Goal: Task Accomplishment & Management: Complete application form

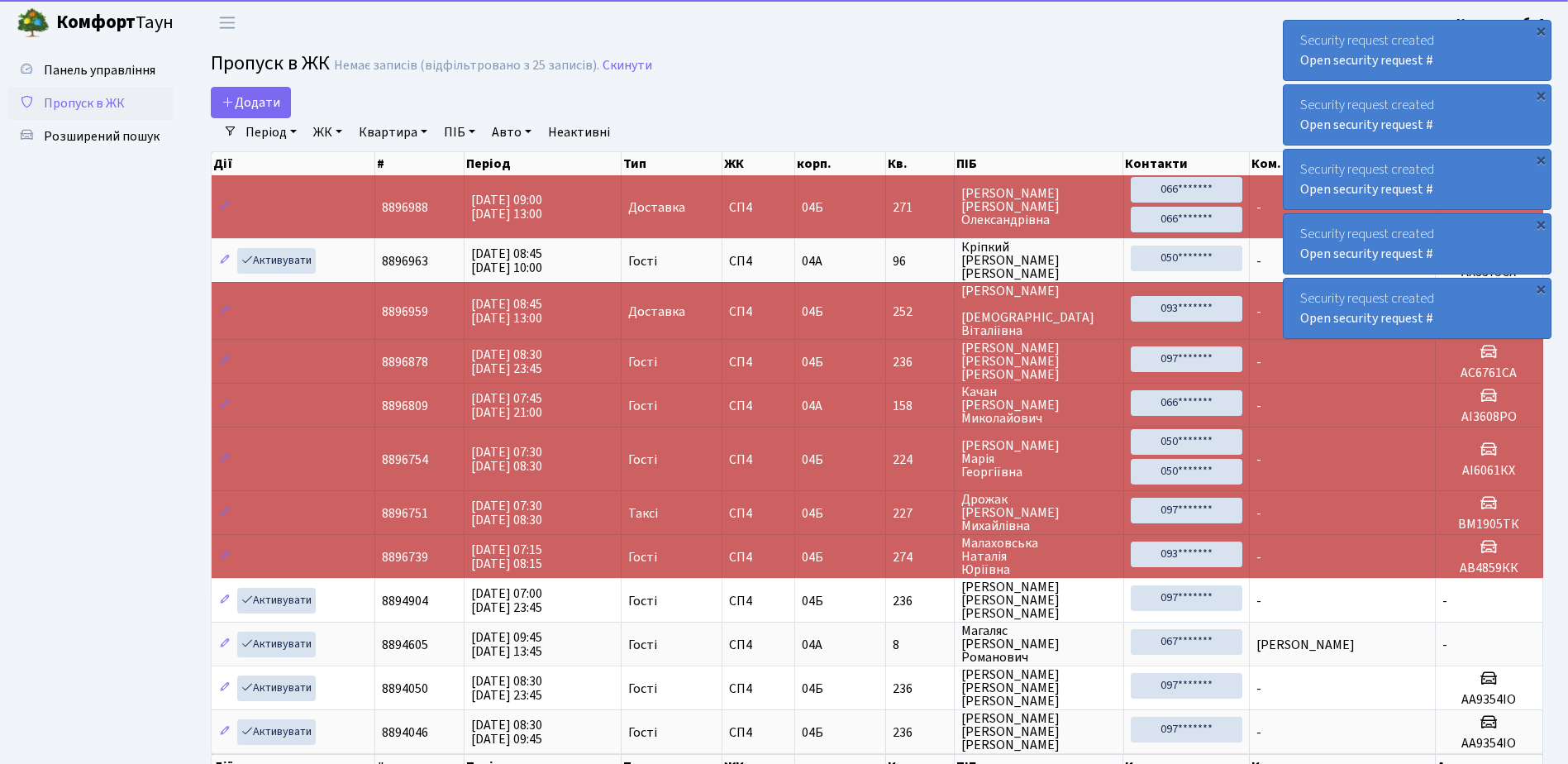
select select "25"
click at [234, 92] on link "Додати" at bounding box center [251, 103] width 80 height 31
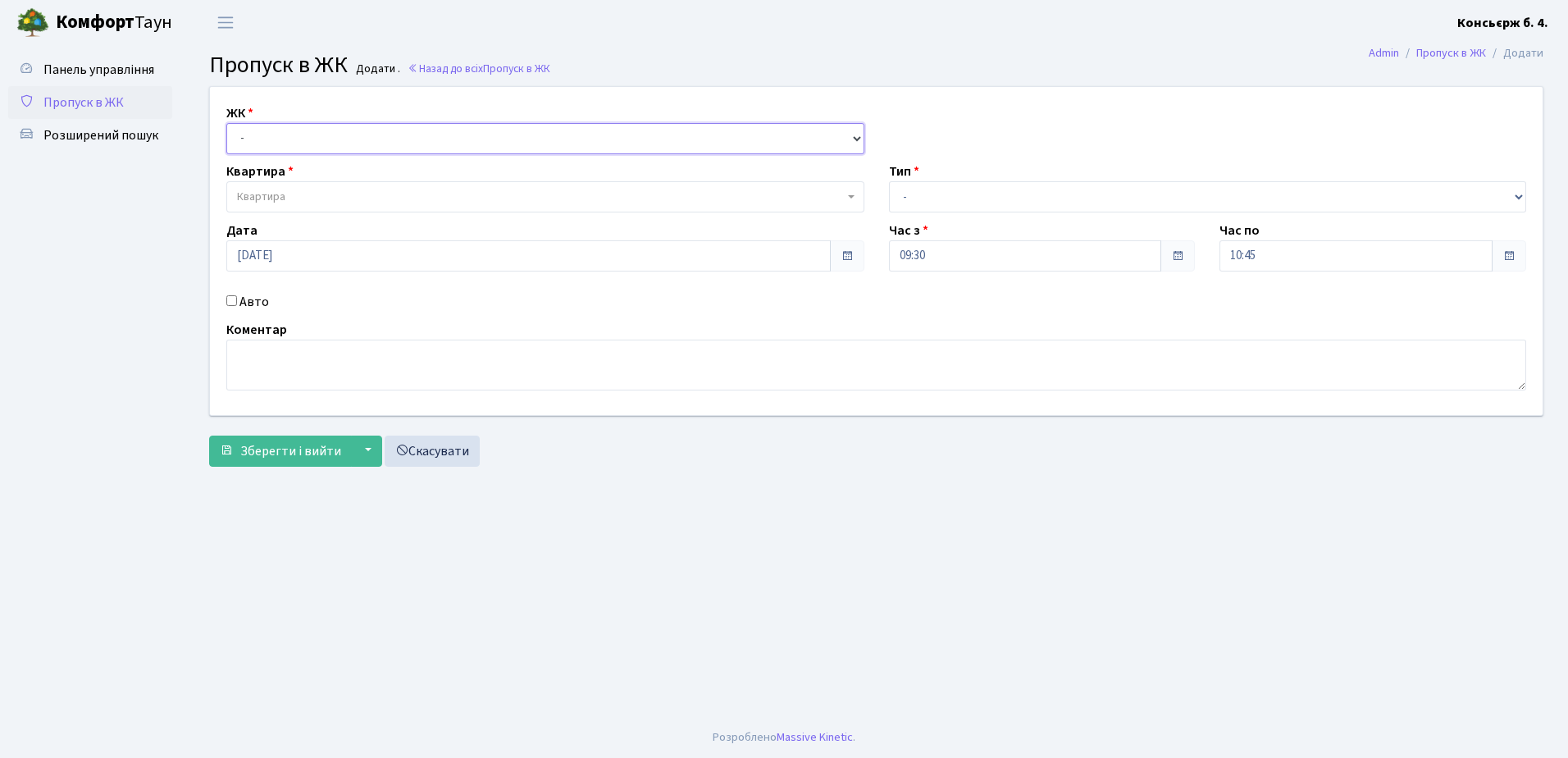
drag, startPoint x: 277, startPoint y: 133, endPoint x: 280, endPoint y: 152, distance: 19.2
click at [277, 133] on select "- СП4, Столичне шосе, 5" at bounding box center [545, 139] width 638 height 31
select select "325"
click at [227, 123] on select "- СП4, Столичне шосе, 5" at bounding box center [545, 139] width 638 height 31
select select
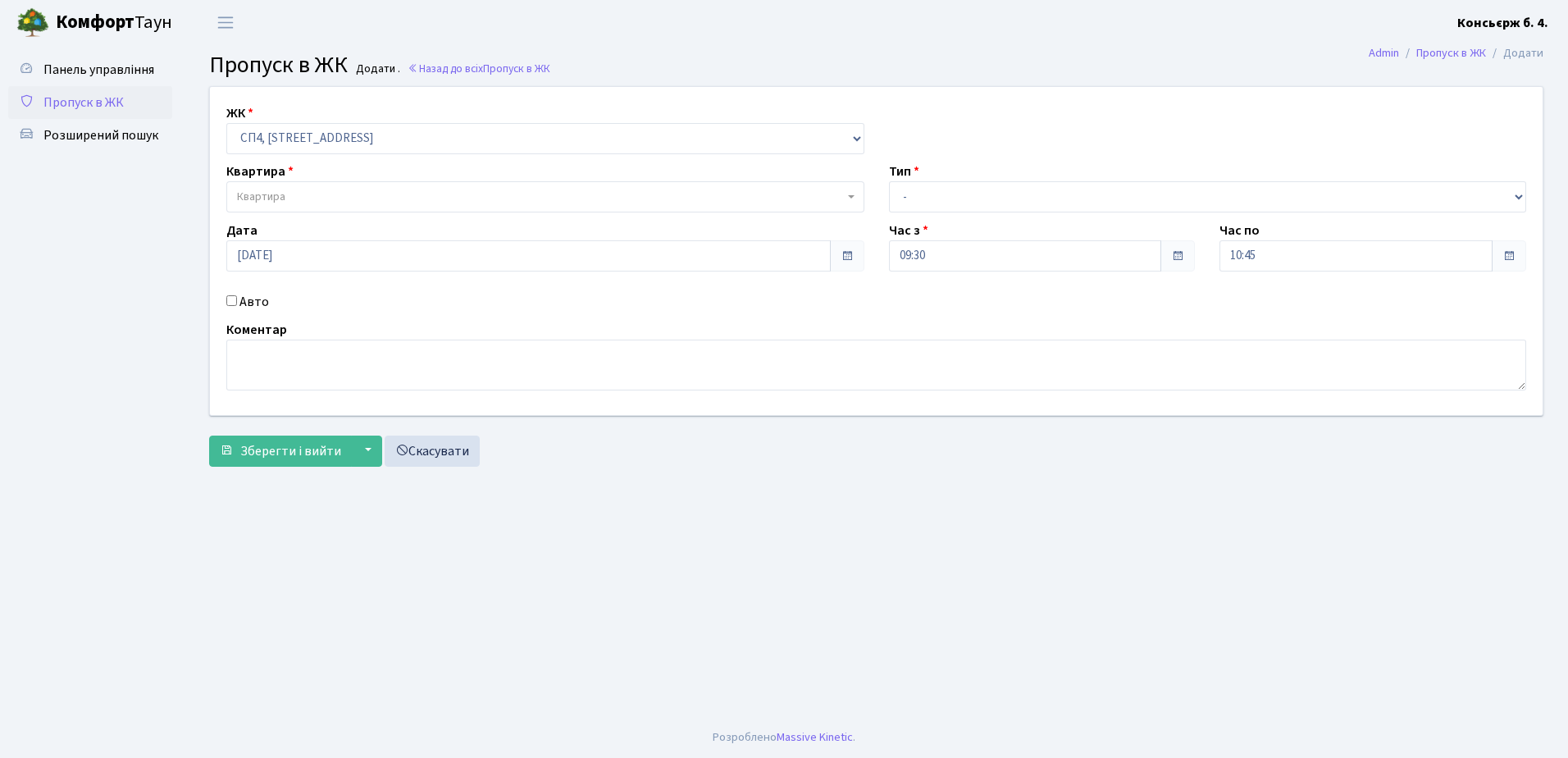
click at [296, 193] on span "Квартира" at bounding box center [540, 197] width 607 height 16
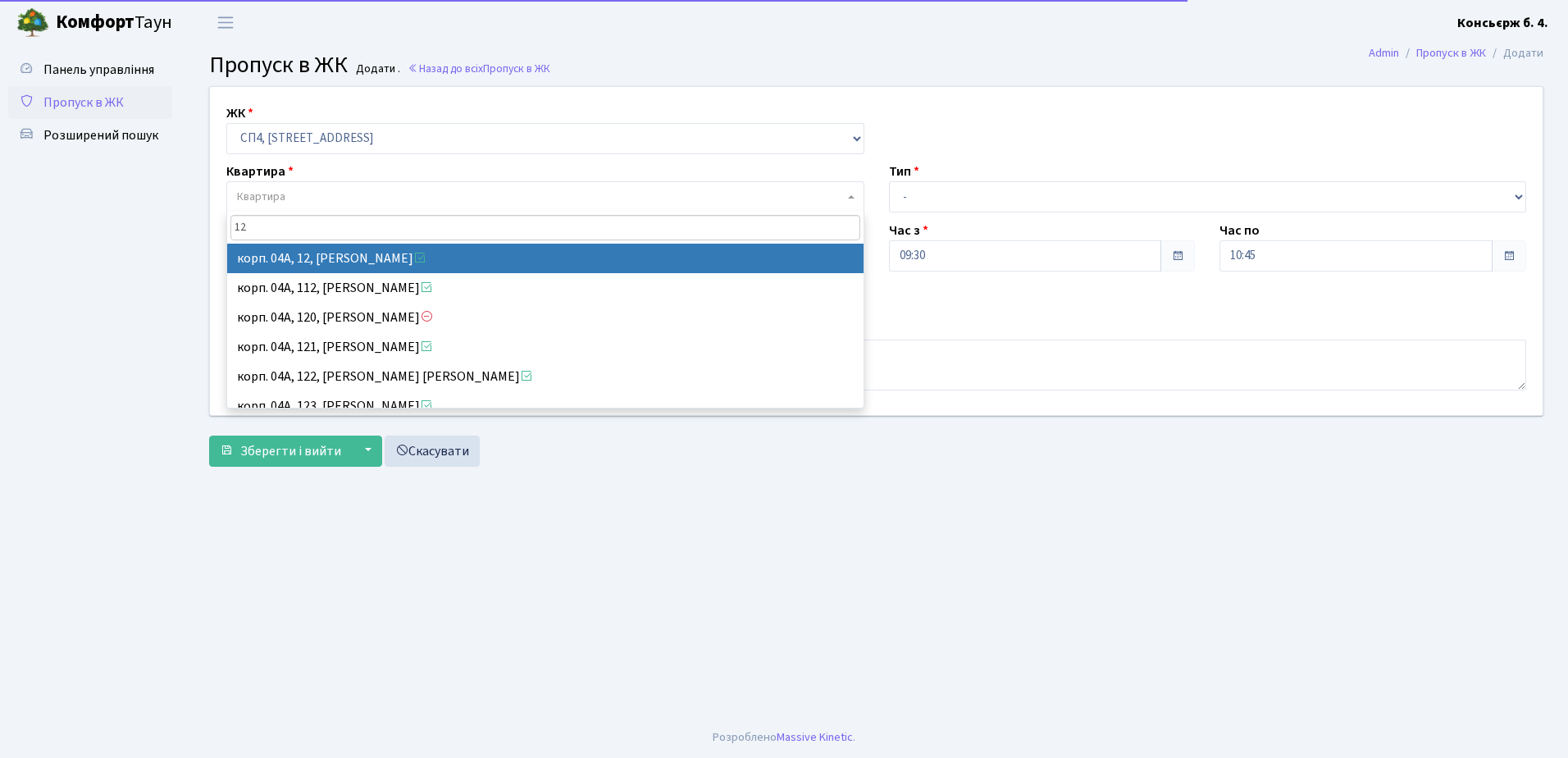
type input "12"
select select "21040"
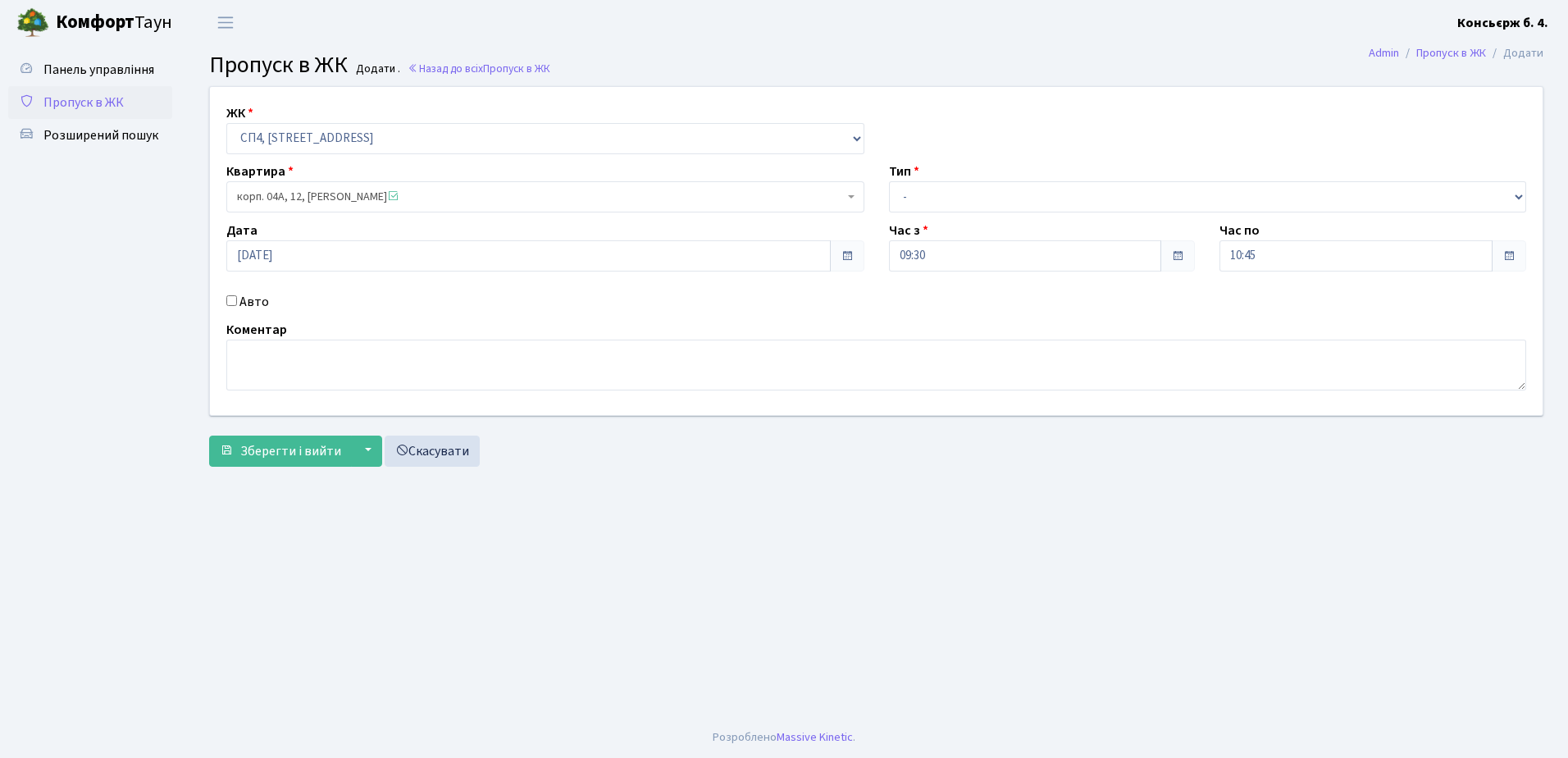
click at [912, 181] on label "Тип" at bounding box center [904, 172] width 30 height 20
drag, startPoint x: 926, startPoint y: 203, endPoint x: 928, endPoint y: 213, distance: 10.2
click at [926, 203] on select "- Доставка Таксі Гості Сервіс" at bounding box center [1208, 197] width 638 height 31
select select "1"
click at [889, 181] on select "- Доставка Таксі Гості Сервіс" at bounding box center [1208, 197] width 638 height 31
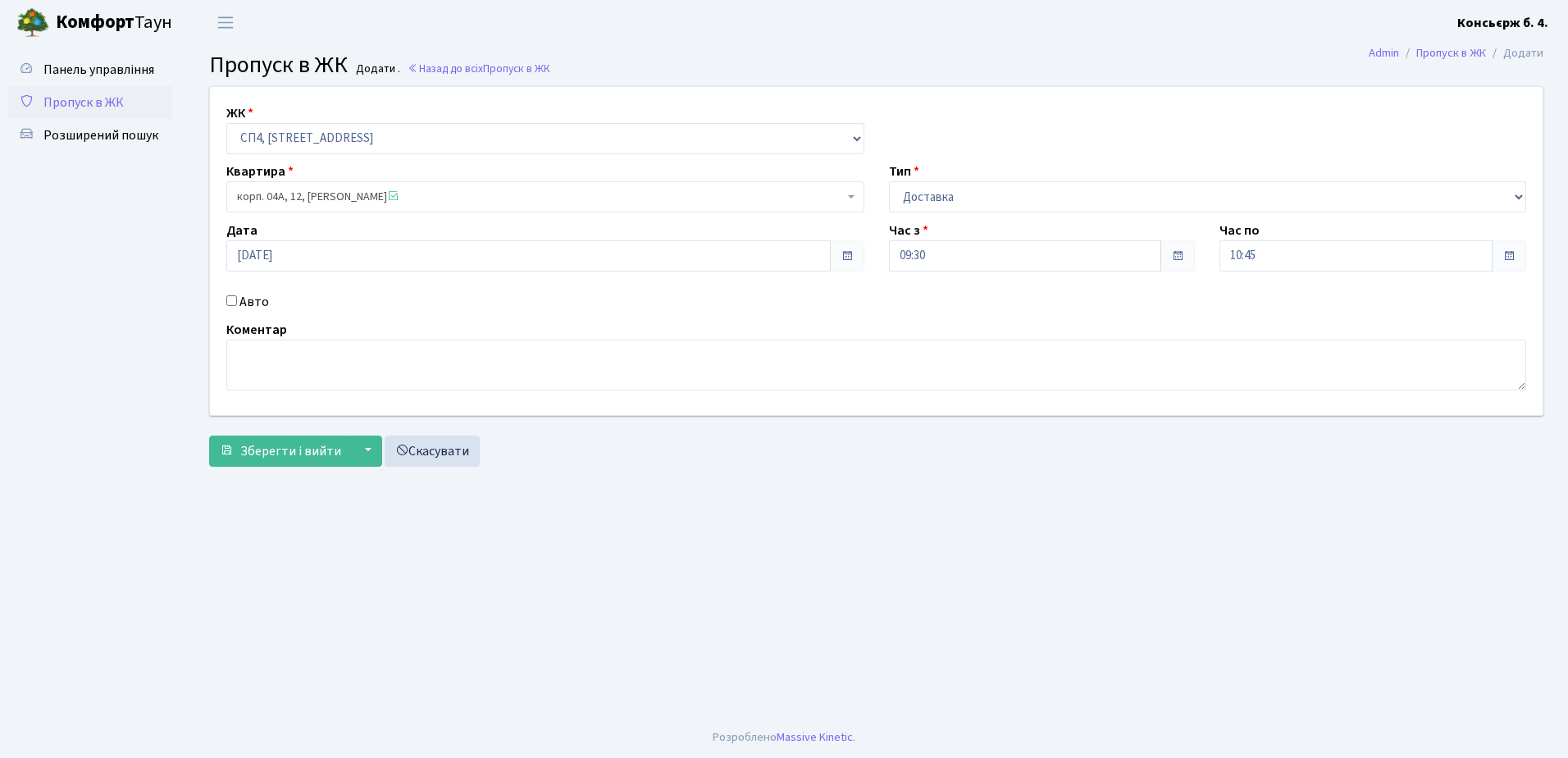
click at [230, 300] on input "Авто" at bounding box center [232, 301] width 11 height 11
checkbox input "true"
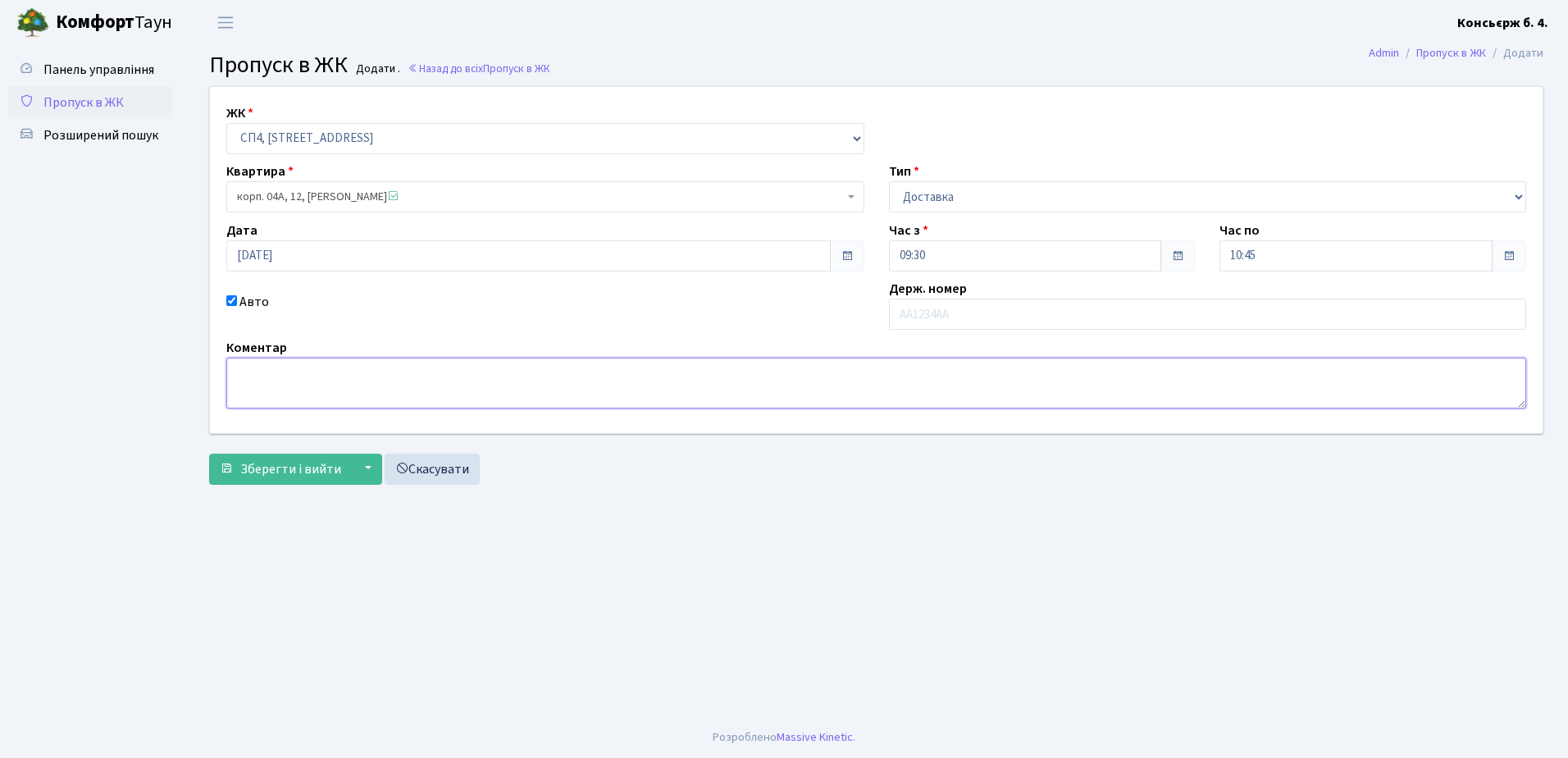
click at [280, 379] on textarea at bounding box center [877, 384] width 1300 height 51
click at [907, 305] on input "text" at bounding box center [1208, 315] width 638 height 31
type input "І"
type input "В"
click at [932, 325] on input "В" at bounding box center [1208, 315] width 638 height 31
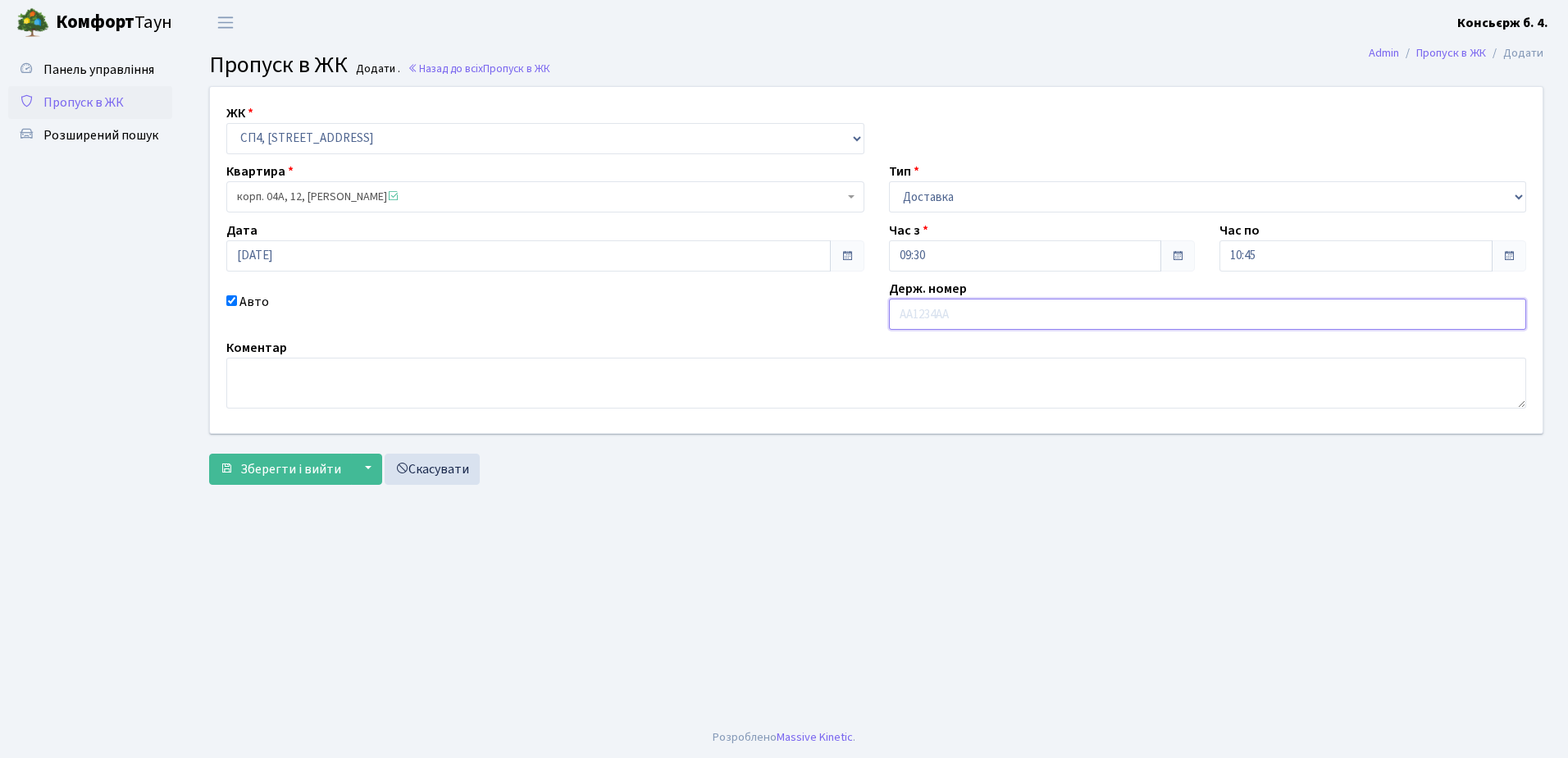
type input "k"
type input "KA0880KA"
click at [261, 464] on span "Зберегти і вийти" at bounding box center [291, 470] width 101 height 18
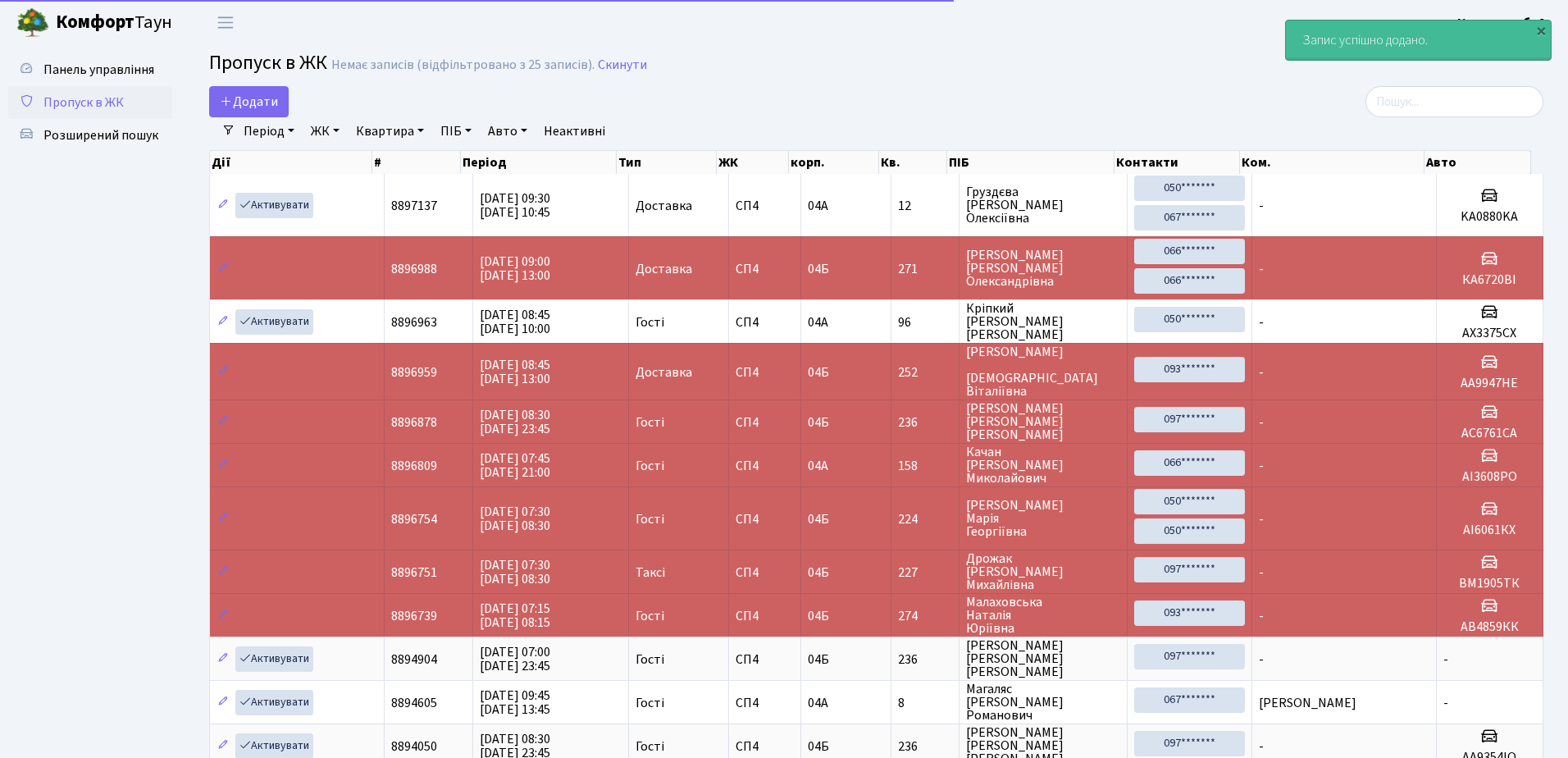
select select "25"
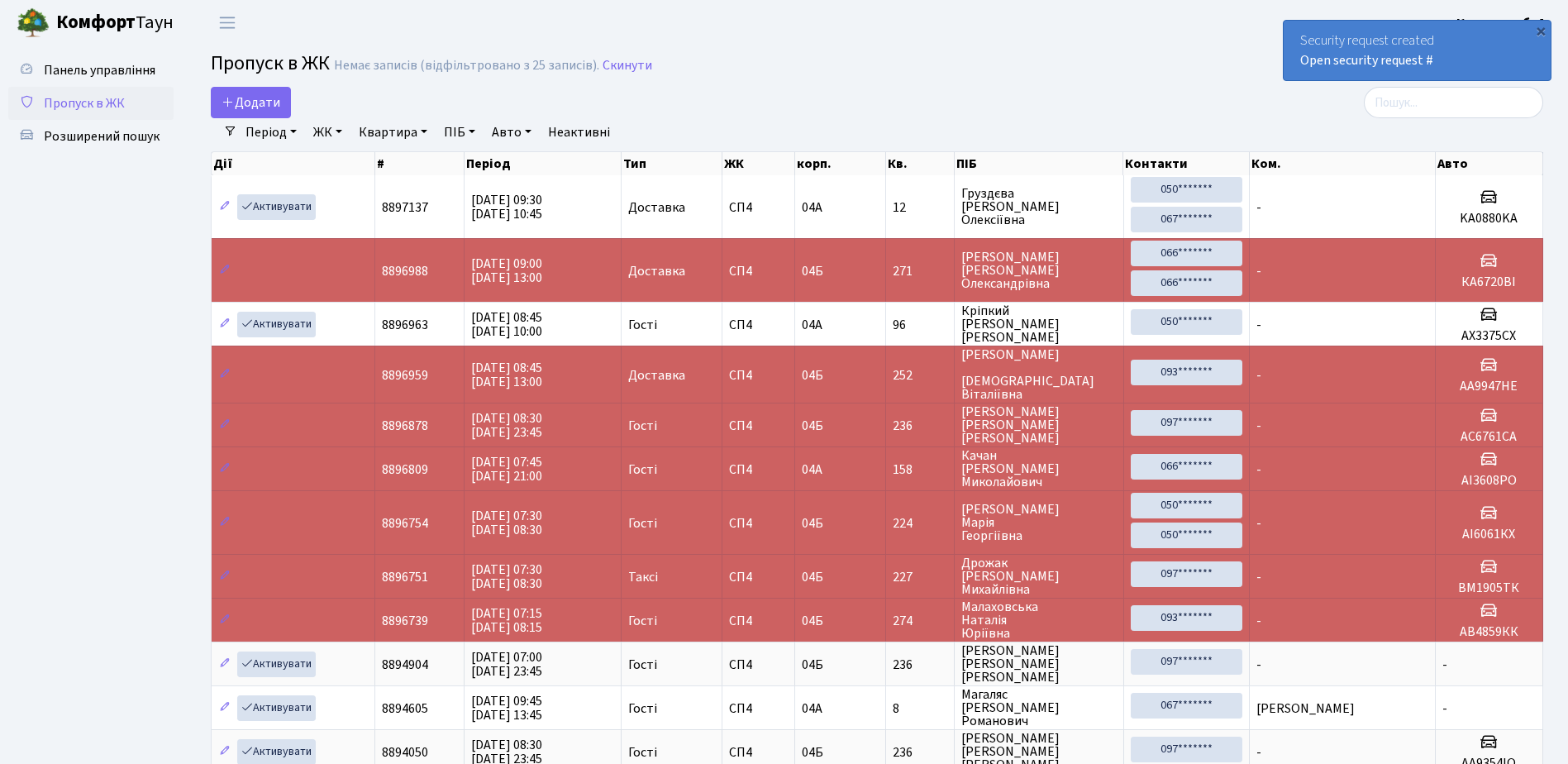
click at [138, 106] on link "Пропуск в ЖК" at bounding box center [91, 103] width 165 height 33
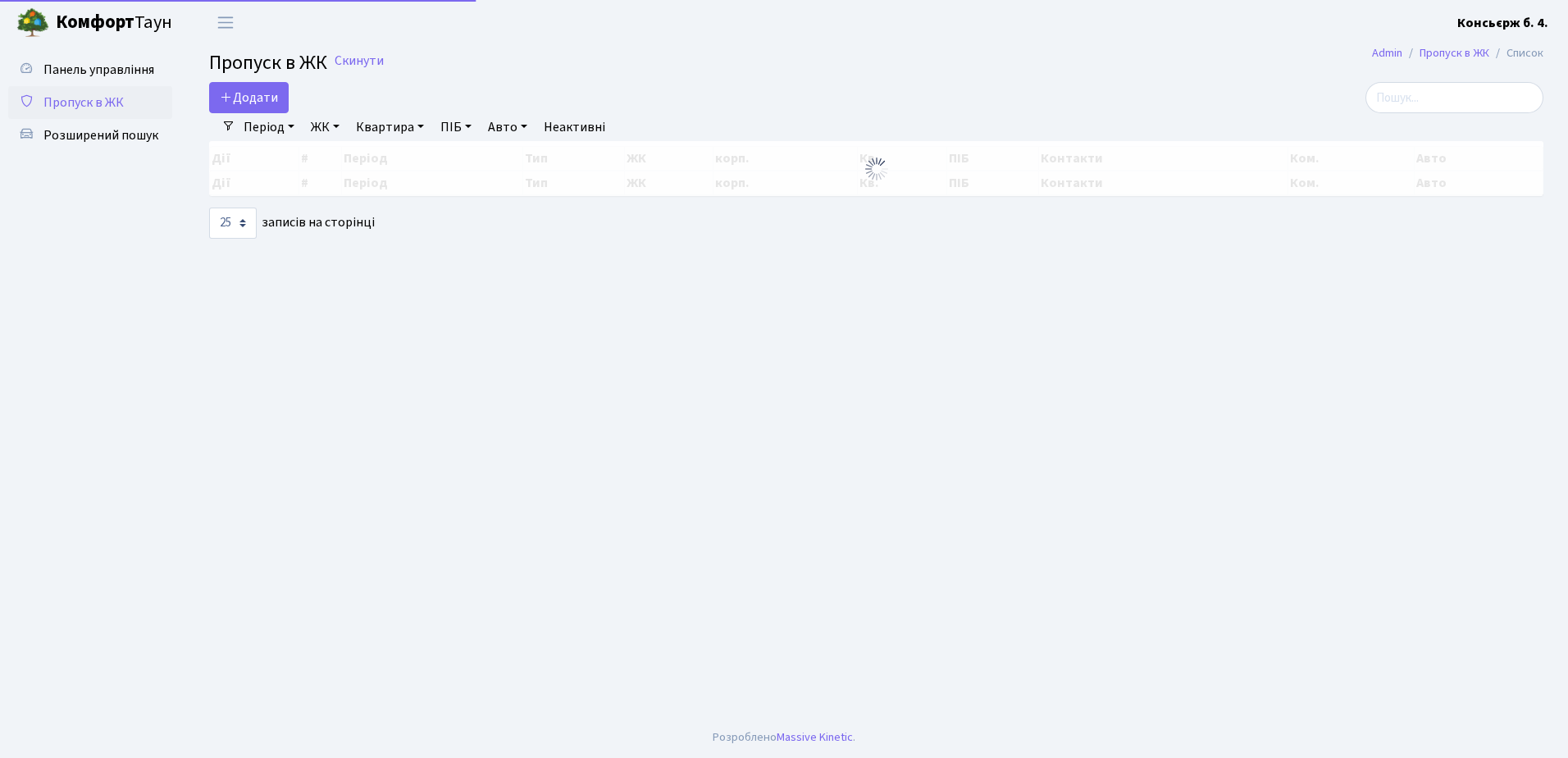
select select "25"
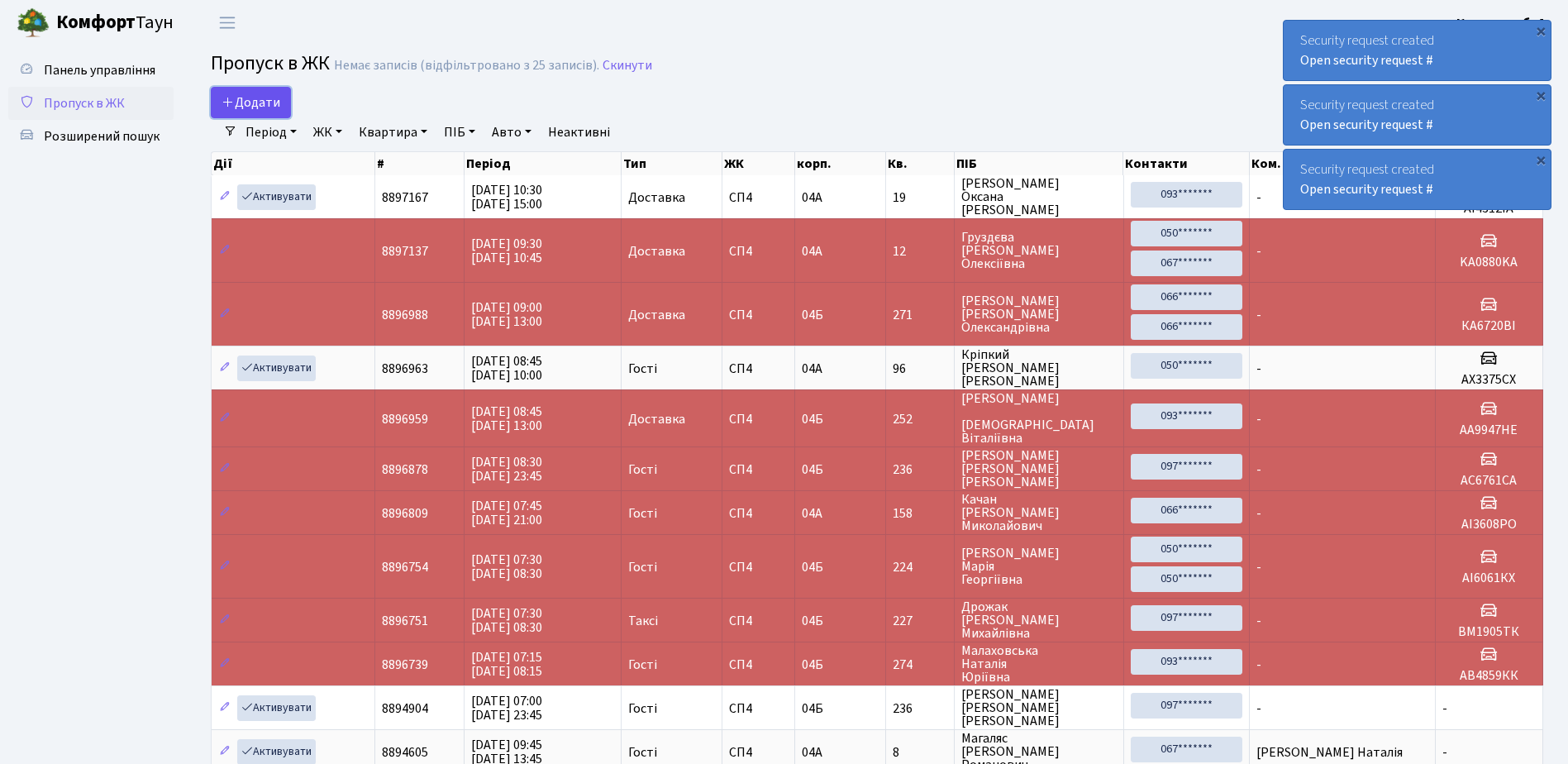
click at [234, 112] on link "Додати" at bounding box center [251, 103] width 80 height 31
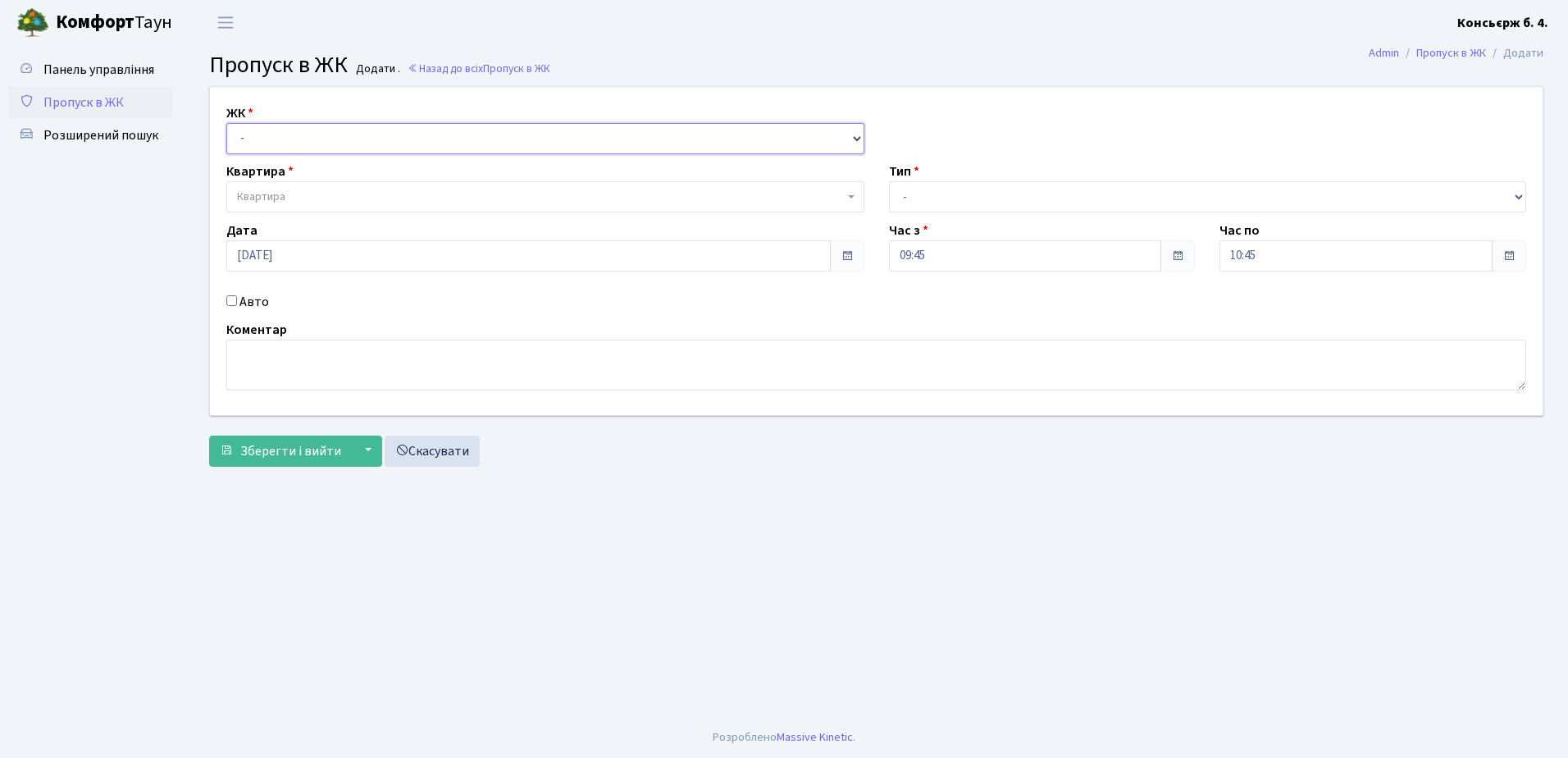
drag, startPoint x: 268, startPoint y: 136, endPoint x: 280, endPoint y: 154, distance: 21.6
click at [268, 136] on select "- СП4, Столичне шосе, 5" at bounding box center [545, 139] width 638 height 31
select select "325"
click at [227, 123] on select "- СП4, Столичне шосе, 5" at bounding box center [545, 139] width 638 height 31
select select
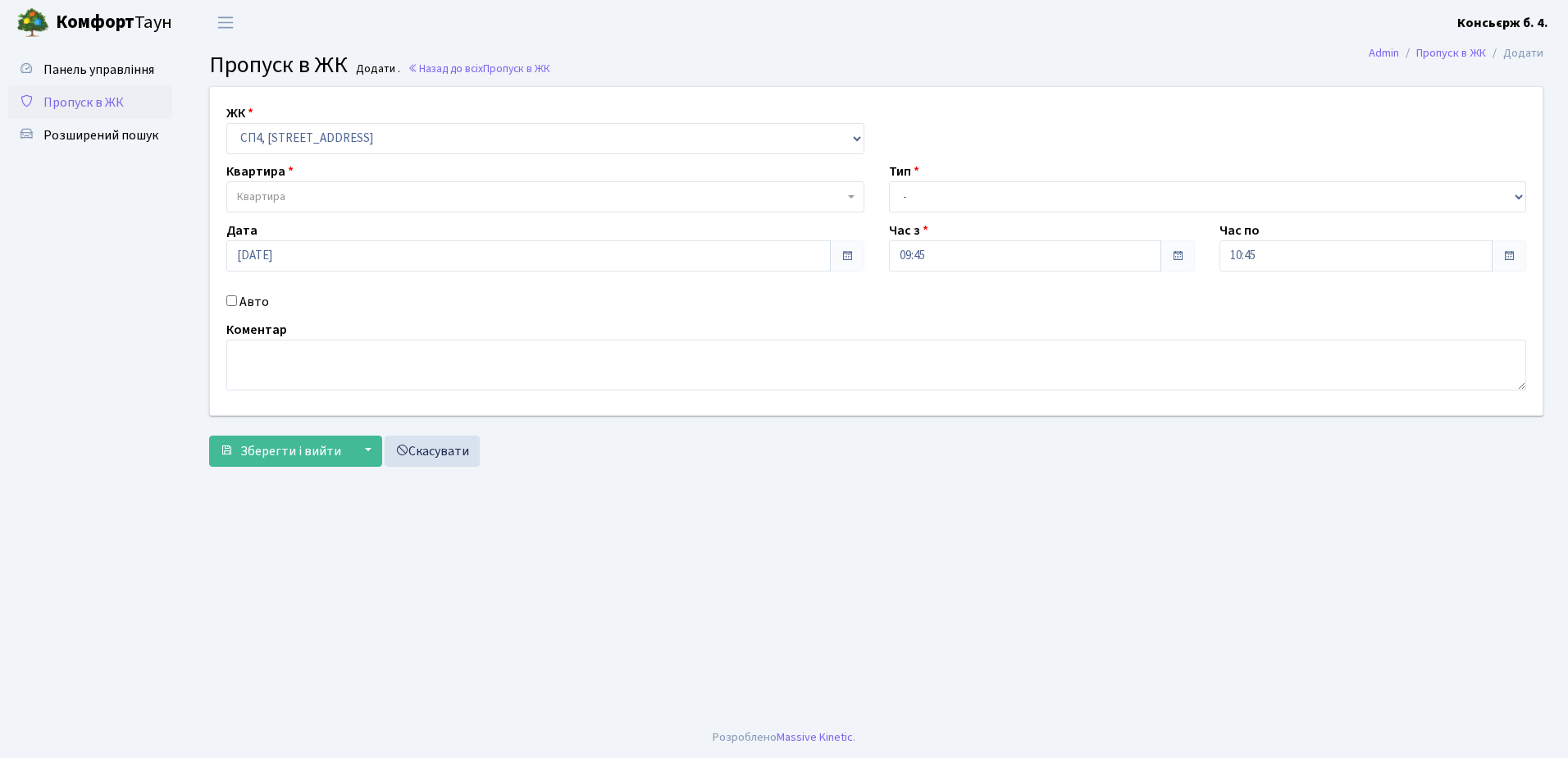
click at [305, 194] on span "Квартира" at bounding box center [540, 197] width 607 height 16
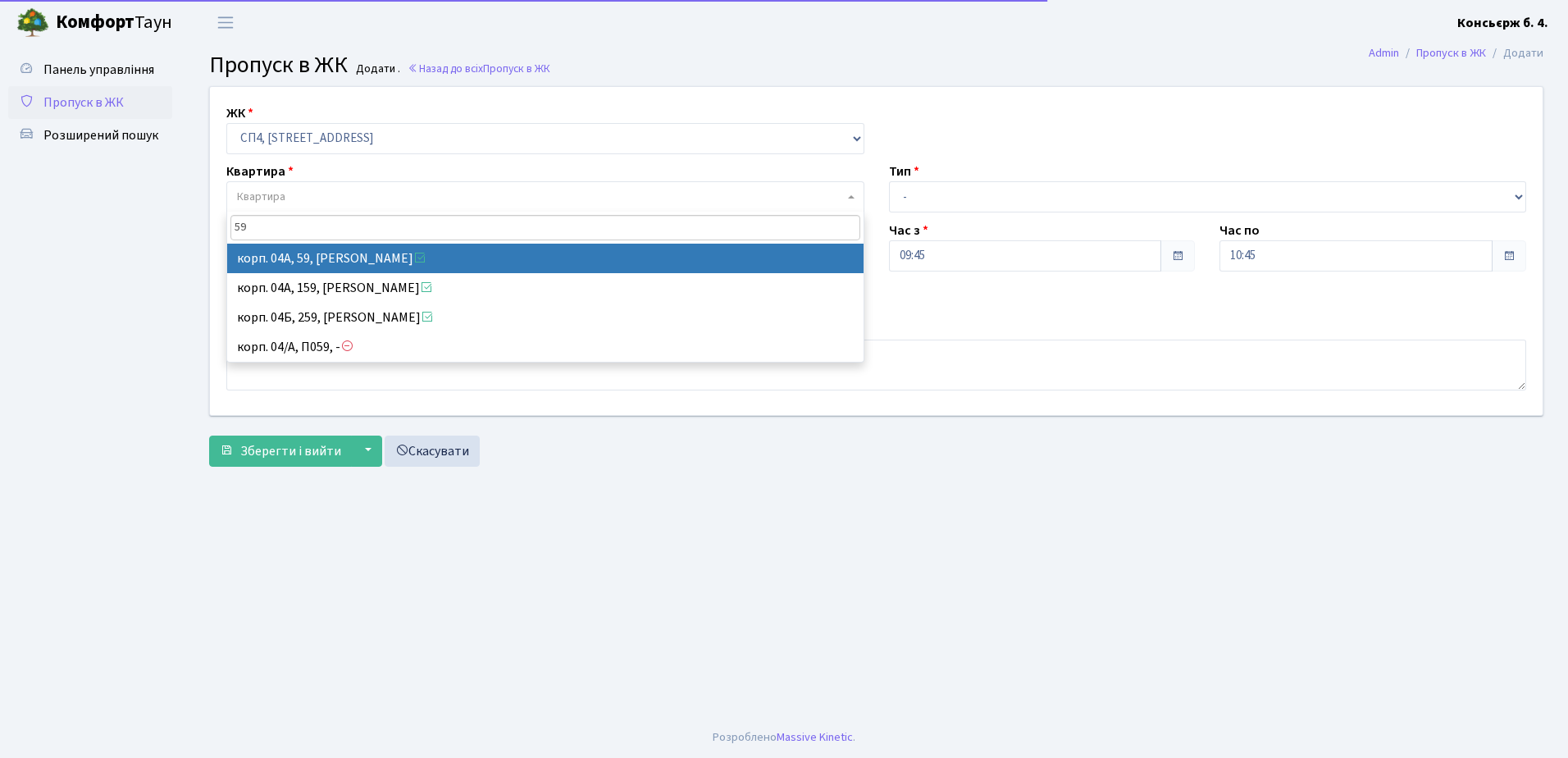
type input "59"
select select "21087"
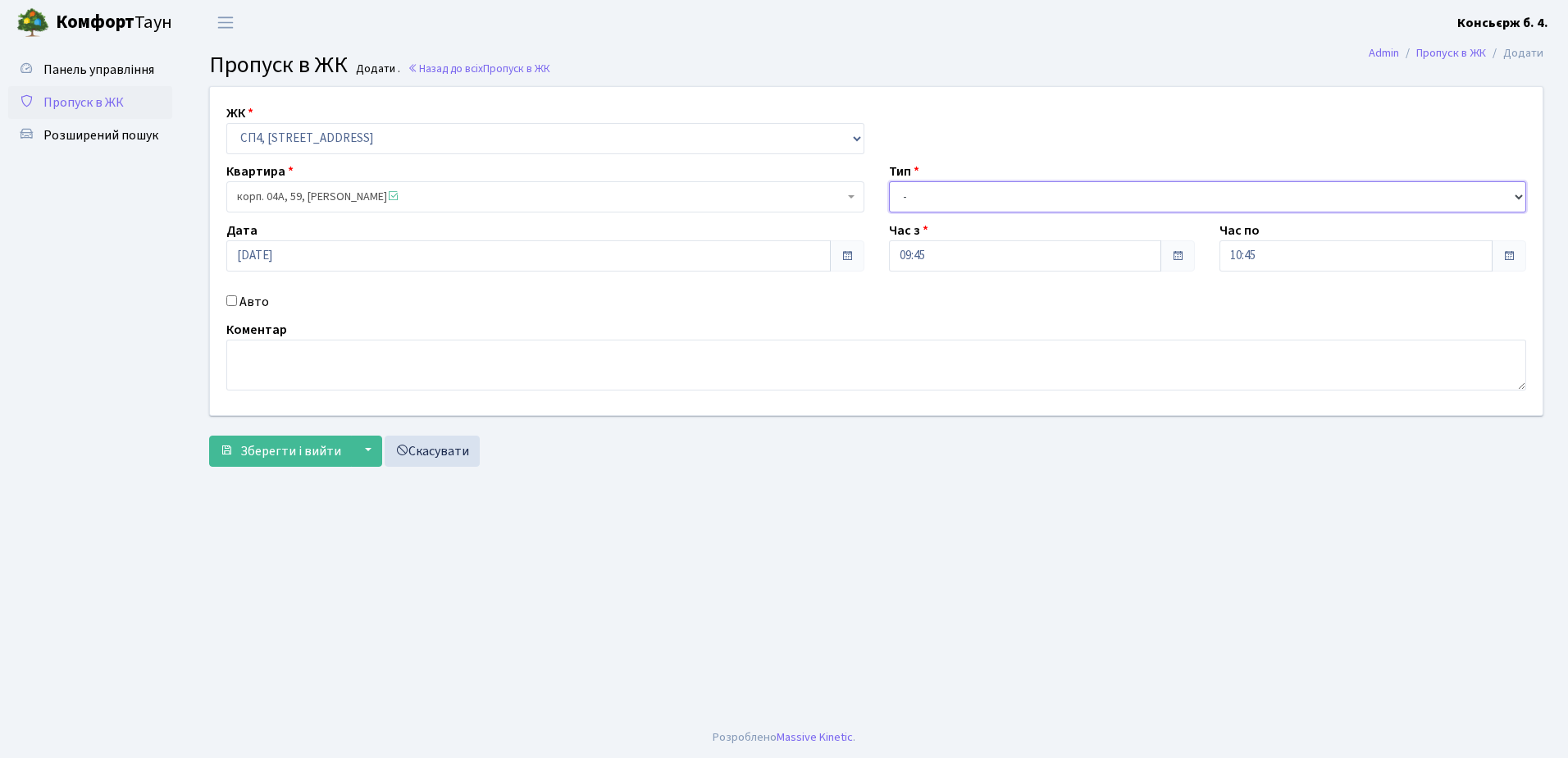
click at [958, 212] on select "- Доставка Таксі Гості Сервіс" at bounding box center [1208, 197] width 638 height 31
select select "1"
click at [889, 181] on select "- Доставка Таксі Гості Сервіс" at bounding box center [1208, 197] width 638 height 31
click at [232, 301] on input "Авто" at bounding box center [232, 301] width 11 height 11
checkbox input "true"
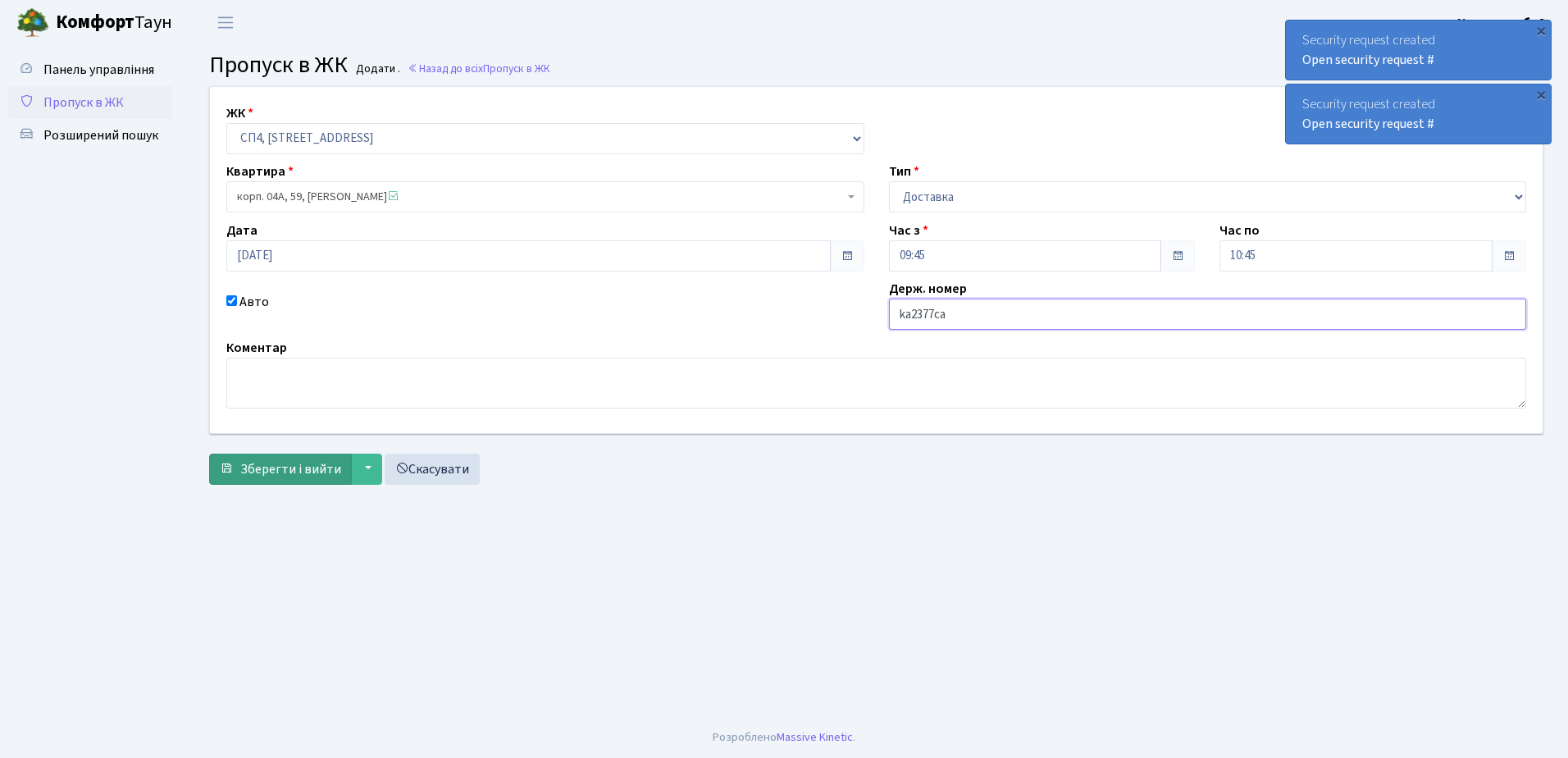
type input "ka2377ca"
click at [287, 470] on span "Зберегти і вийти" at bounding box center [291, 470] width 101 height 18
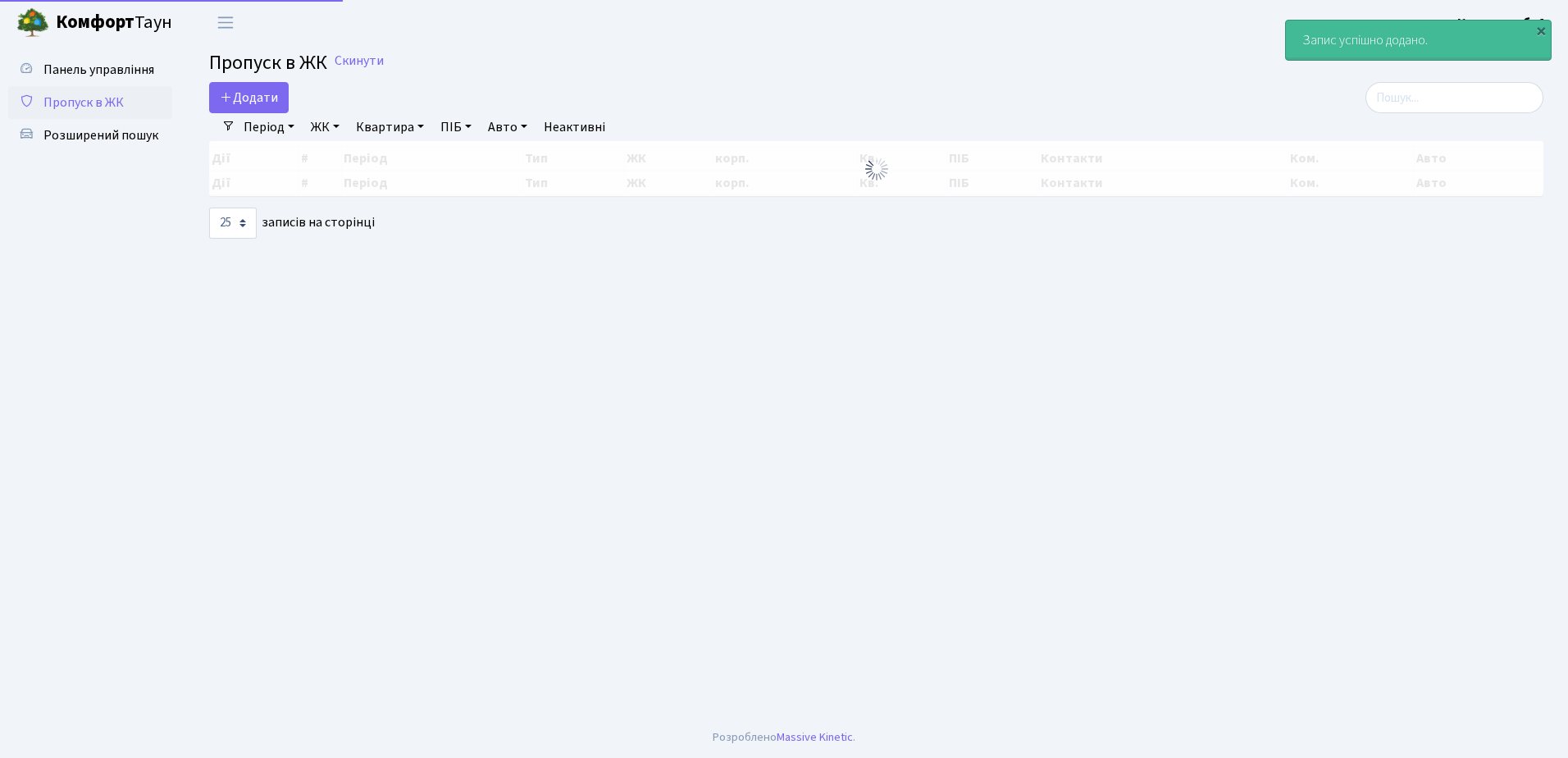
select select "25"
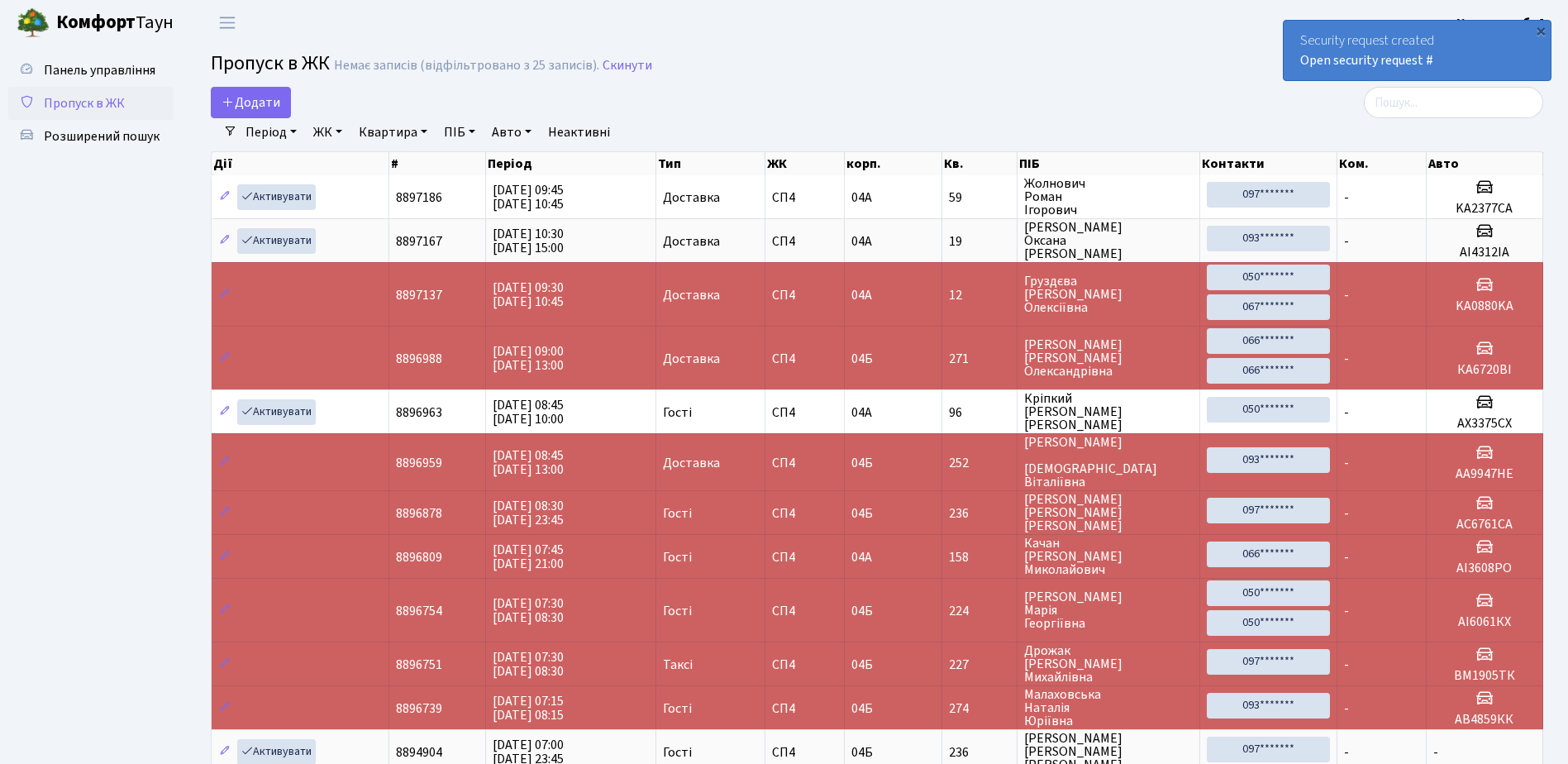
click at [133, 100] on link "Пропуск в ЖК" at bounding box center [91, 103] width 165 height 33
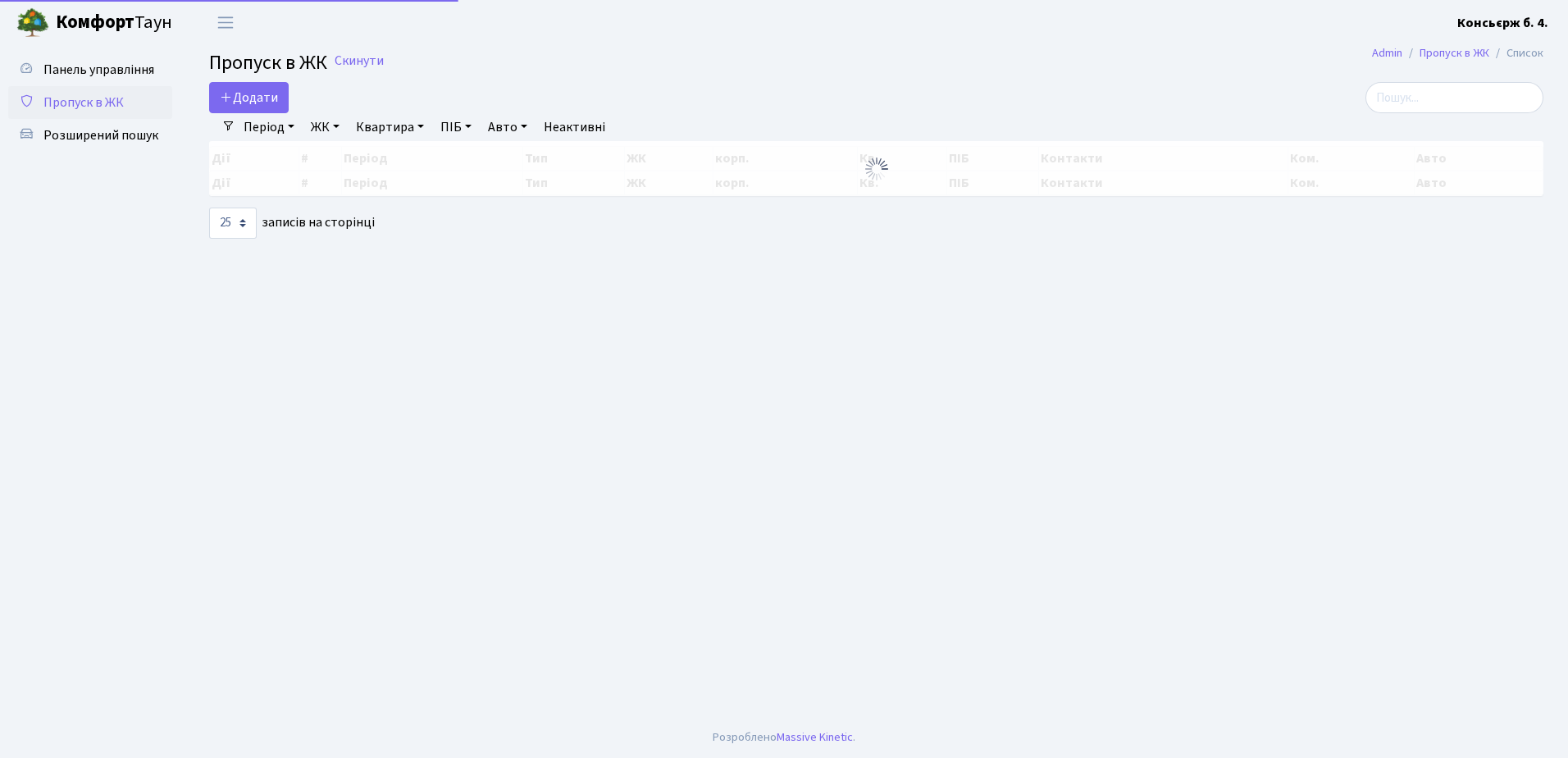
select select "25"
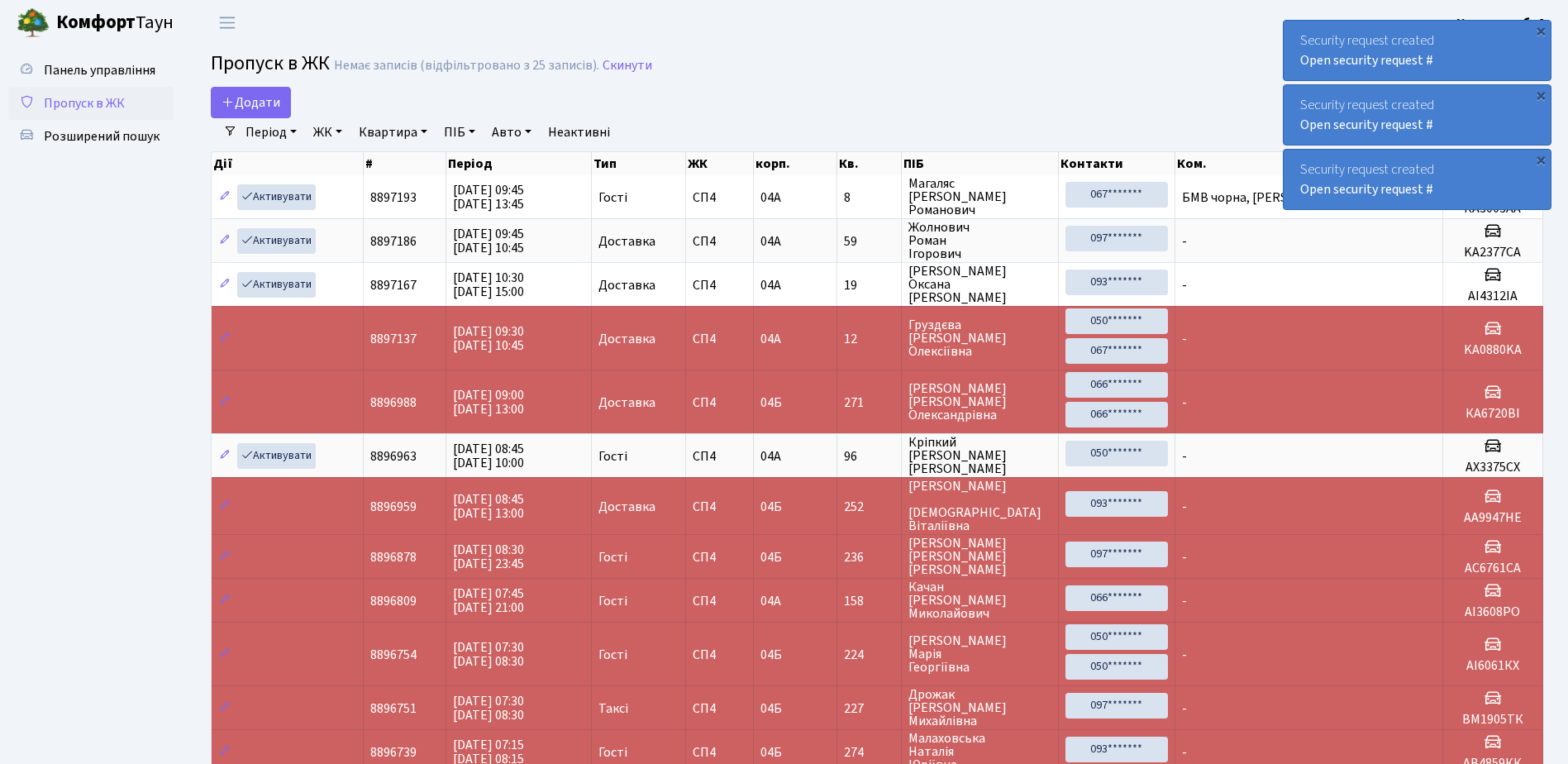
click at [179, 115] on div "Панель управління Пропуск в ЖК Розширений пошук" at bounding box center [93, 511] width 186 height 930
click at [98, 98] on span "Пропуск в ЖК" at bounding box center [84, 103] width 81 height 18
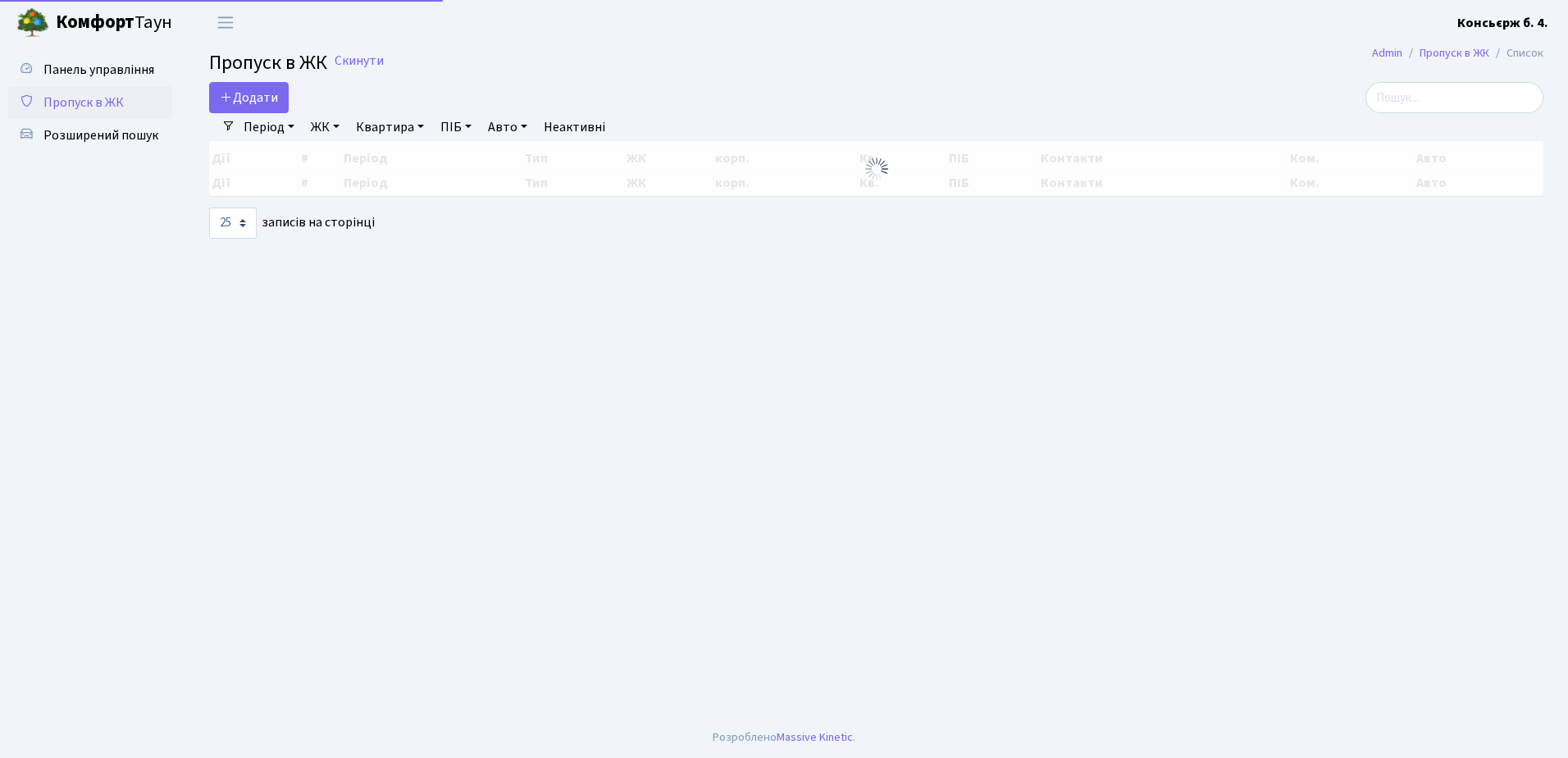
select select "25"
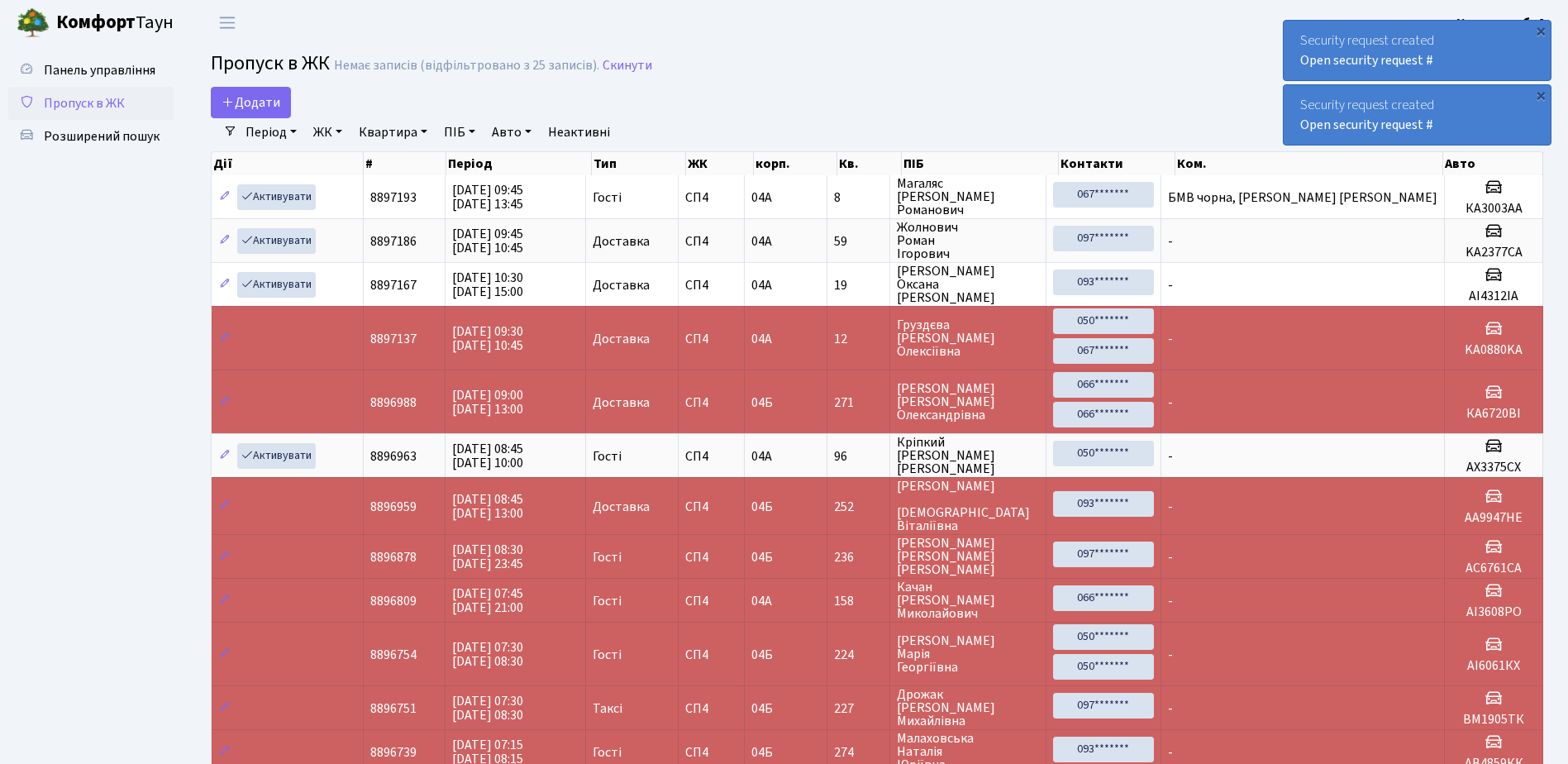
click at [1180, 763] on html "Комфорт Таун Консьєрж б. 4. Мій обліковий запис Вийти Панель управління Пропуск…" at bounding box center [784, 508] width 1568 height 1017
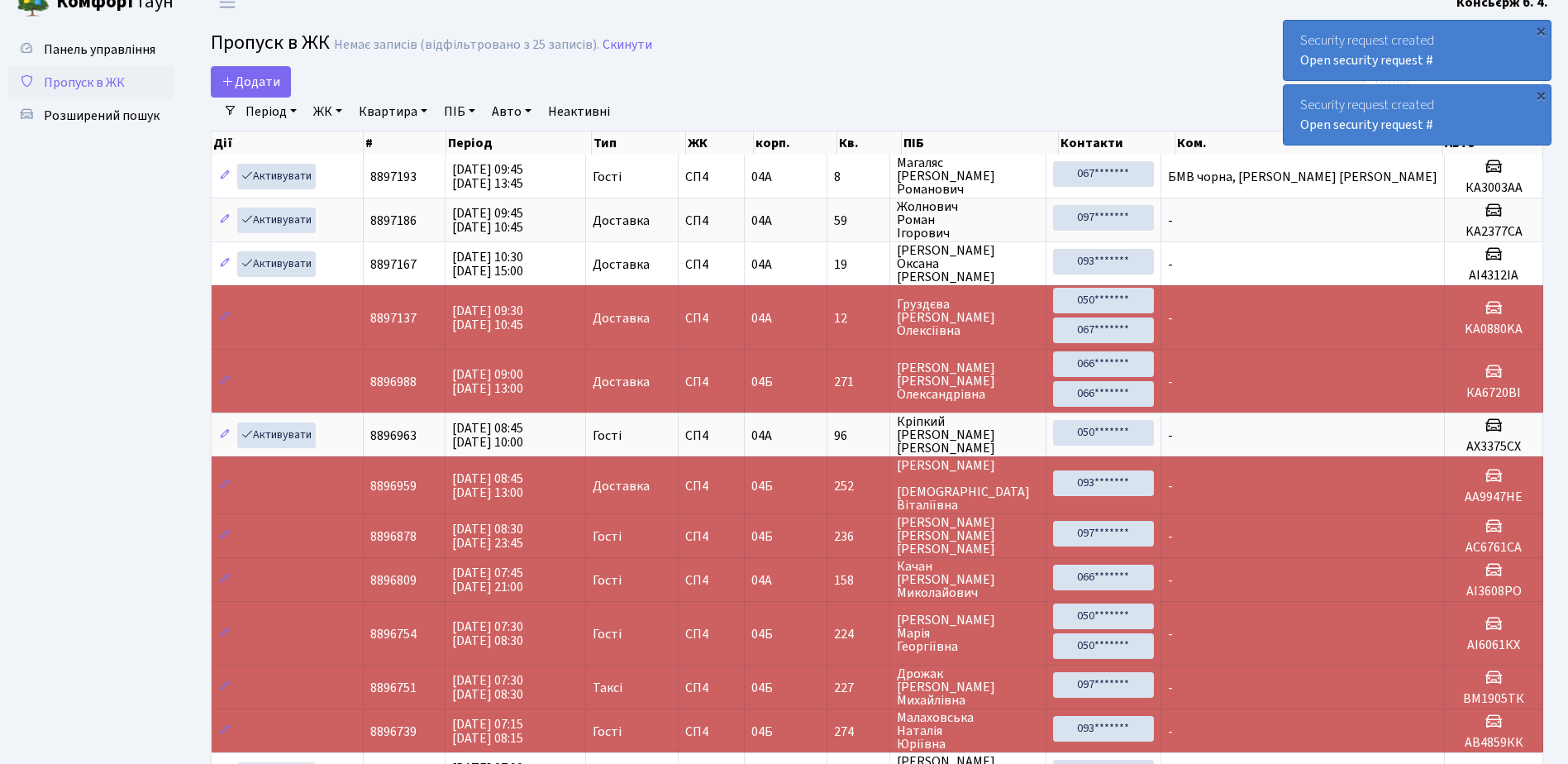
click at [101, 89] on span "Пропуск в ЖК" at bounding box center [84, 83] width 81 height 18
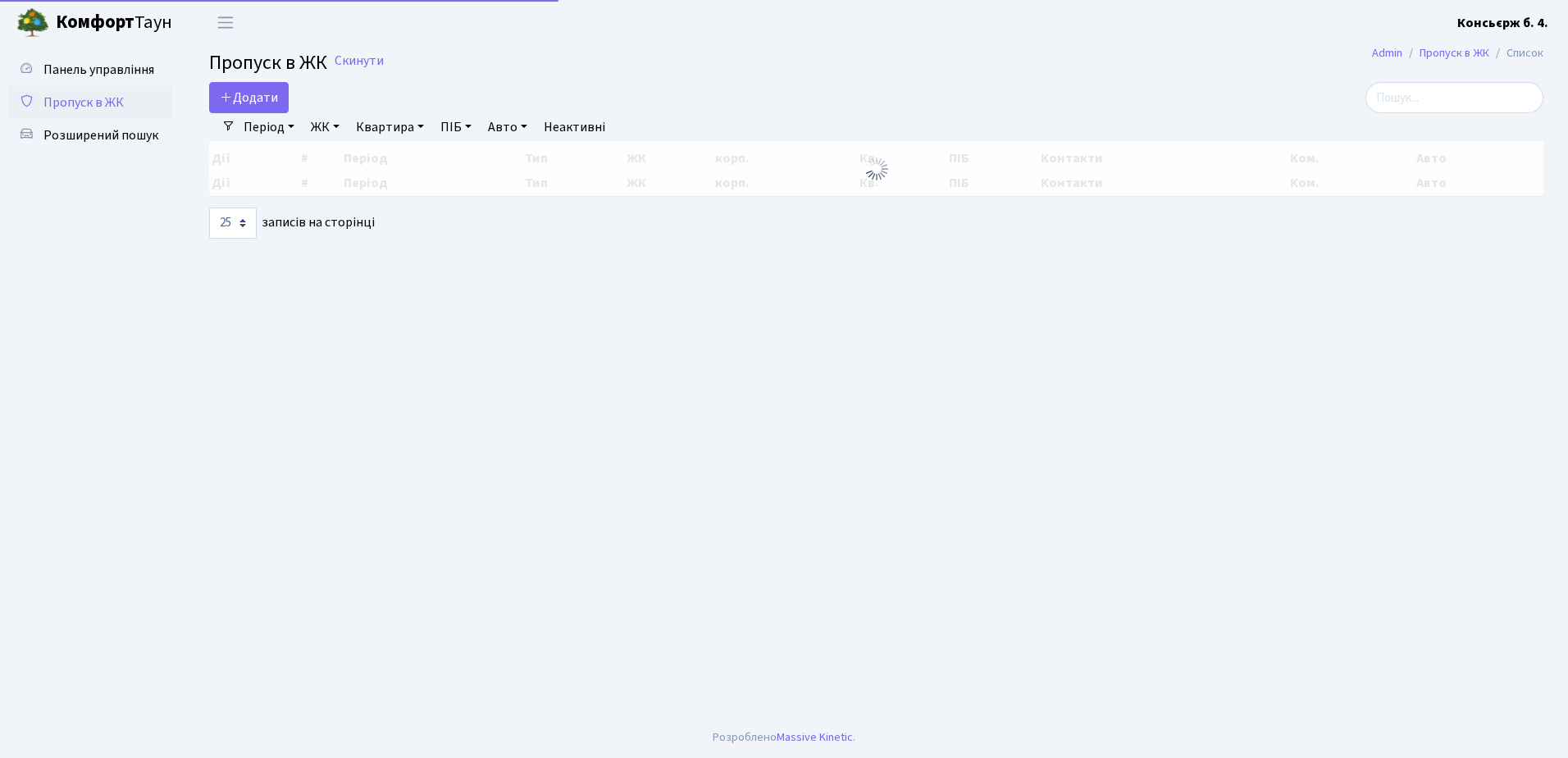
select select "25"
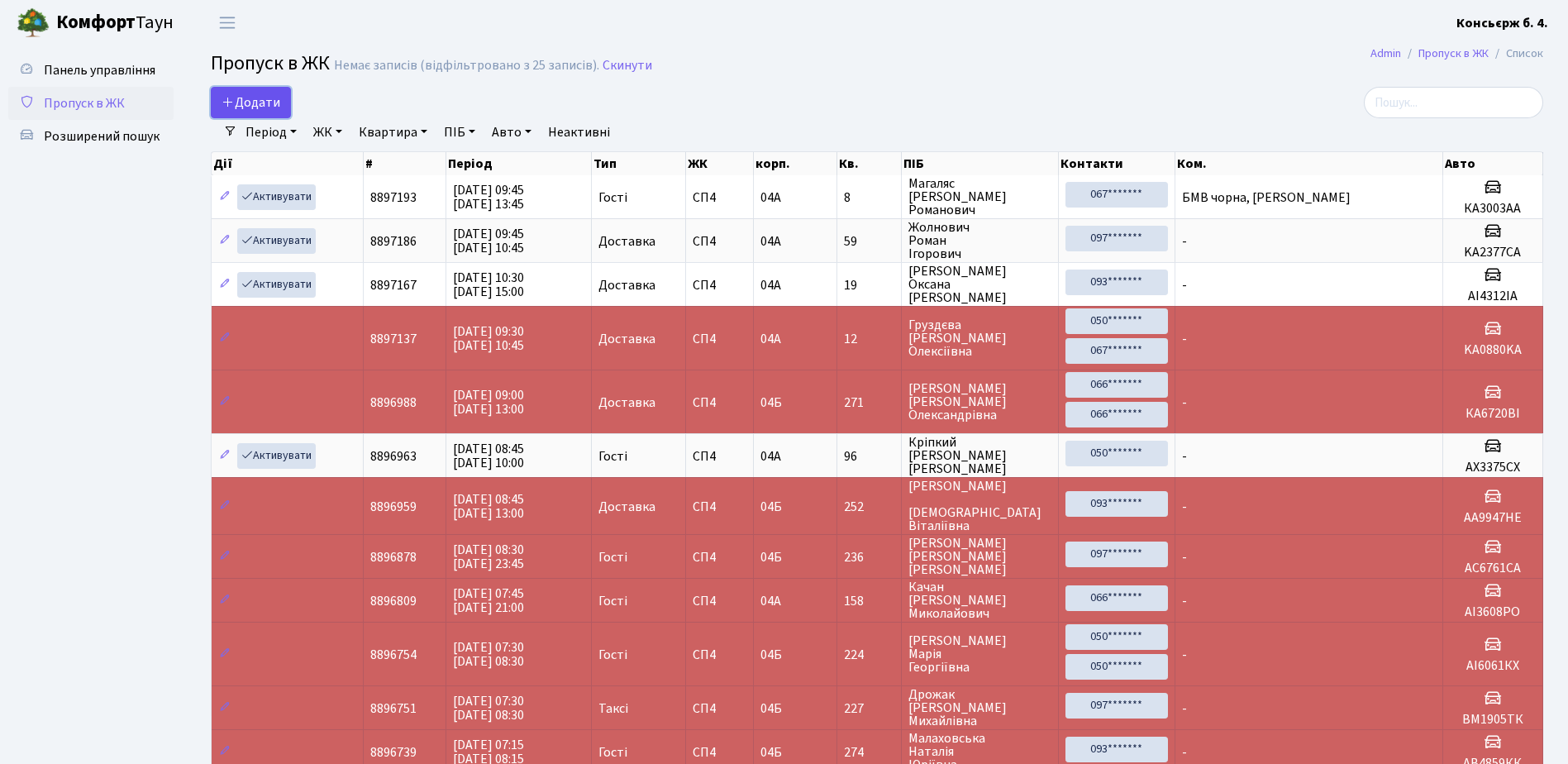
click at [275, 93] on link "Додати" at bounding box center [251, 103] width 80 height 31
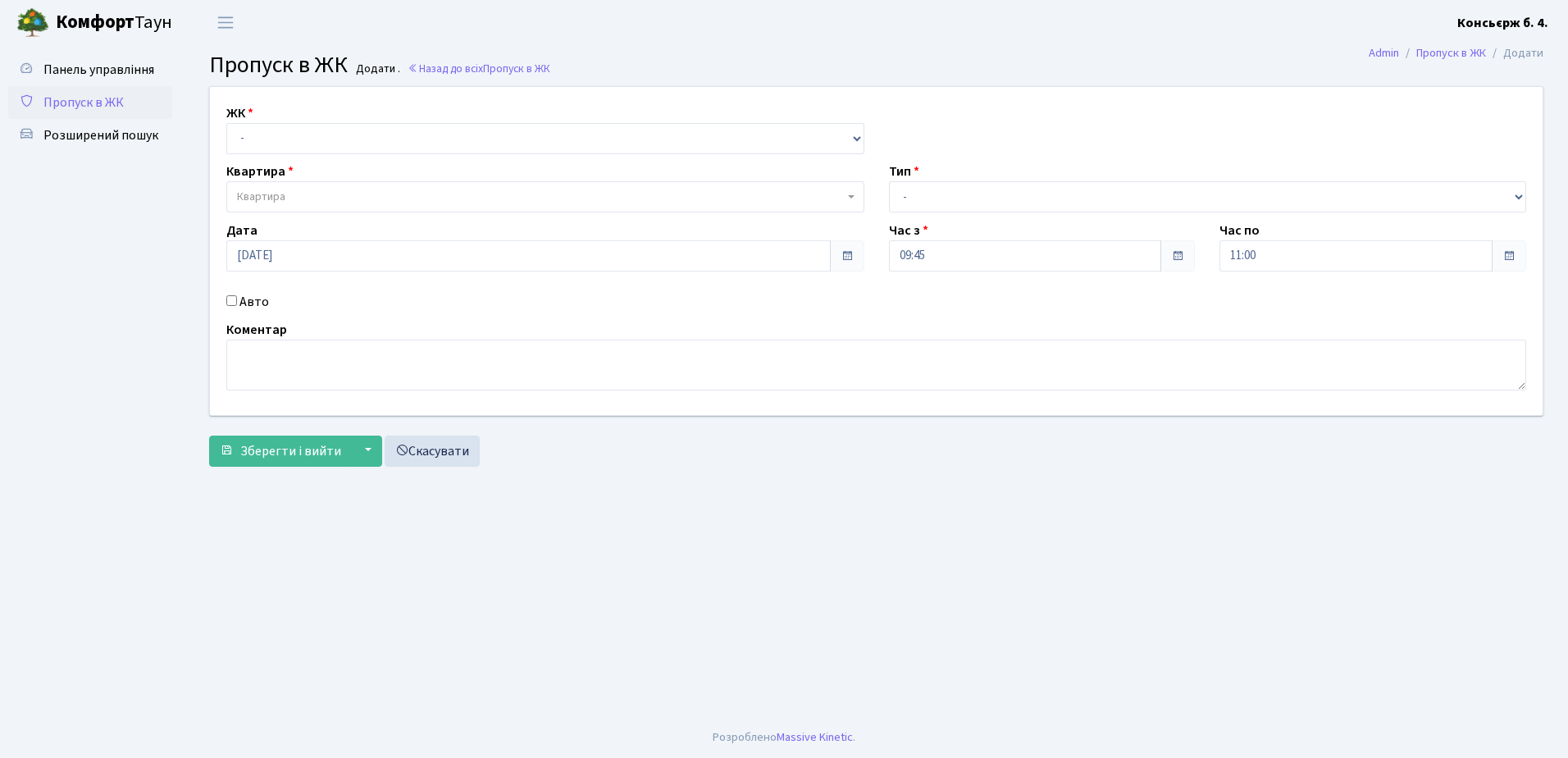
click at [304, 172] on div "Квартира Квартира" at bounding box center [545, 187] width 663 height 51
click at [310, 149] on select "- СП4, Столичне шосе, 5" at bounding box center [545, 139] width 638 height 31
select select "325"
click at [227, 123] on select "- СП4, Столичне шосе, 5" at bounding box center [545, 139] width 638 height 31
select select
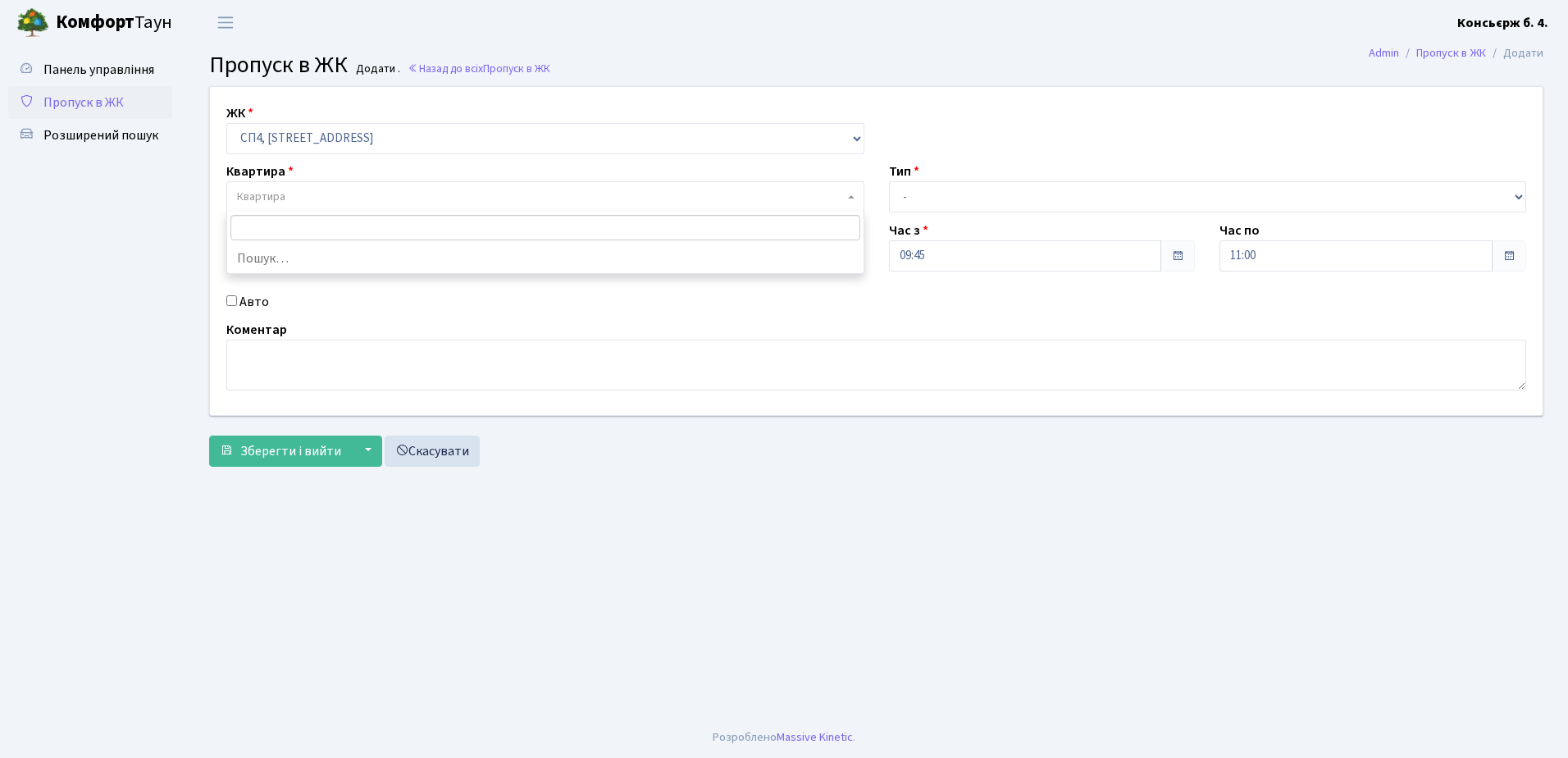
click at [305, 189] on span "Квартира" at bounding box center [540, 197] width 607 height 16
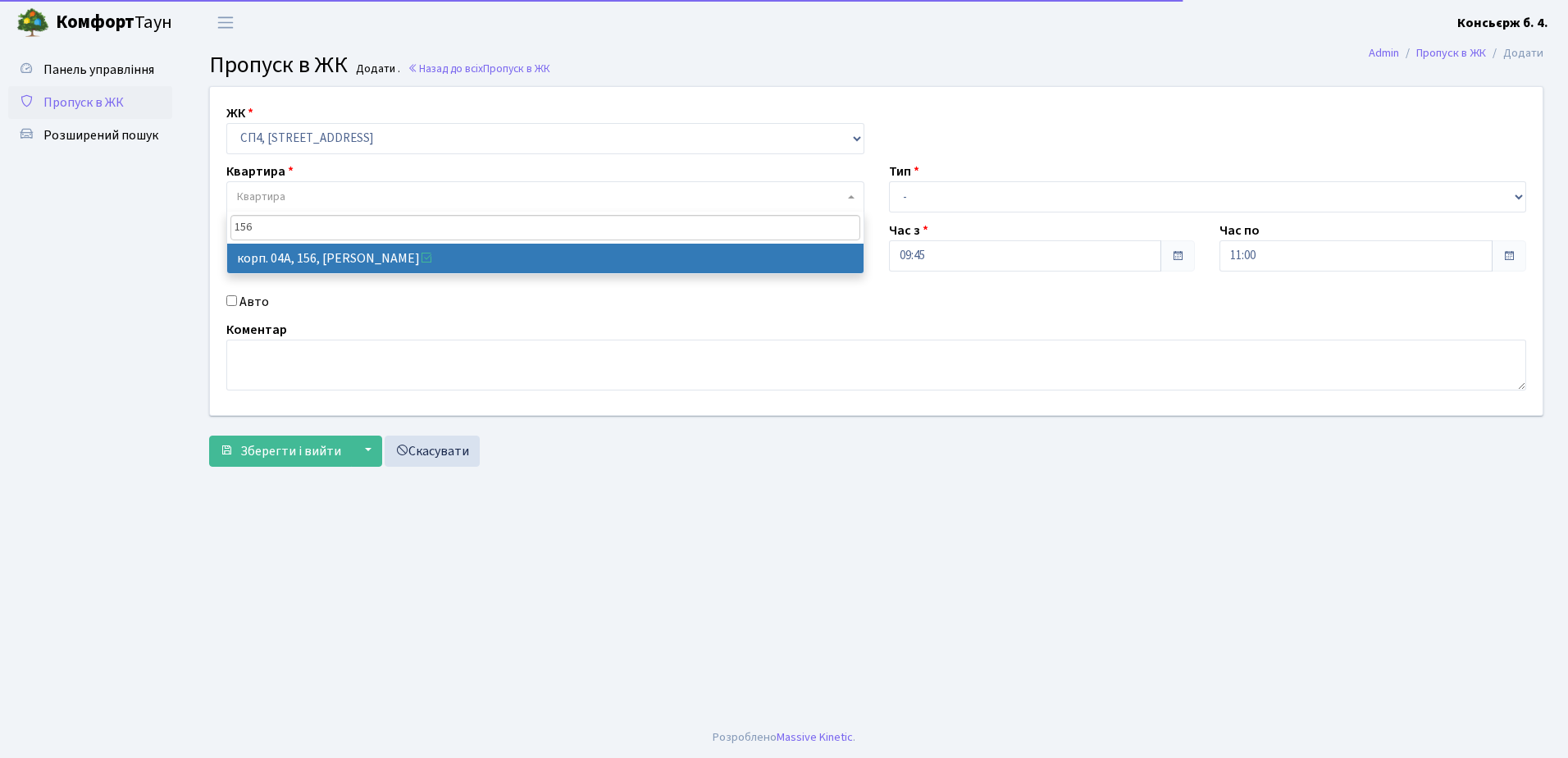
type input "156"
select select "21184"
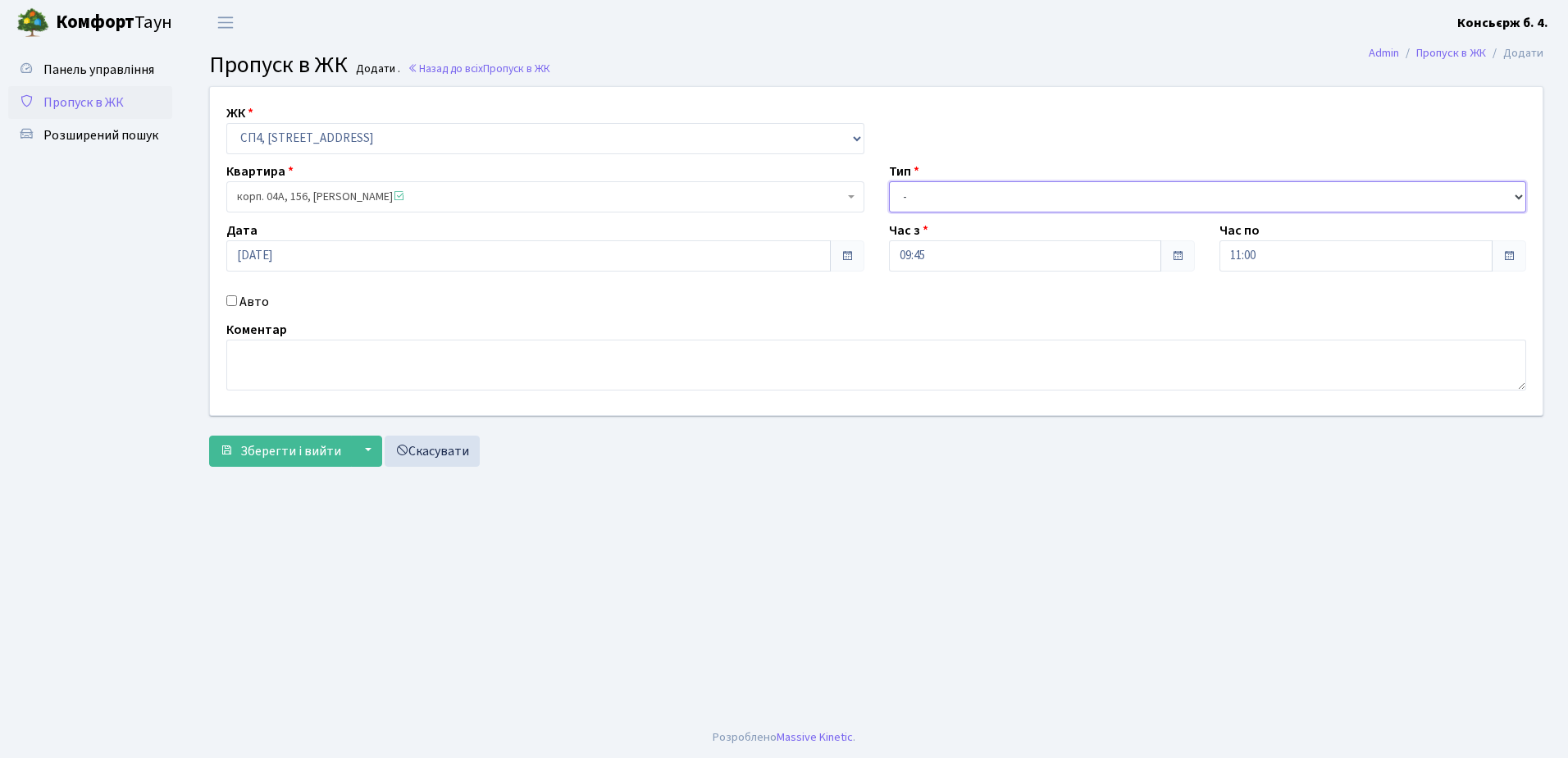
click at [1001, 186] on select "- Доставка Таксі Гості Сервіс" at bounding box center [1208, 197] width 638 height 31
select select "1"
click at [889, 181] on select "- Доставка Таксі Гості Сервіс" at bounding box center [1208, 197] width 638 height 31
click at [227, 301] on input "Авто" at bounding box center [232, 301] width 11 height 11
checkbox input "true"
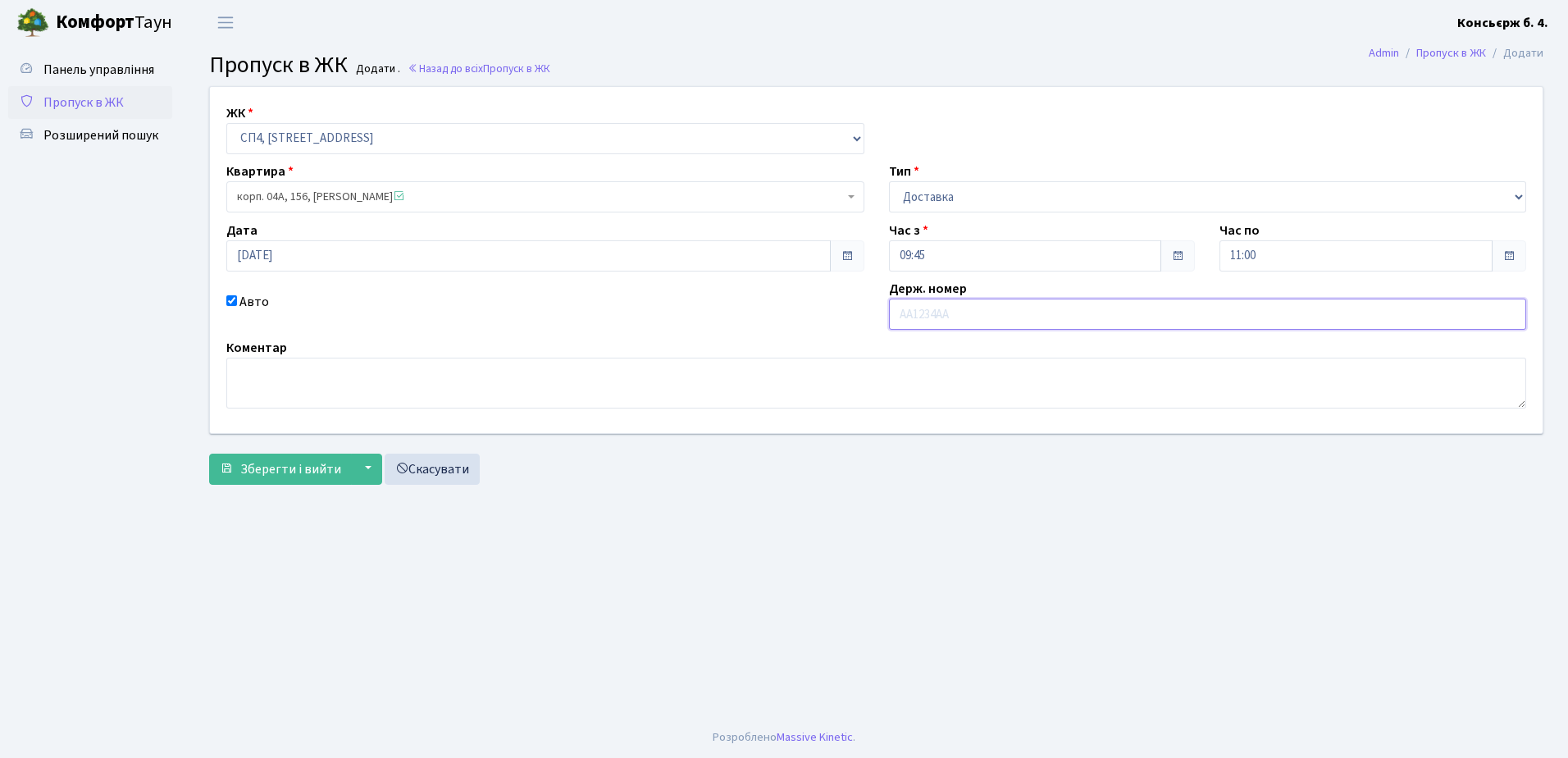
type input "A"
type input "KA3778HT"
click at [290, 472] on span "Зберегти і вийти" at bounding box center [291, 470] width 101 height 18
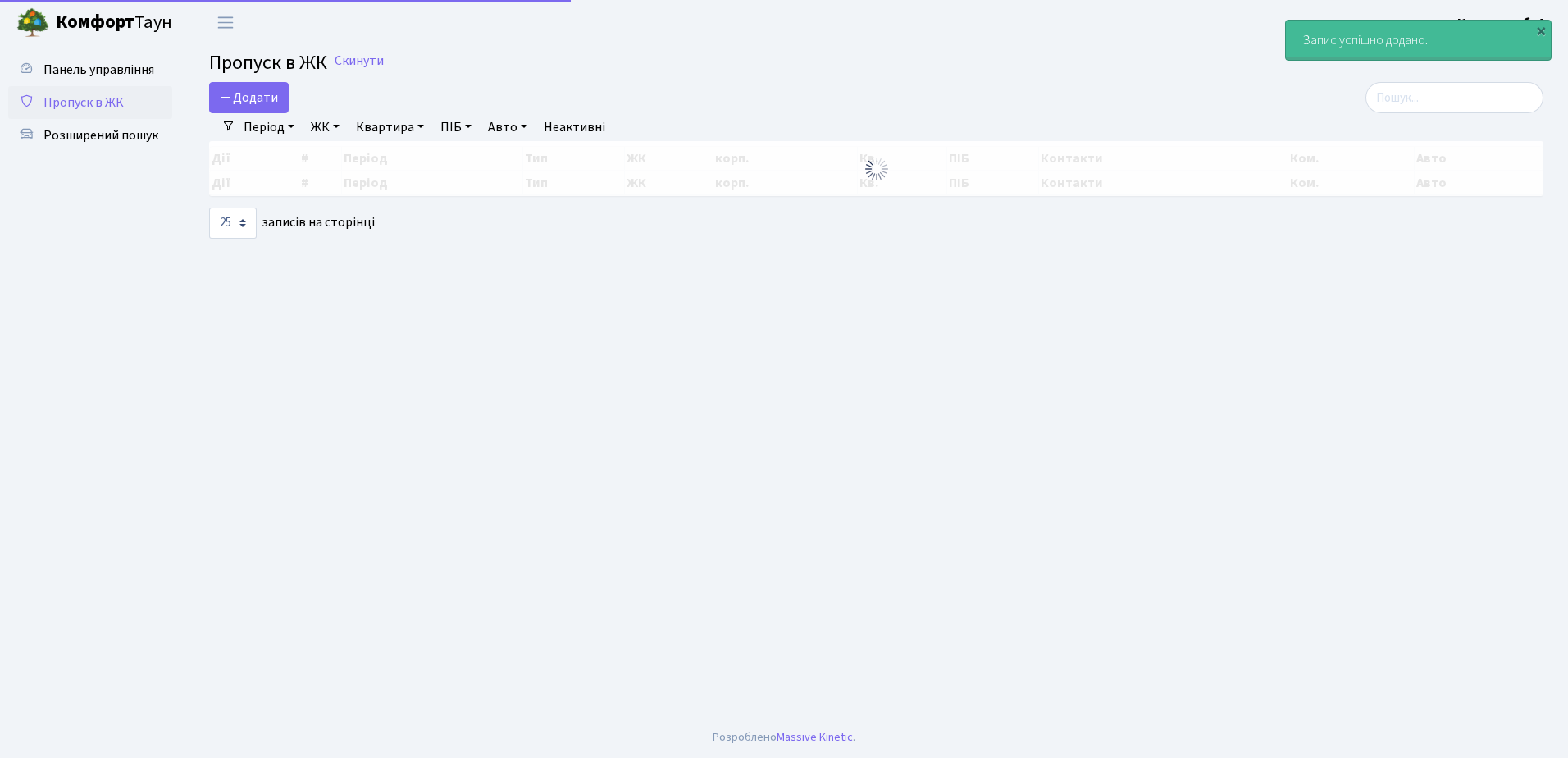
select select "25"
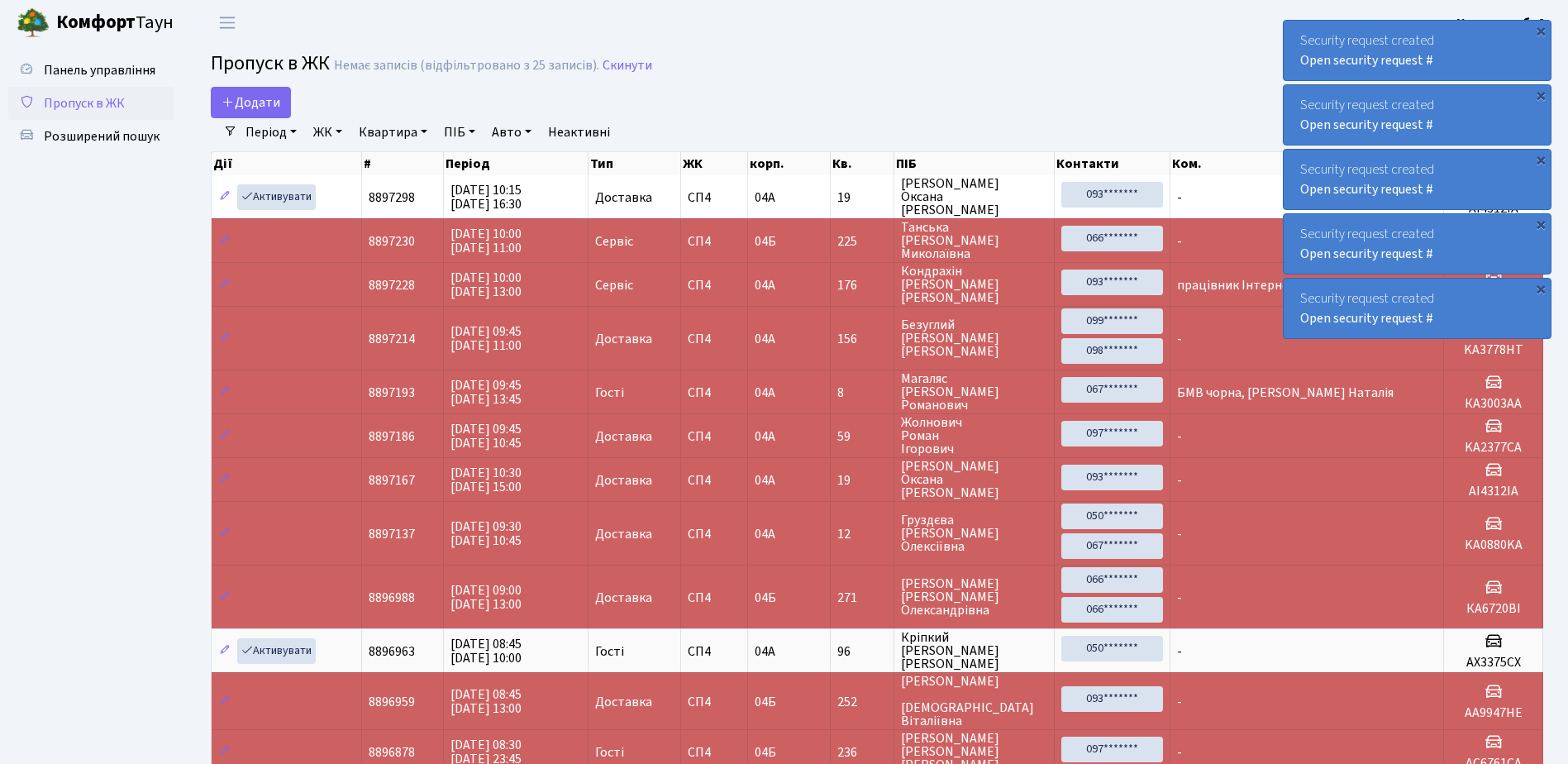
click at [121, 102] on span "Пропуск в ЖК" at bounding box center [84, 103] width 81 height 18
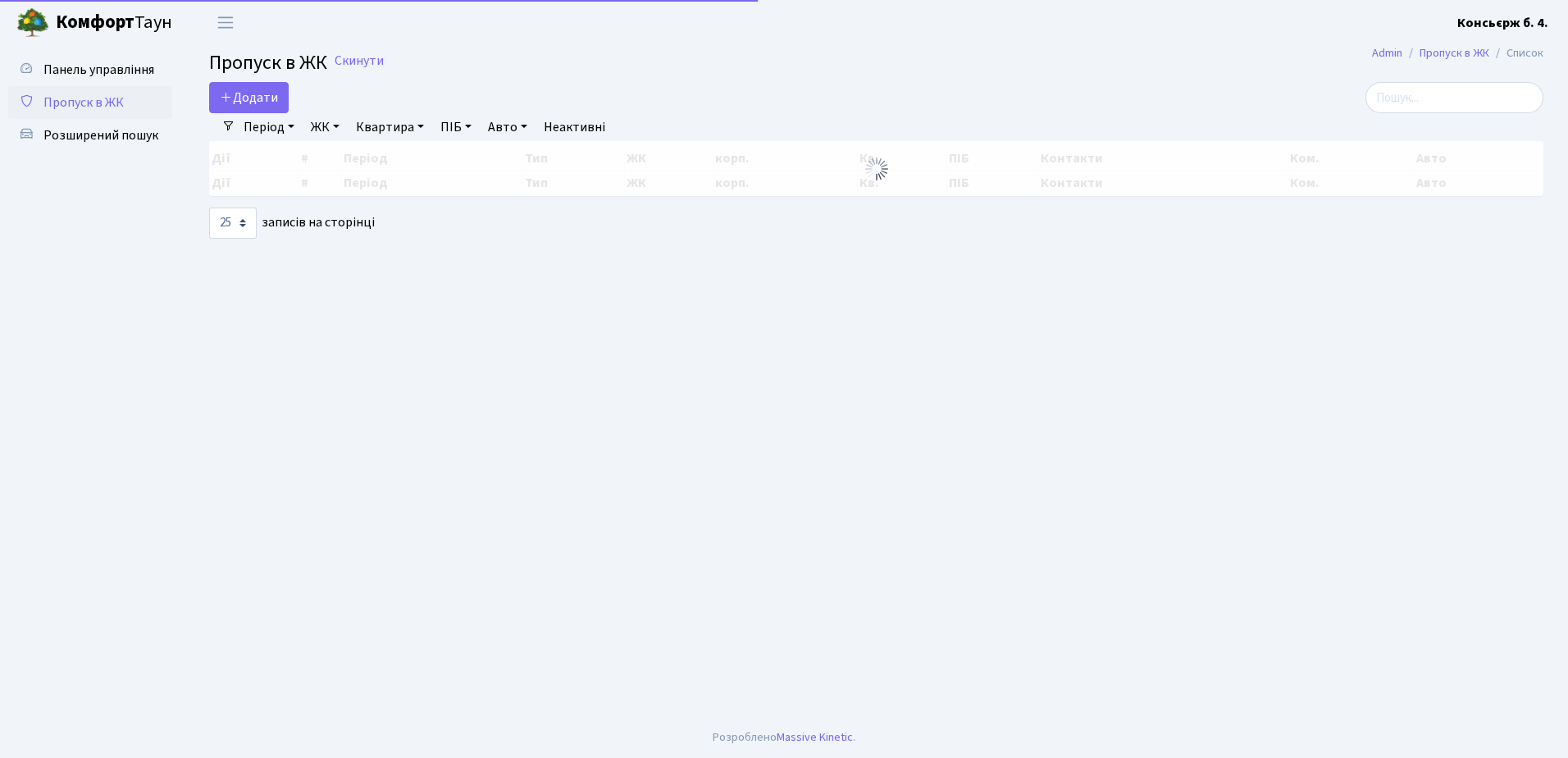
select select "25"
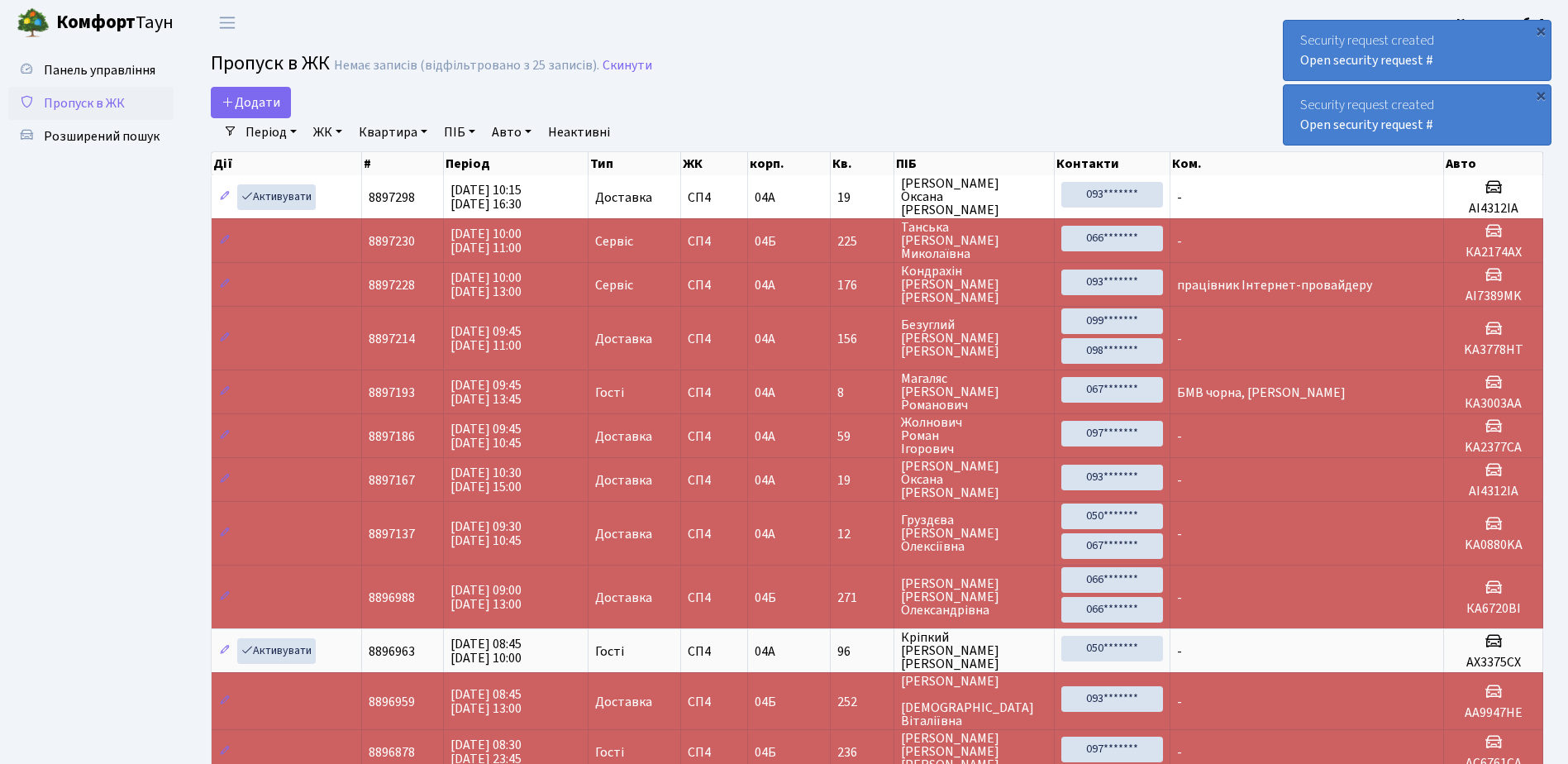
click at [117, 91] on link "Пропуск в ЖК" at bounding box center [91, 103] width 165 height 33
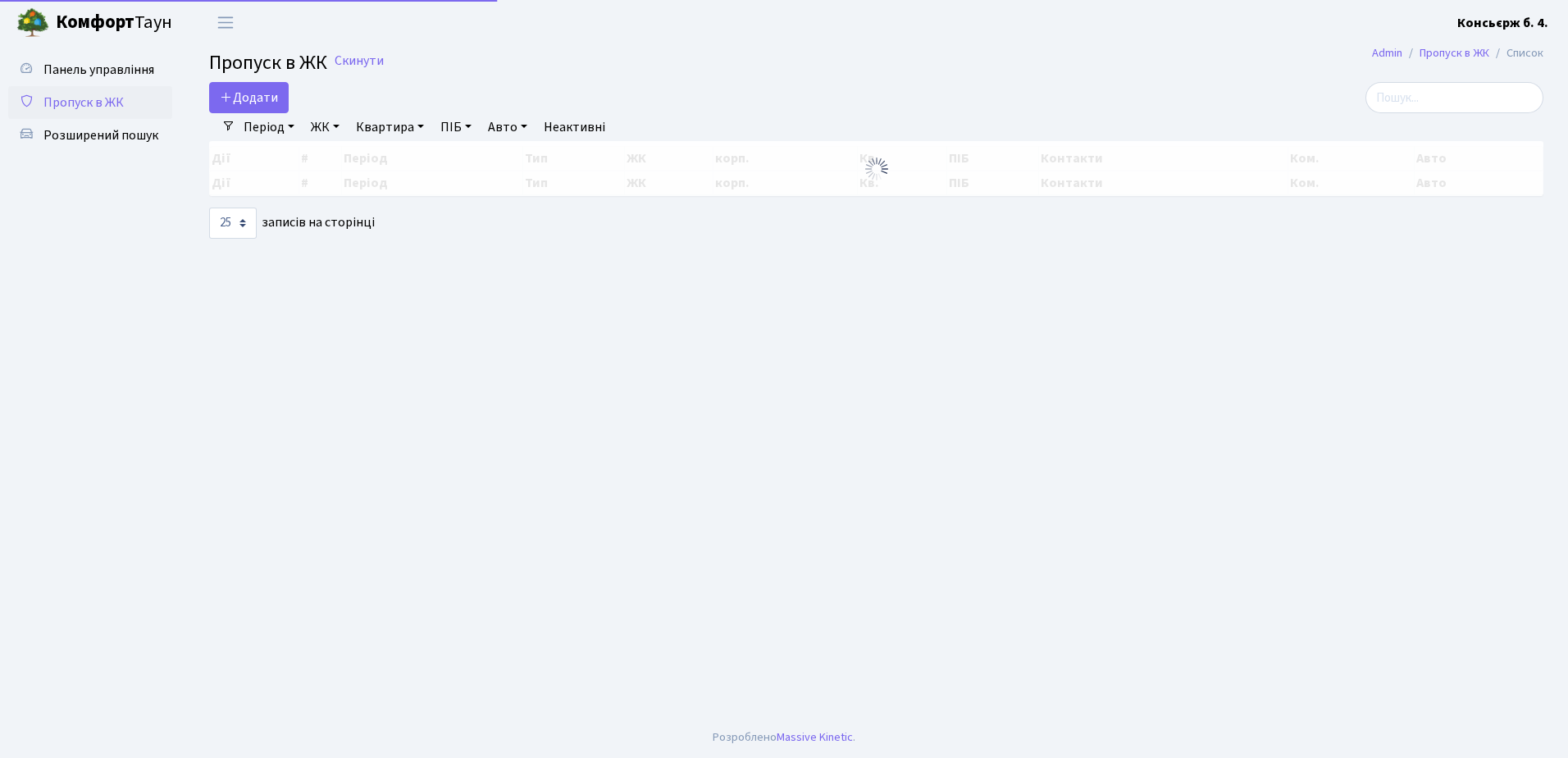
select select "25"
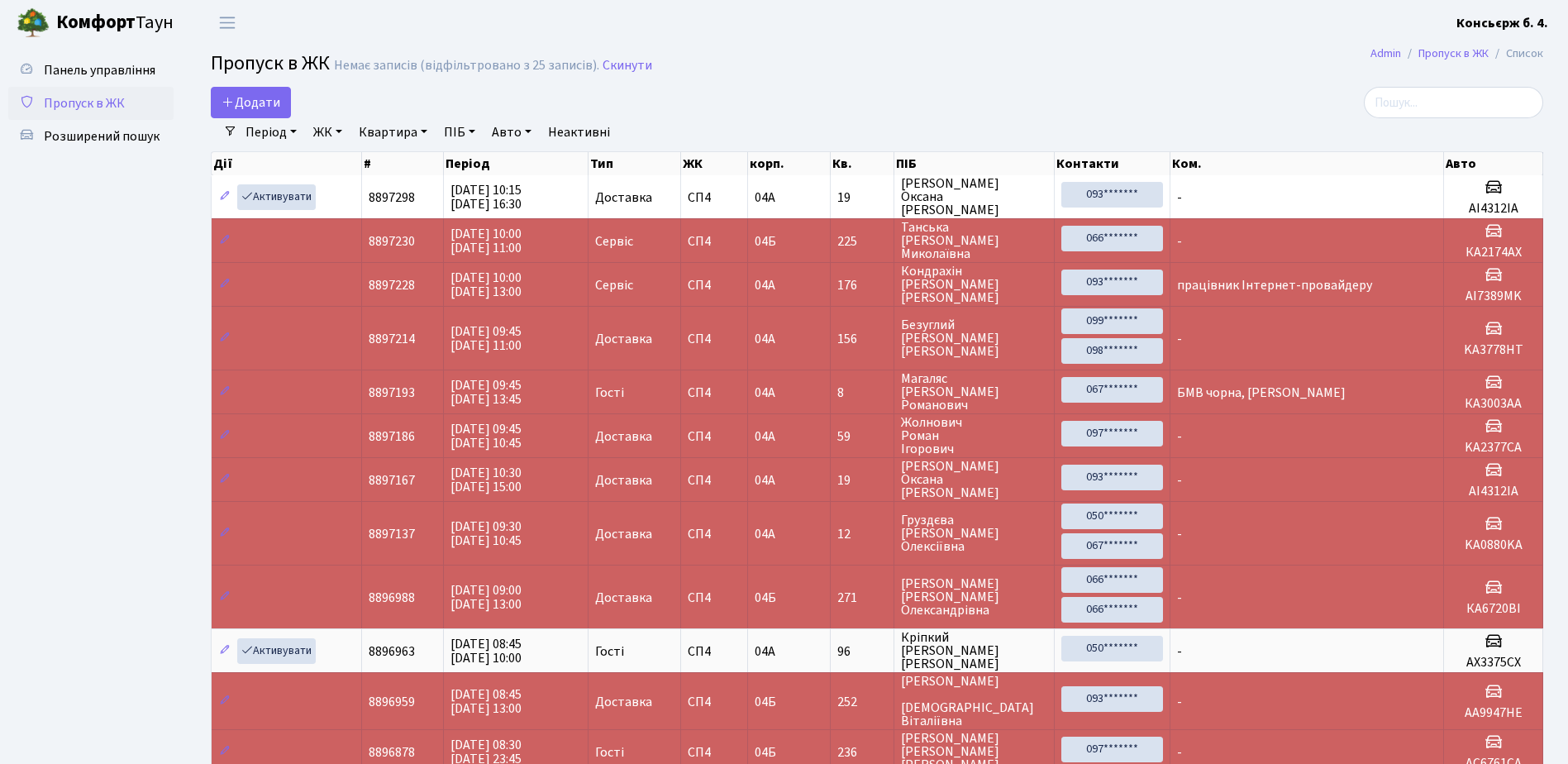
click at [127, 104] on link "Пропуск в ЖК" at bounding box center [91, 103] width 165 height 33
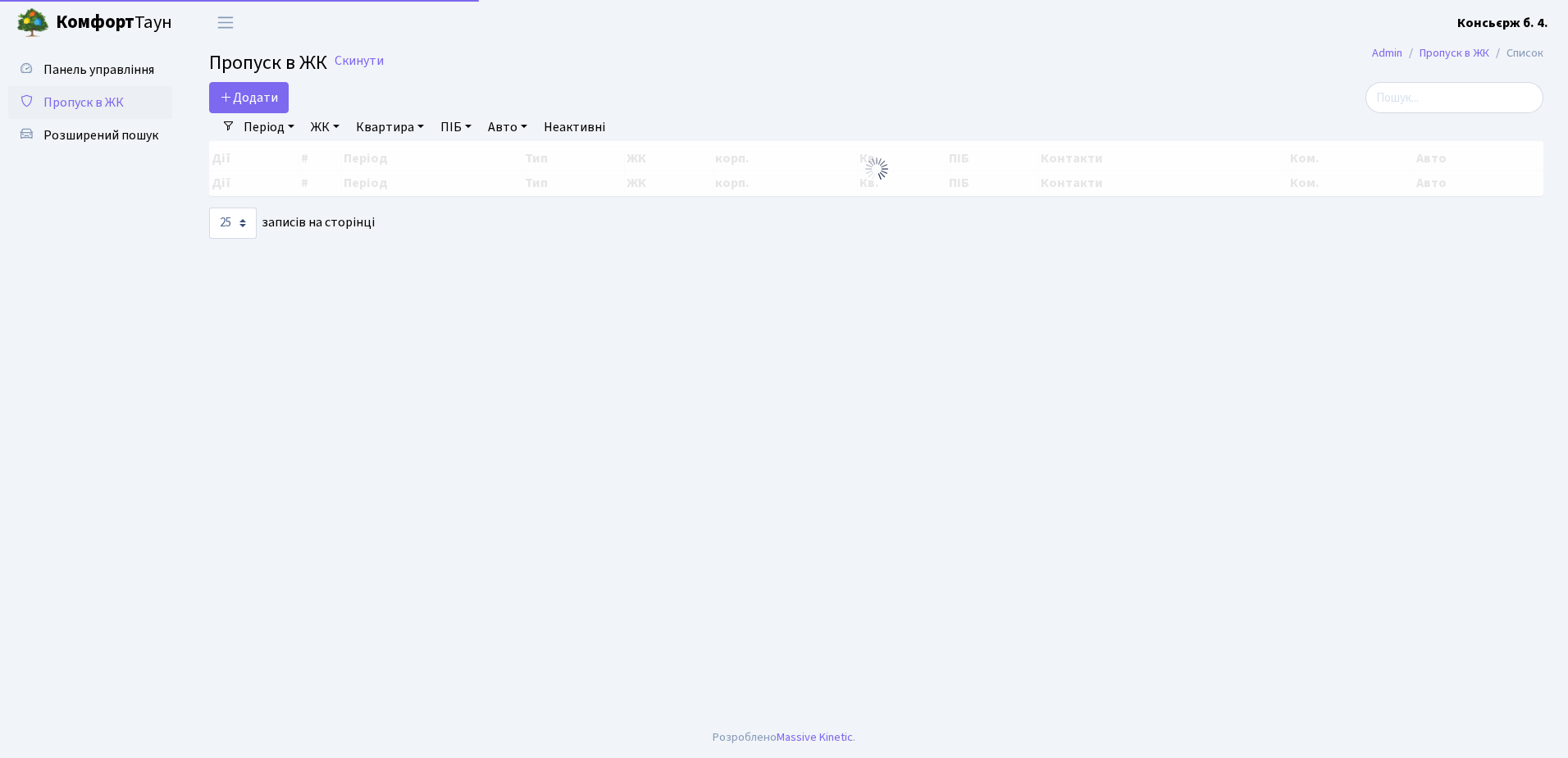
select select "25"
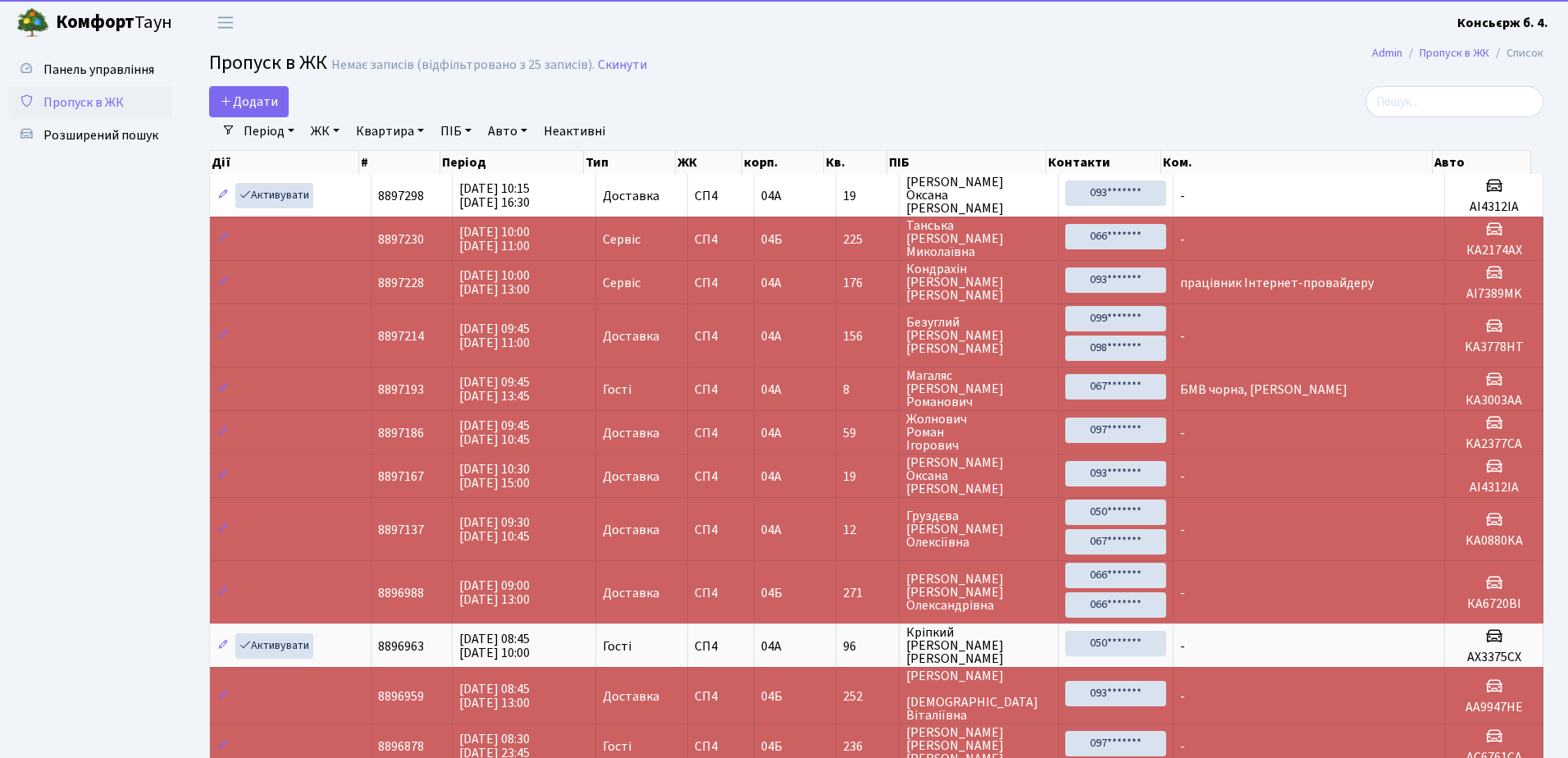
click at [126, 90] on link "Пропуск в ЖК" at bounding box center [90, 103] width 164 height 33
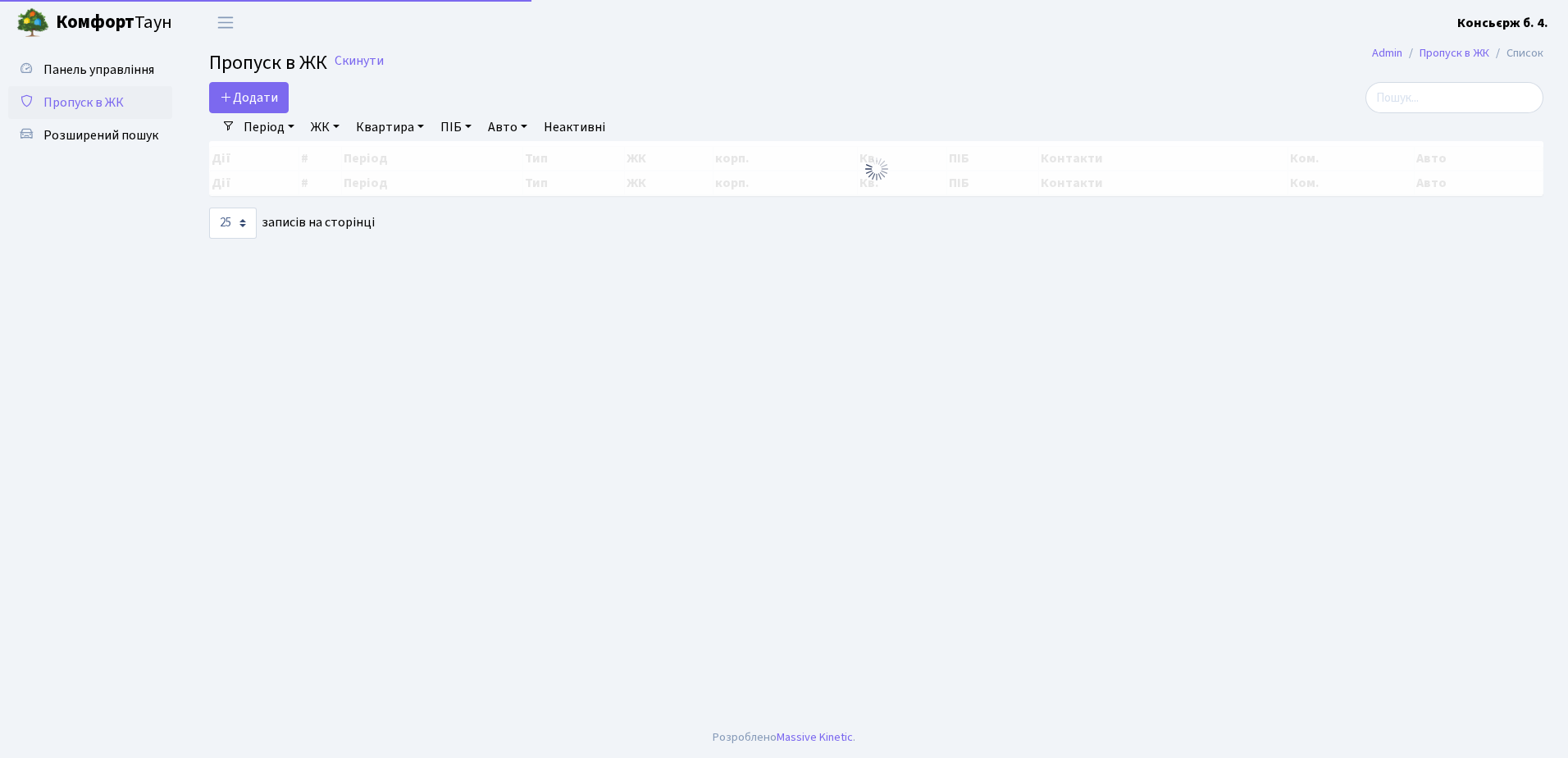
select select "25"
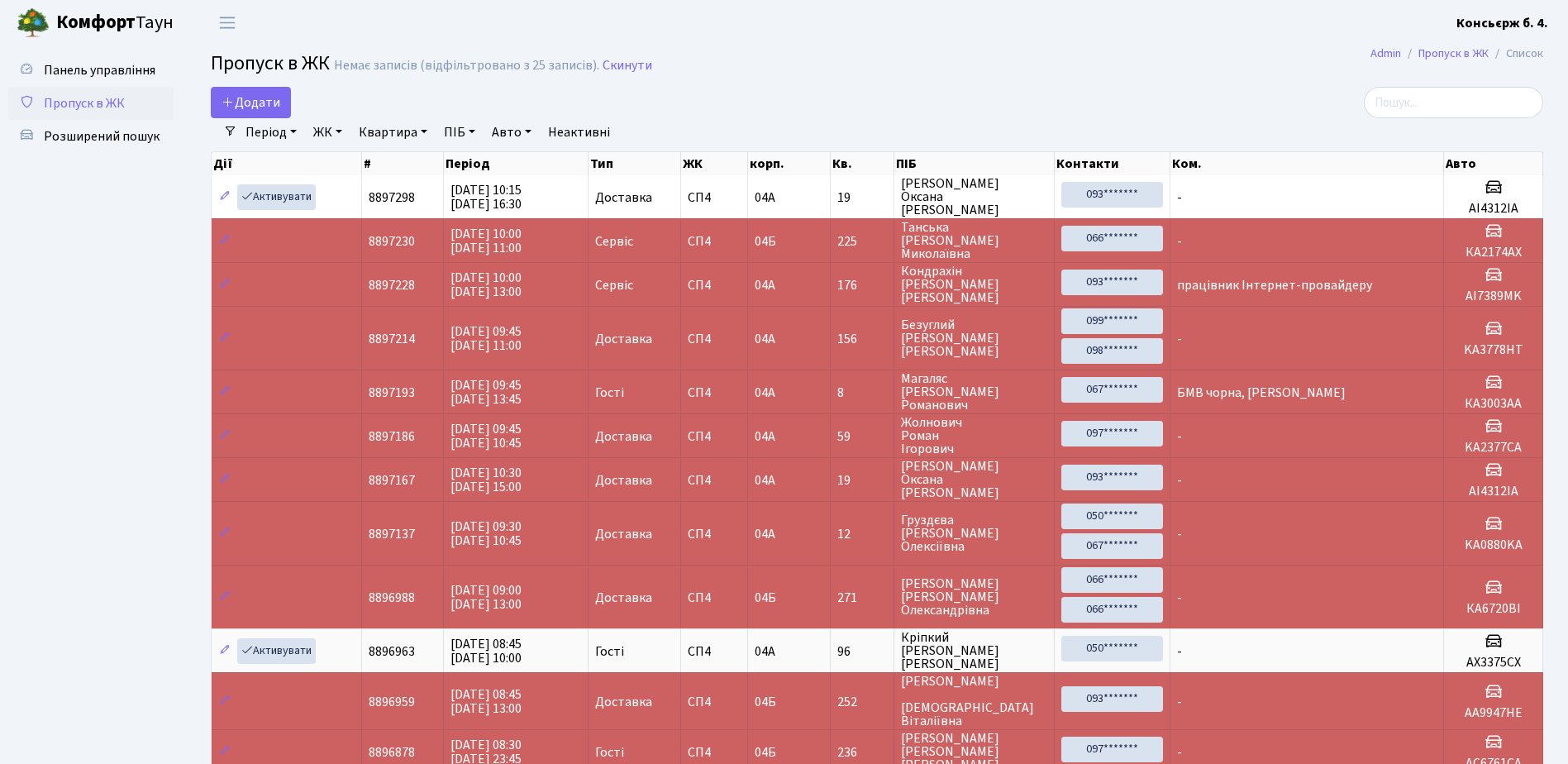
click at [118, 99] on span "Пропуск в ЖК" at bounding box center [84, 103] width 81 height 18
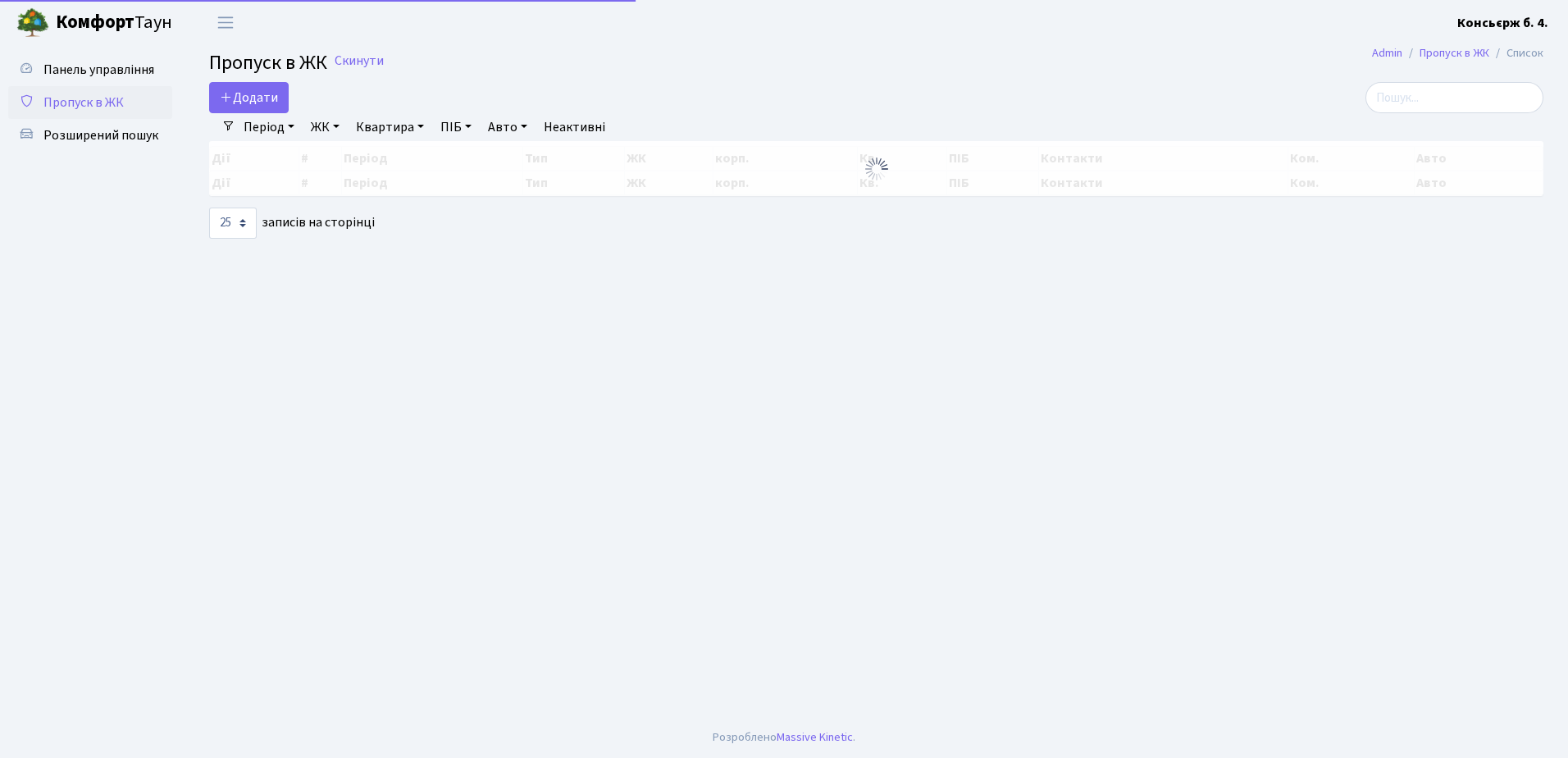
select select "25"
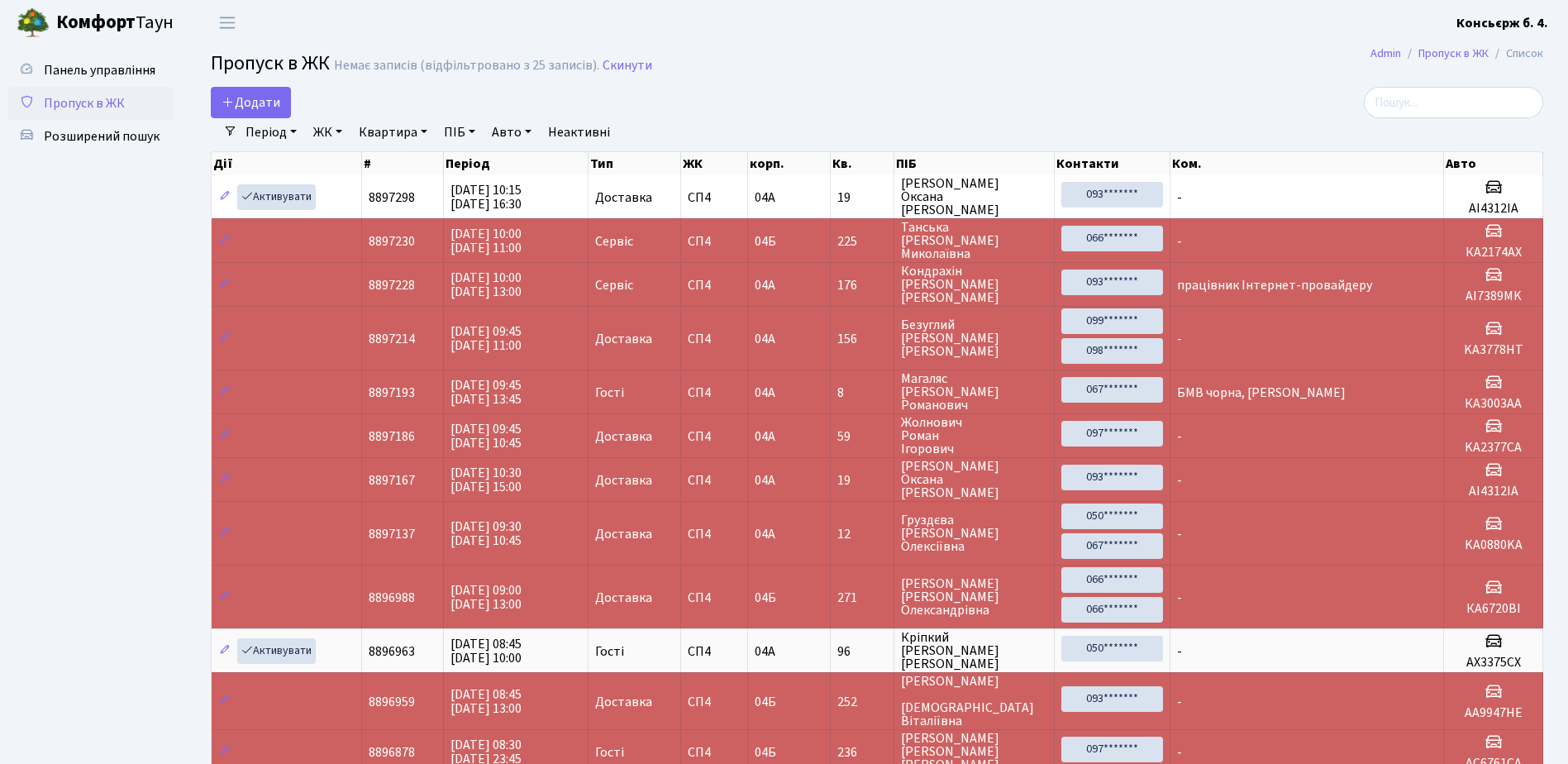
click at [127, 97] on link "Пропуск в ЖК" at bounding box center [91, 103] width 165 height 33
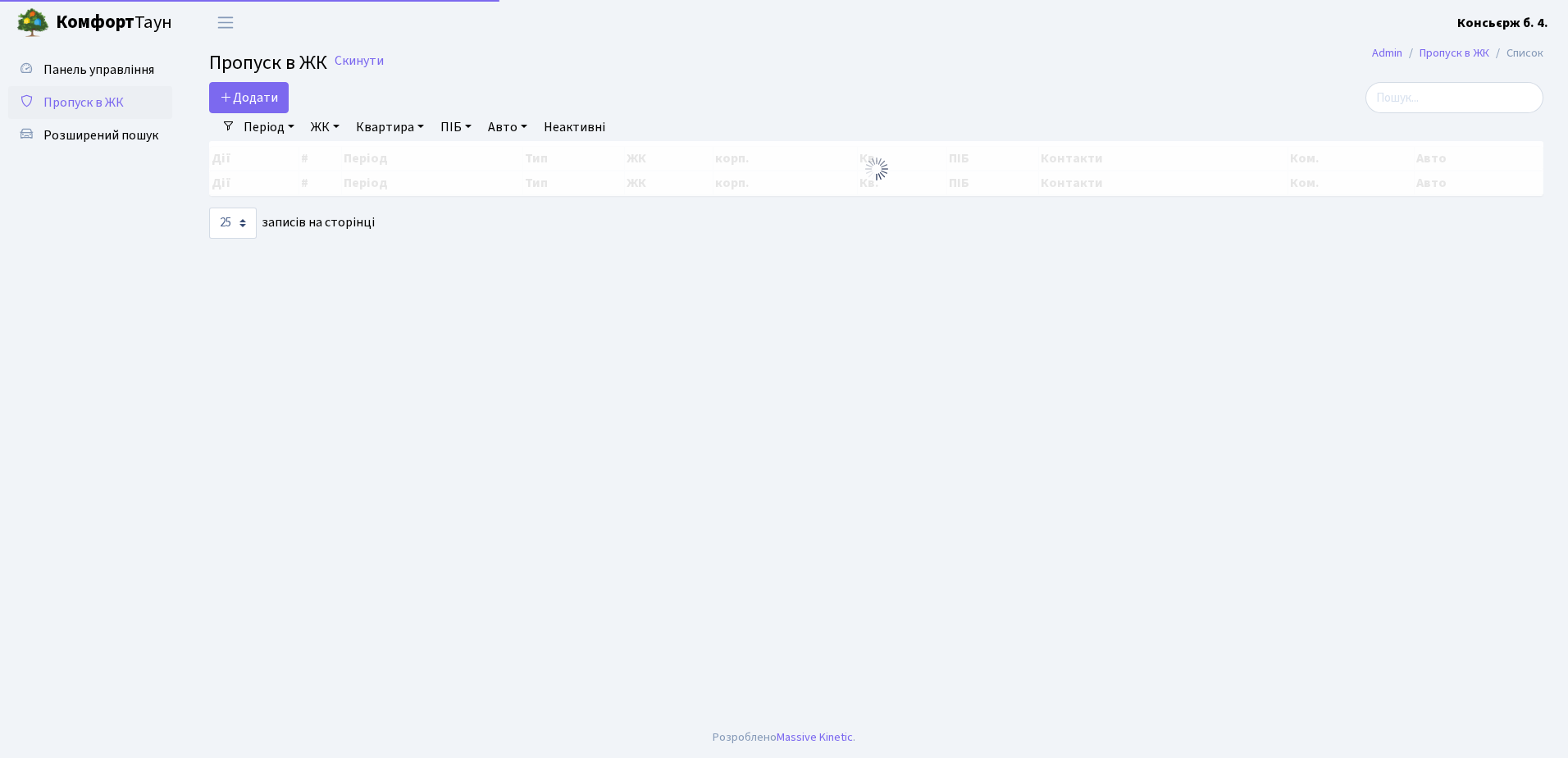
select select "25"
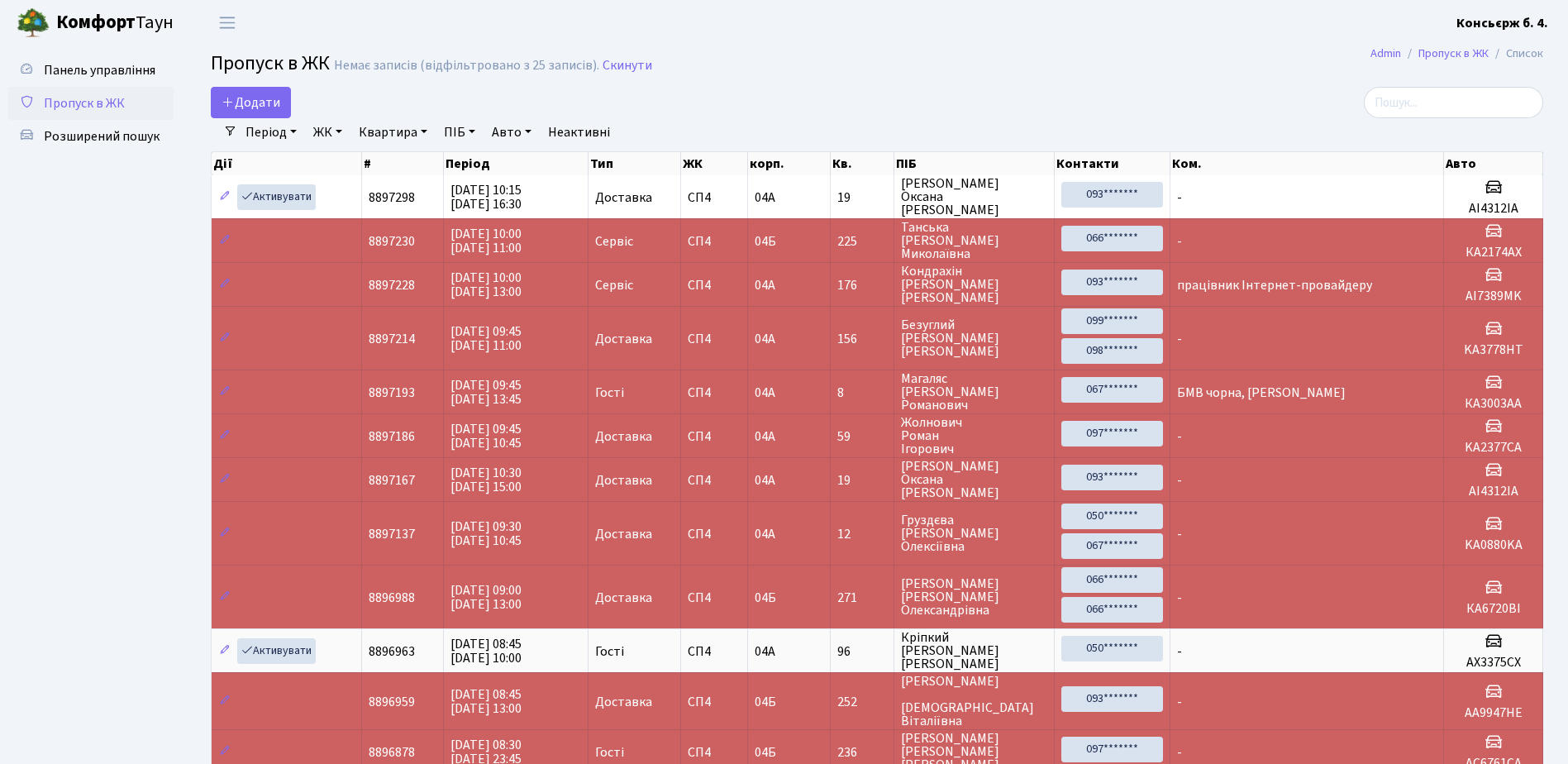
click at [102, 92] on link "Пропуск в ЖК" at bounding box center [91, 103] width 165 height 33
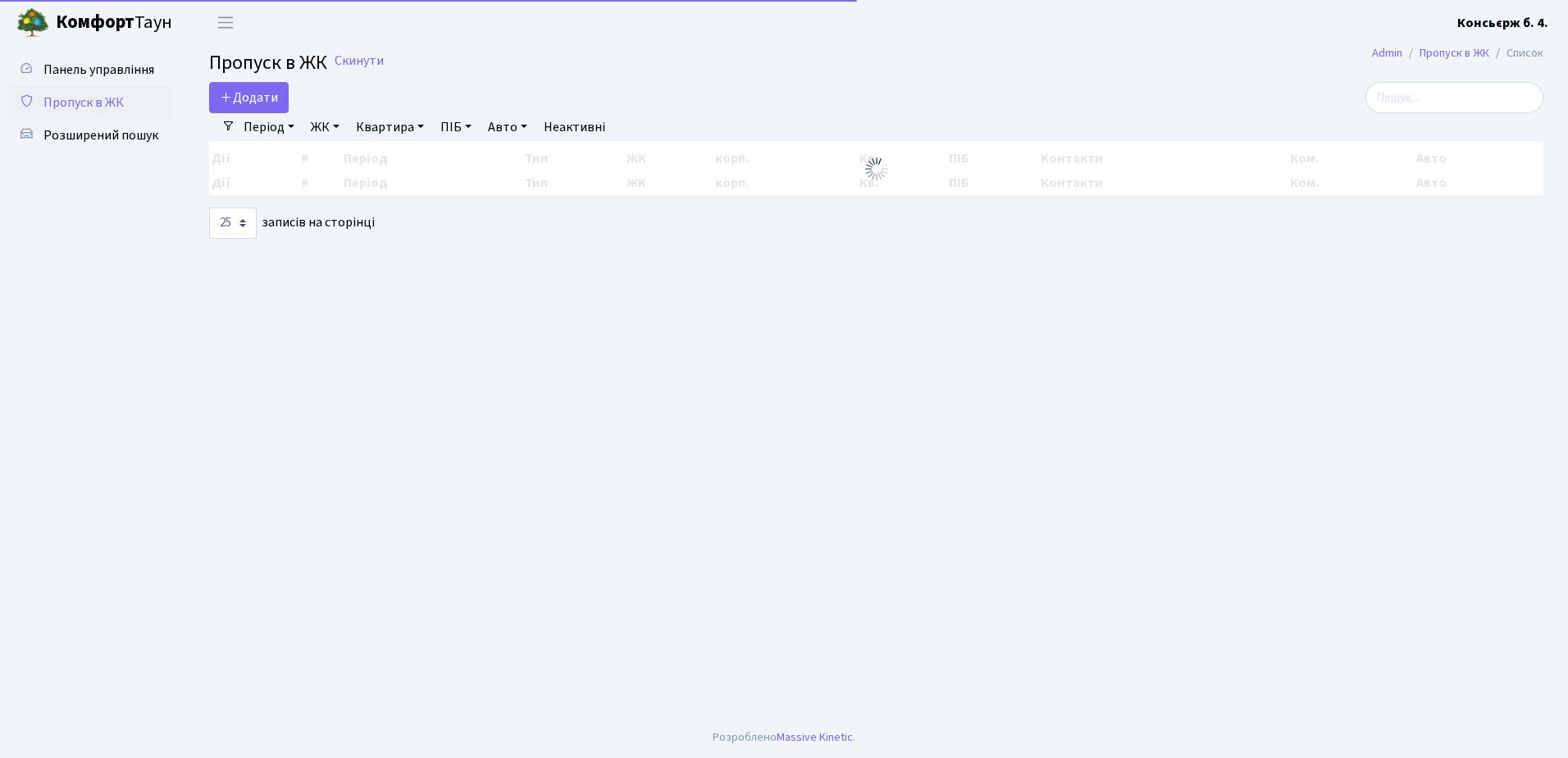
select select "25"
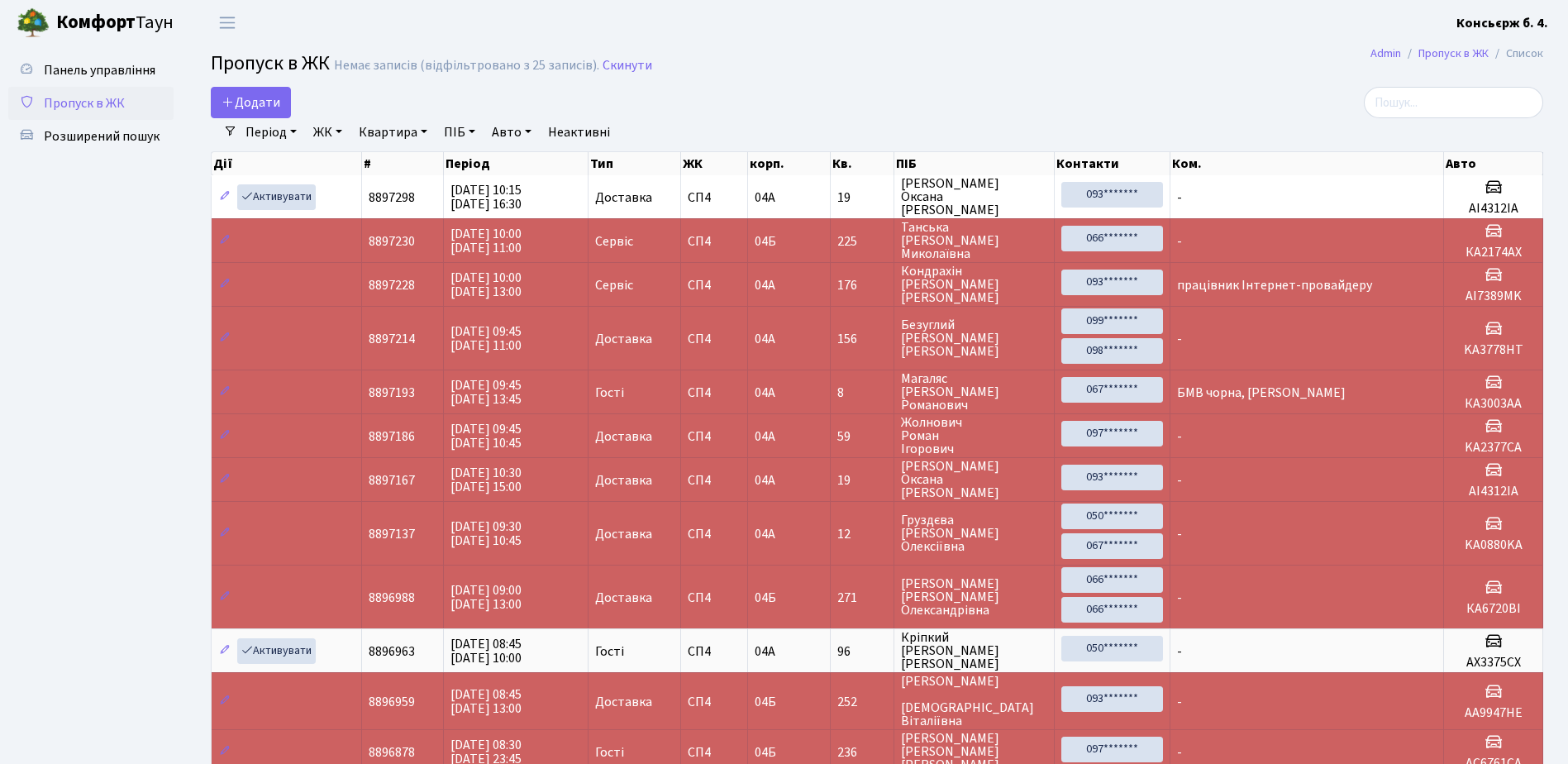
click at [108, 97] on span "Пропуск в ЖК" at bounding box center [84, 103] width 81 height 18
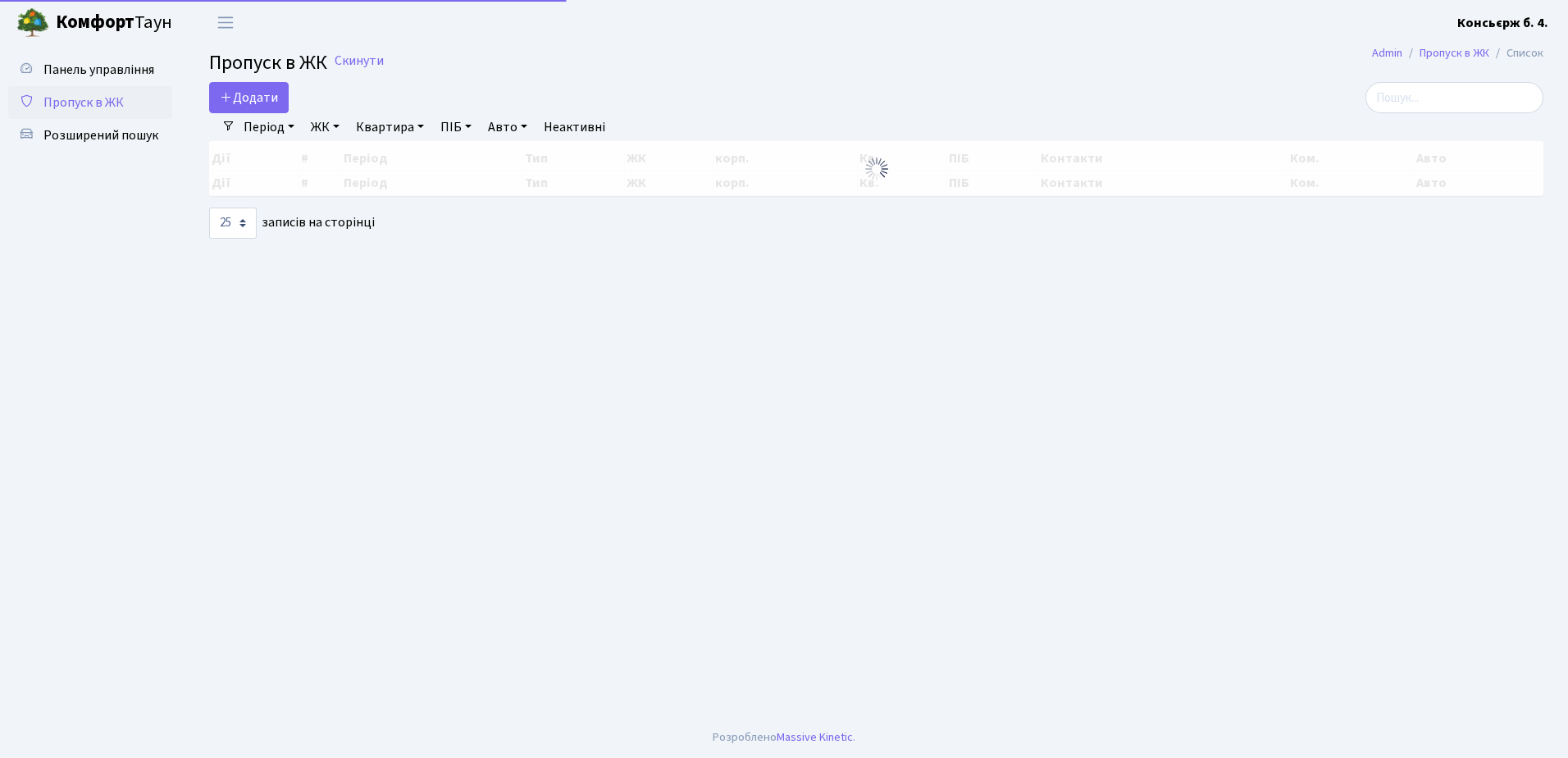
select select "25"
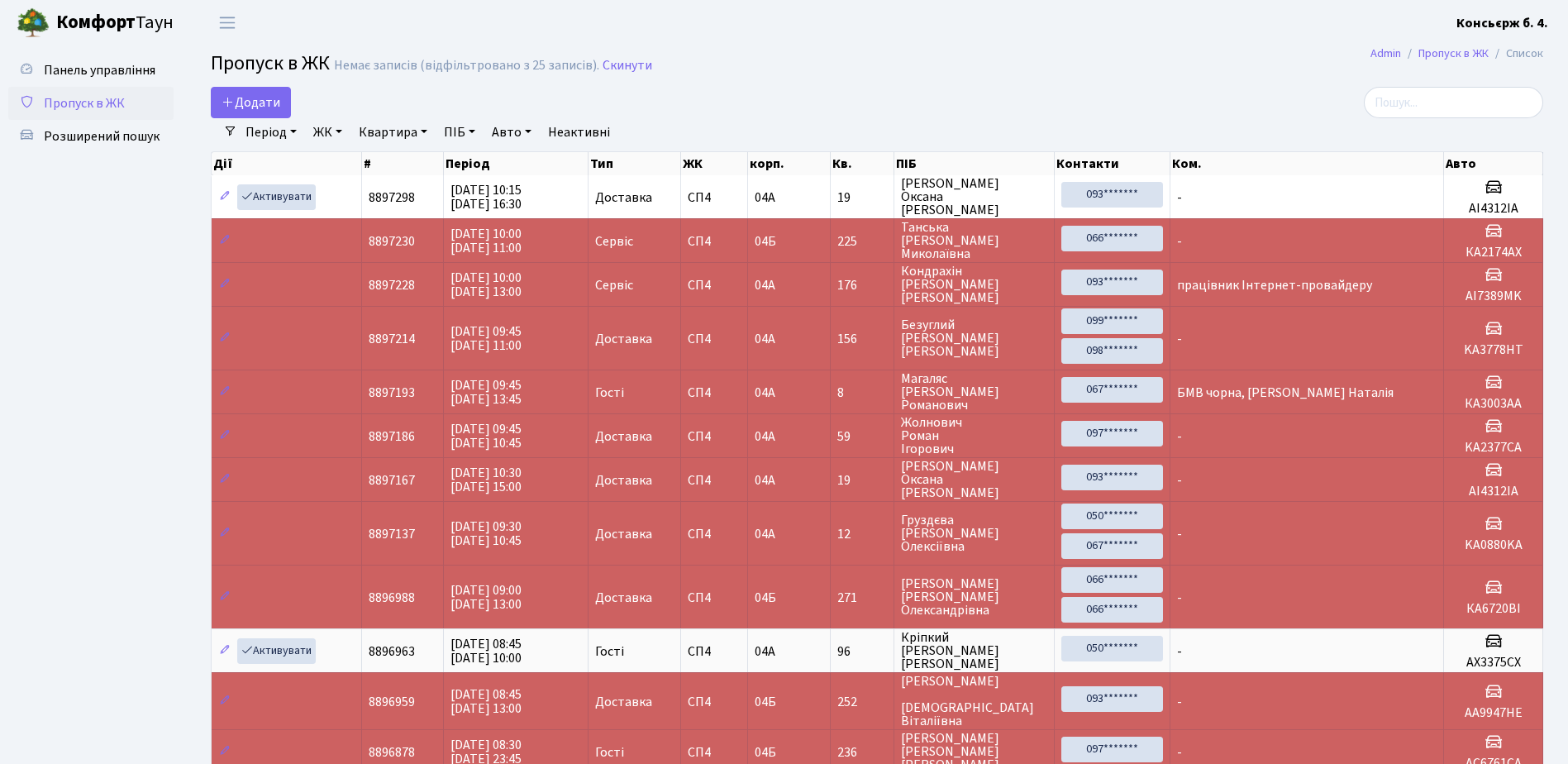
click at [122, 101] on span "Пропуск в ЖК" at bounding box center [84, 103] width 81 height 18
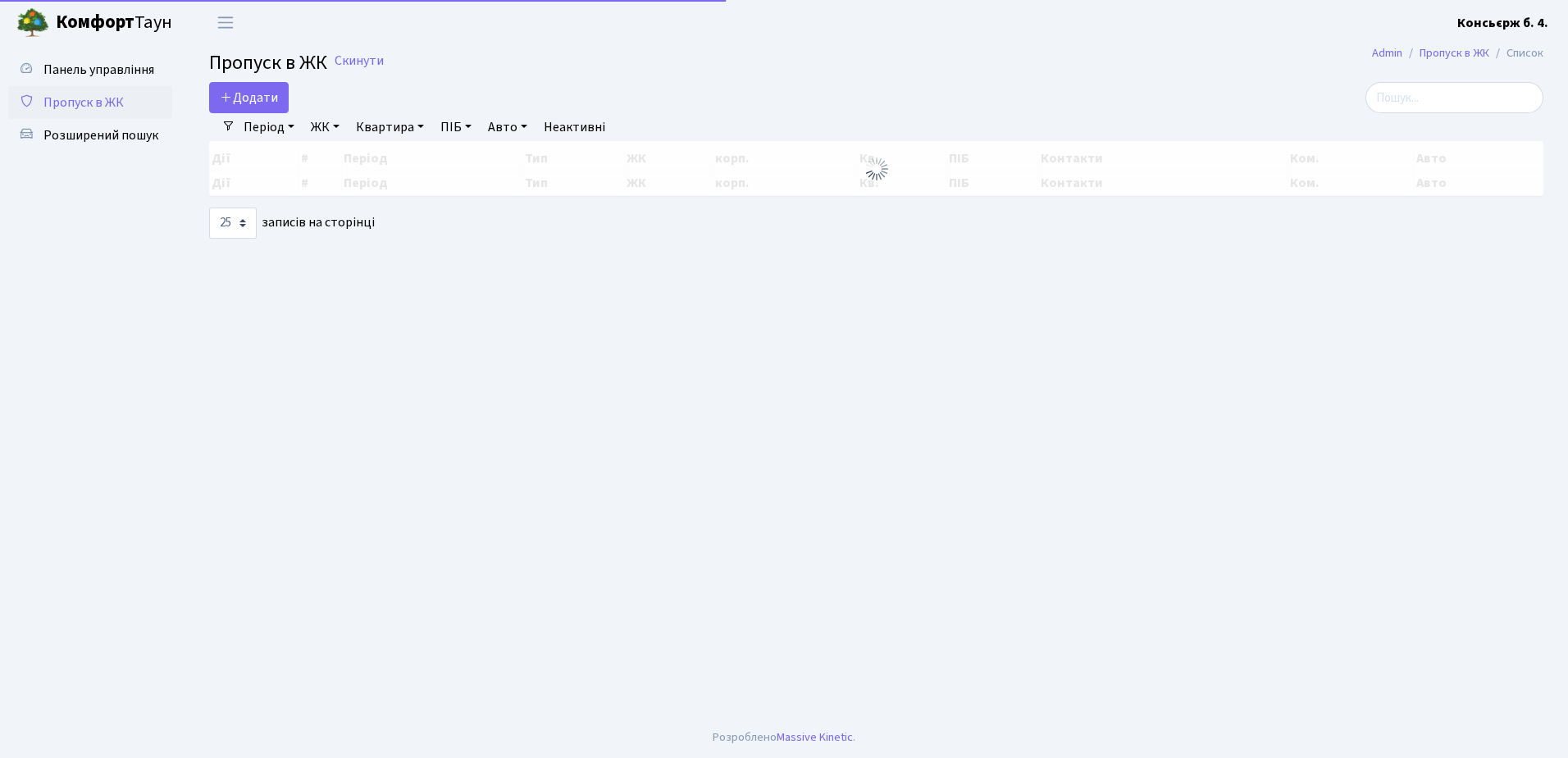
select select "25"
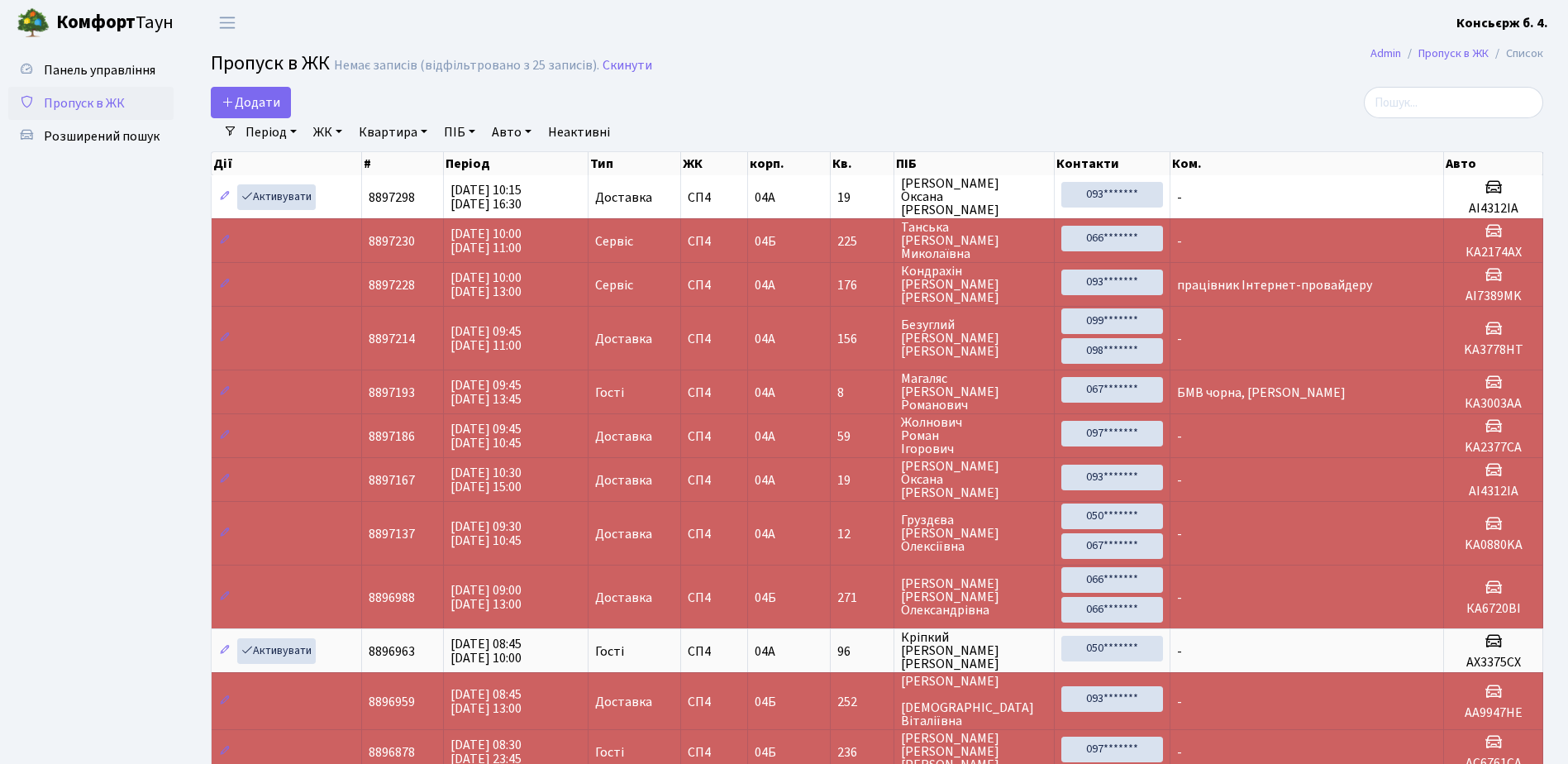
click at [110, 94] on link "Пропуск в ЖК" at bounding box center [91, 103] width 165 height 33
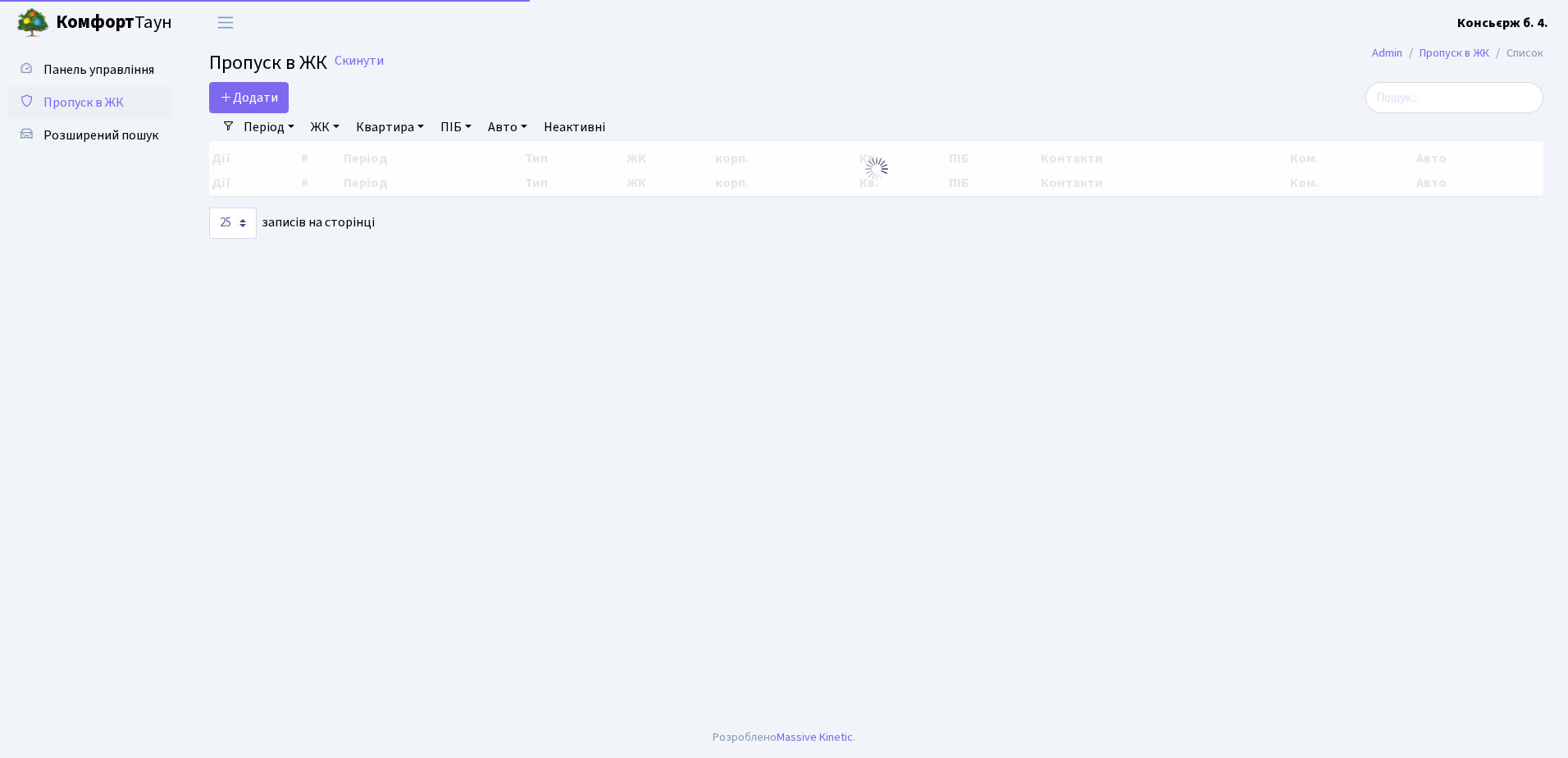
select select "25"
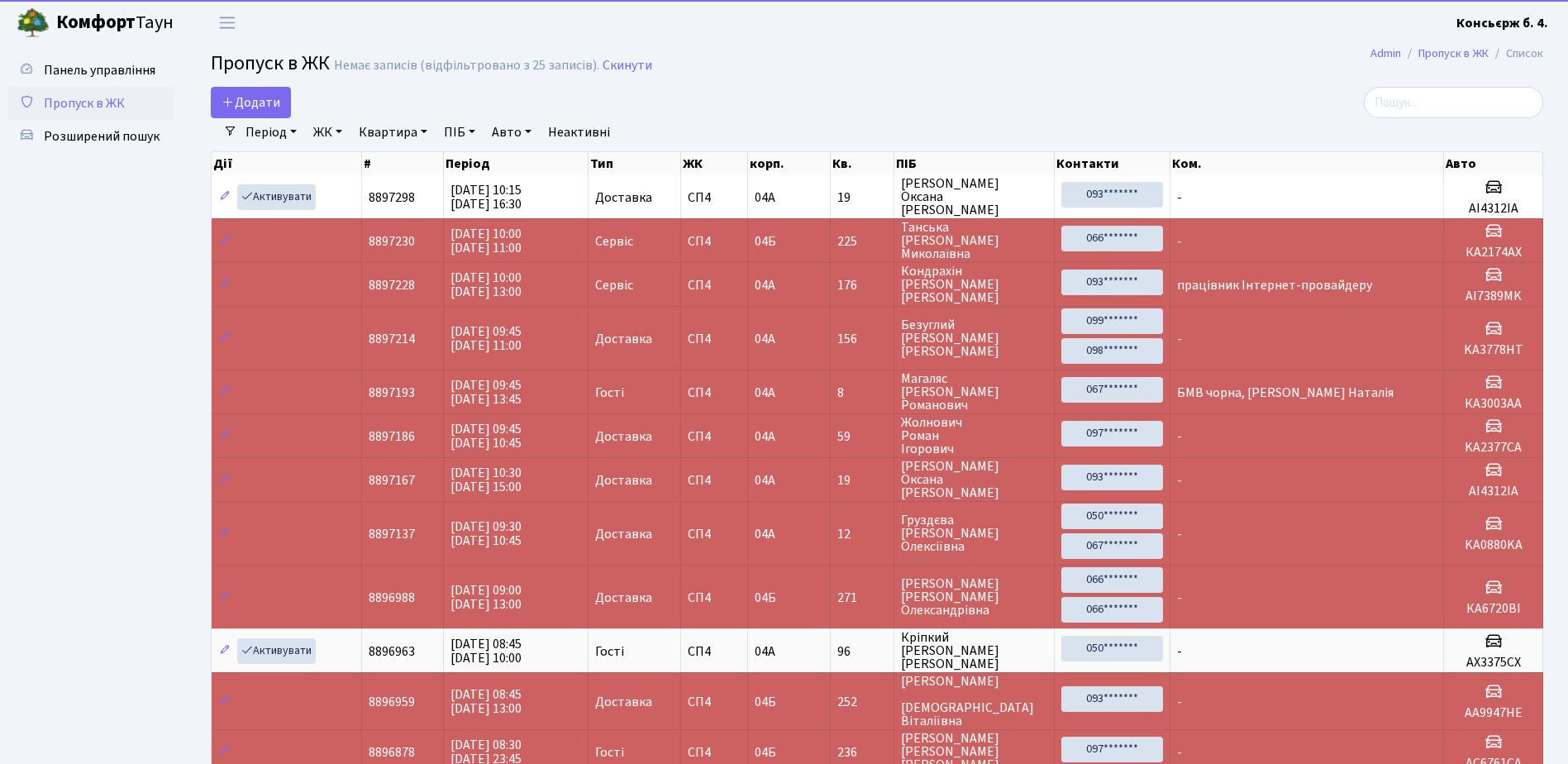
click at [114, 114] on link "Пропуск в ЖК" at bounding box center [91, 103] width 165 height 33
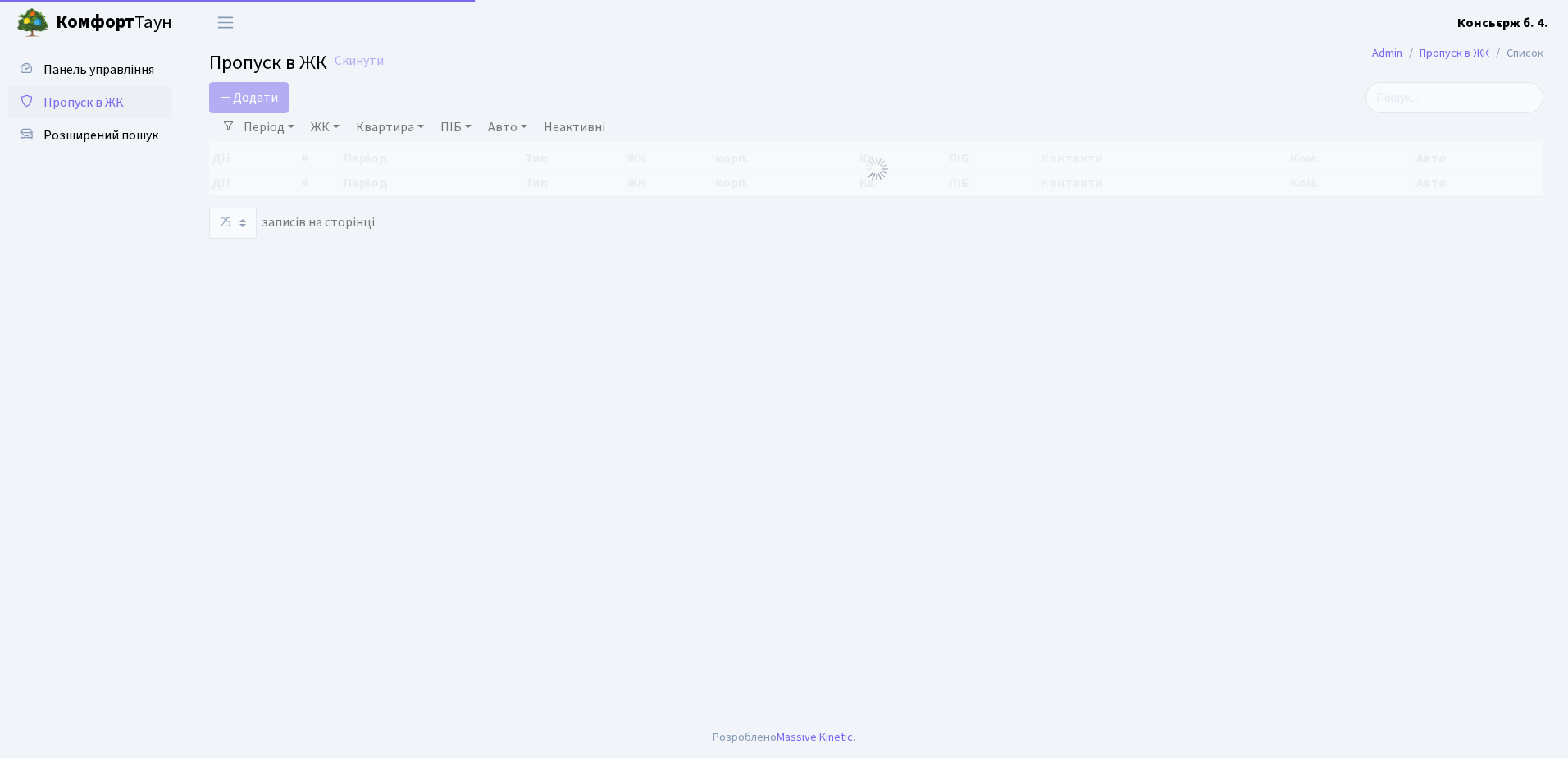
select select "25"
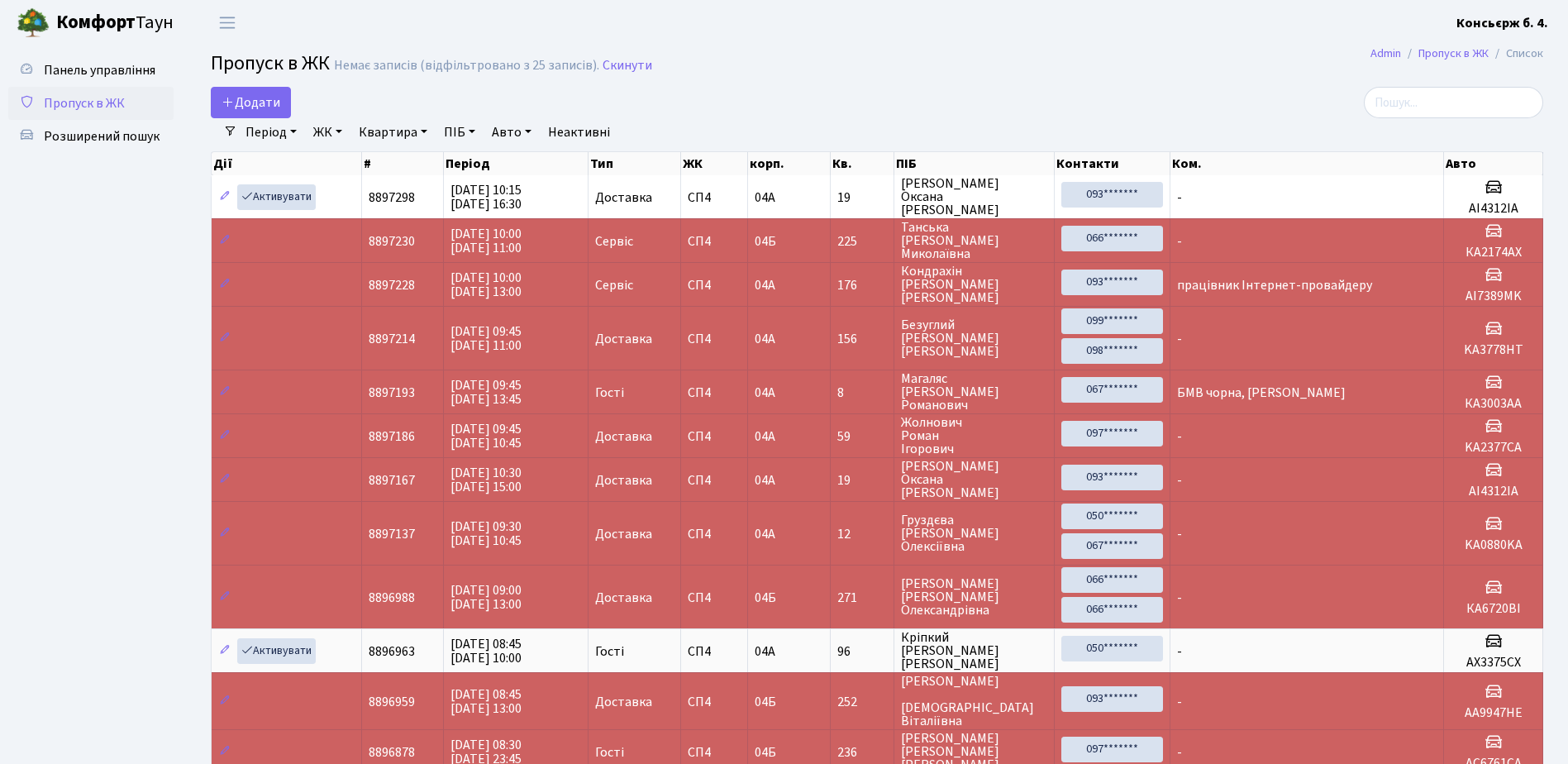
click at [109, 95] on span "Пропуск в ЖК" at bounding box center [84, 103] width 81 height 18
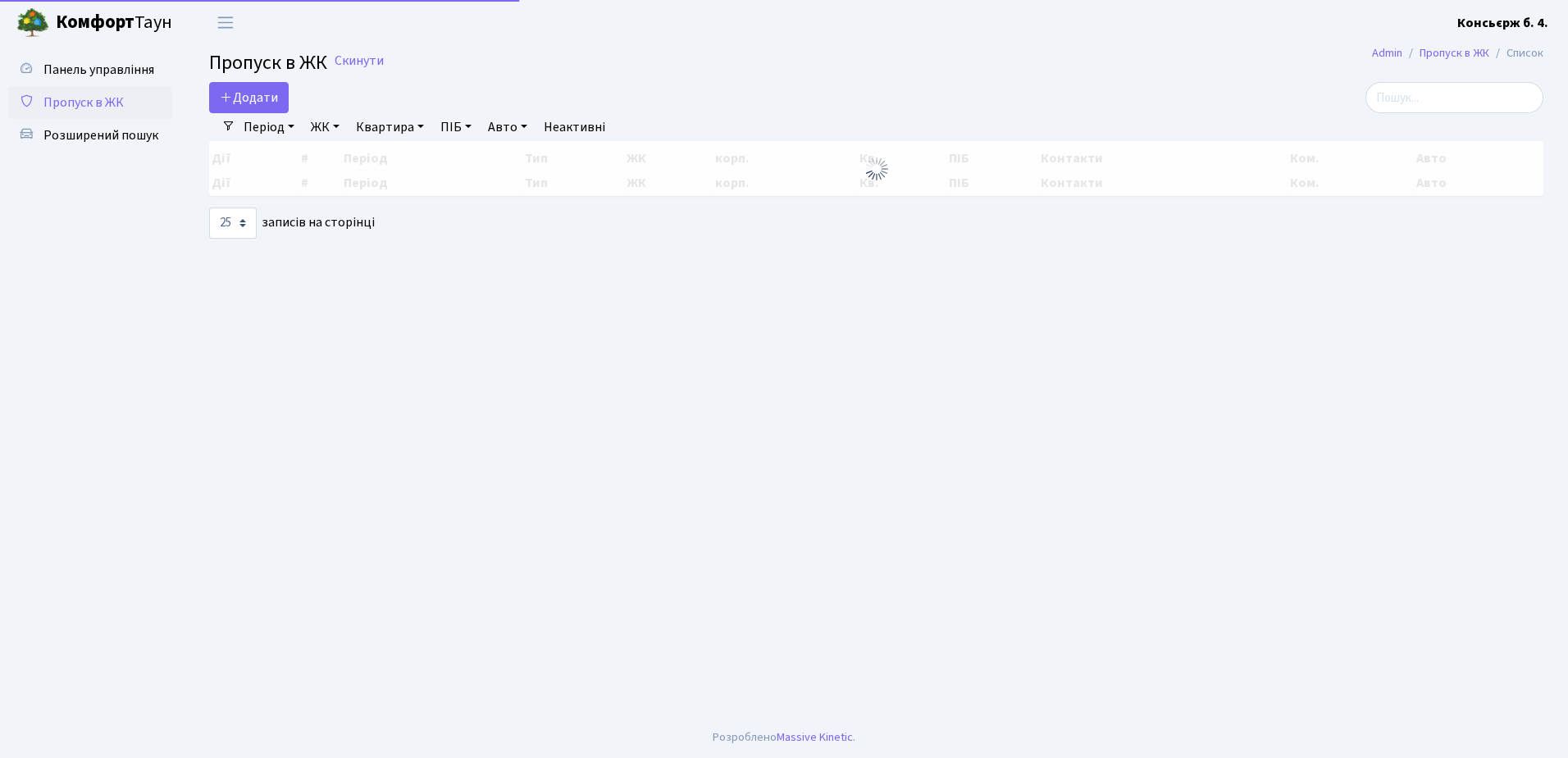
select select "25"
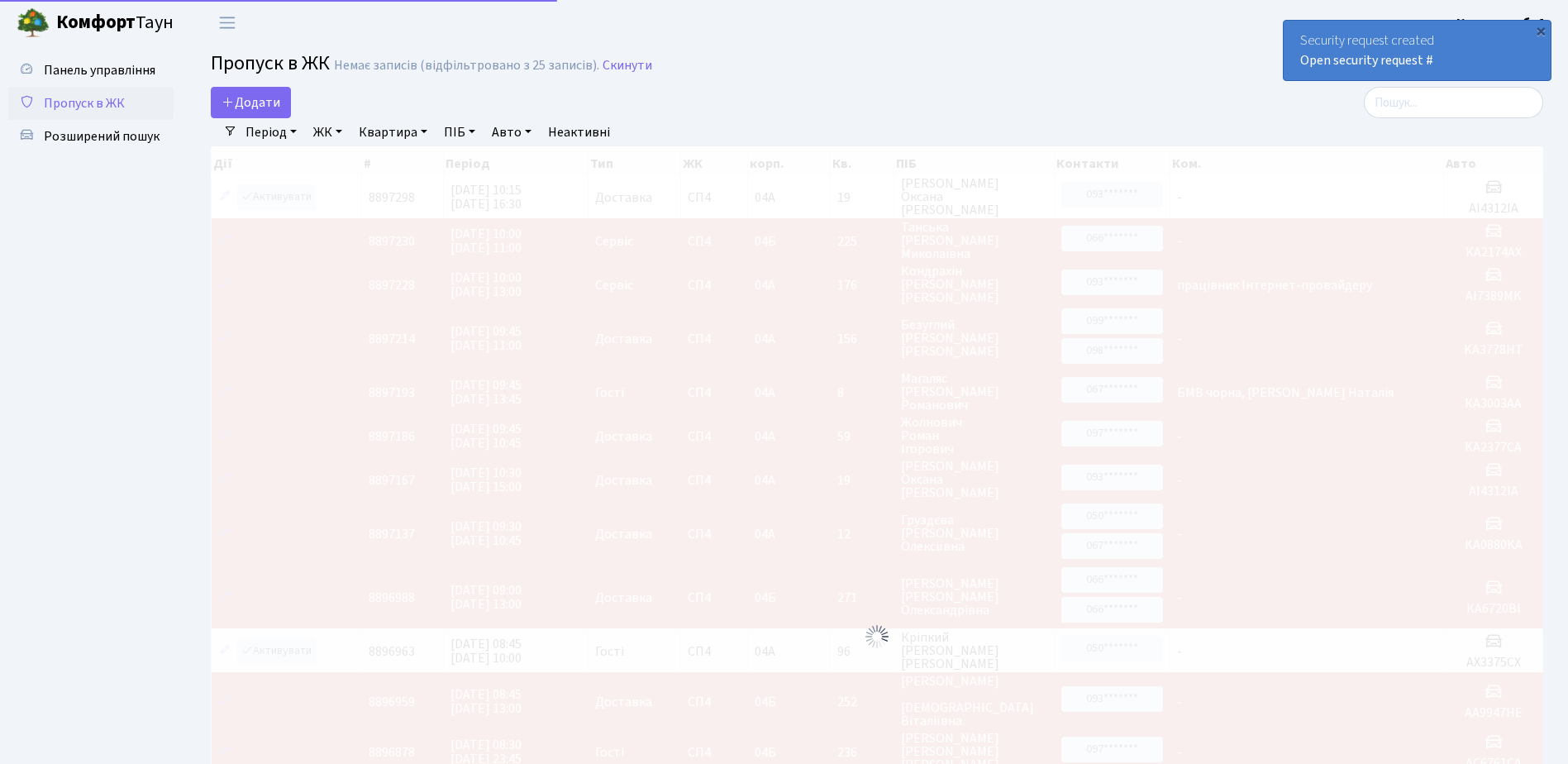
click at [117, 100] on span "Пропуск в ЖК" at bounding box center [84, 103] width 81 height 18
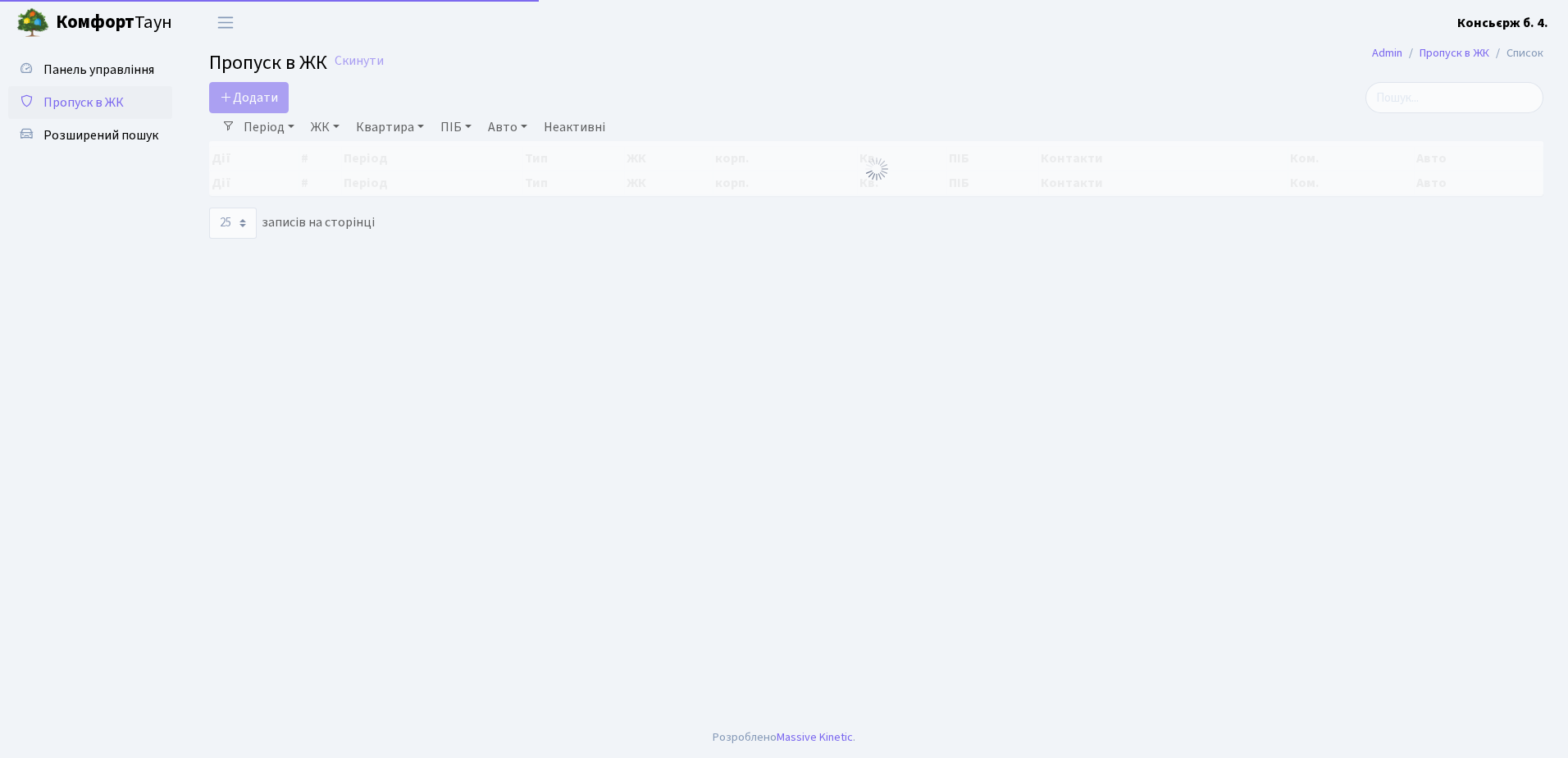
select select "25"
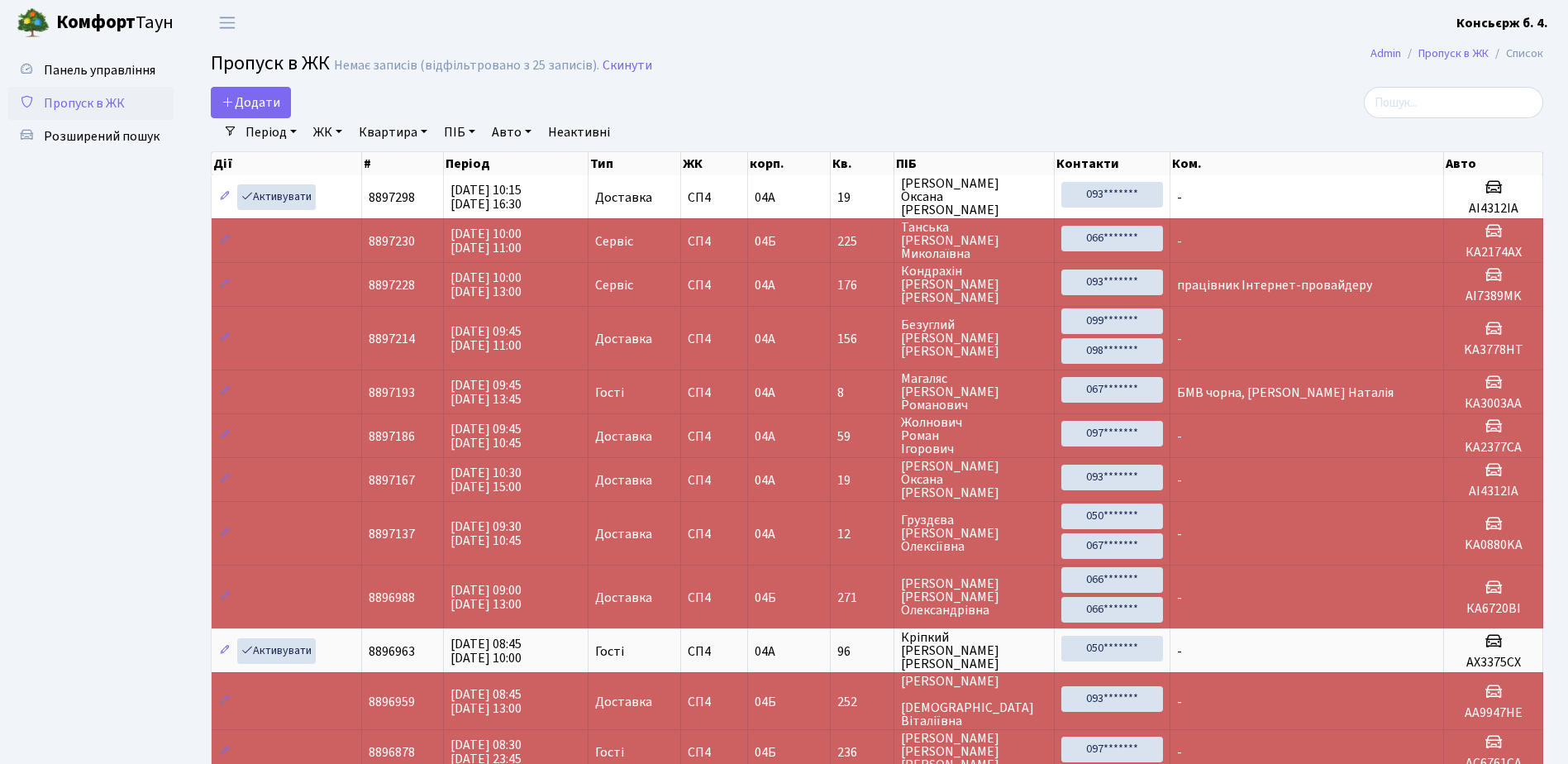
click at [117, 100] on span "Пропуск в ЖК" at bounding box center [84, 103] width 81 height 18
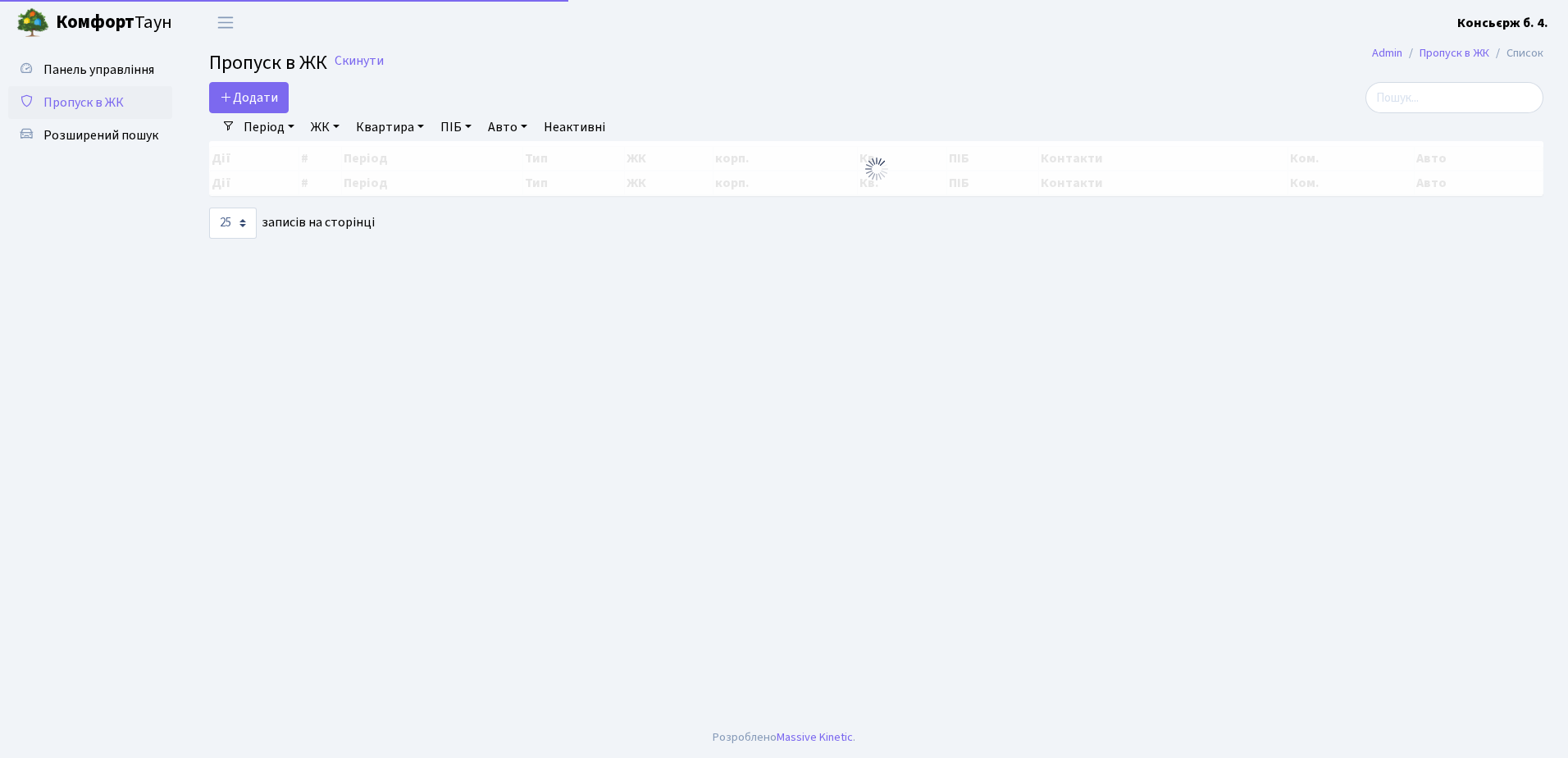
select select "25"
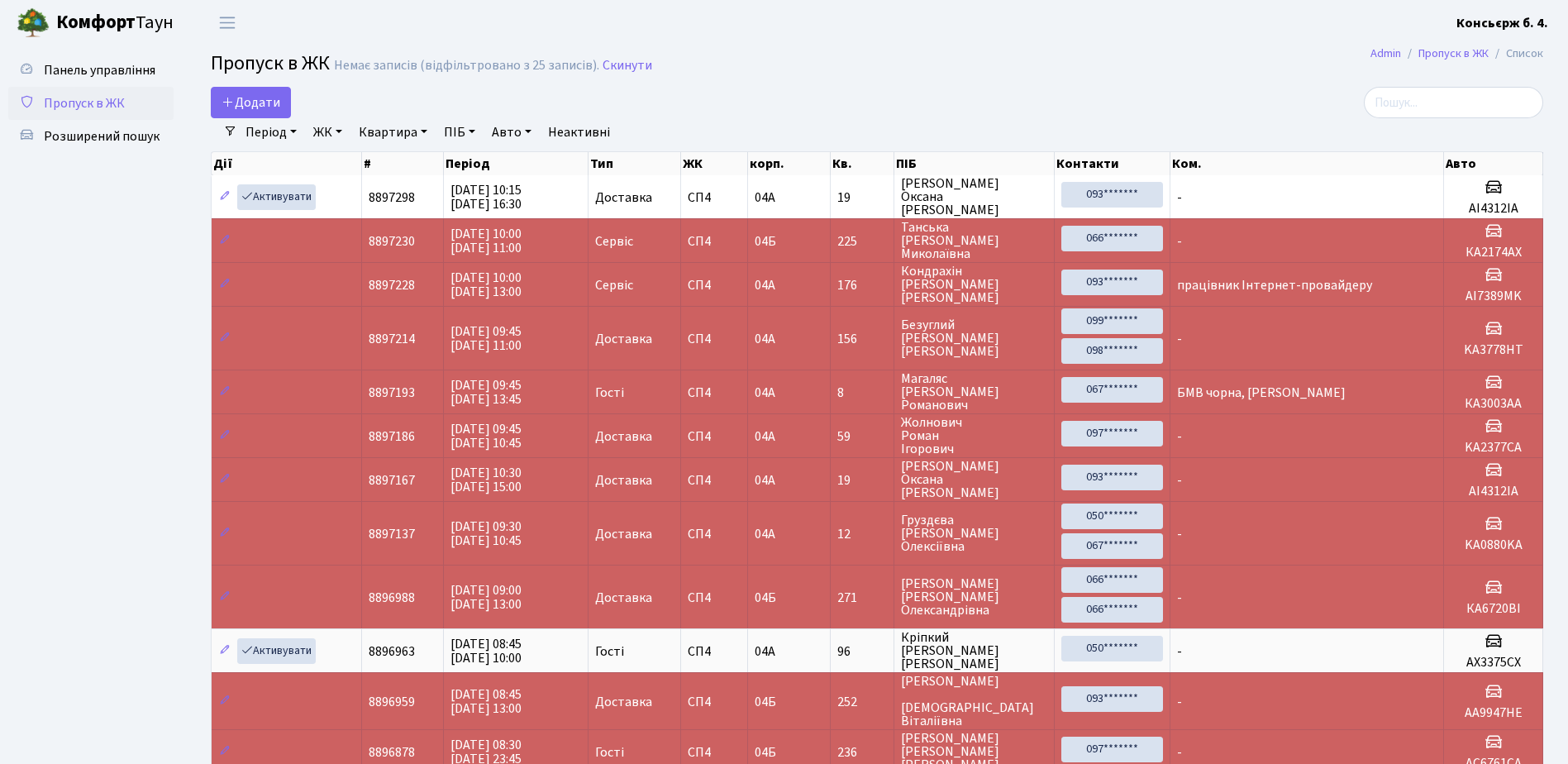
click at [117, 100] on span "Пропуск в ЖК" at bounding box center [84, 103] width 81 height 18
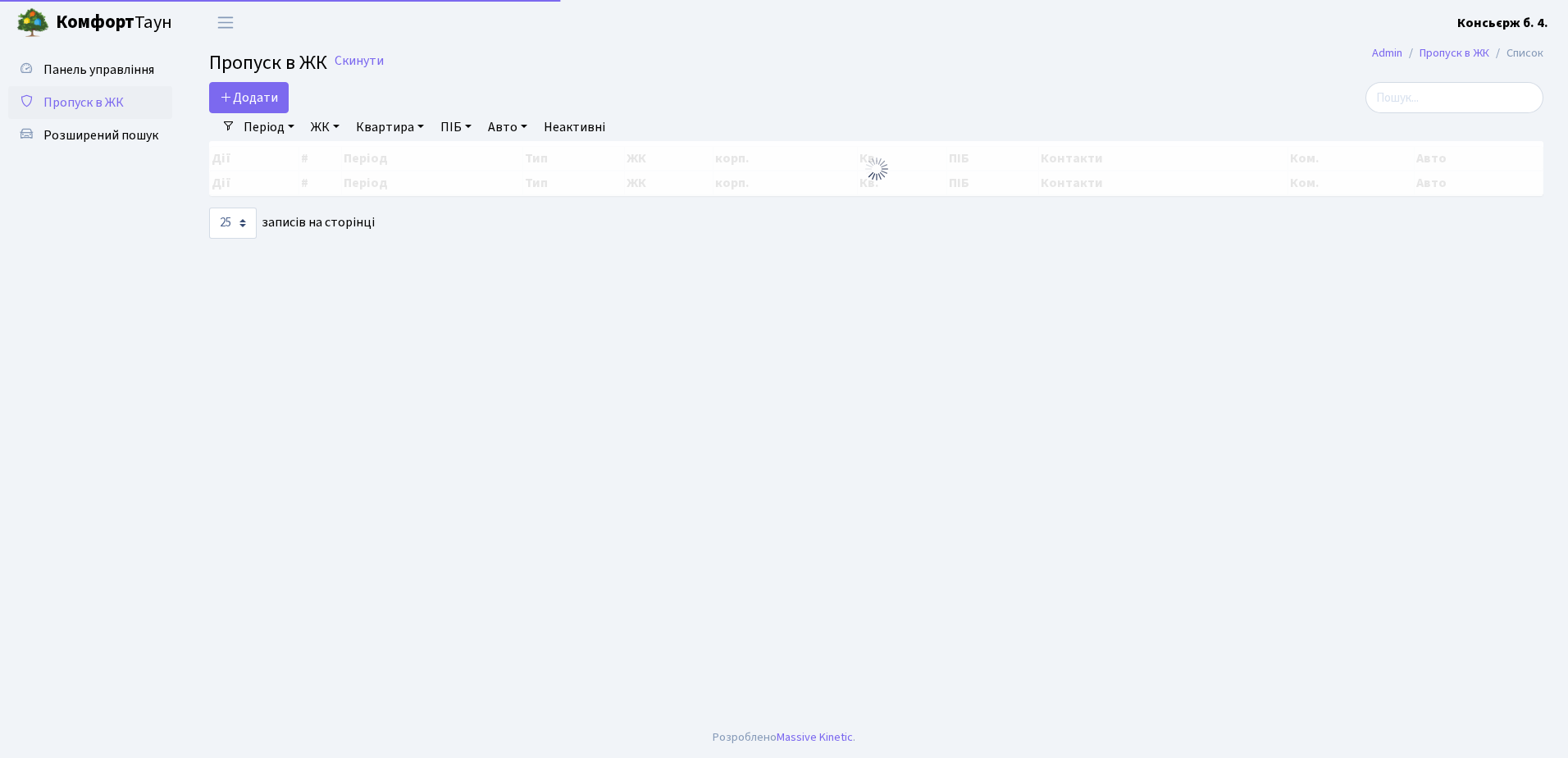
select select "25"
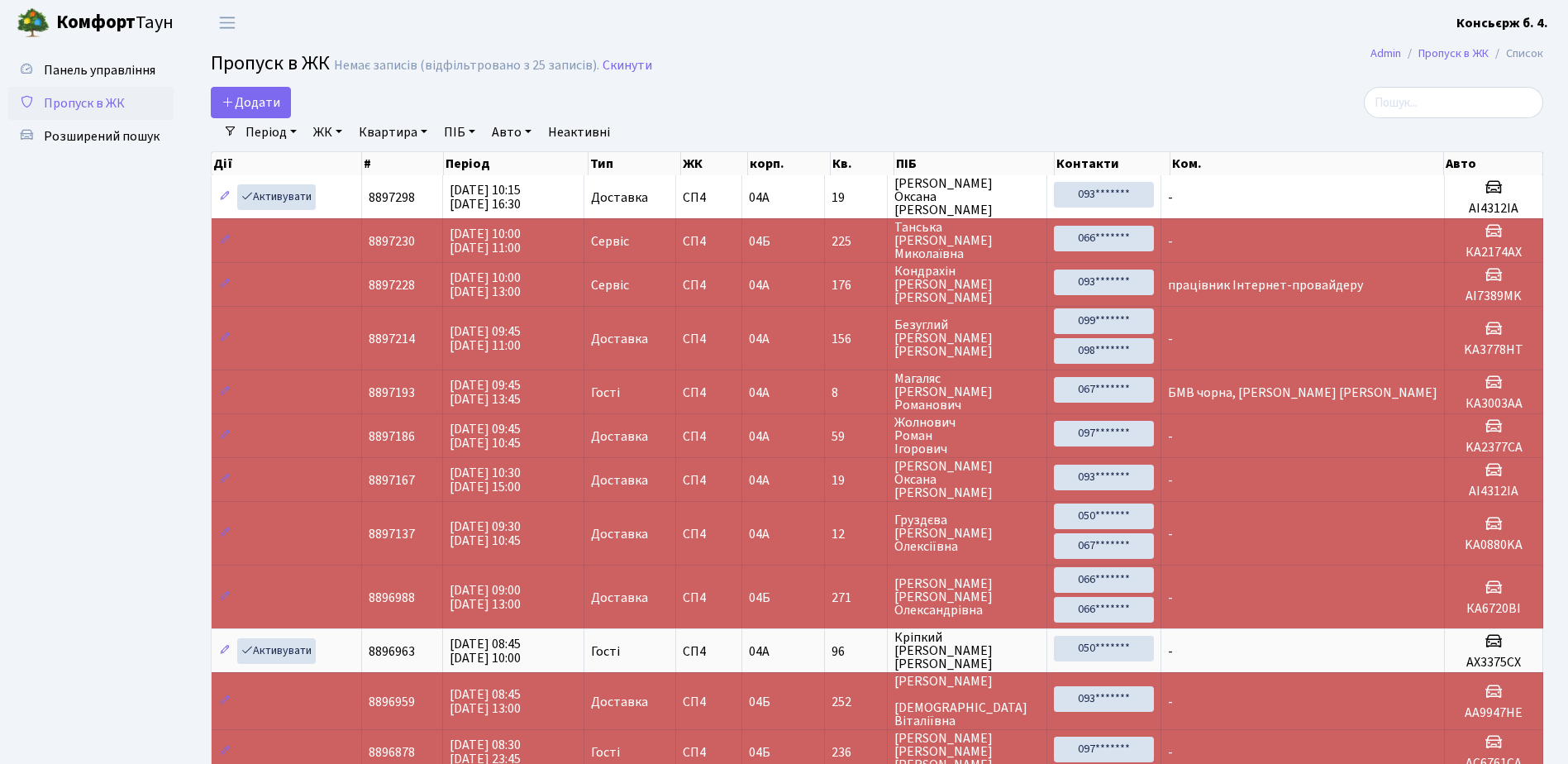
click at [117, 100] on span "Пропуск в ЖК" at bounding box center [84, 103] width 81 height 18
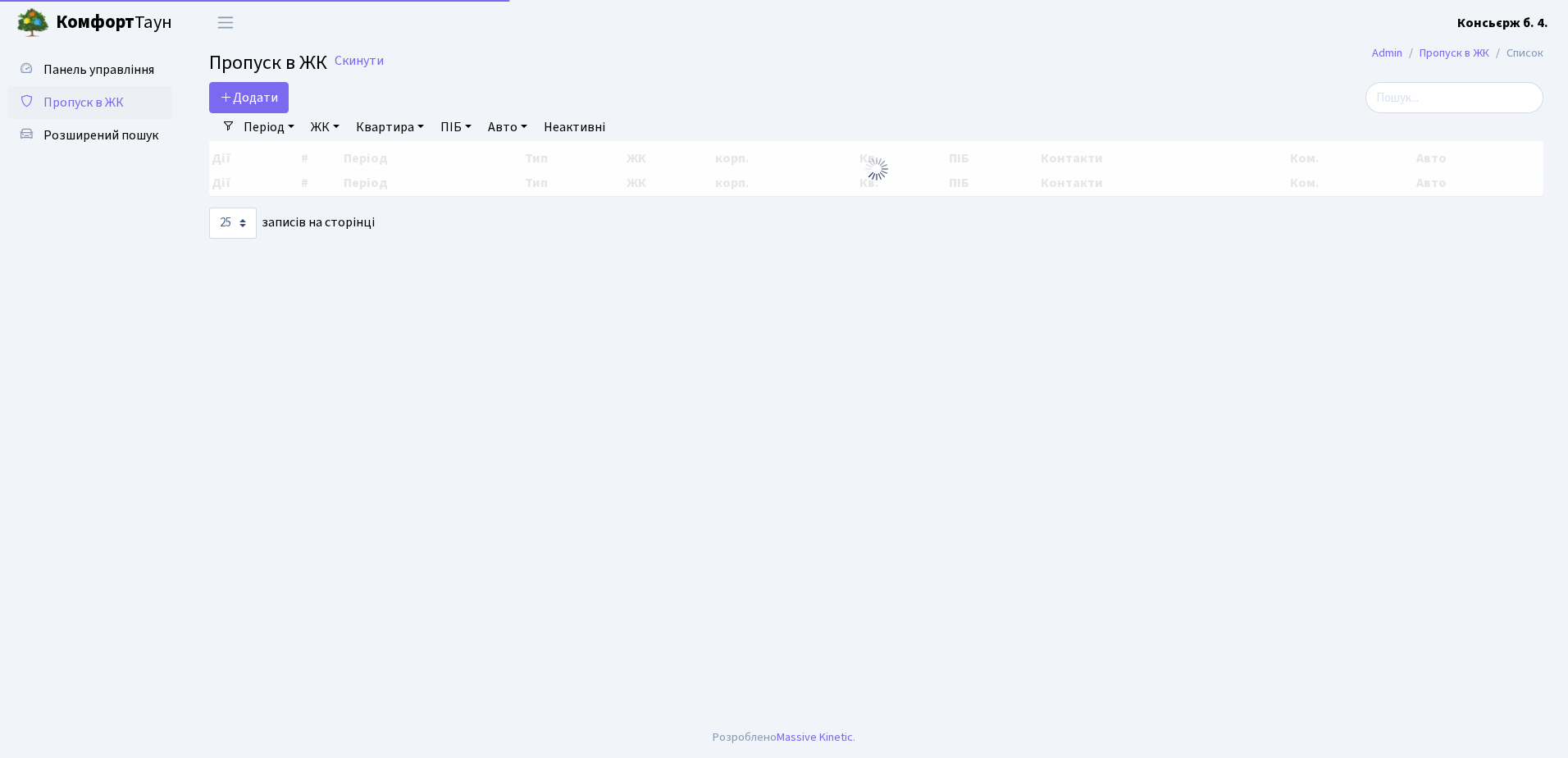
select select "25"
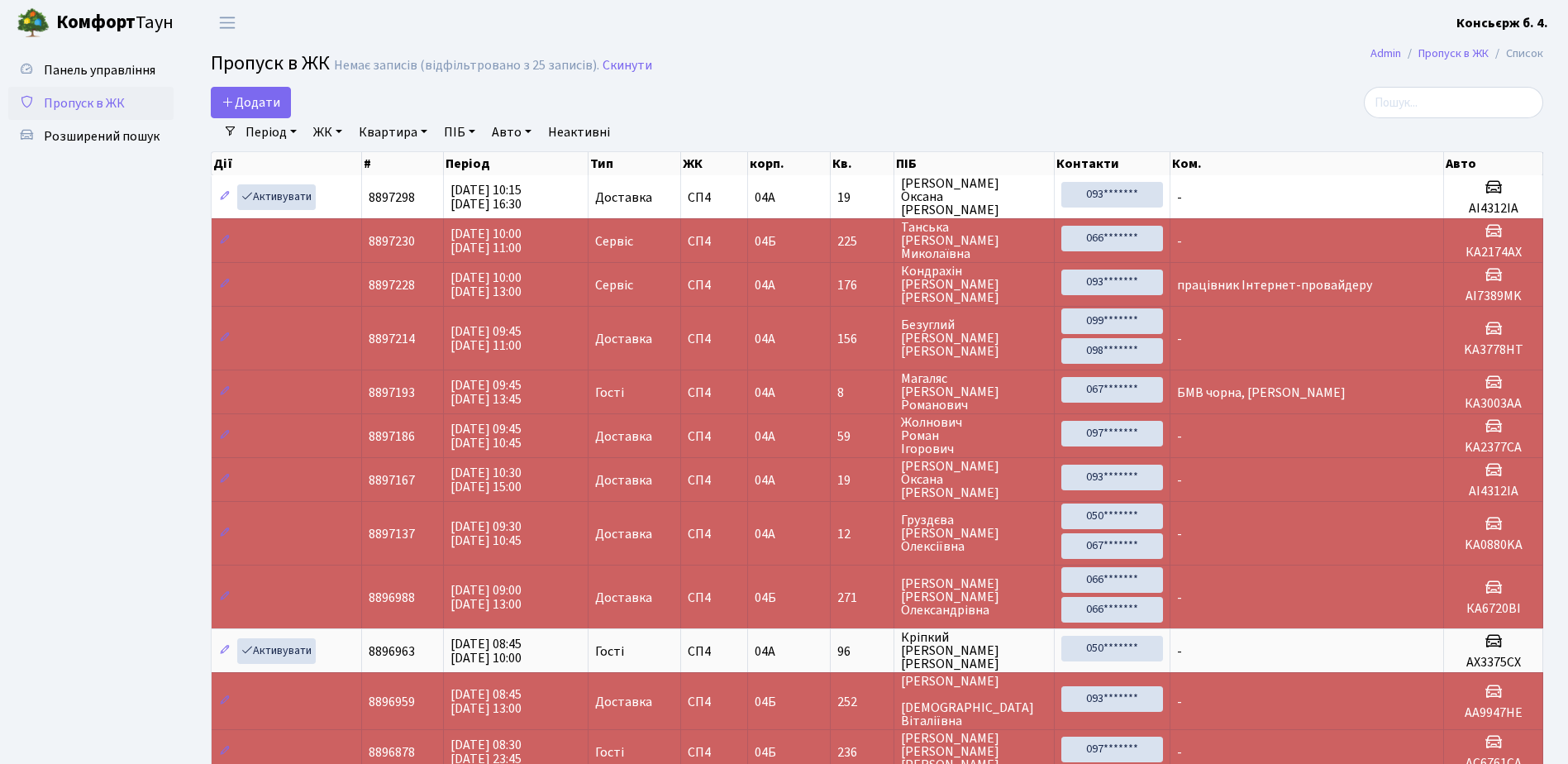
click at [100, 102] on span "Пропуск в ЖК" at bounding box center [84, 103] width 81 height 18
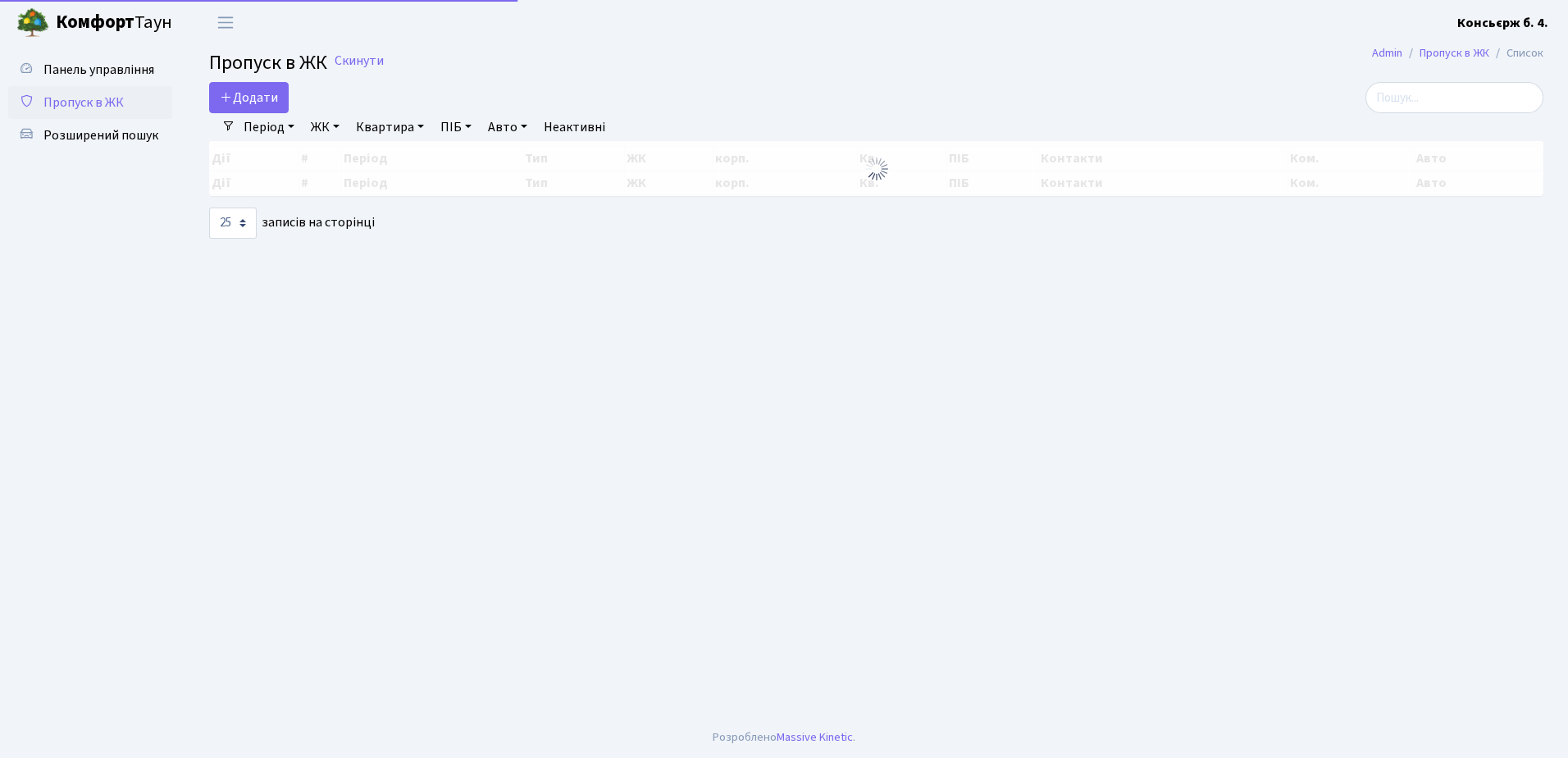
select select "25"
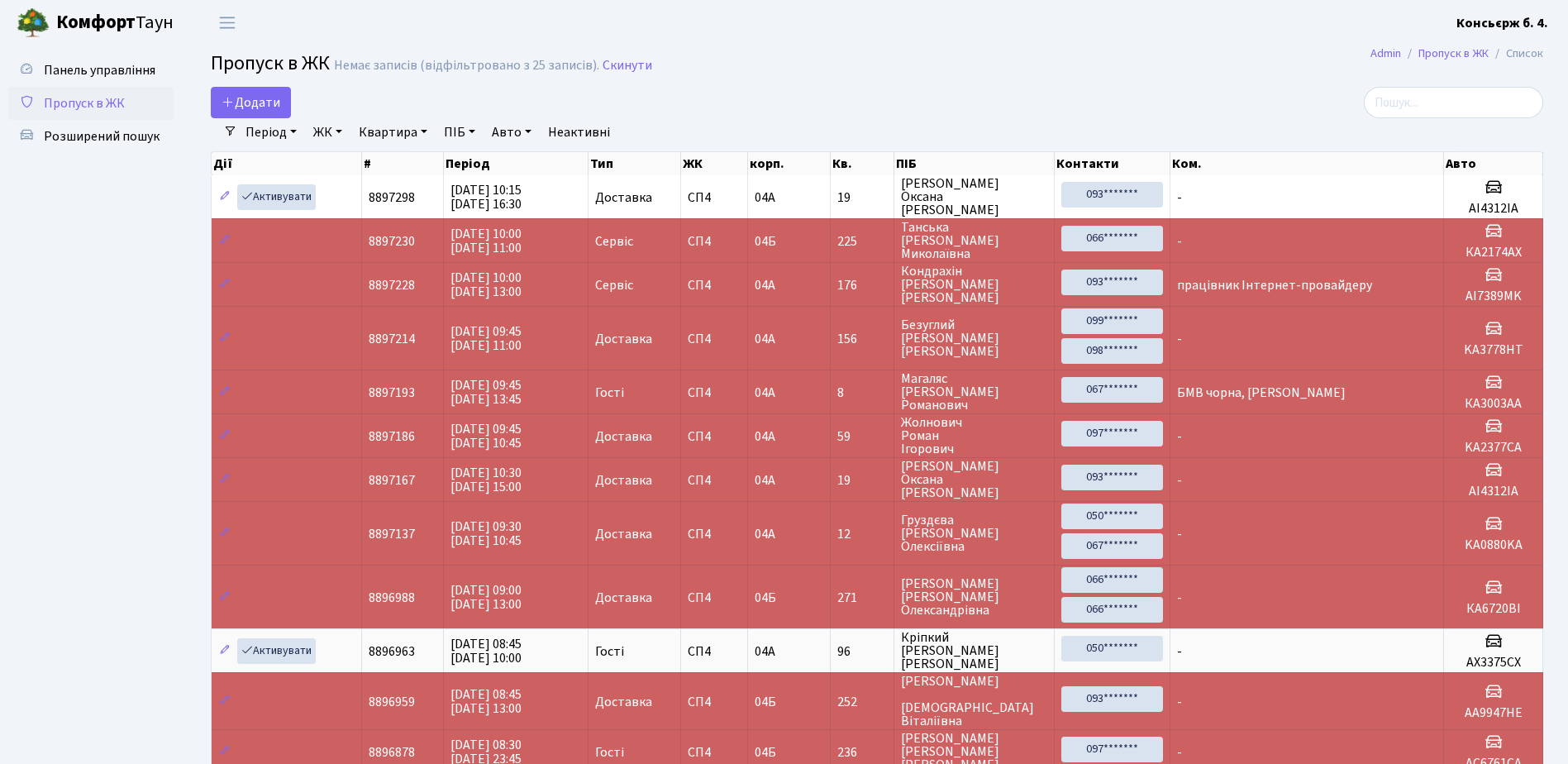
click at [133, 93] on link "Пропуск в ЖК" at bounding box center [91, 103] width 165 height 33
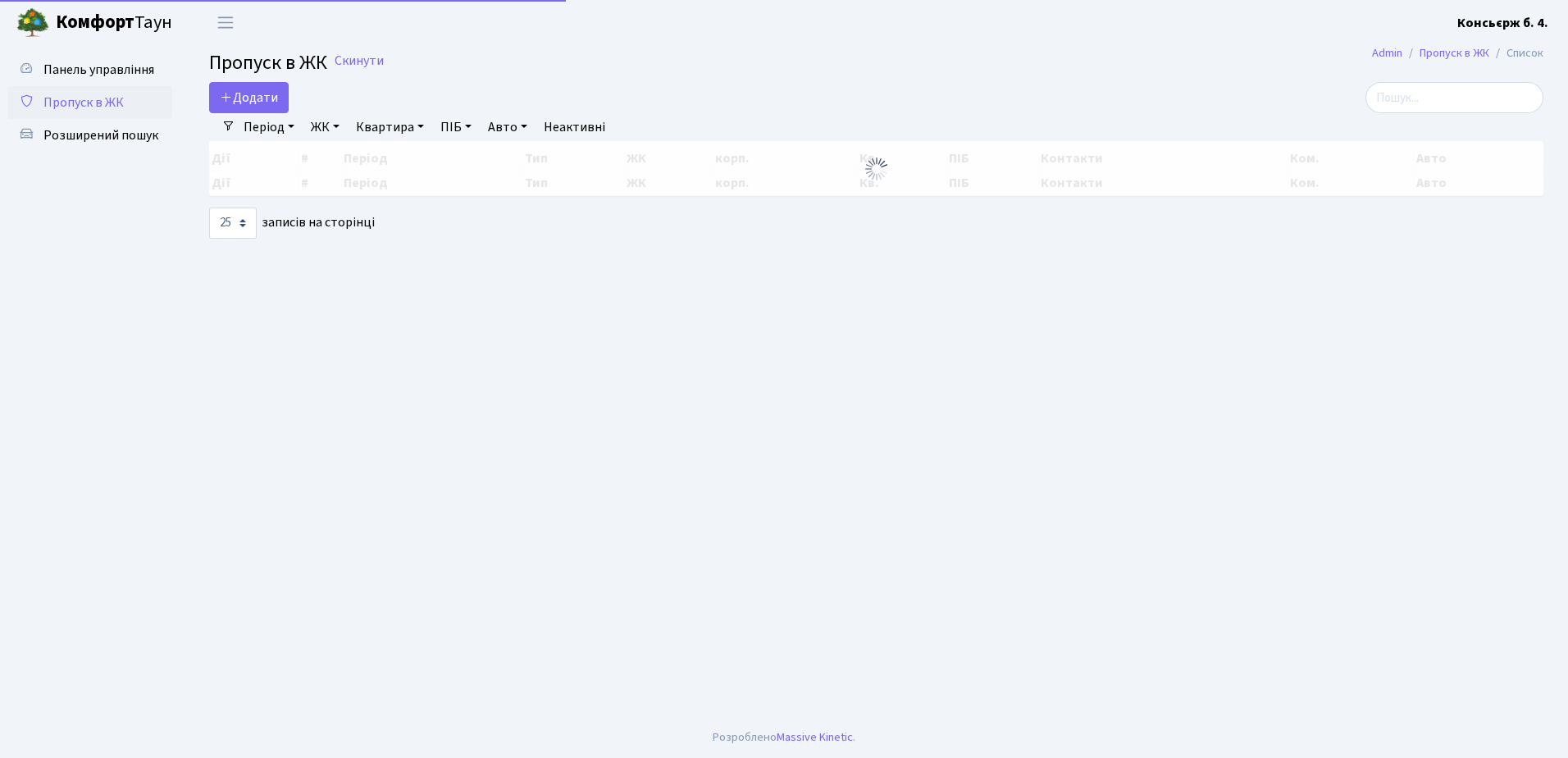
select select "25"
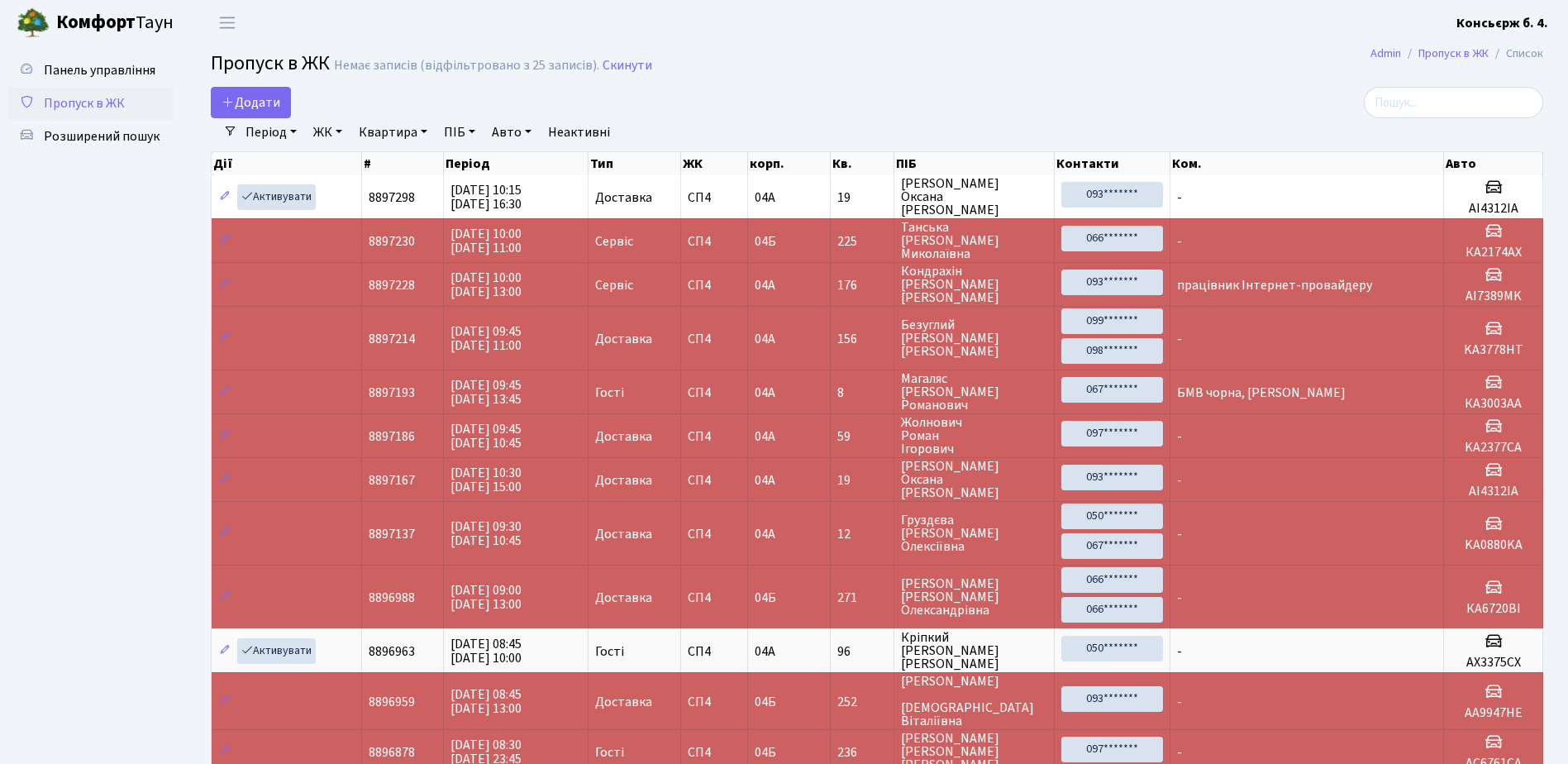
click at [126, 95] on link "Пропуск в ЖК" at bounding box center [91, 103] width 165 height 33
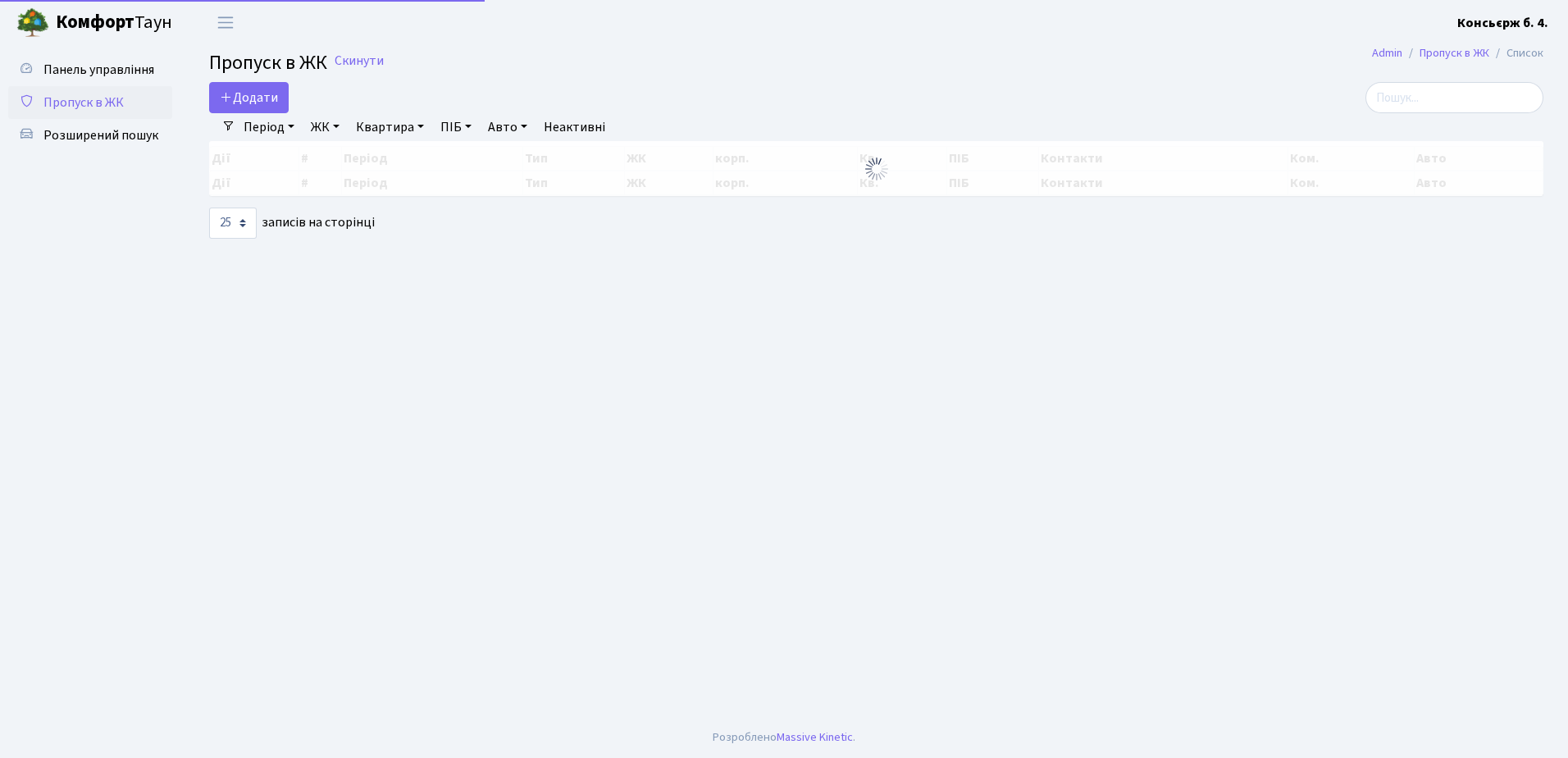
select select "25"
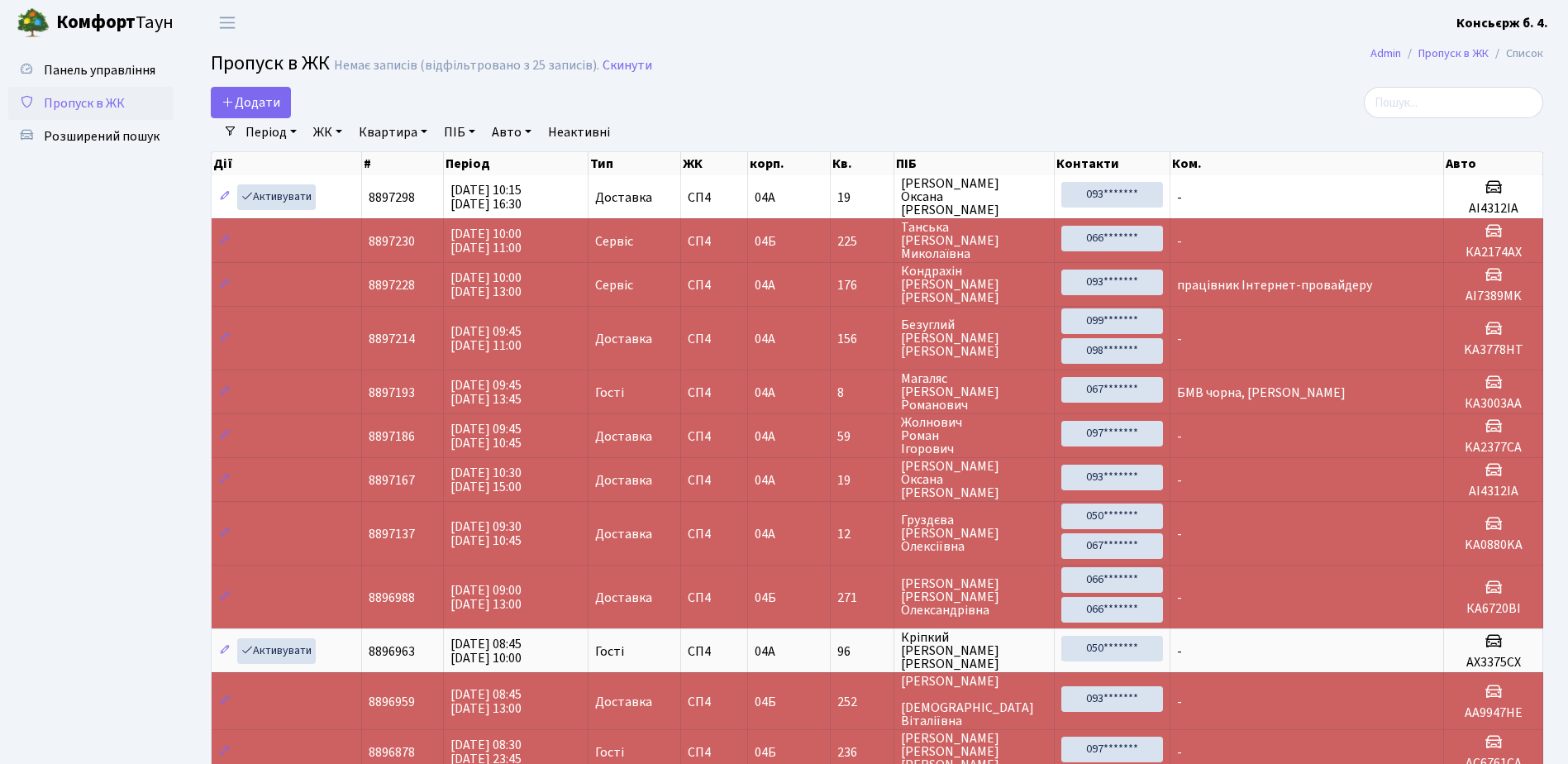
click at [110, 92] on link "Пропуск в ЖК" at bounding box center [91, 103] width 165 height 33
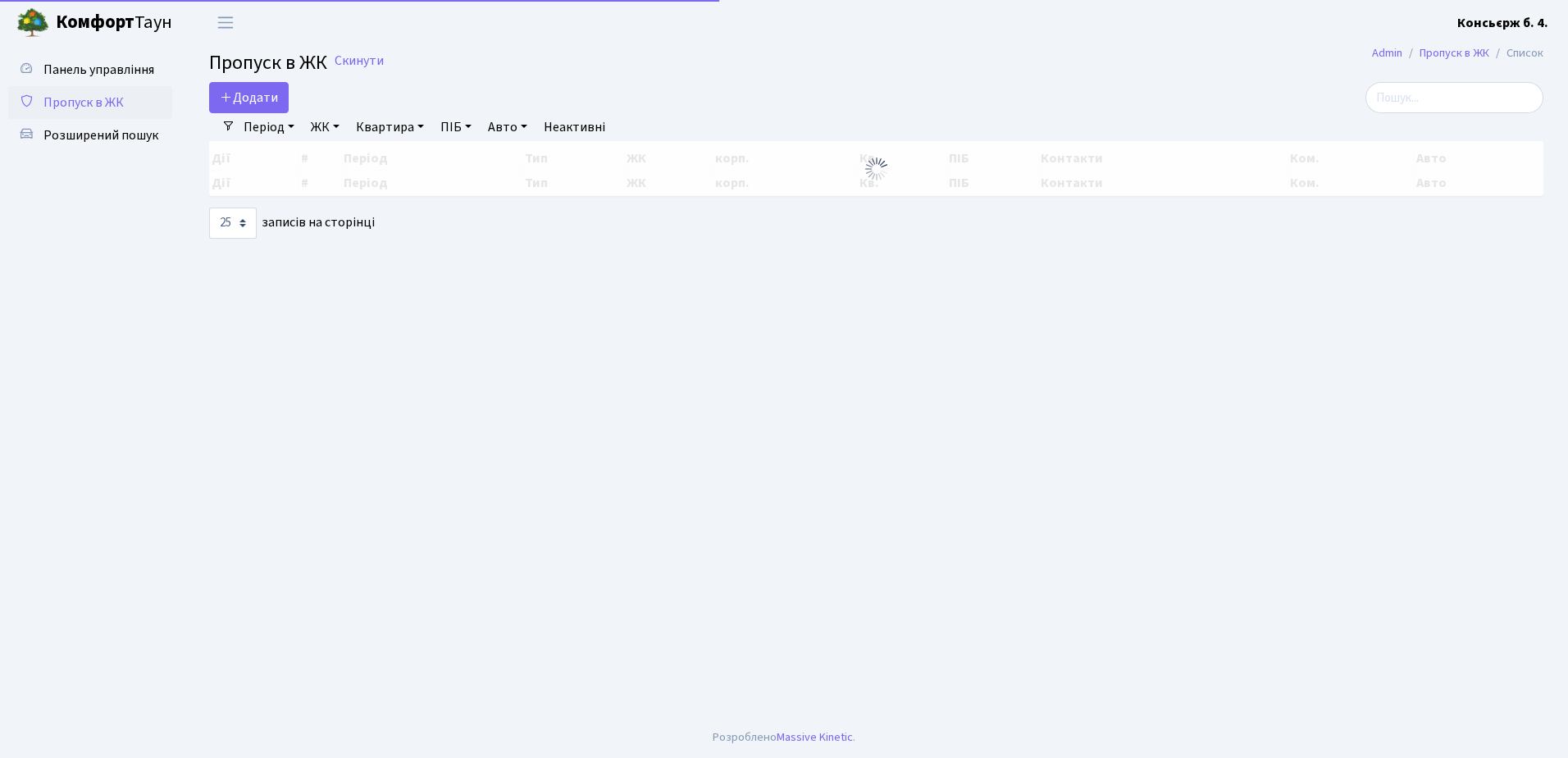
select select "25"
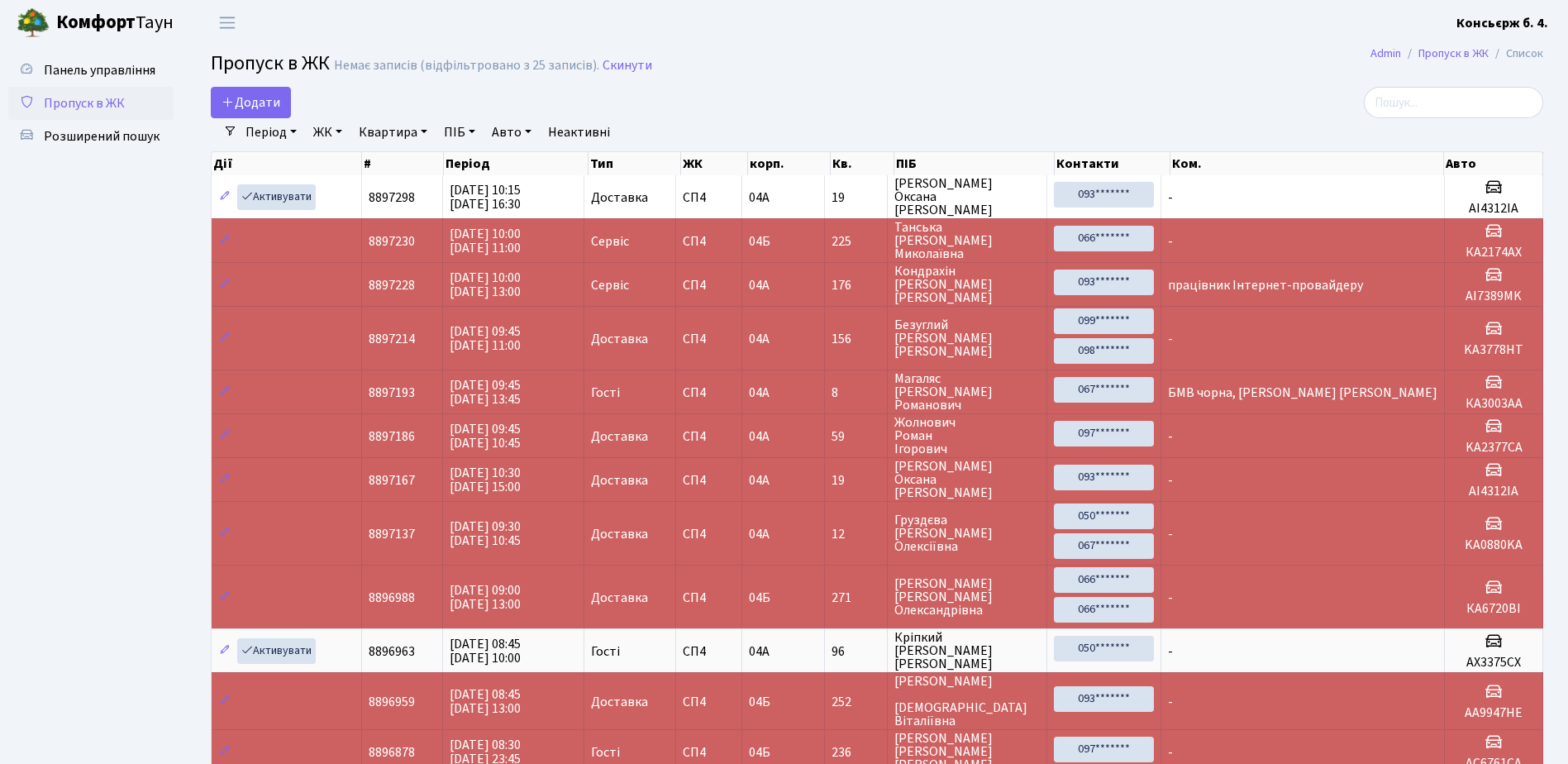
click at [98, 93] on link "Пропуск в ЖК" at bounding box center [91, 103] width 165 height 33
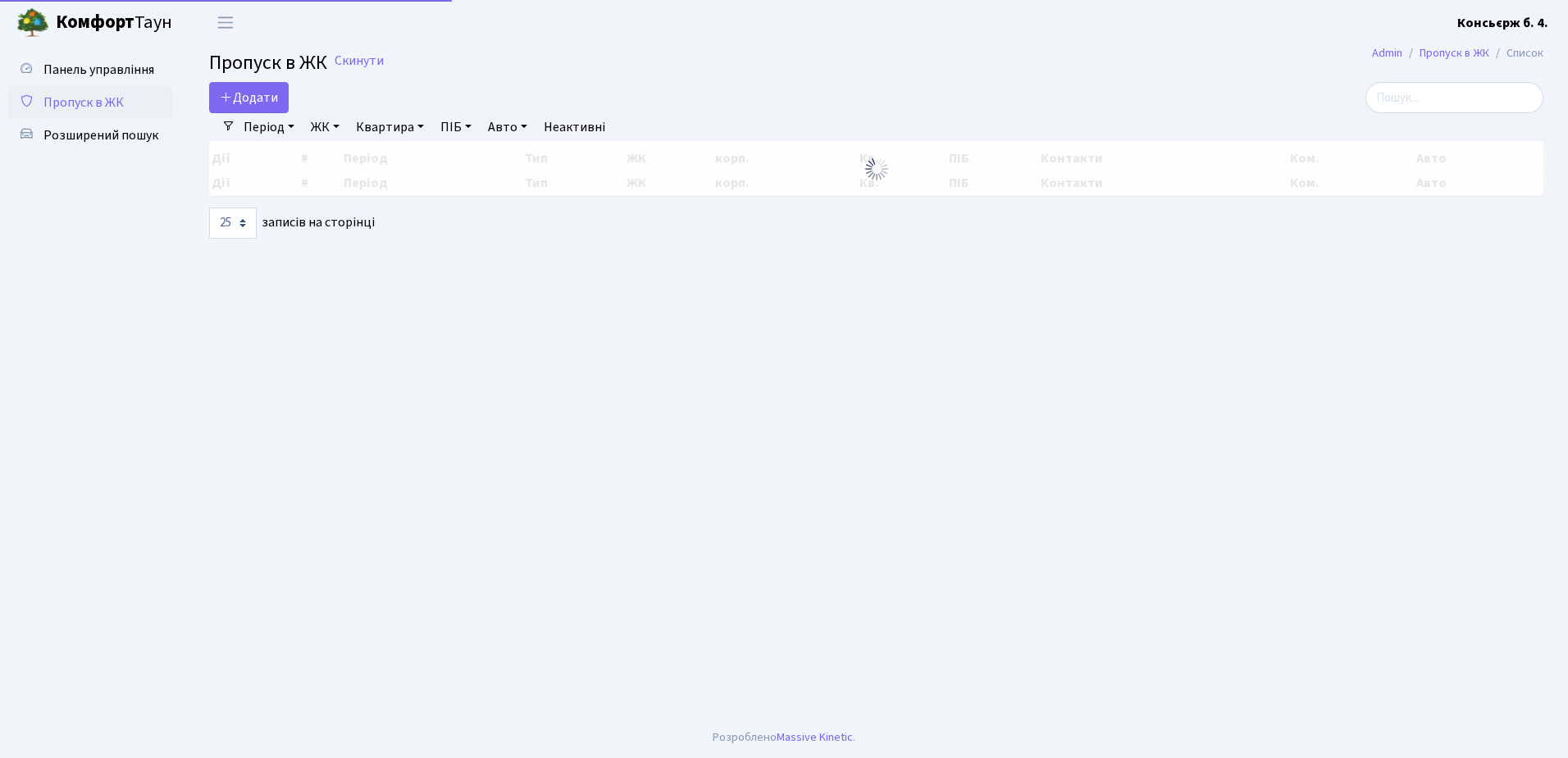
select select "25"
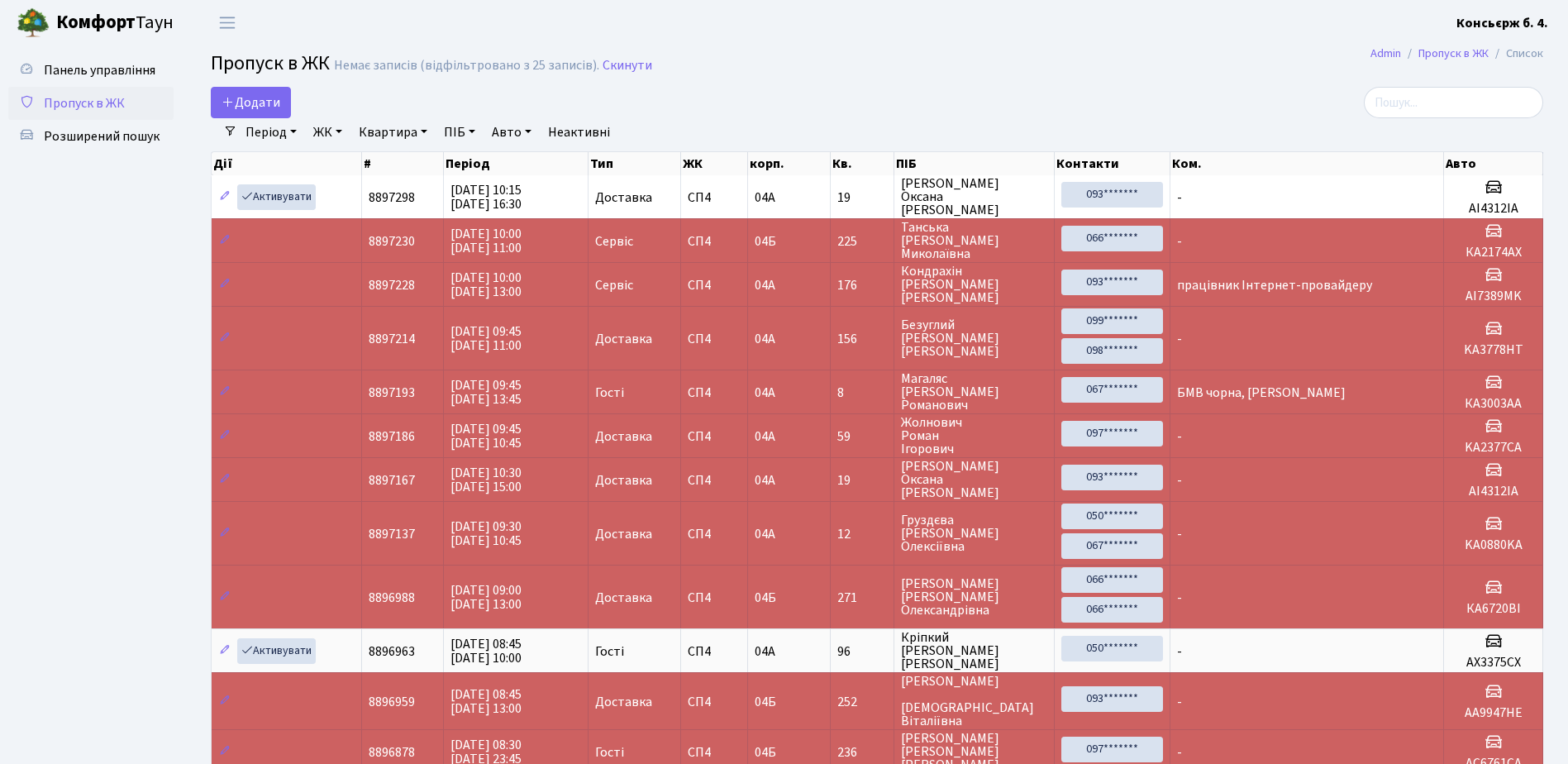
click at [106, 99] on span "Пропуск в ЖК" at bounding box center [84, 103] width 81 height 18
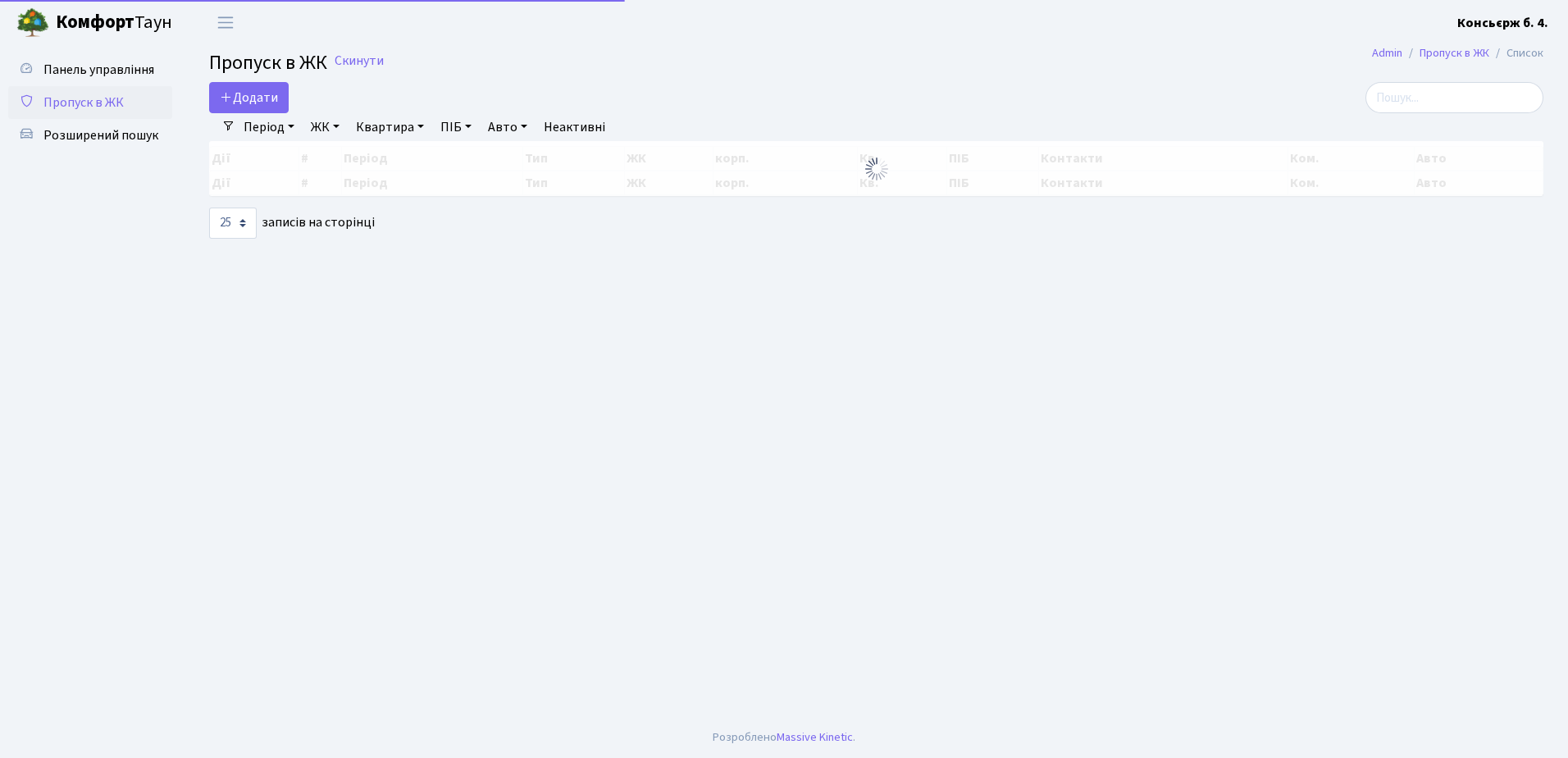
select select "25"
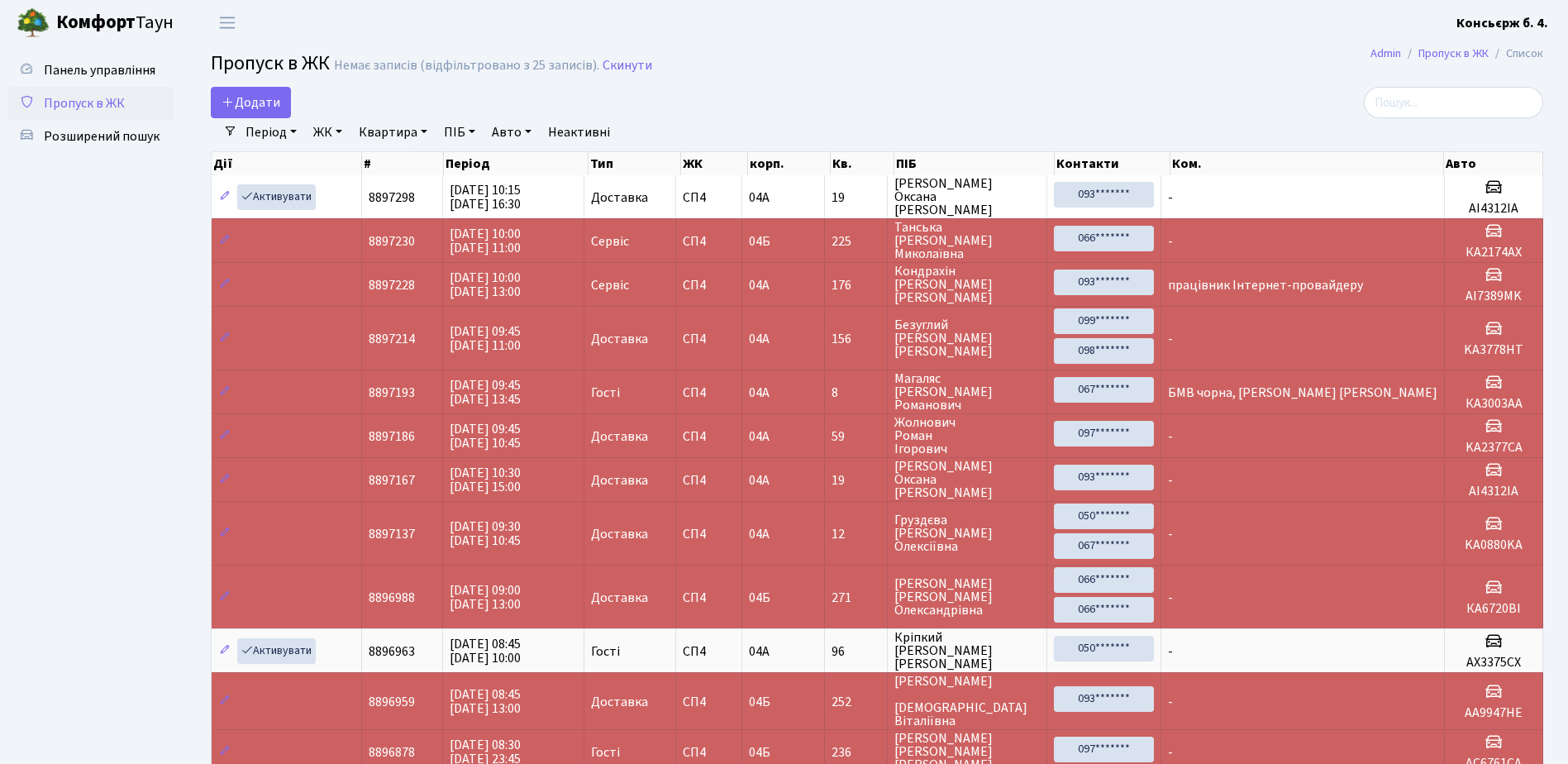
click at [91, 105] on span "Пропуск в ЖК" at bounding box center [84, 103] width 81 height 18
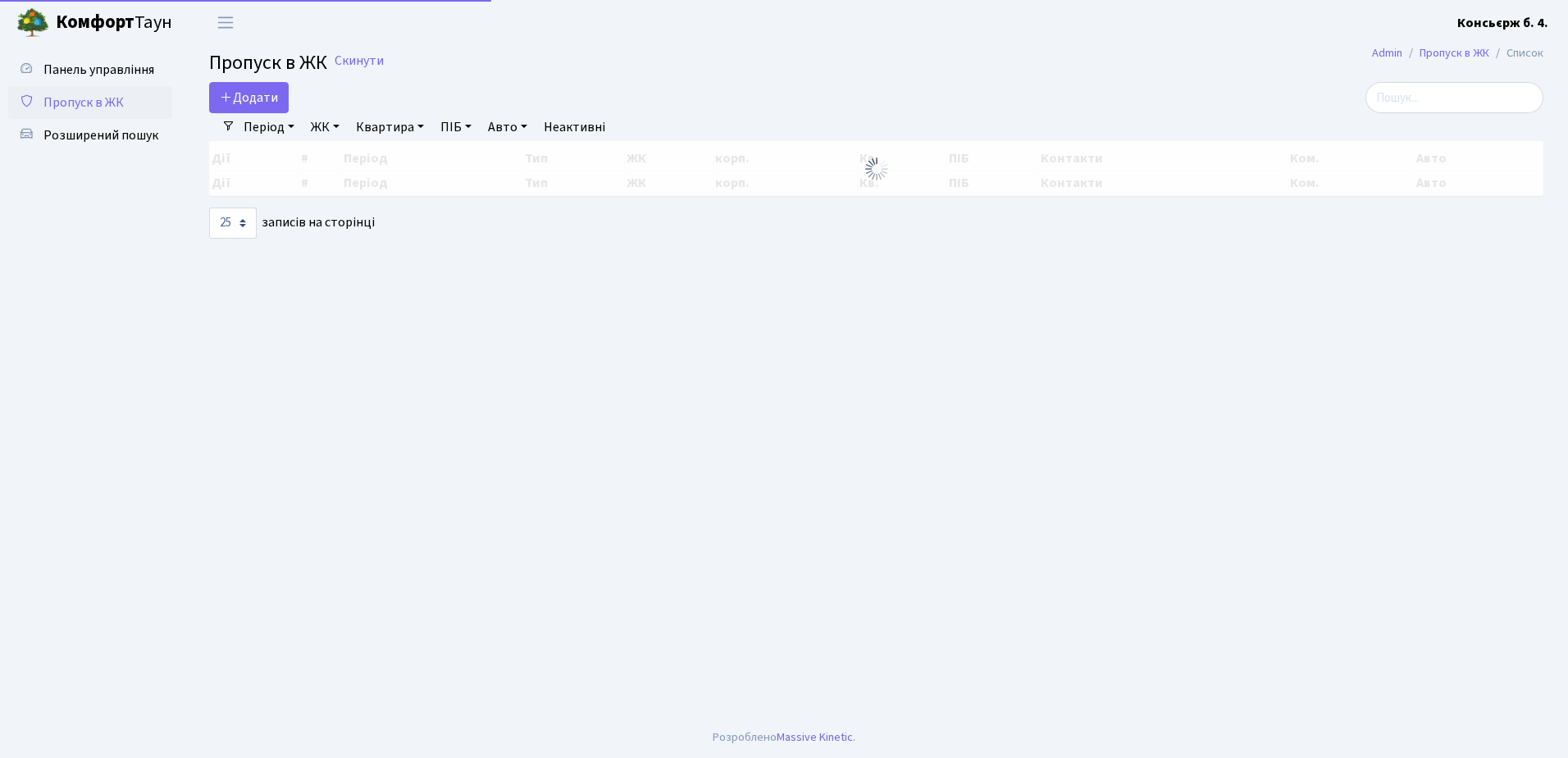
select select "25"
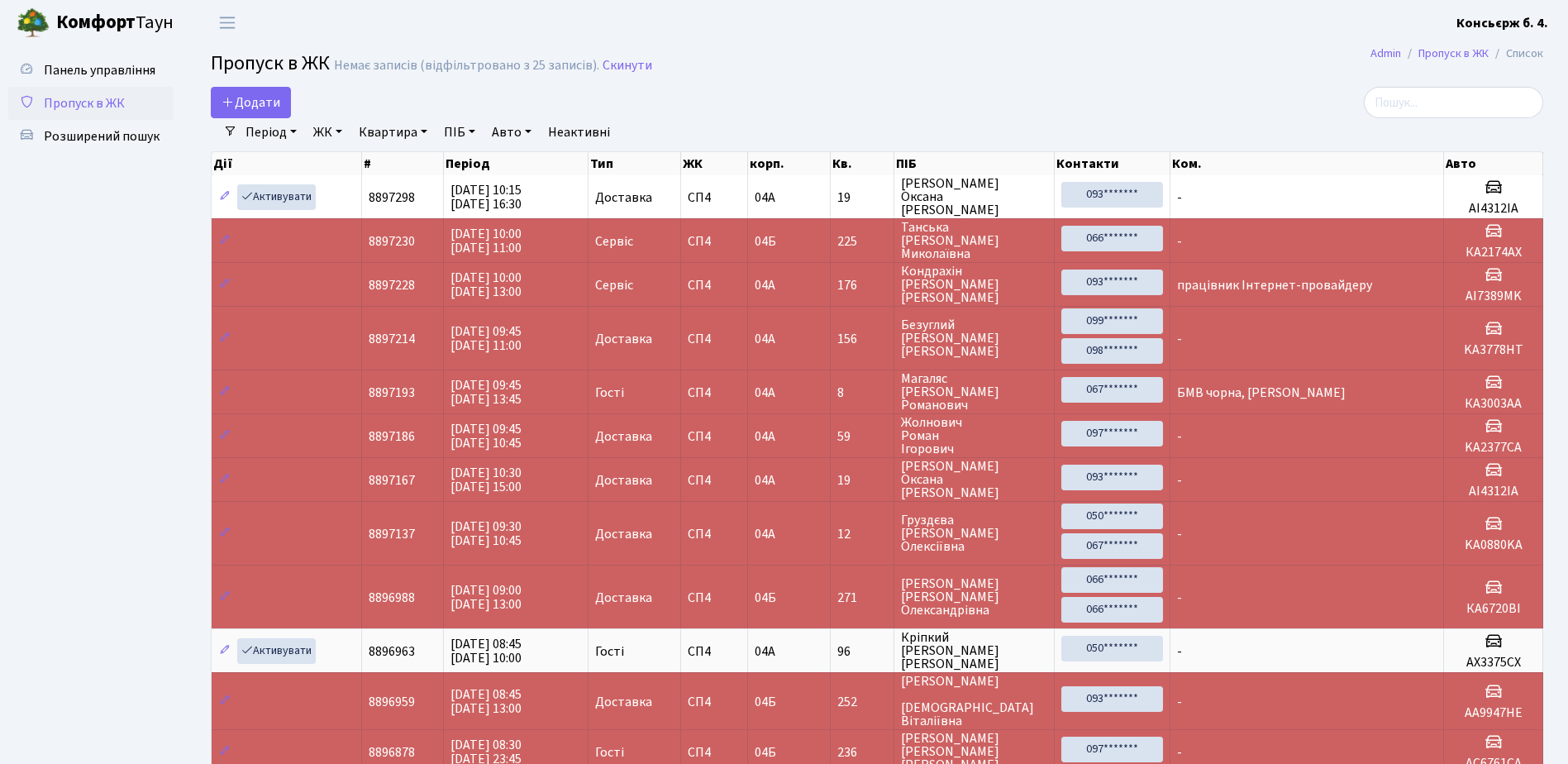
click at [91, 105] on span "Пропуск в ЖК" at bounding box center [84, 103] width 81 height 18
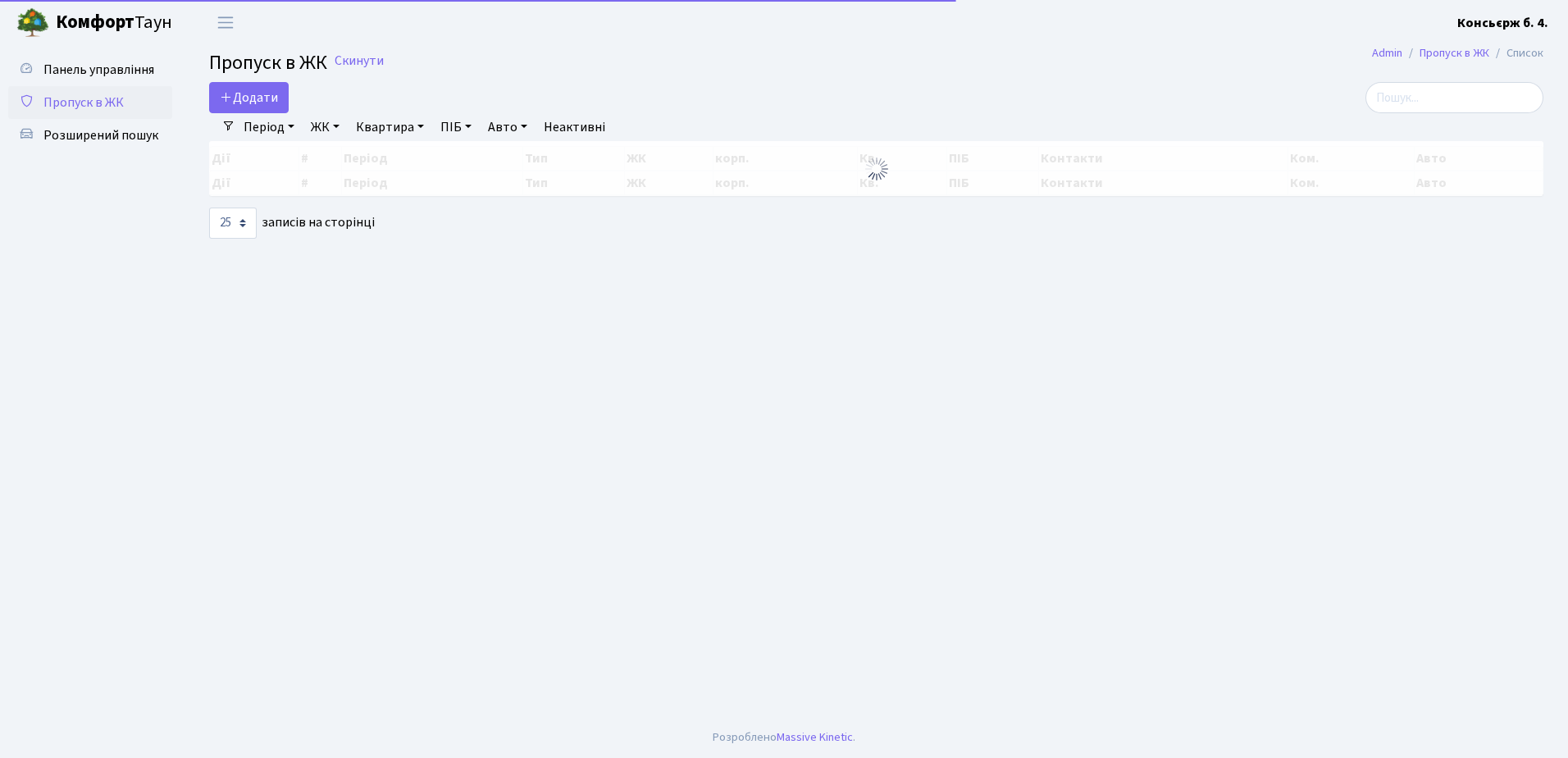
select select "25"
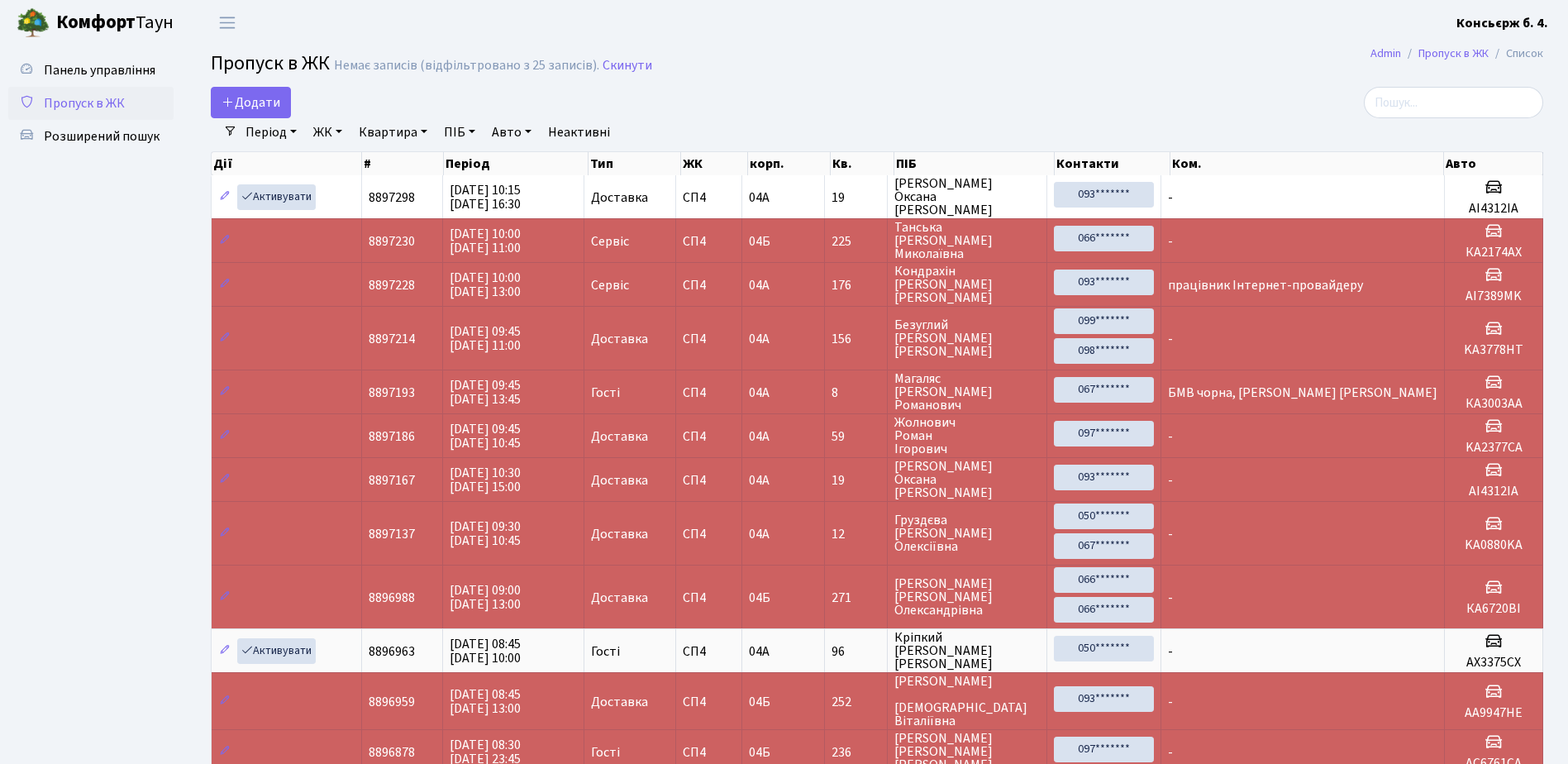
click at [120, 90] on link "Пропуск в ЖК" at bounding box center [91, 103] width 165 height 33
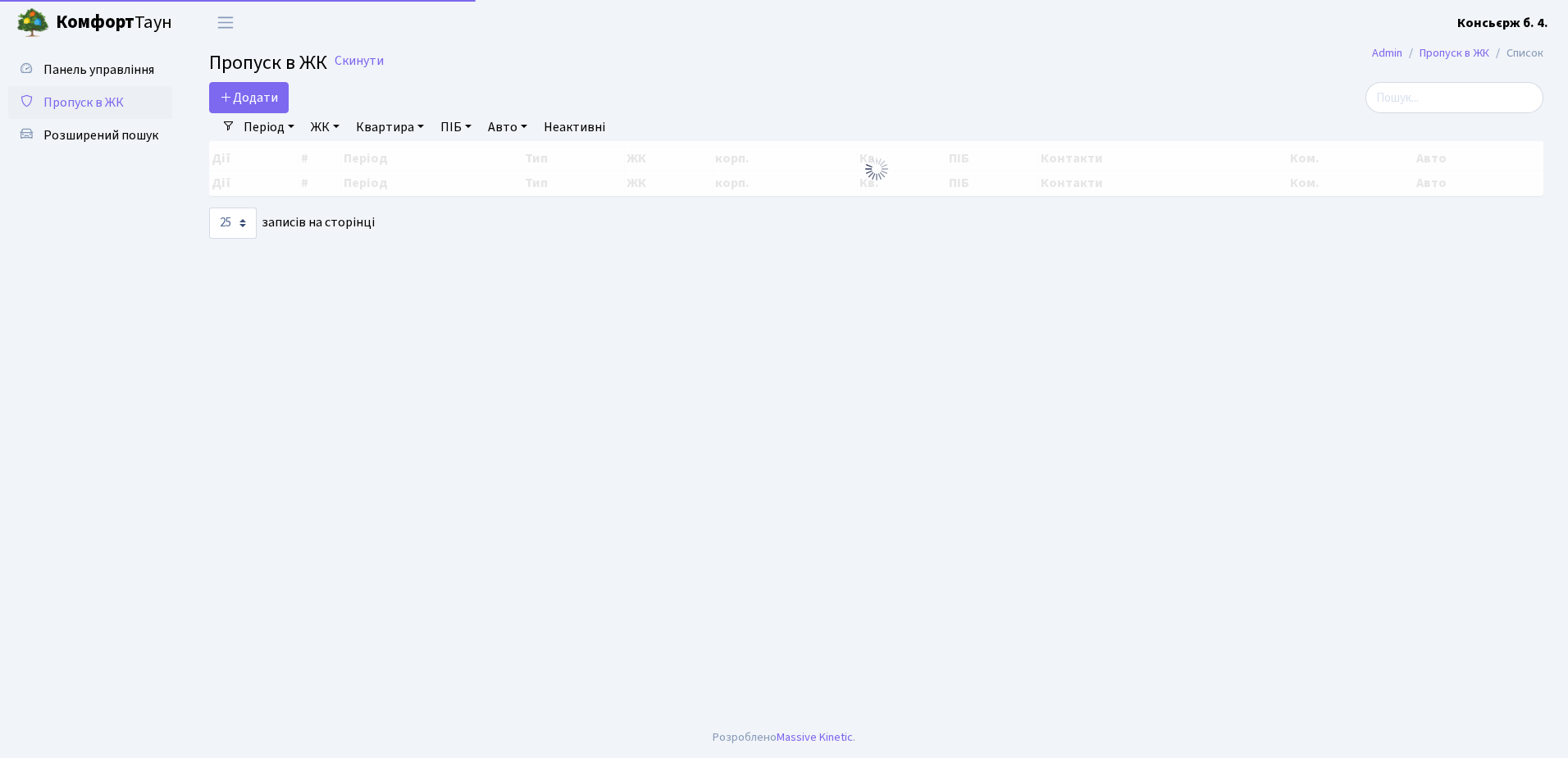
select select "25"
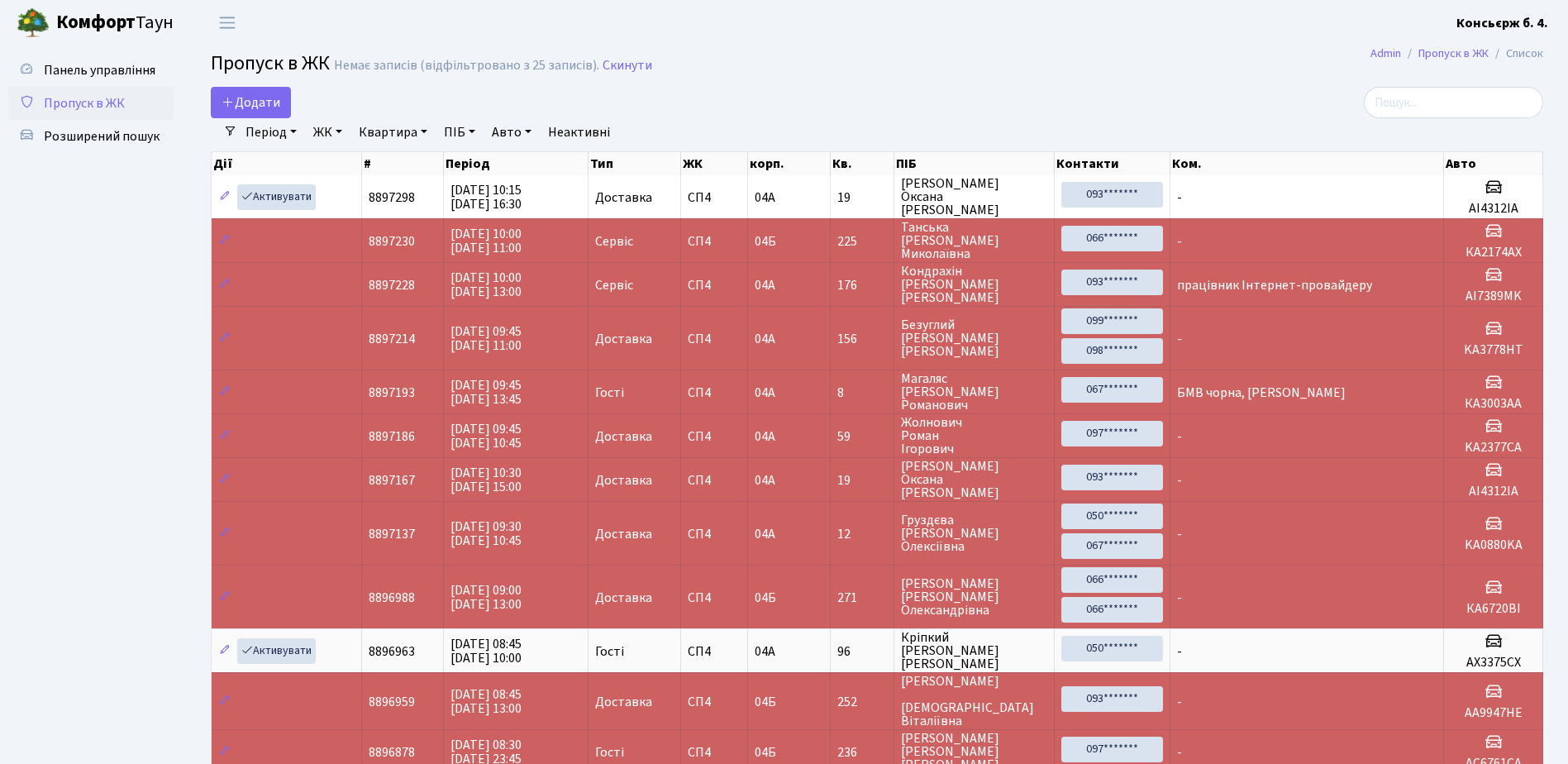
click at [113, 94] on span "Пропуск в ЖК" at bounding box center [84, 103] width 81 height 18
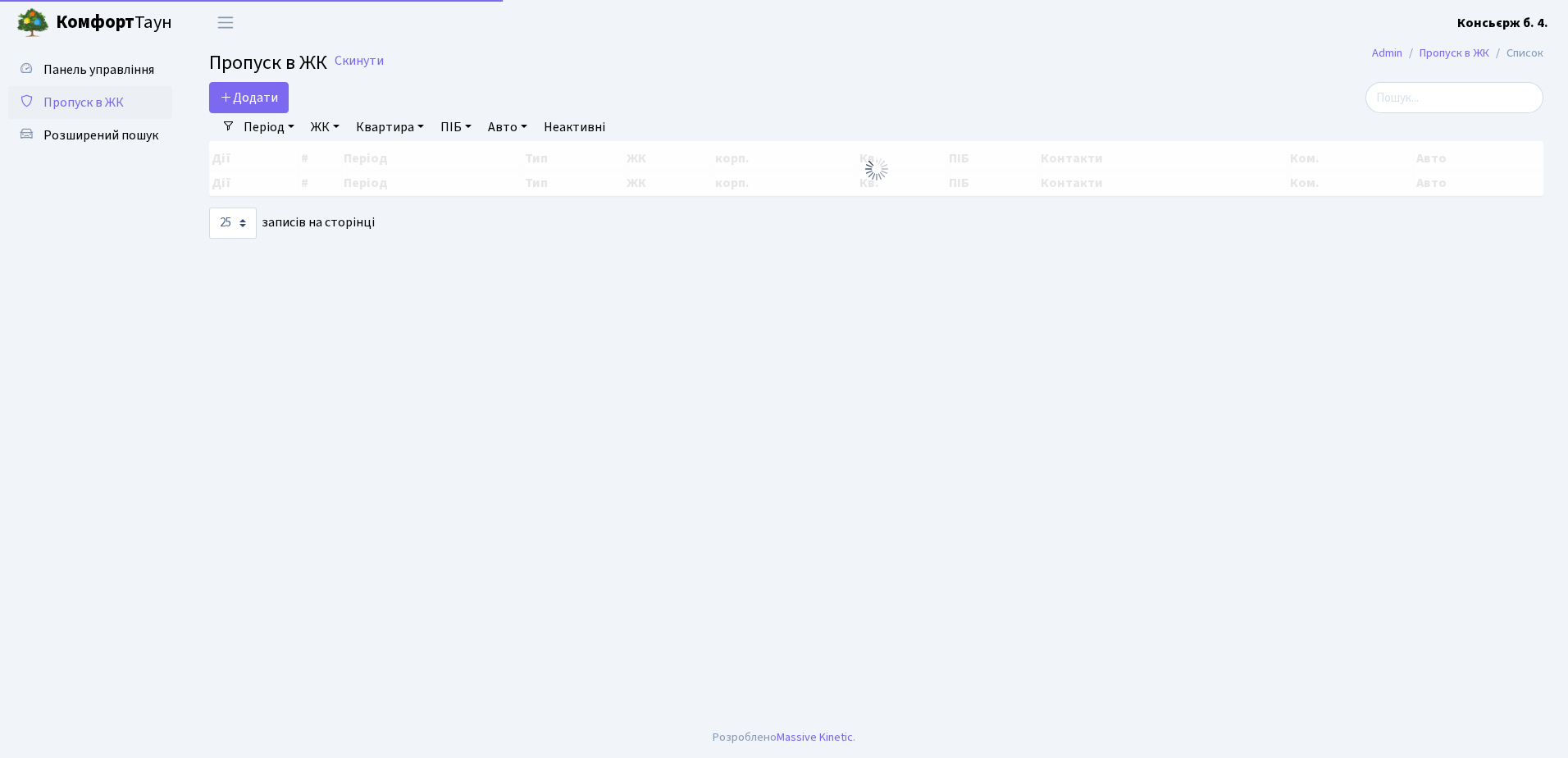
select select "25"
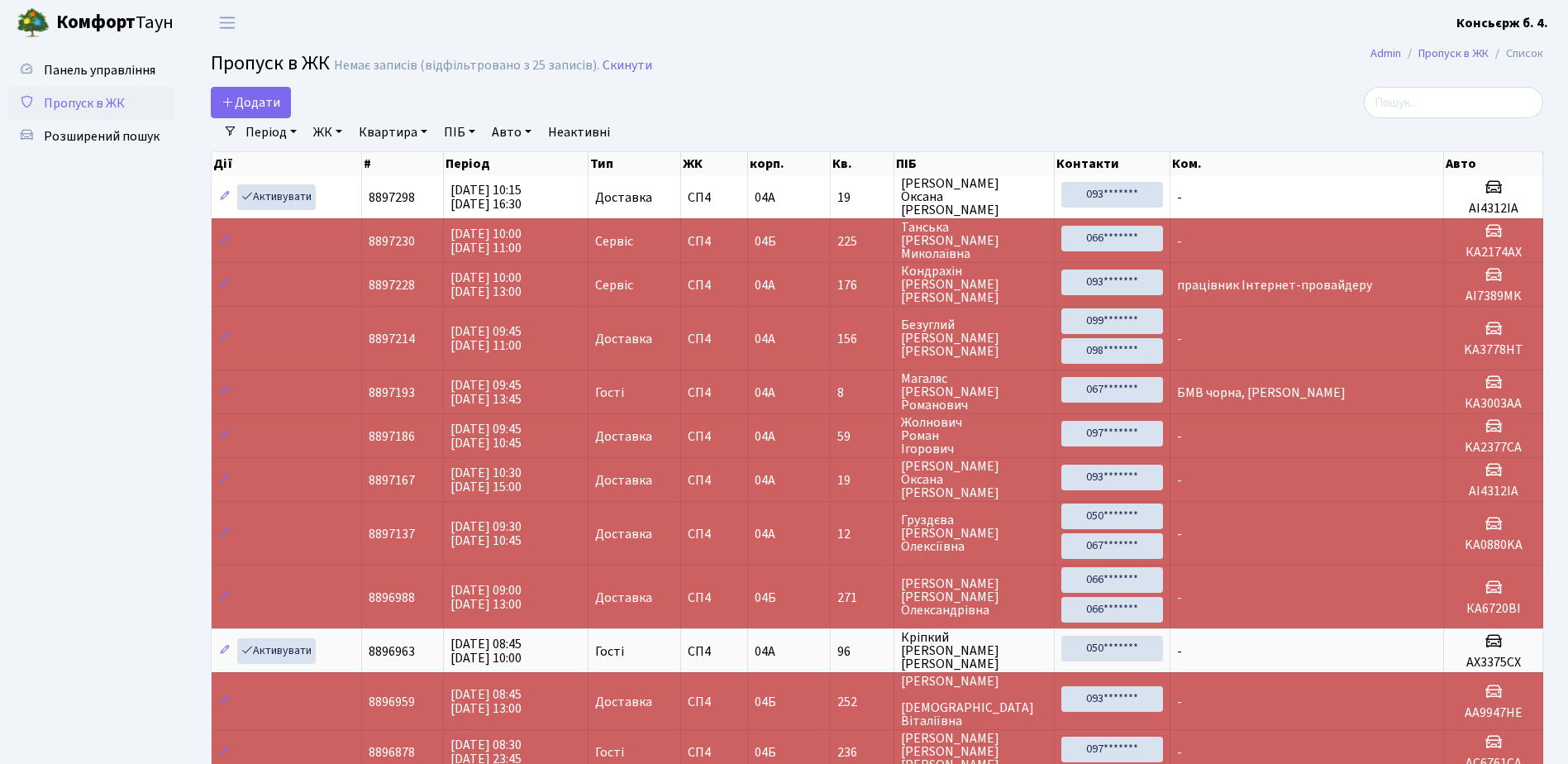
click at [93, 92] on link "Пропуск в ЖК" at bounding box center [91, 103] width 165 height 33
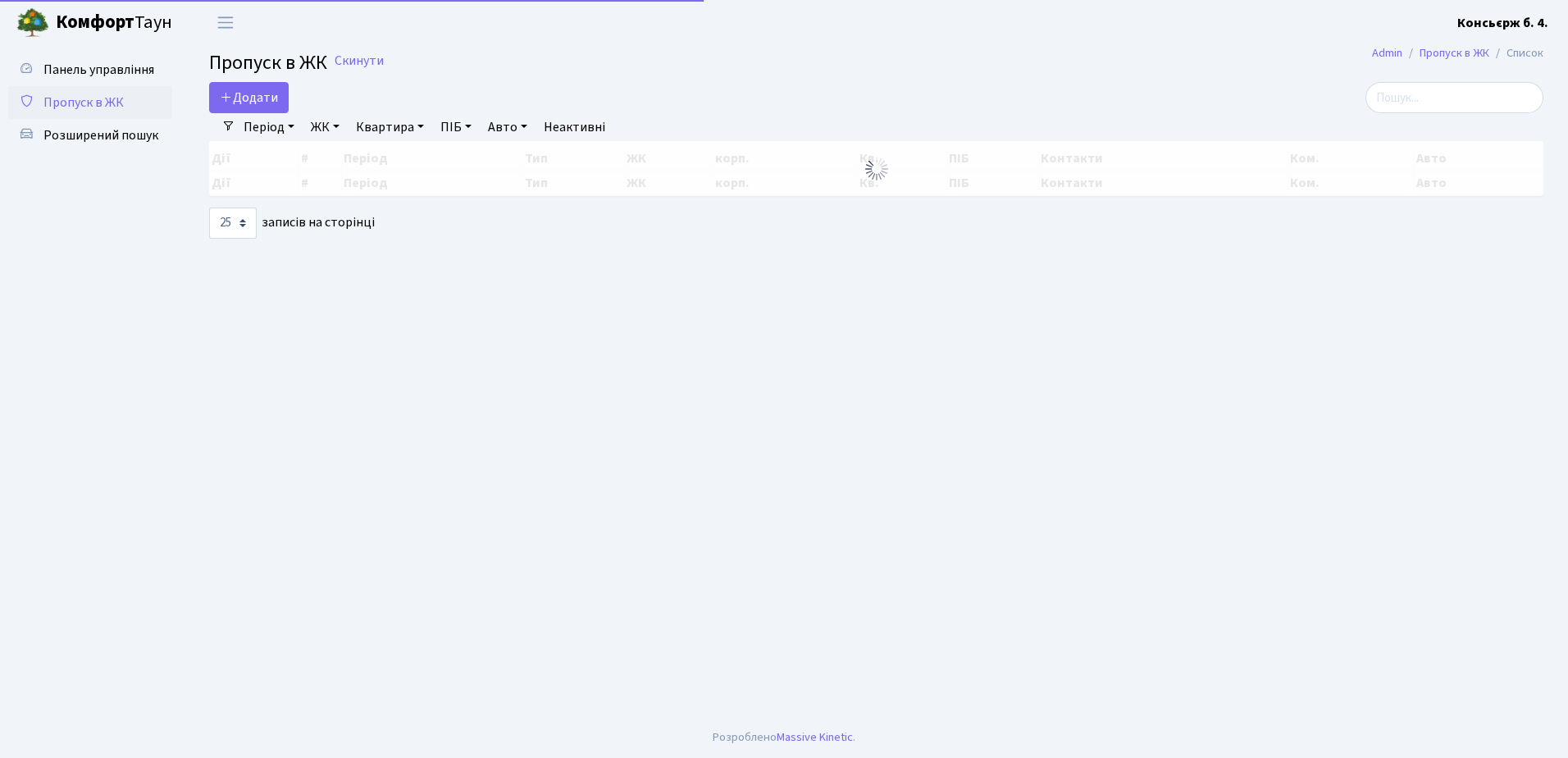
select select "25"
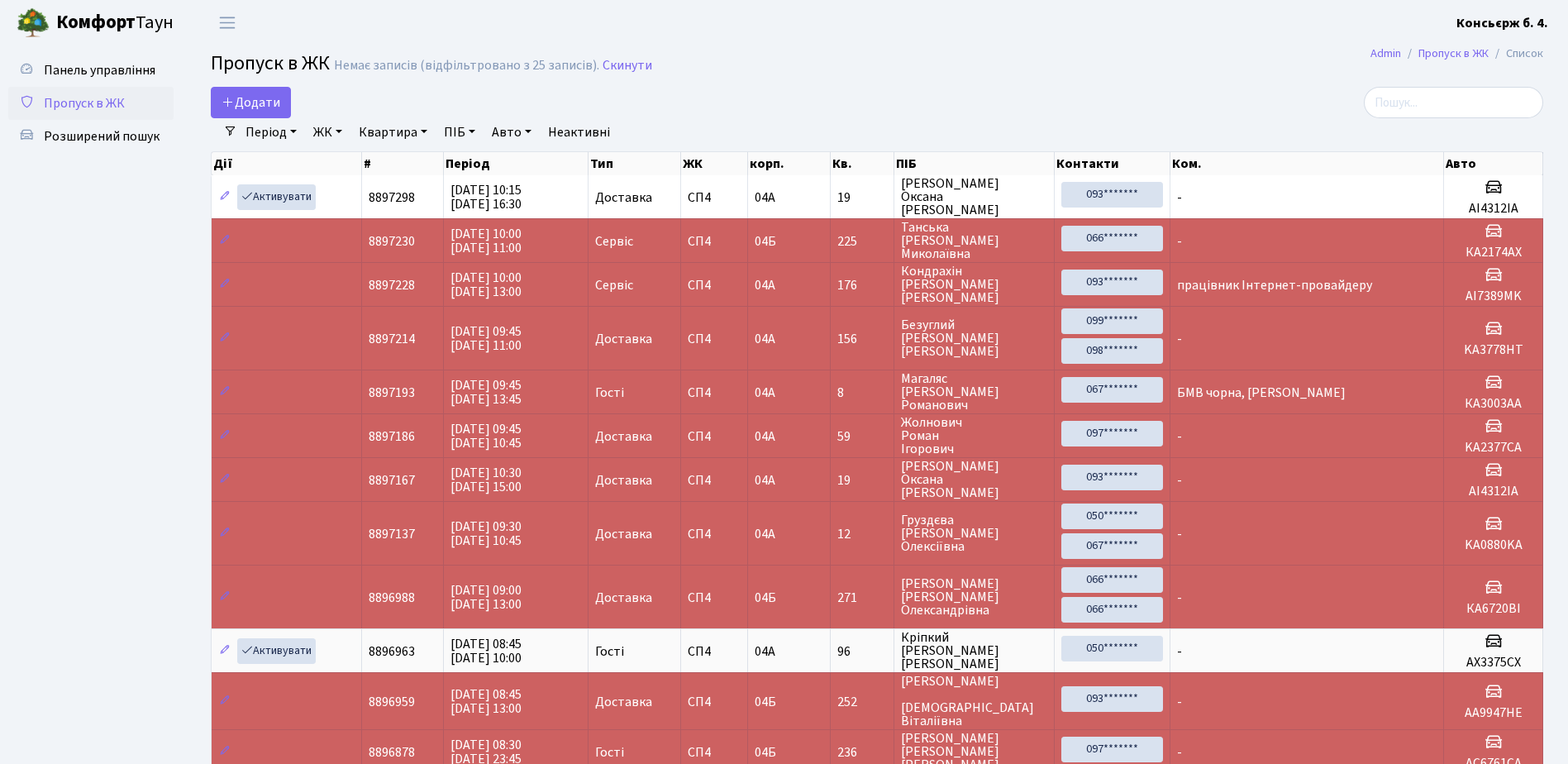
click at [127, 96] on link "Пропуск в ЖК" at bounding box center [91, 103] width 165 height 33
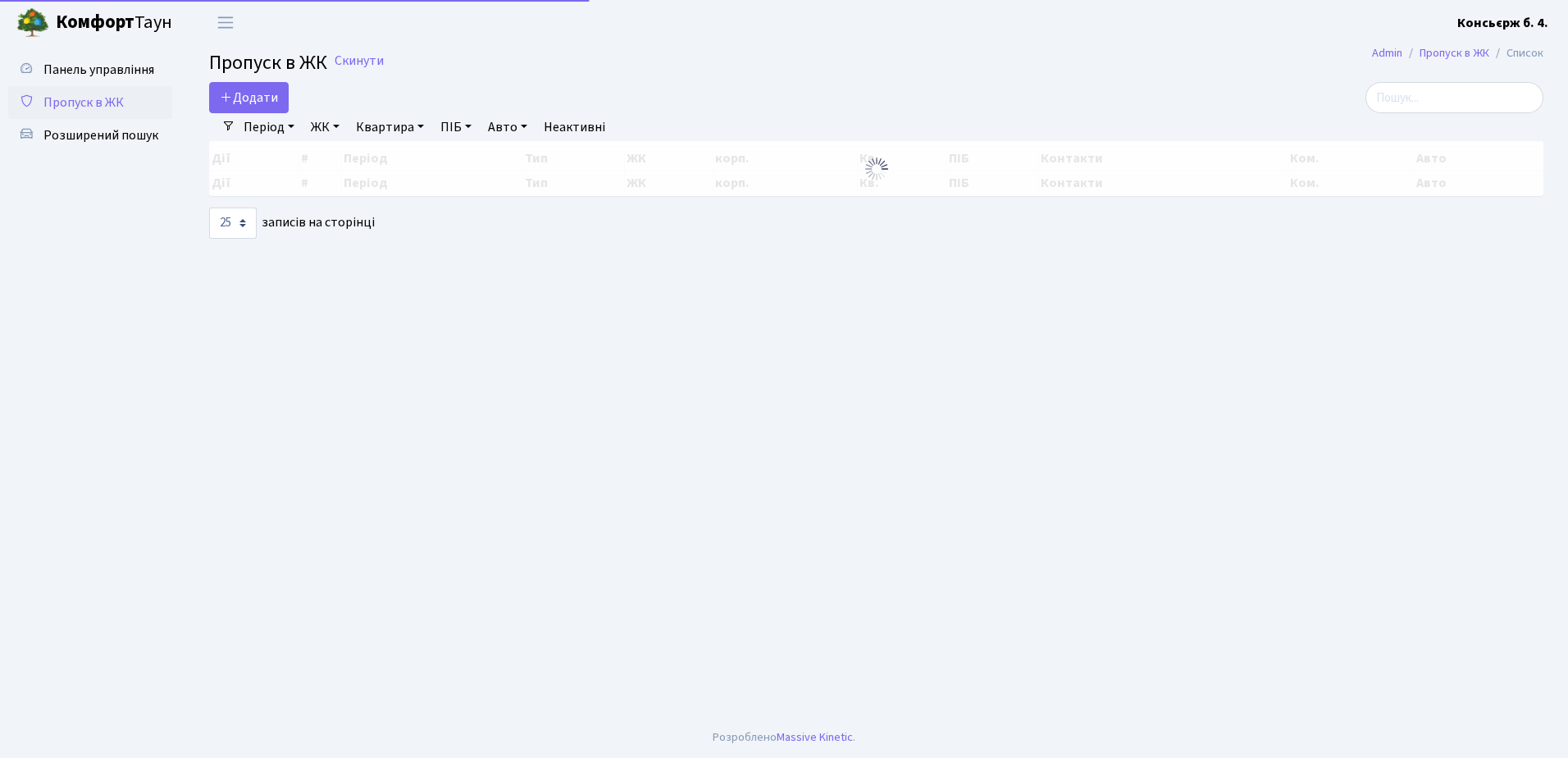
select select "25"
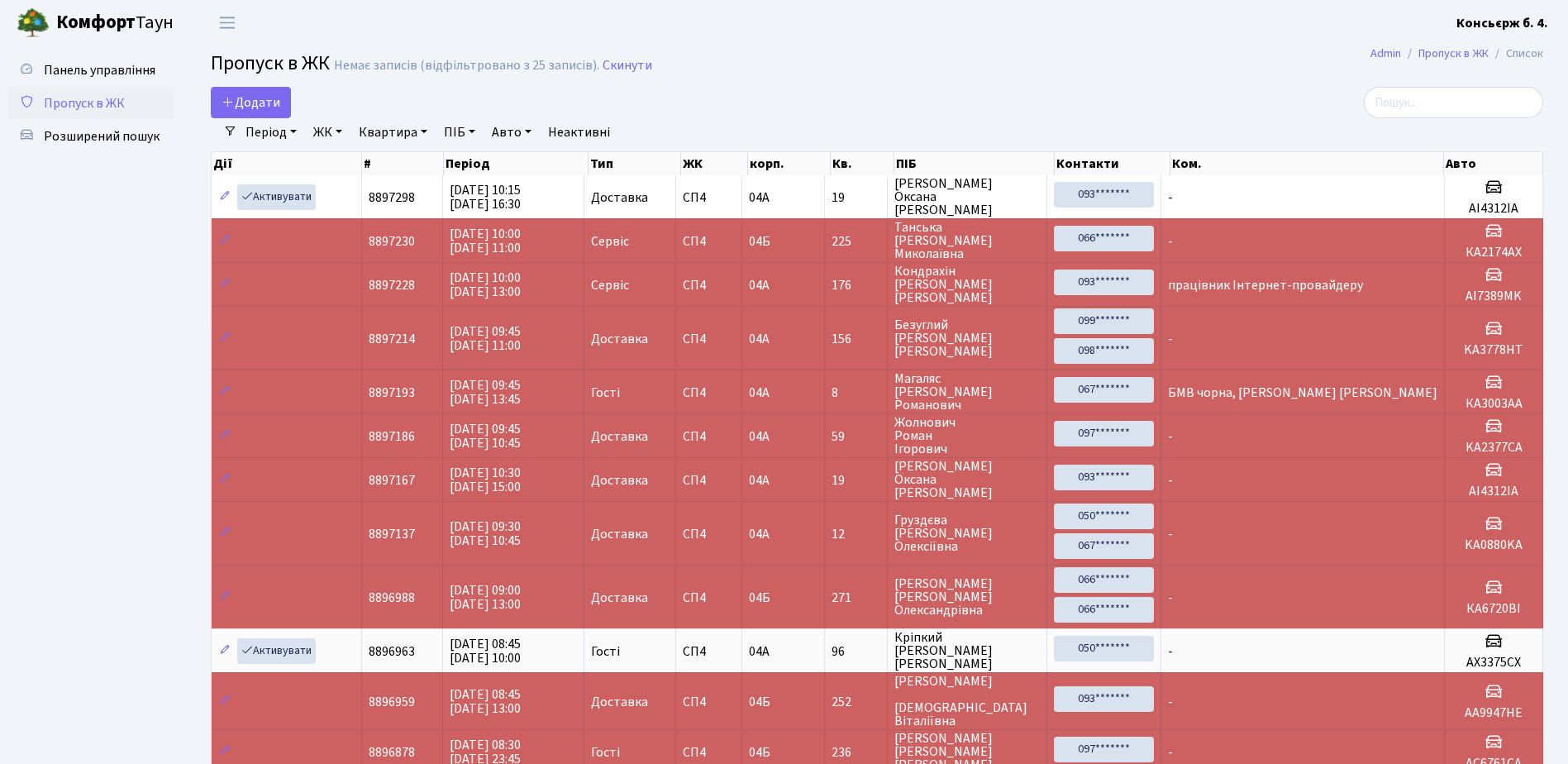
click at [105, 108] on span "Пропуск в ЖК" at bounding box center [84, 103] width 81 height 18
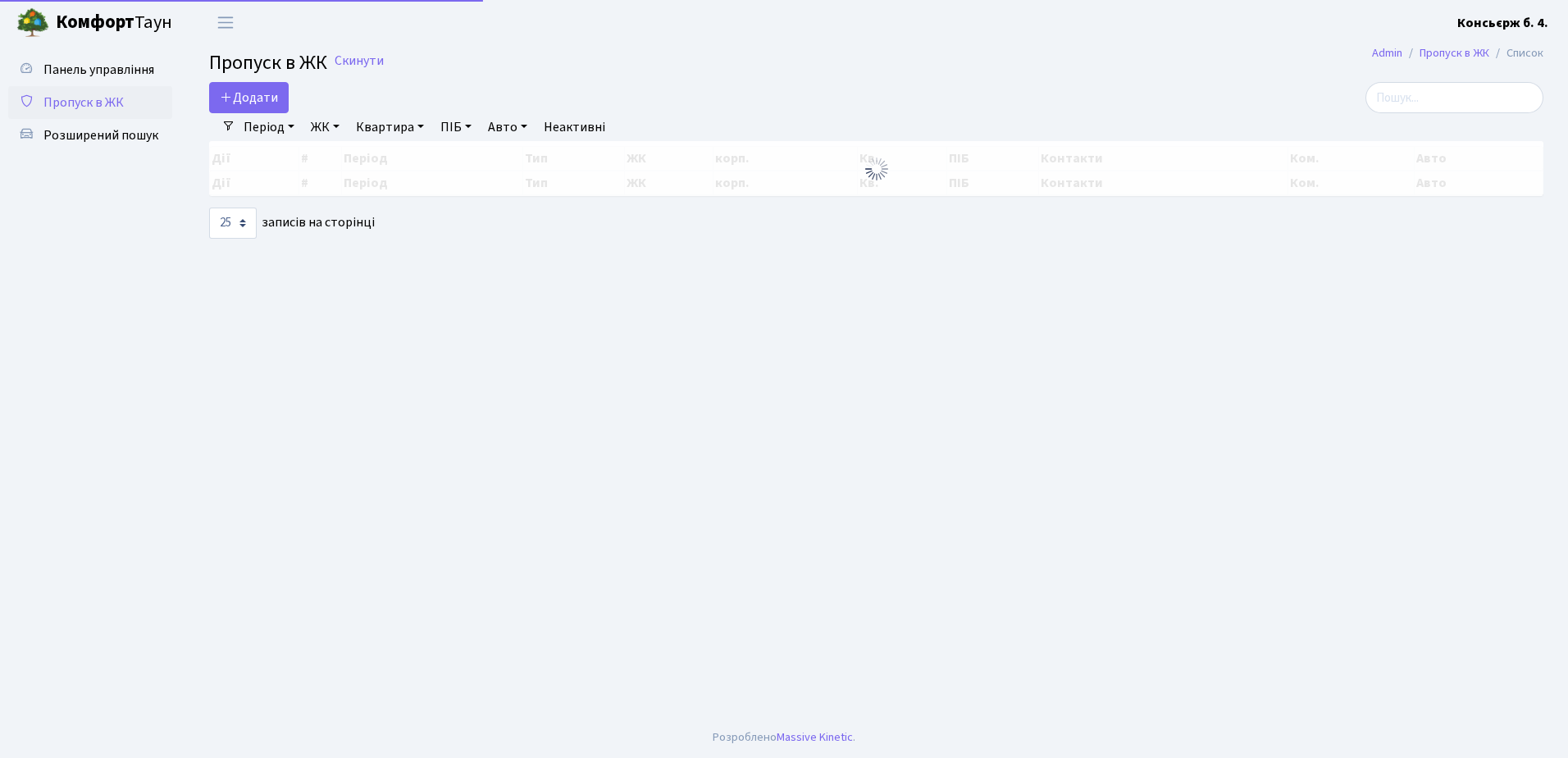
select select "25"
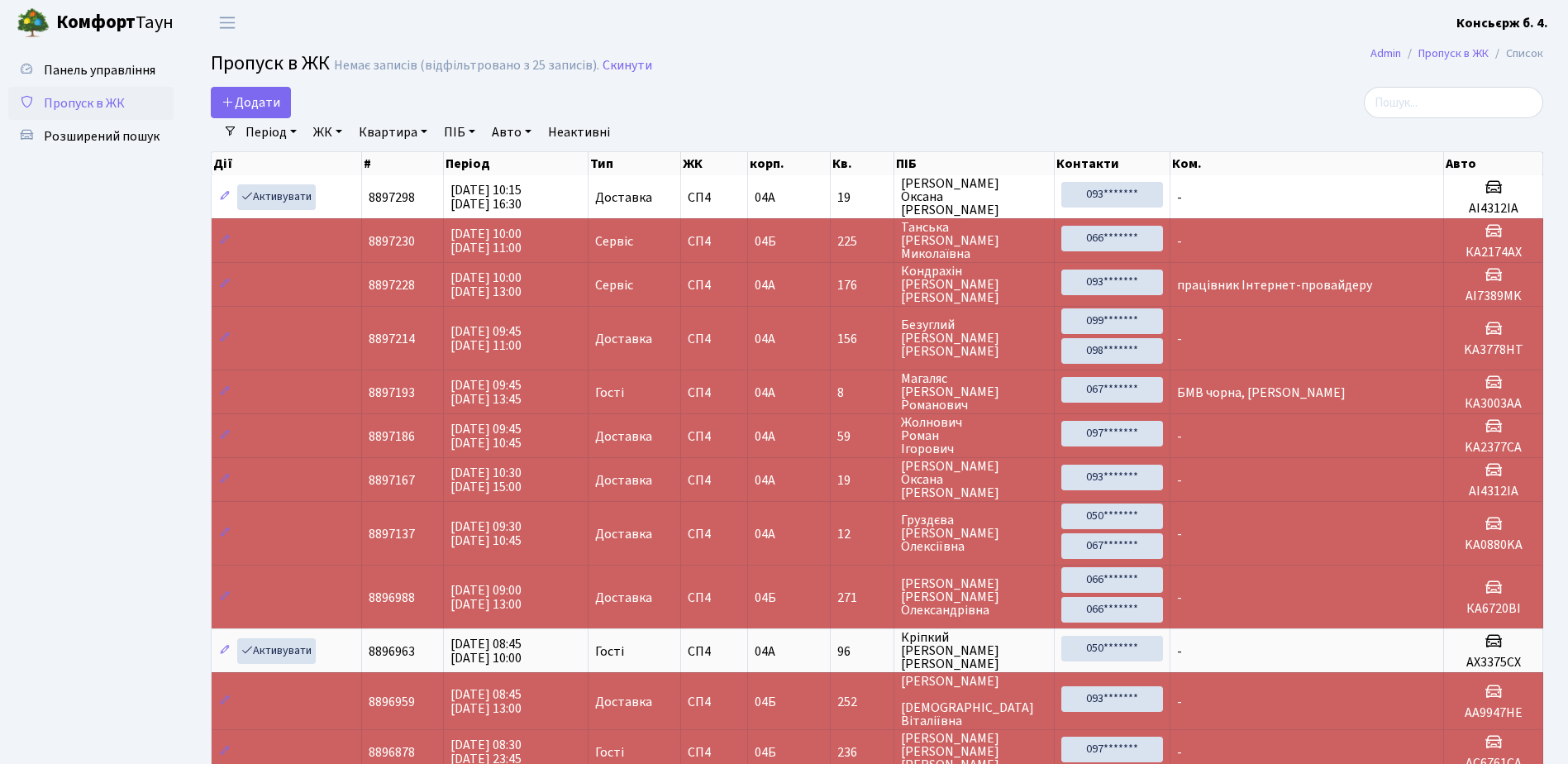
click at [136, 108] on link "Пропуск в ЖК" at bounding box center [91, 103] width 165 height 33
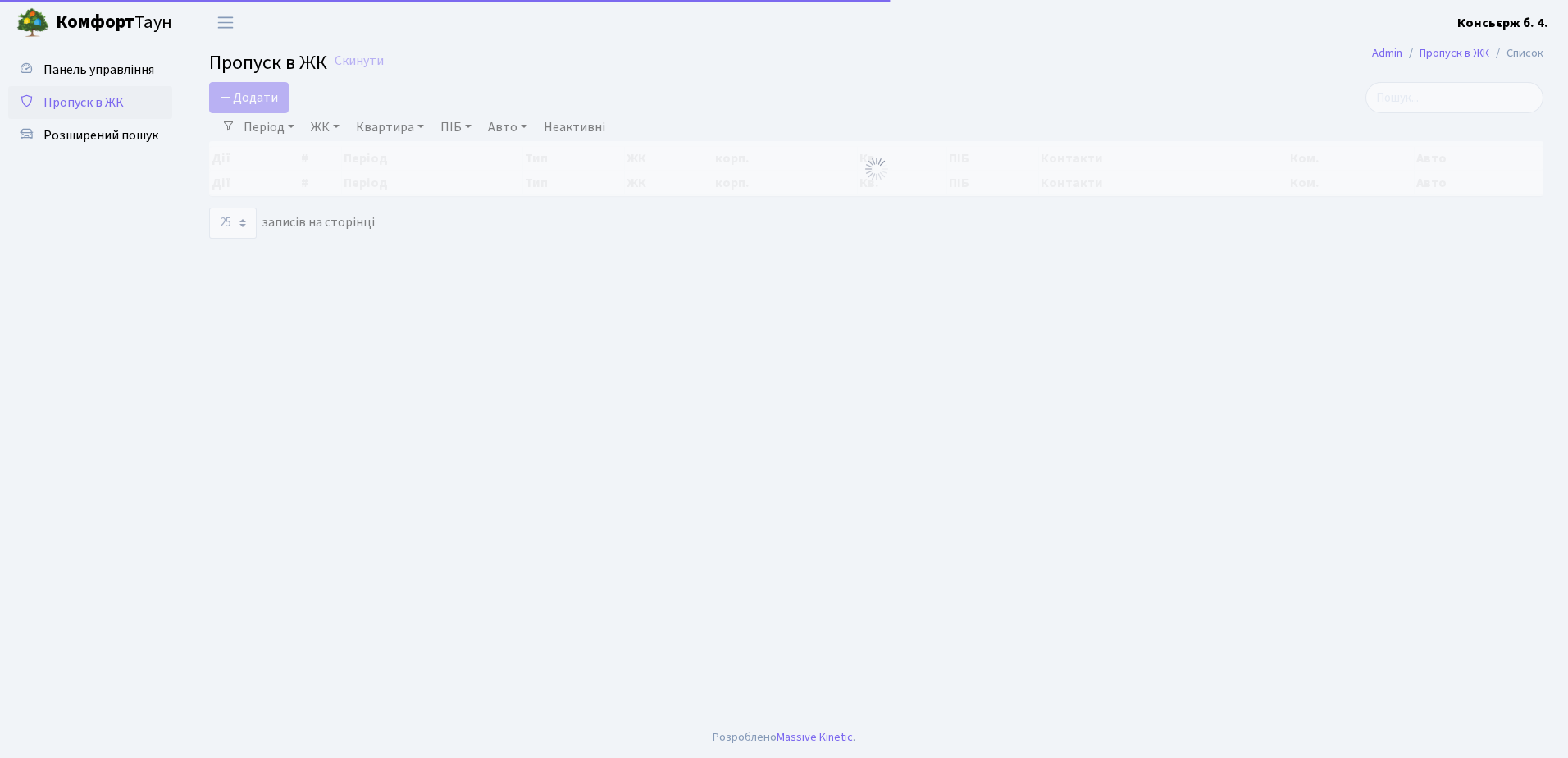
select select "25"
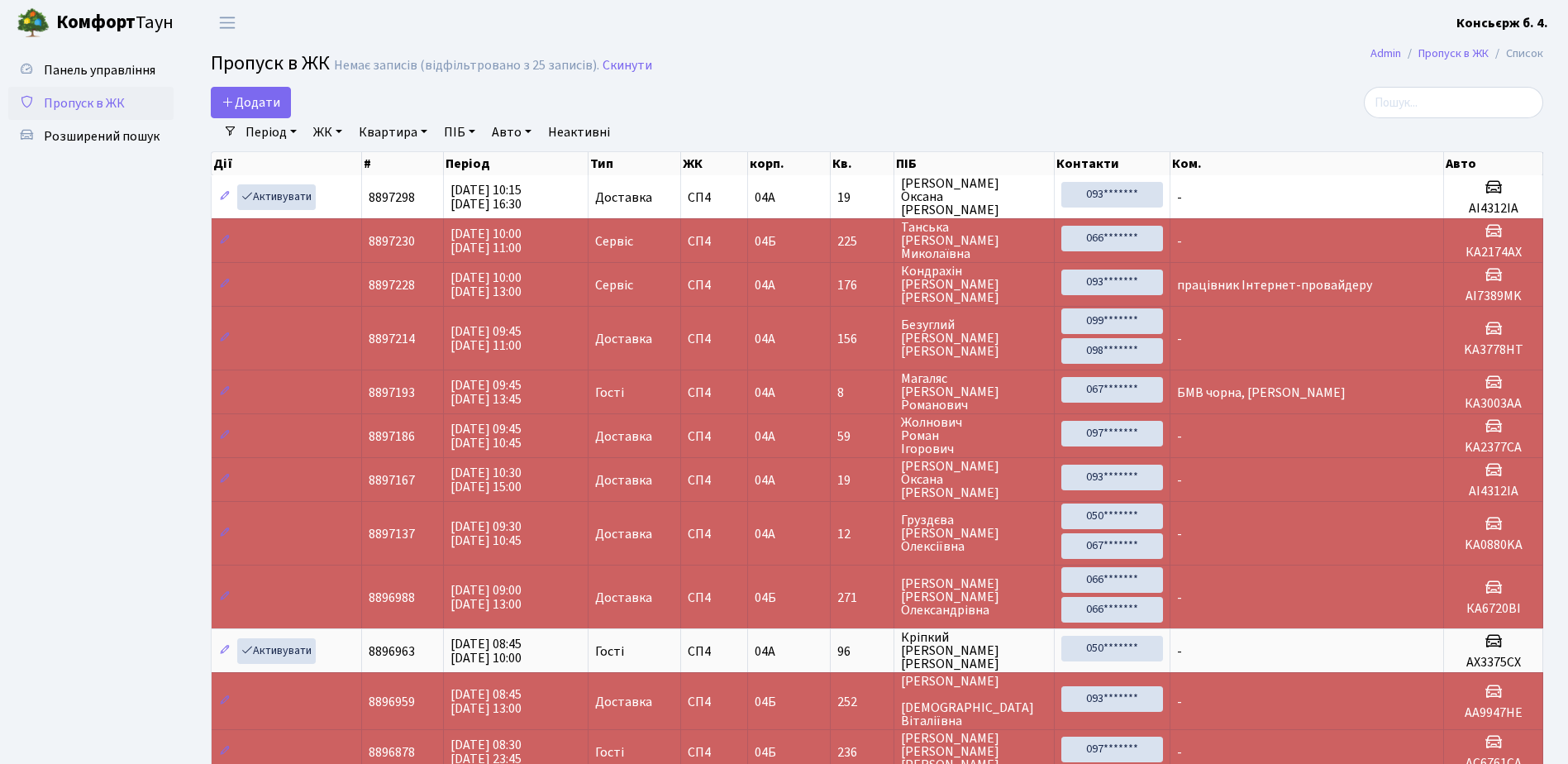
click at [127, 111] on link "Пропуск в ЖК" at bounding box center [91, 103] width 165 height 33
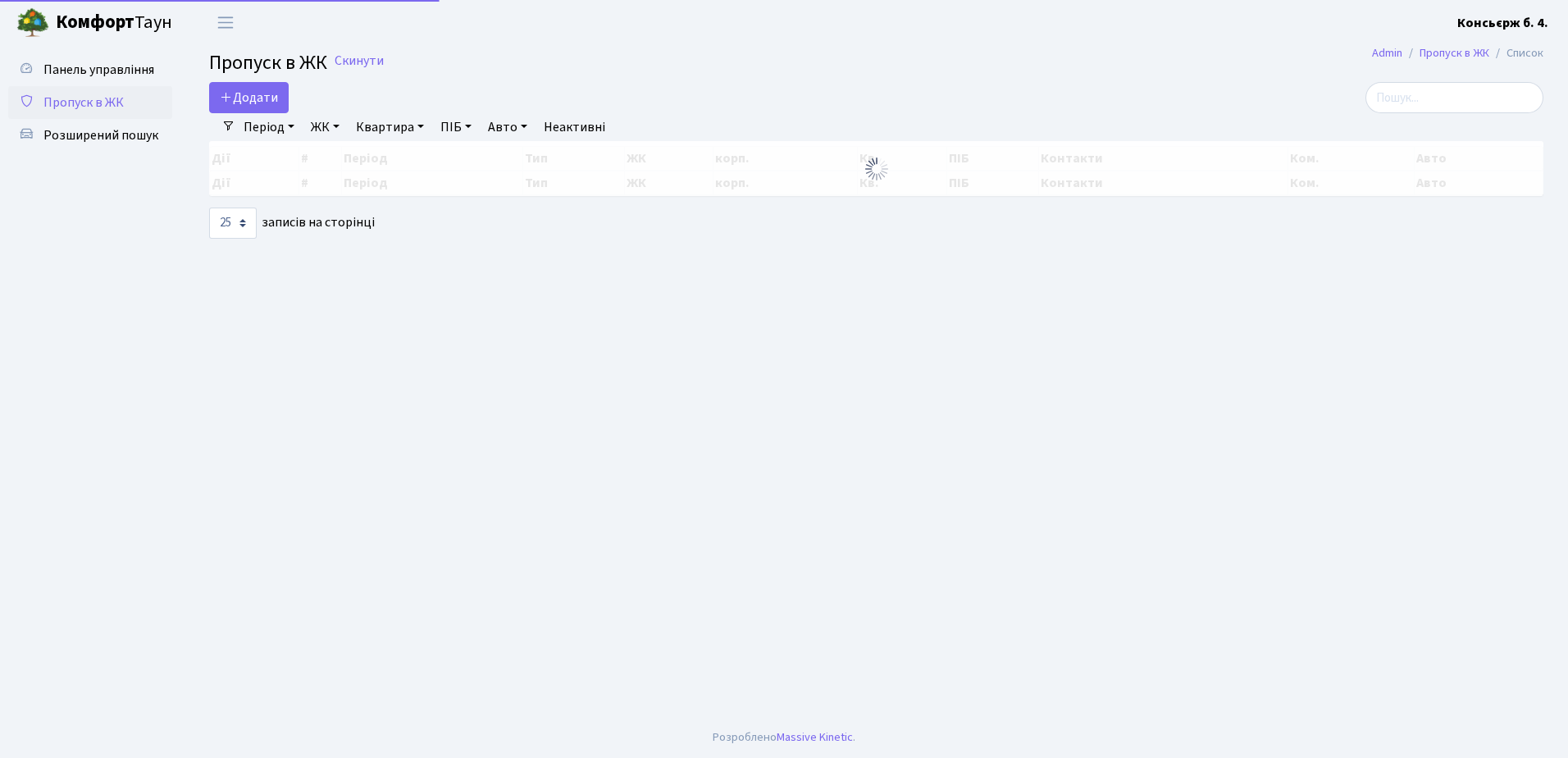
select select "25"
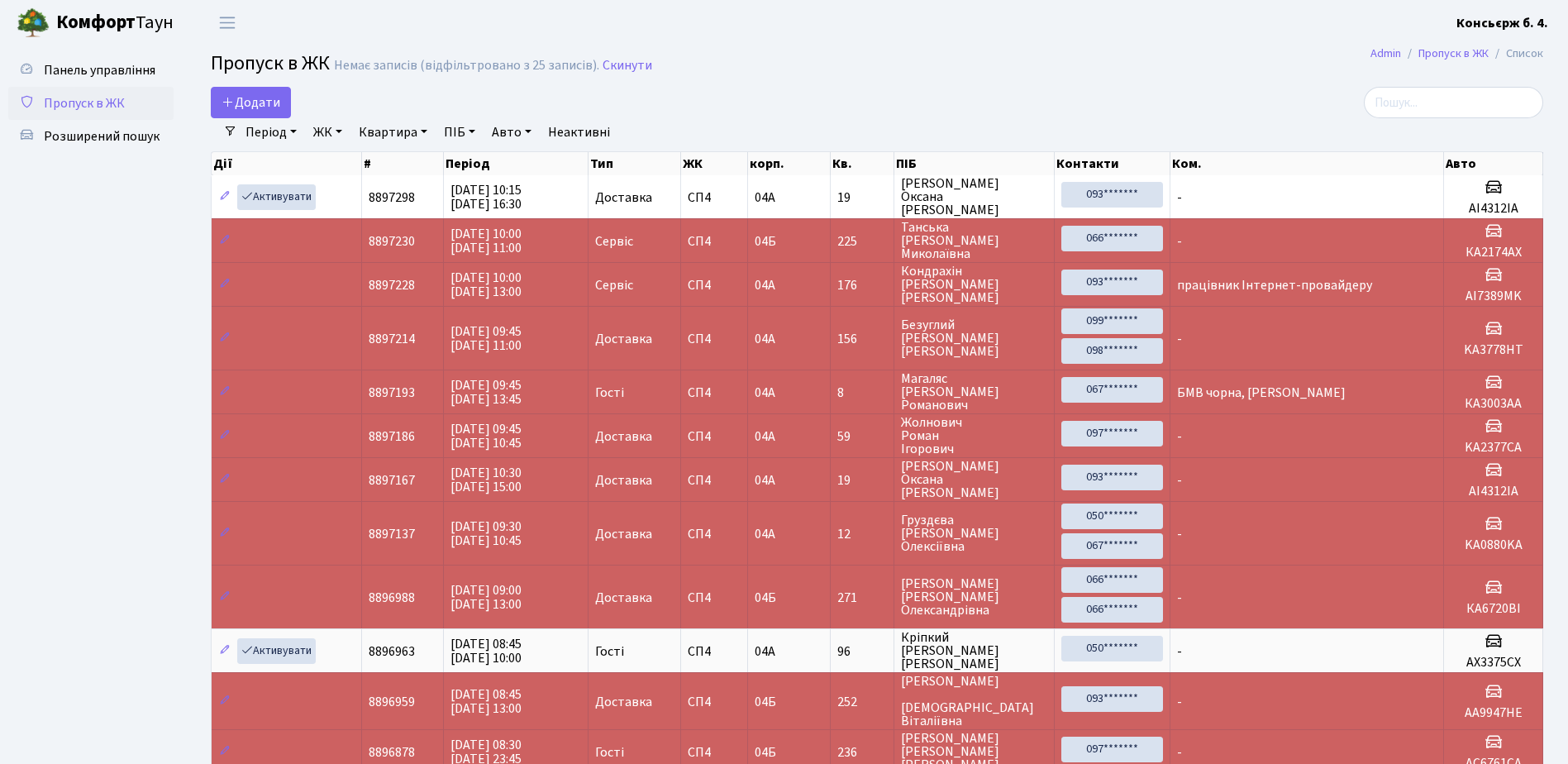
click at [92, 108] on span "Пропуск в ЖК" at bounding box center [84, 103] width 81 height 18
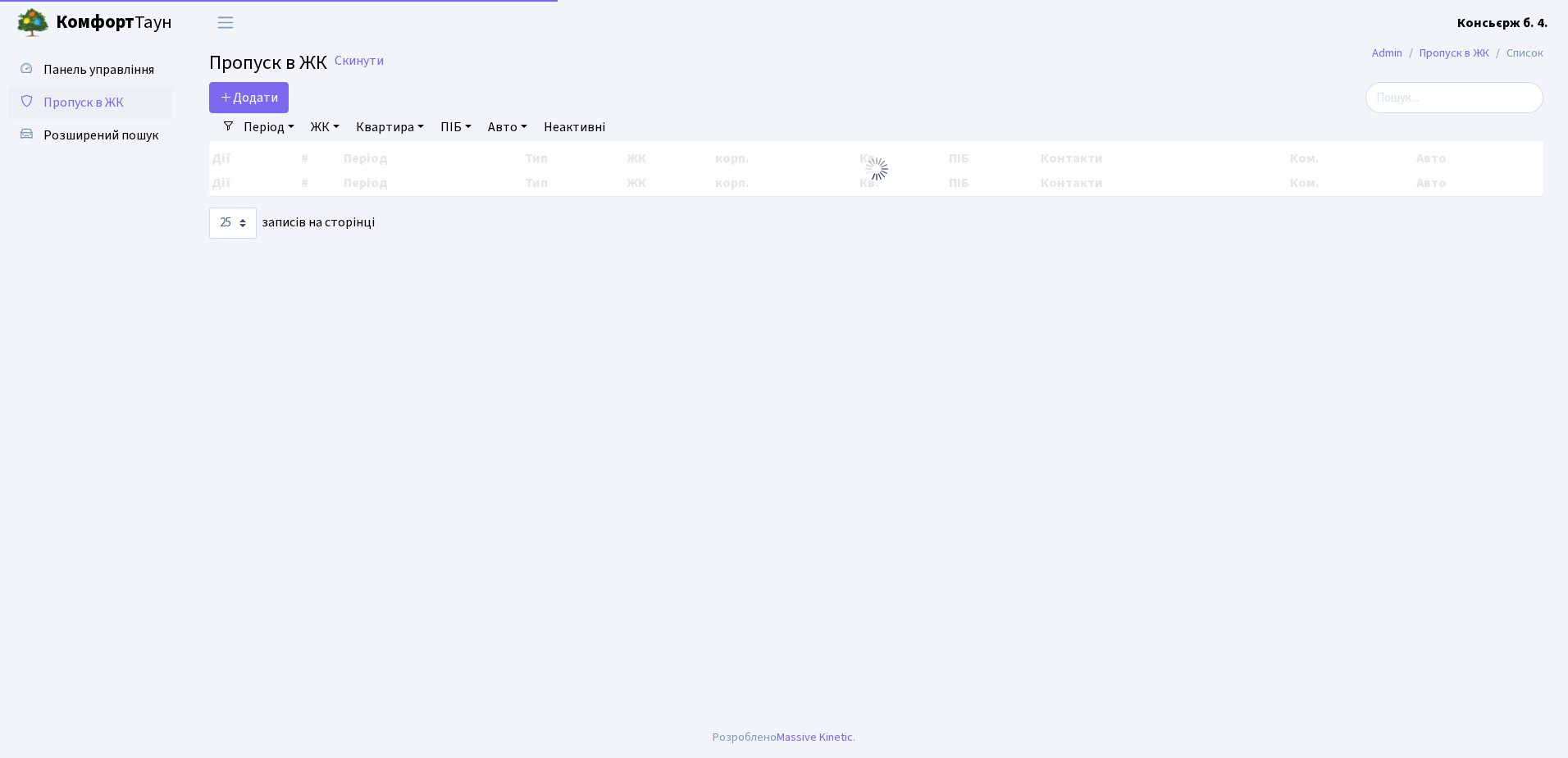
select select "25"
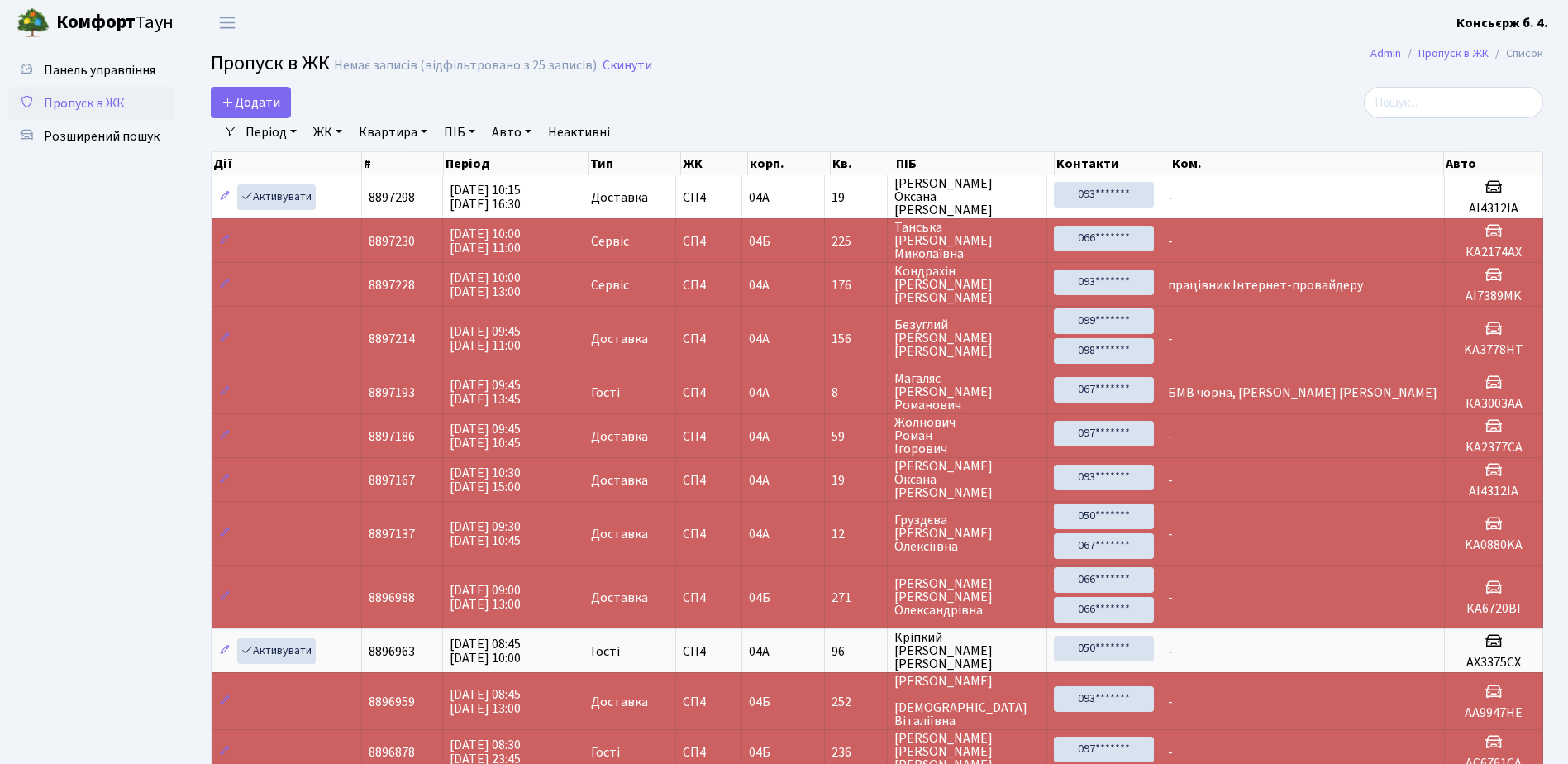
click at [106, 109] on span "Пропуск в ЖК" at bounding box center [84, 103] width 81 height 18
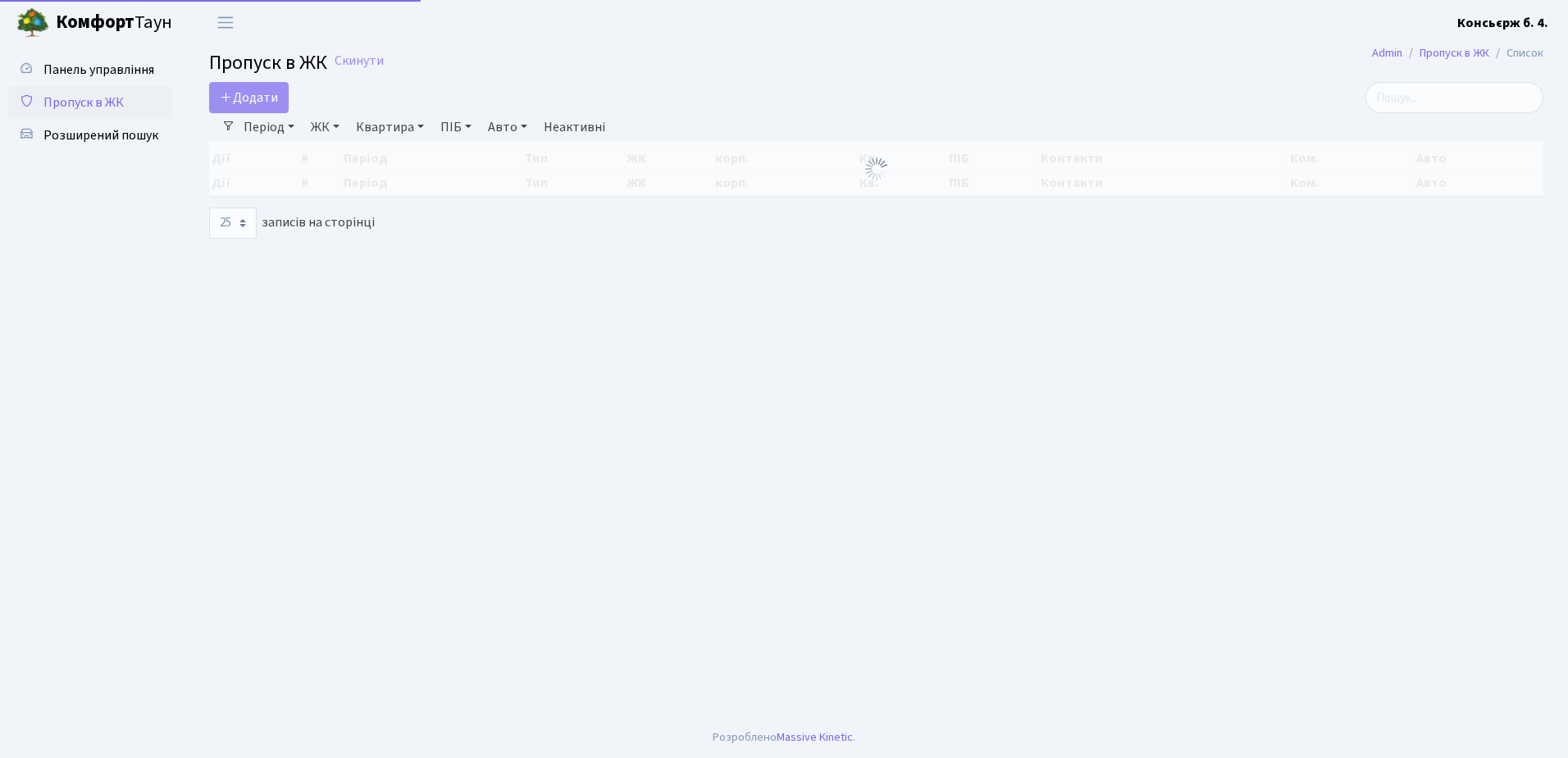
select select "25"
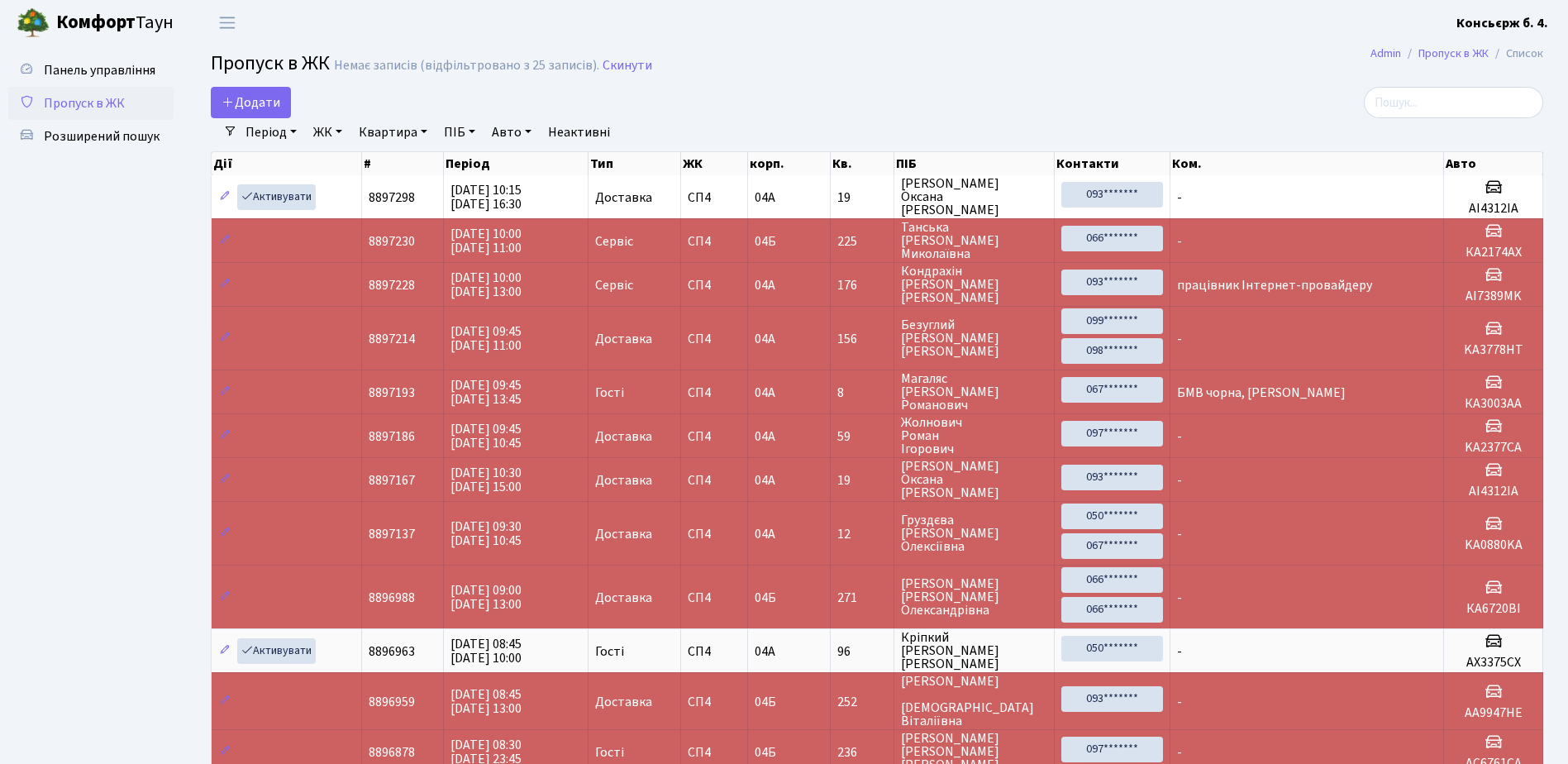
click at [128, 108] on link "Пропуск в ЖК" at bounding box center [91, 103] width 165 height 33
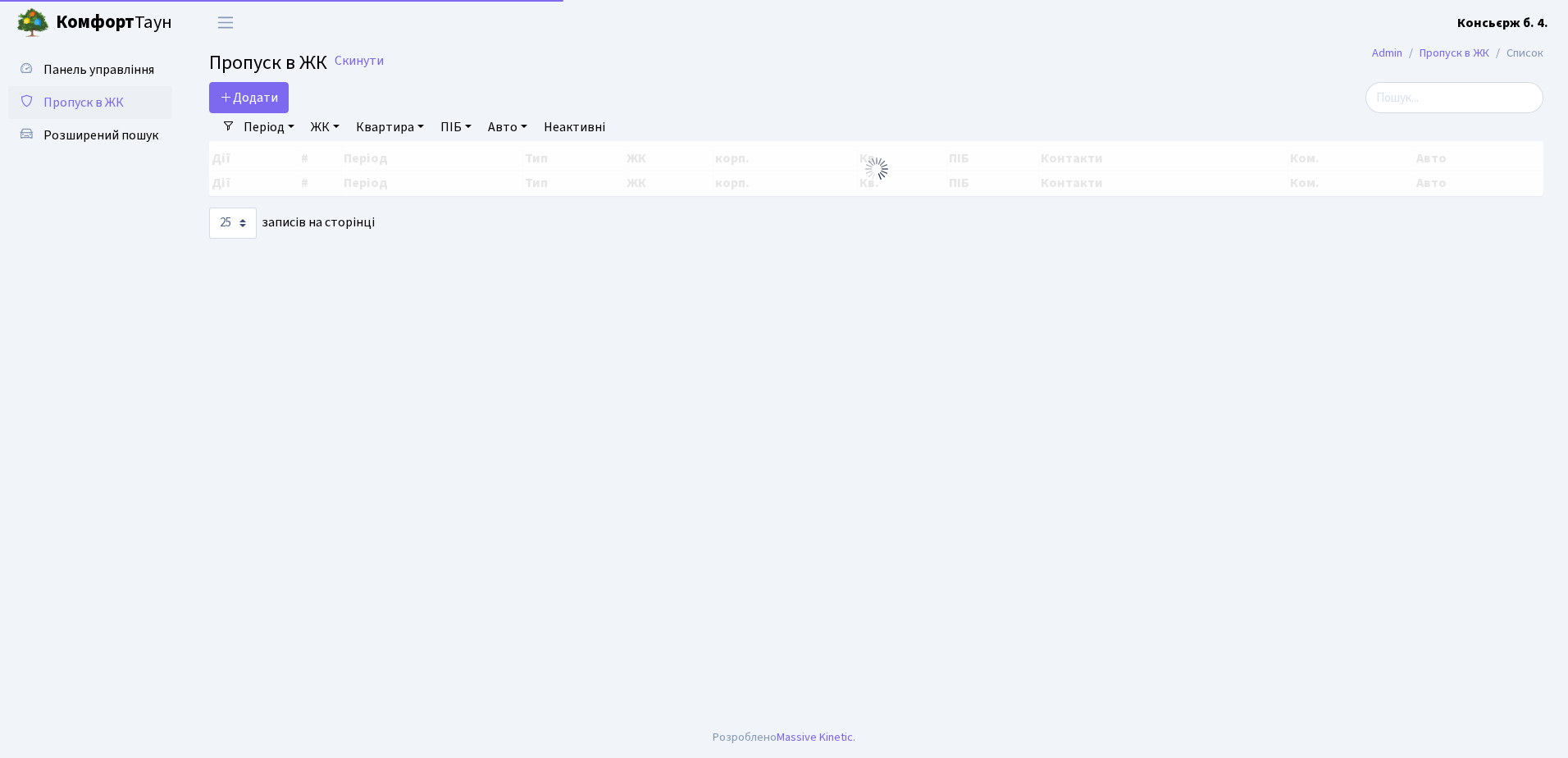
select select "25"
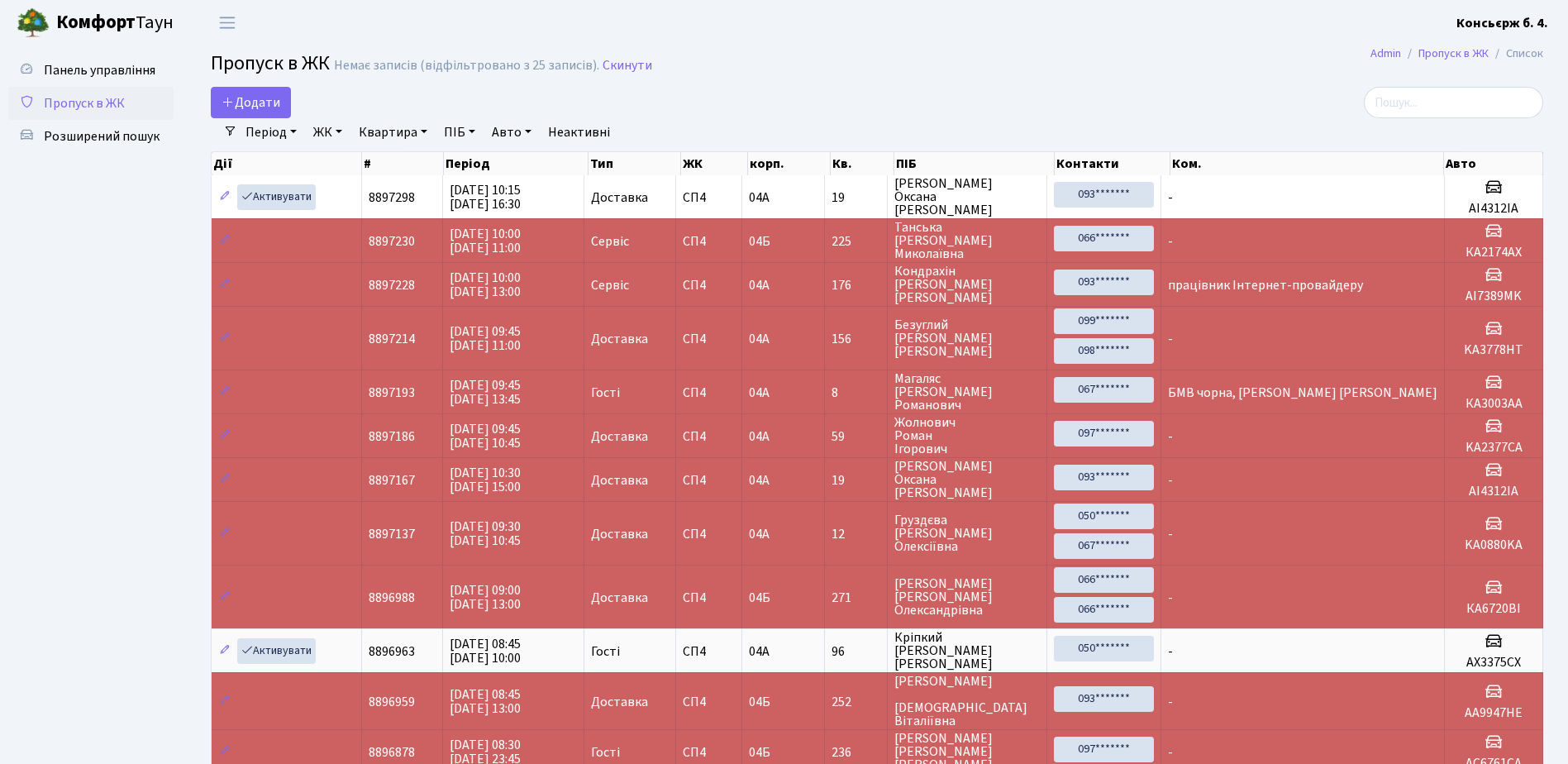
click at [105, 108] on span "Пропуск в ЖК" at bounding box center [84, 103] width 81 height 18
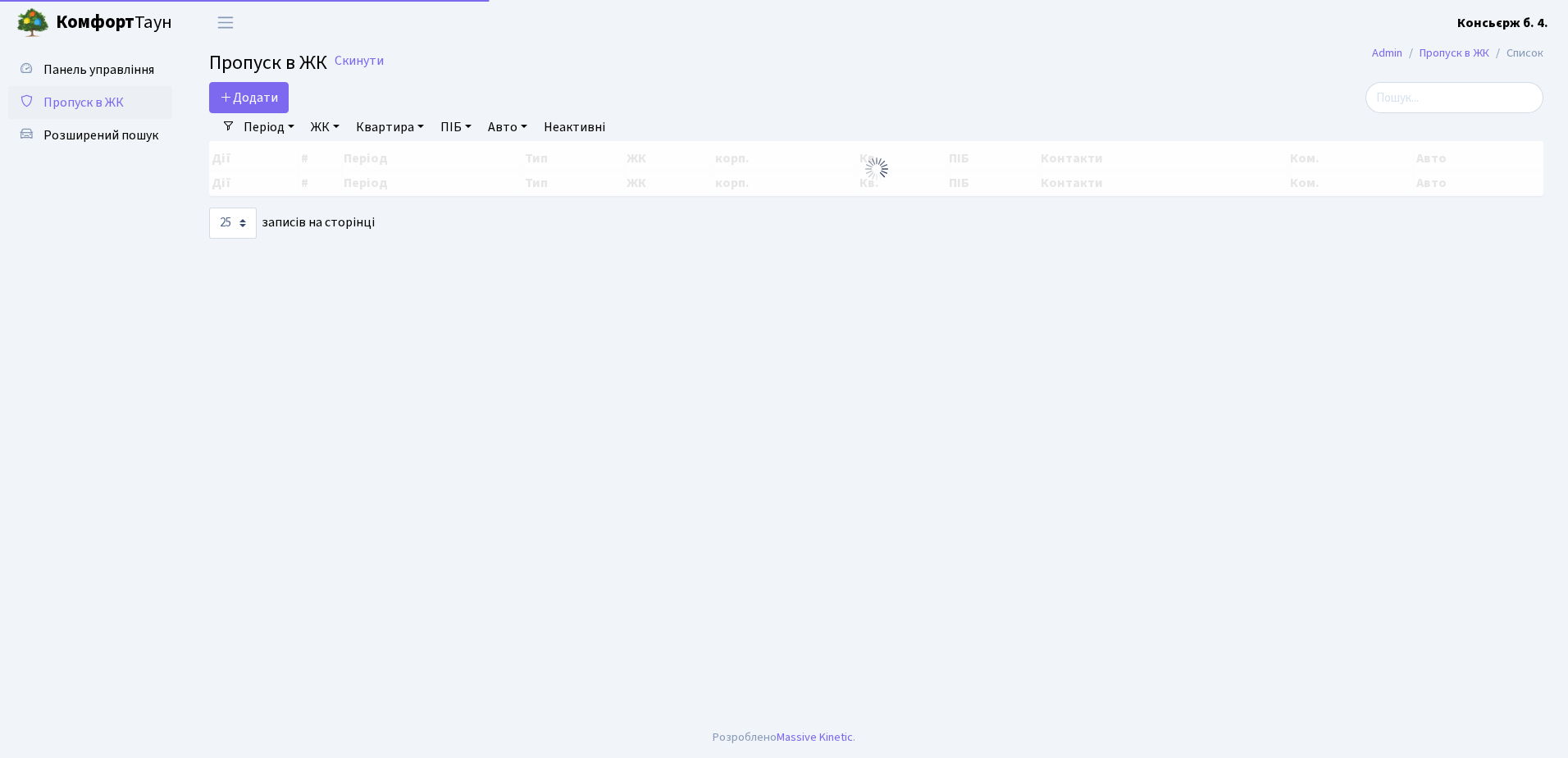
select select "25"
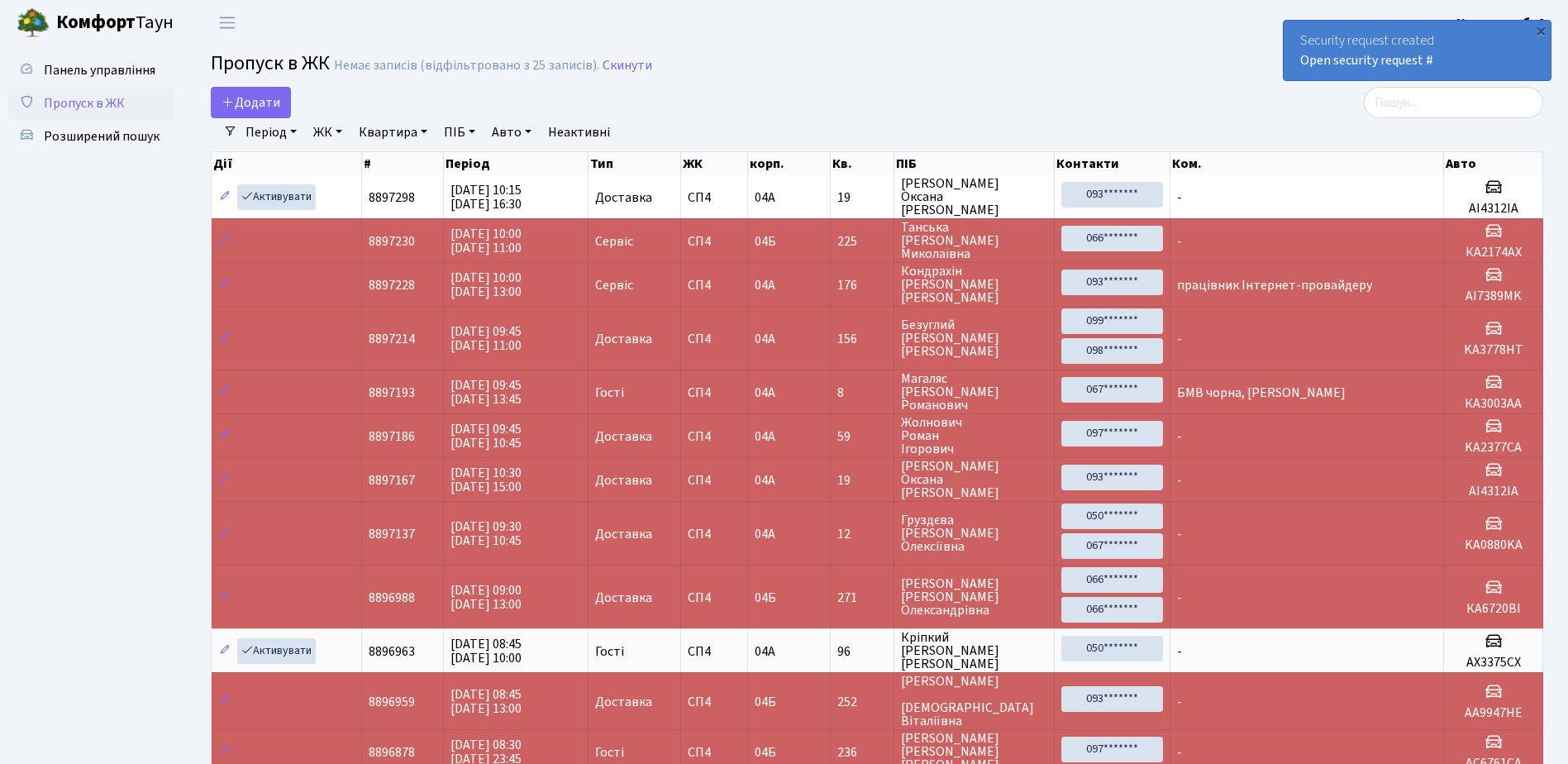
click at [86, 108] on span "Пропуск в ЖК" at bounding box center [84, 103] width 81 height 18
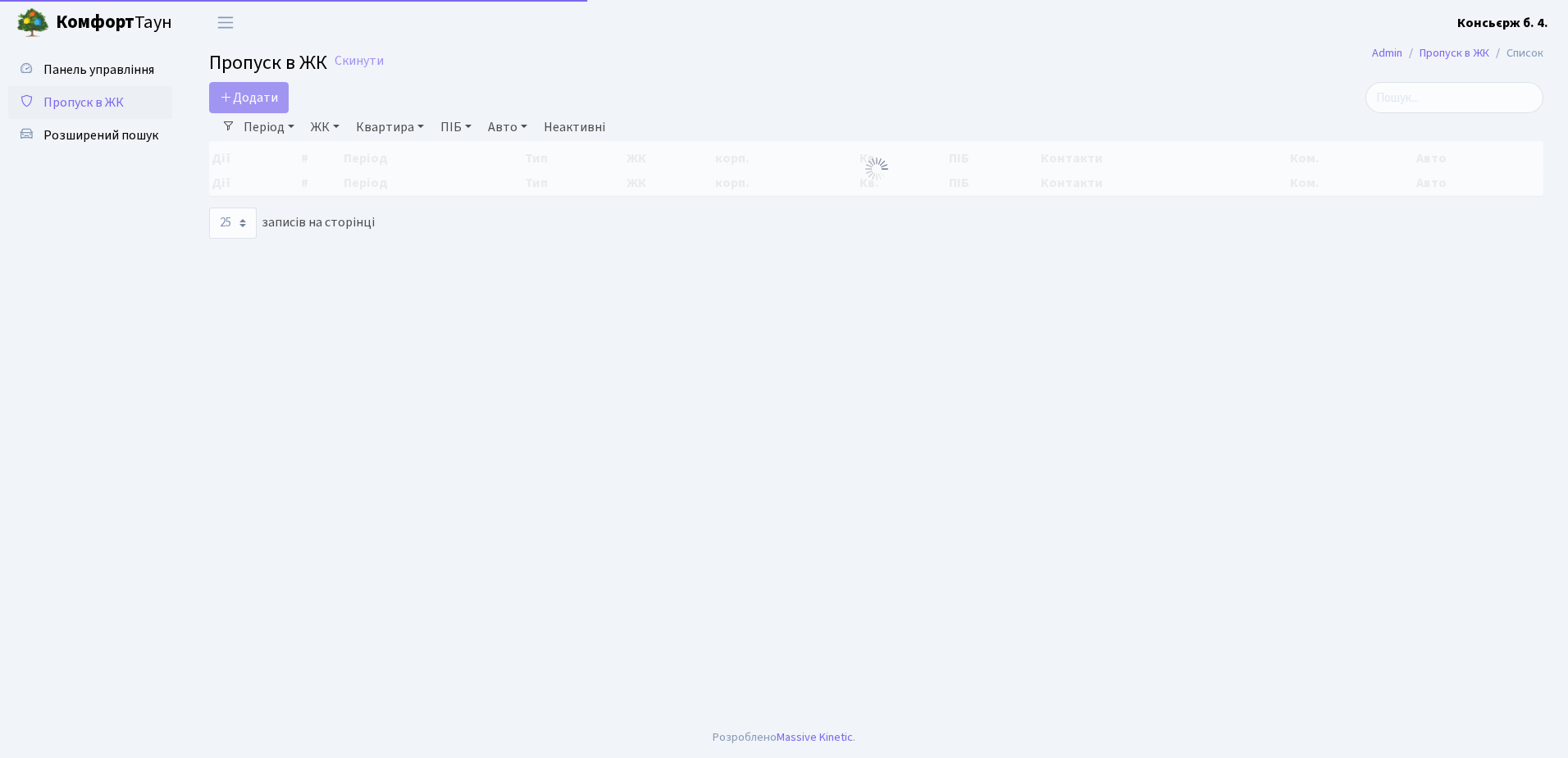
select select "25"
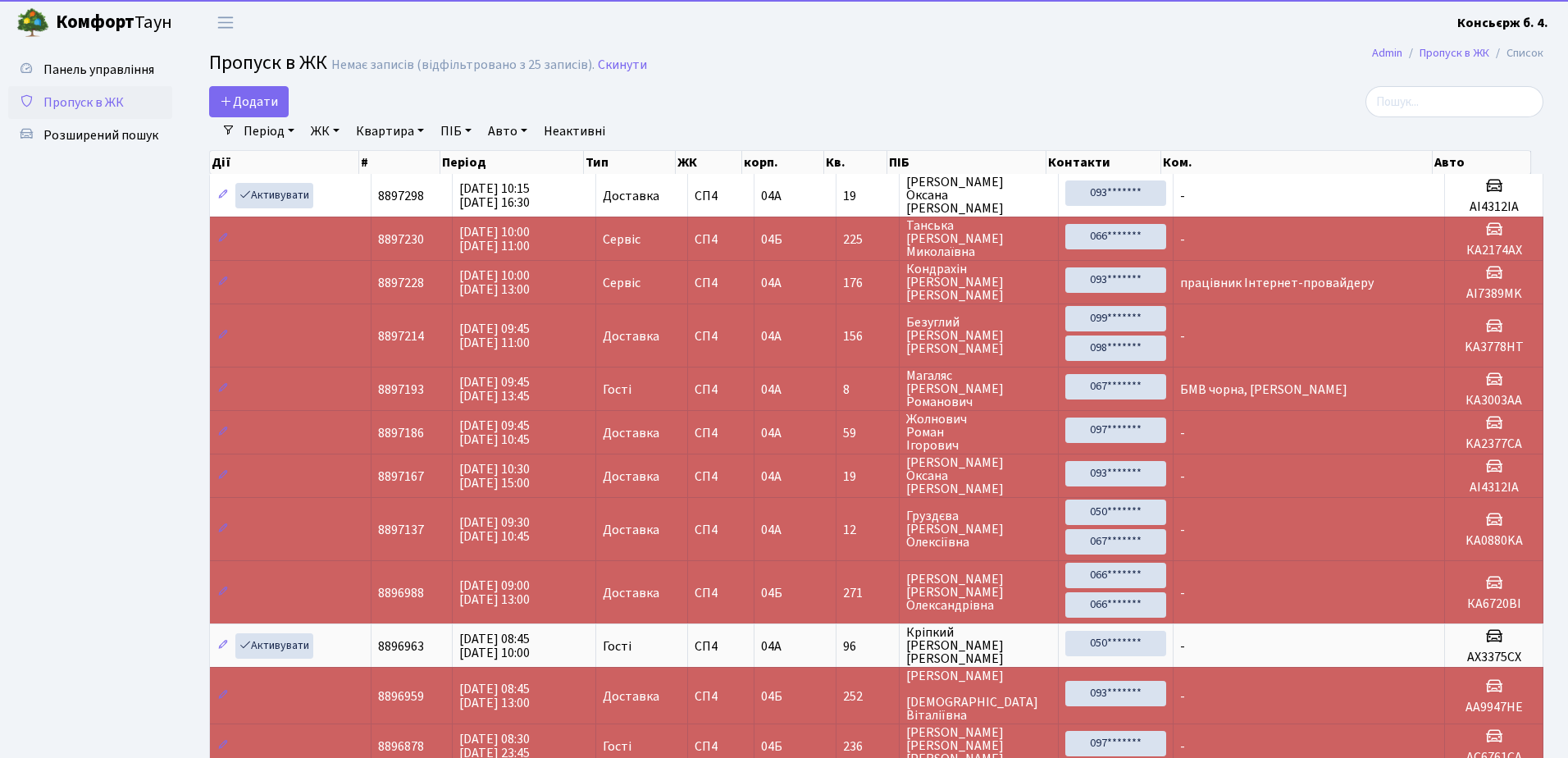
click at [103, 98] on span "Пропуск в ЖК" at bounding box center [84, 103] width 80 height 18
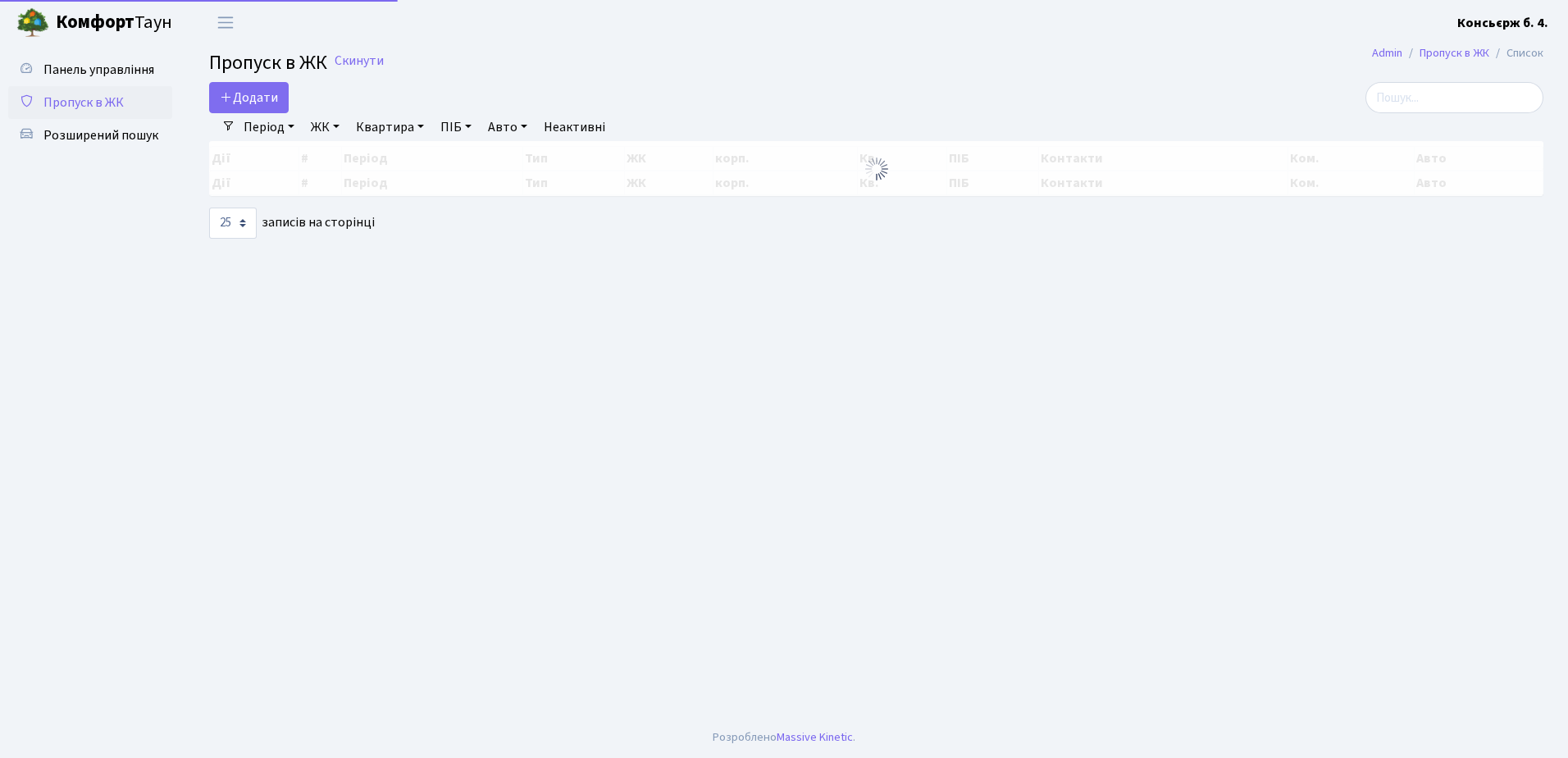
select select "25"
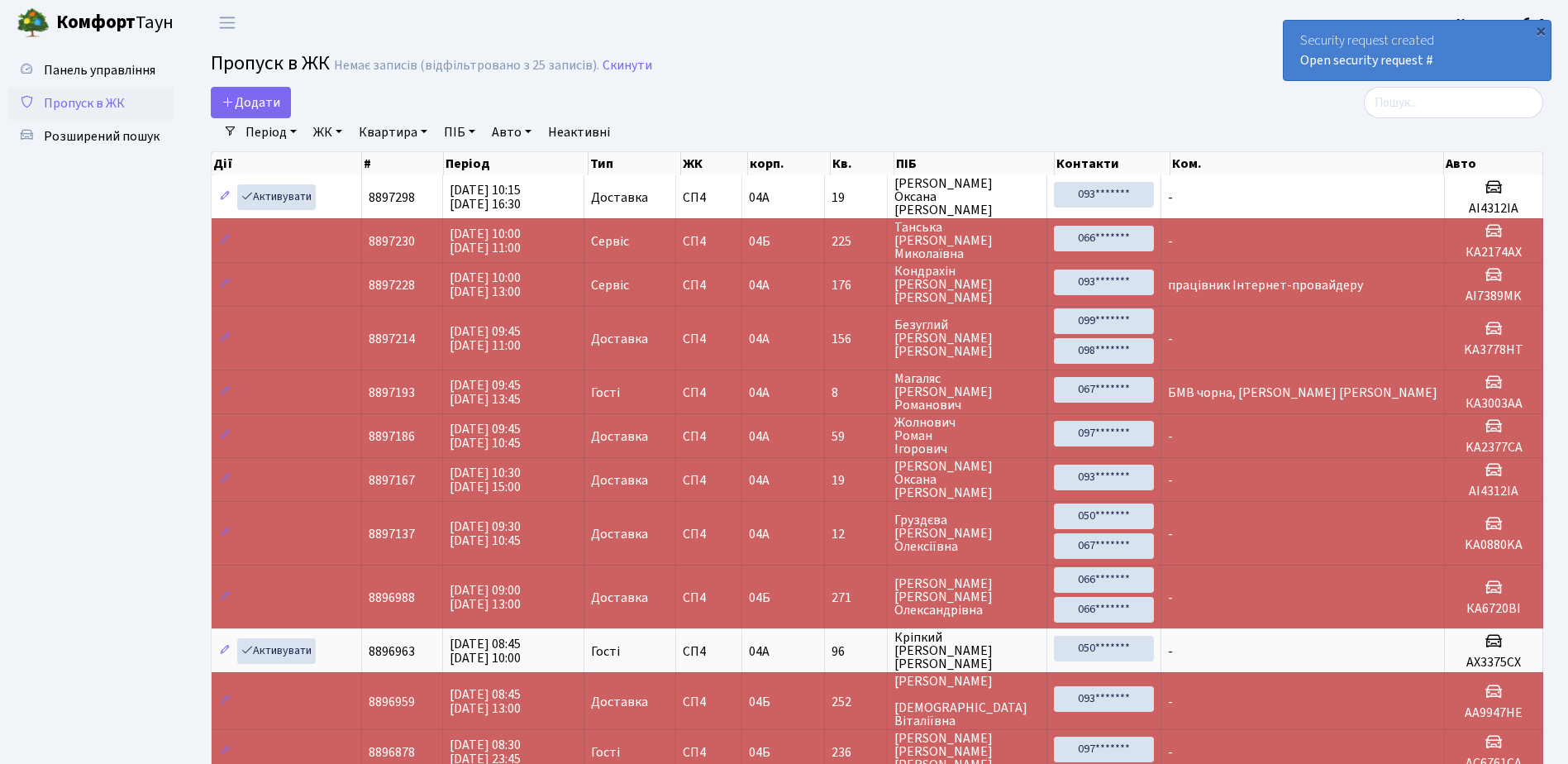
click at [132, 106] on link "Пропуск в ЖК" at bounding box center [91, 103] width 165 height 33
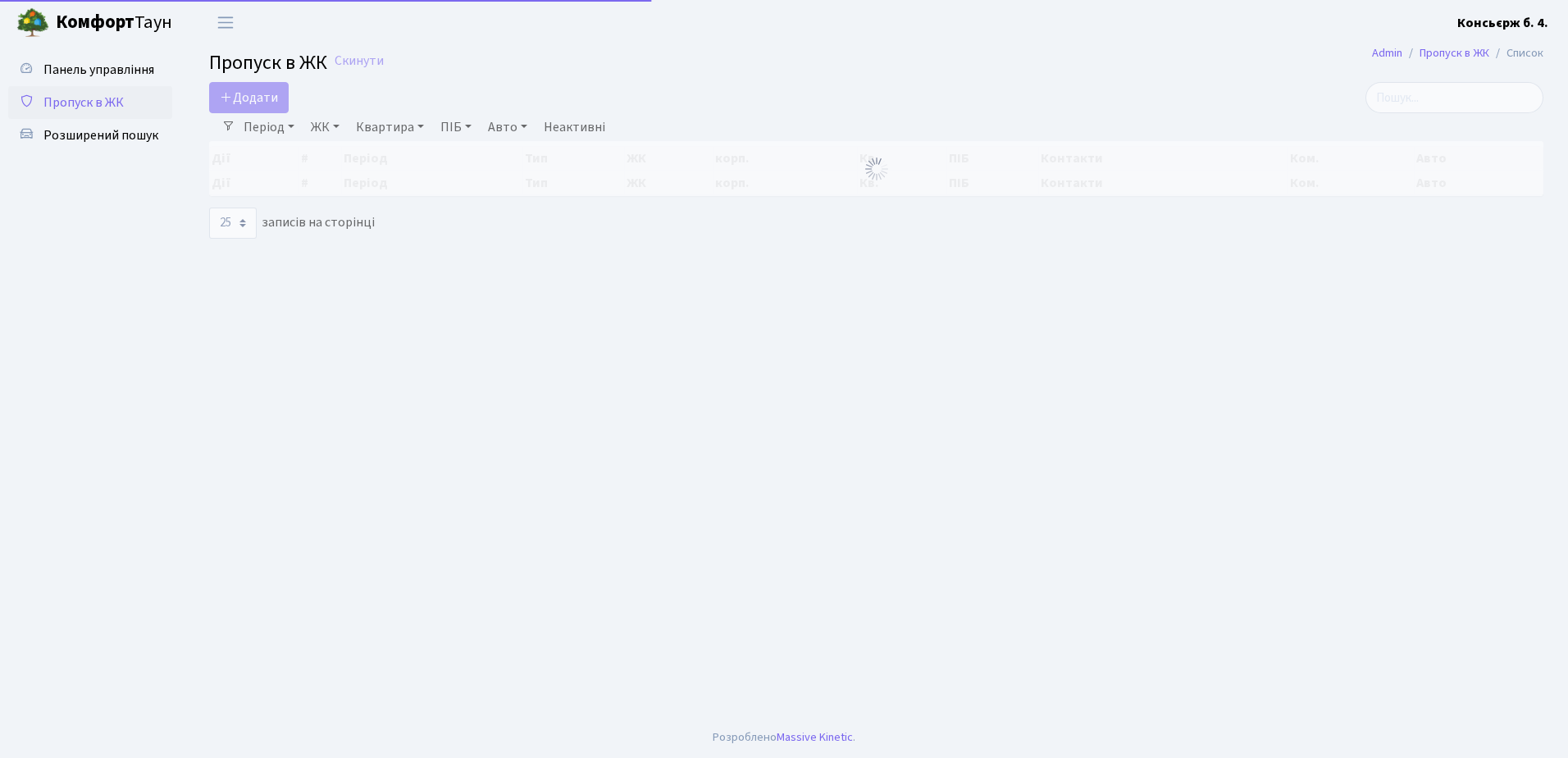
select select "25"
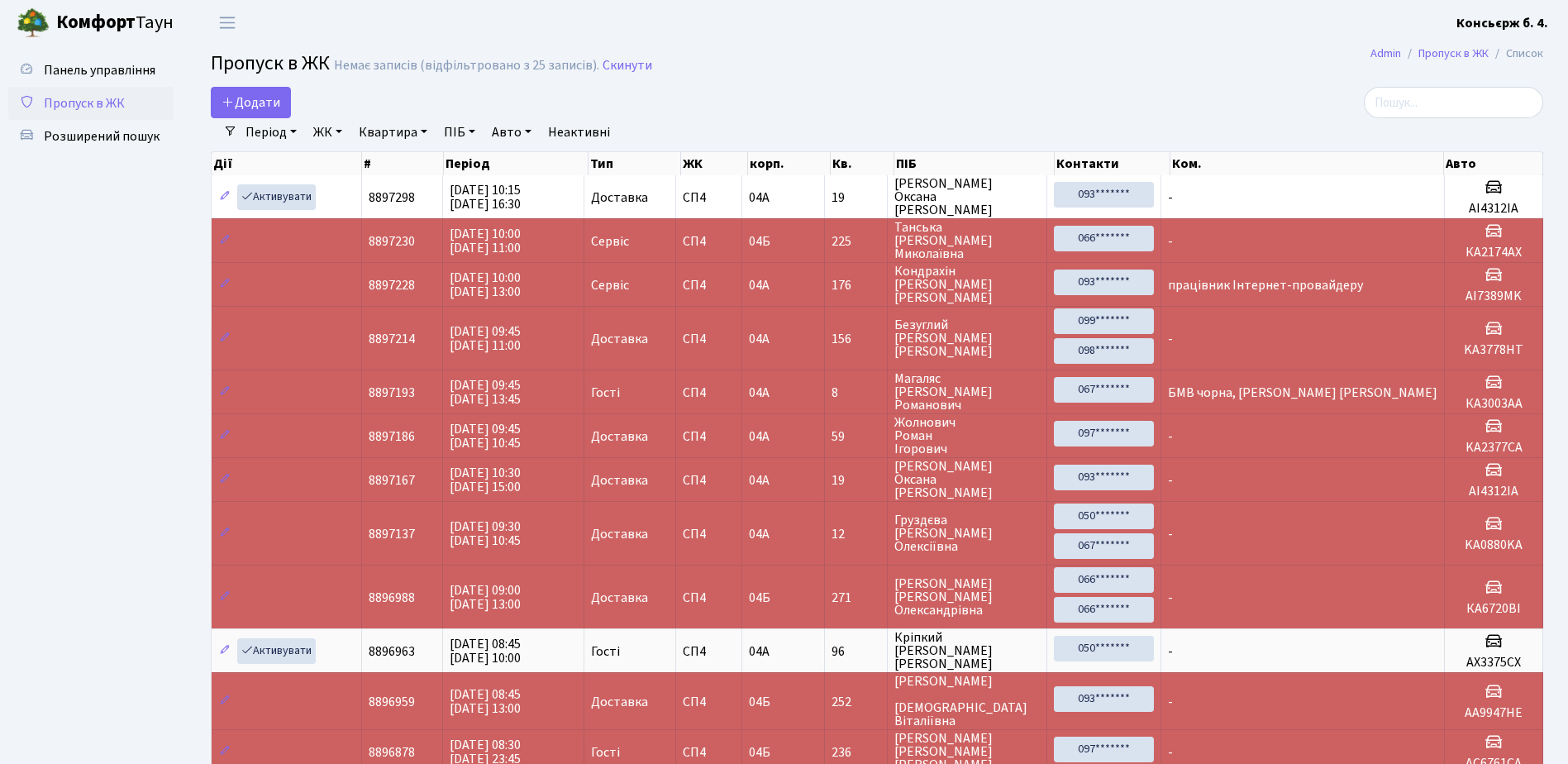
click at [127, 99] on link "Пропуск в ЖК" at bounding box center [91, 103] width 165 height 33
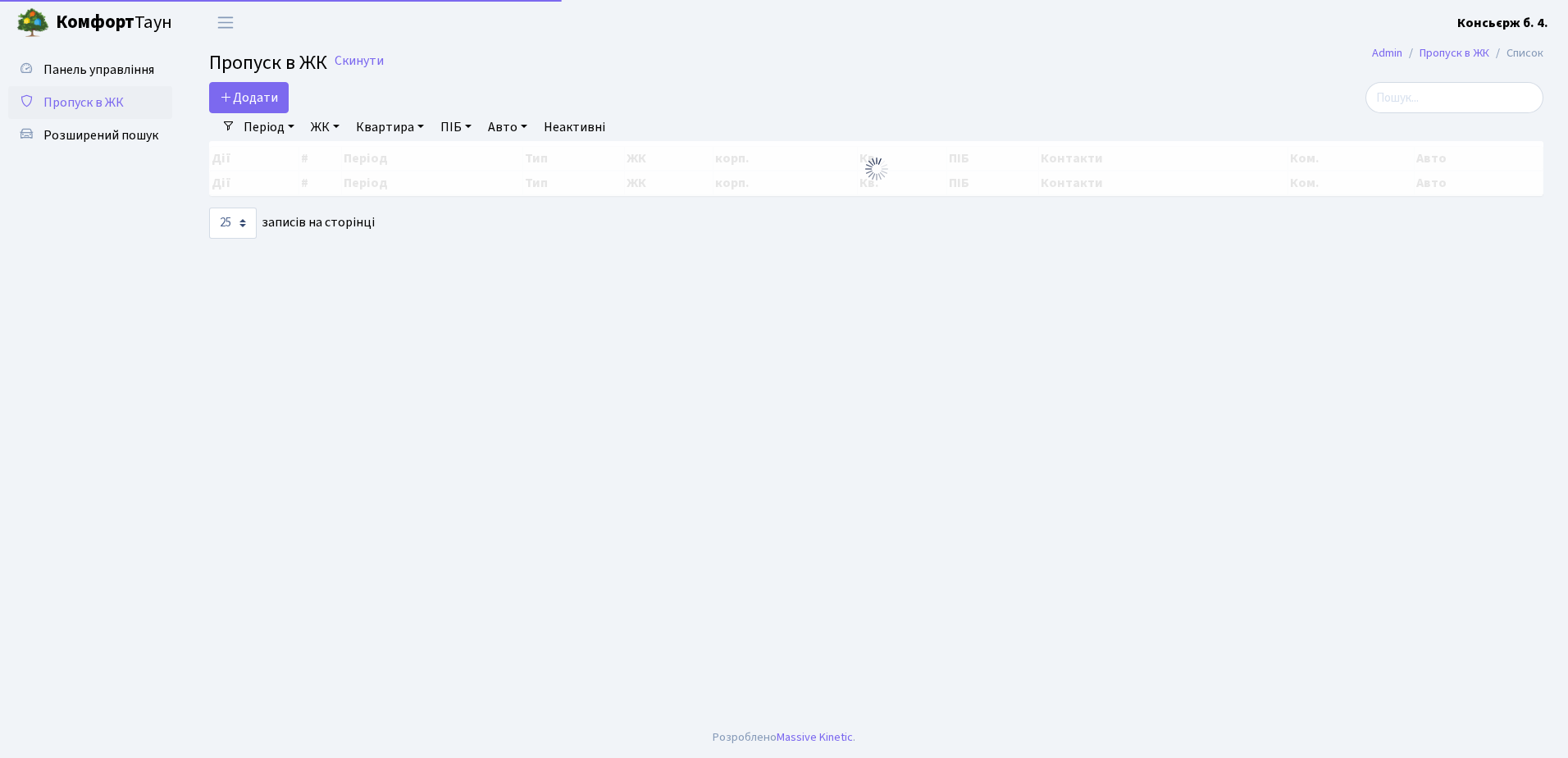
select select "25"
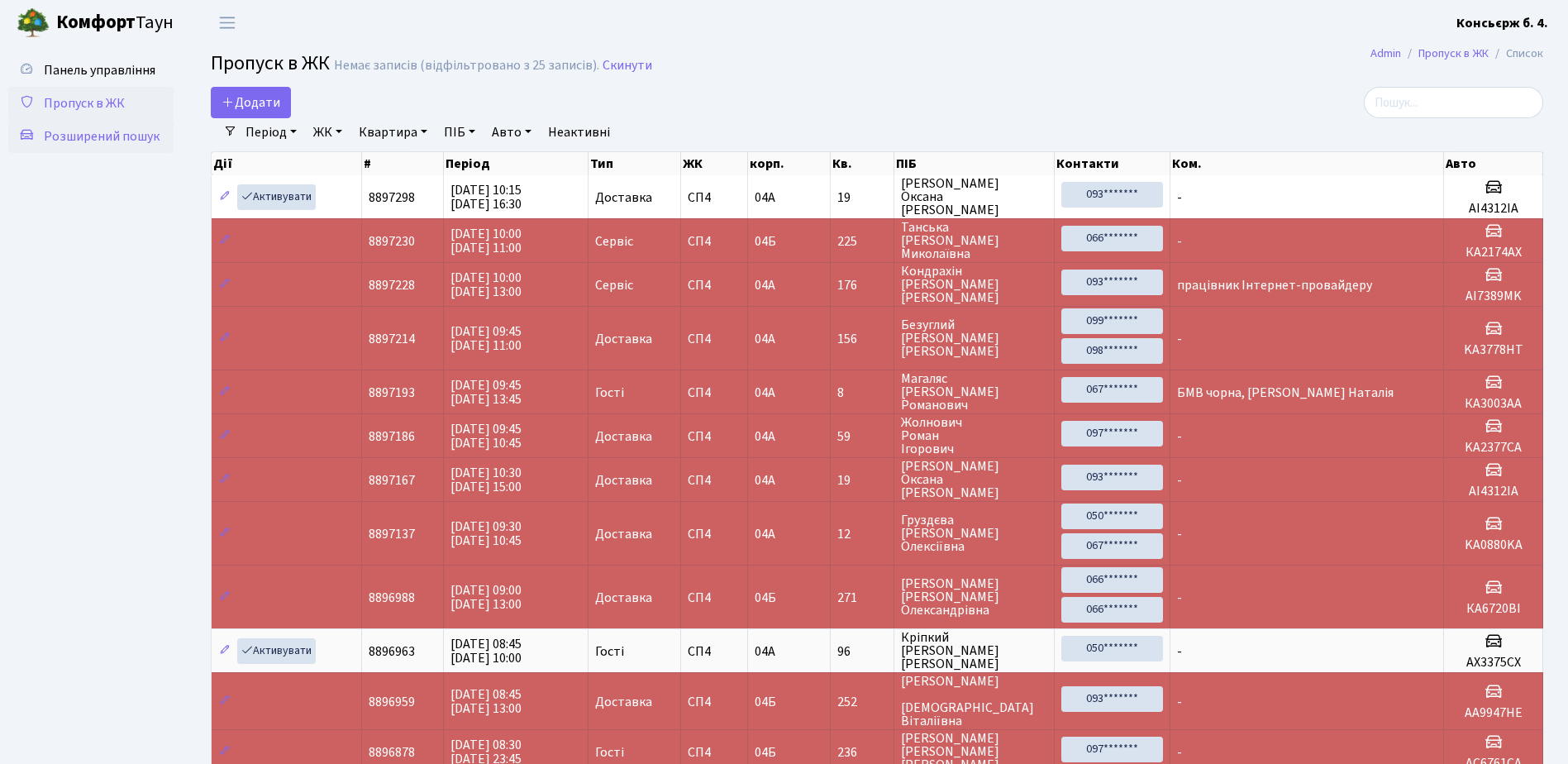
click at [122, 149] on link "Розширений пошук" at bounding box center [91, 137] width 165 height 33
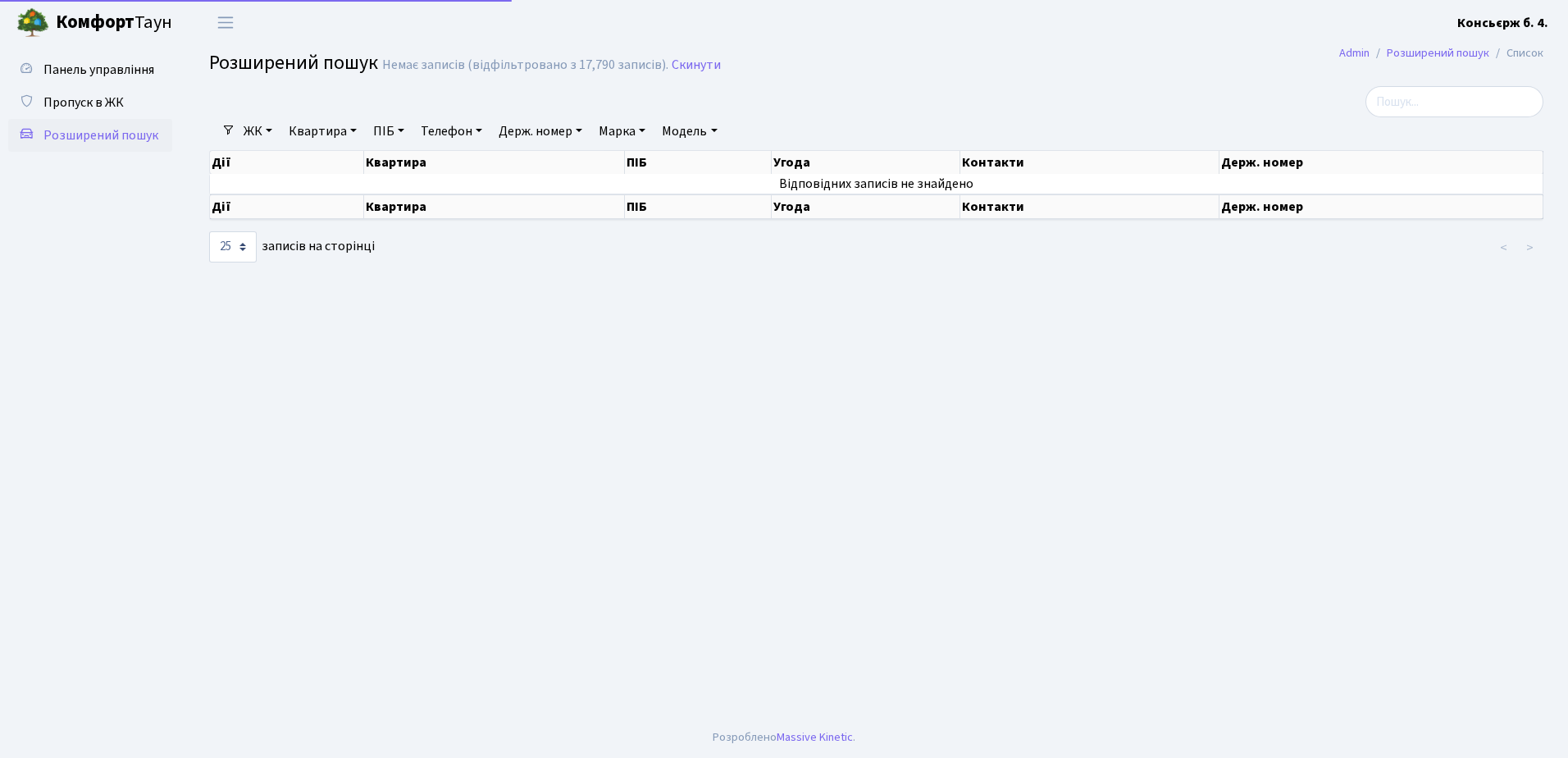
select select "25"
click at [121, 103] on span "Пропуск в ЖК" at bounding box center [84, 103] width 80 height 18
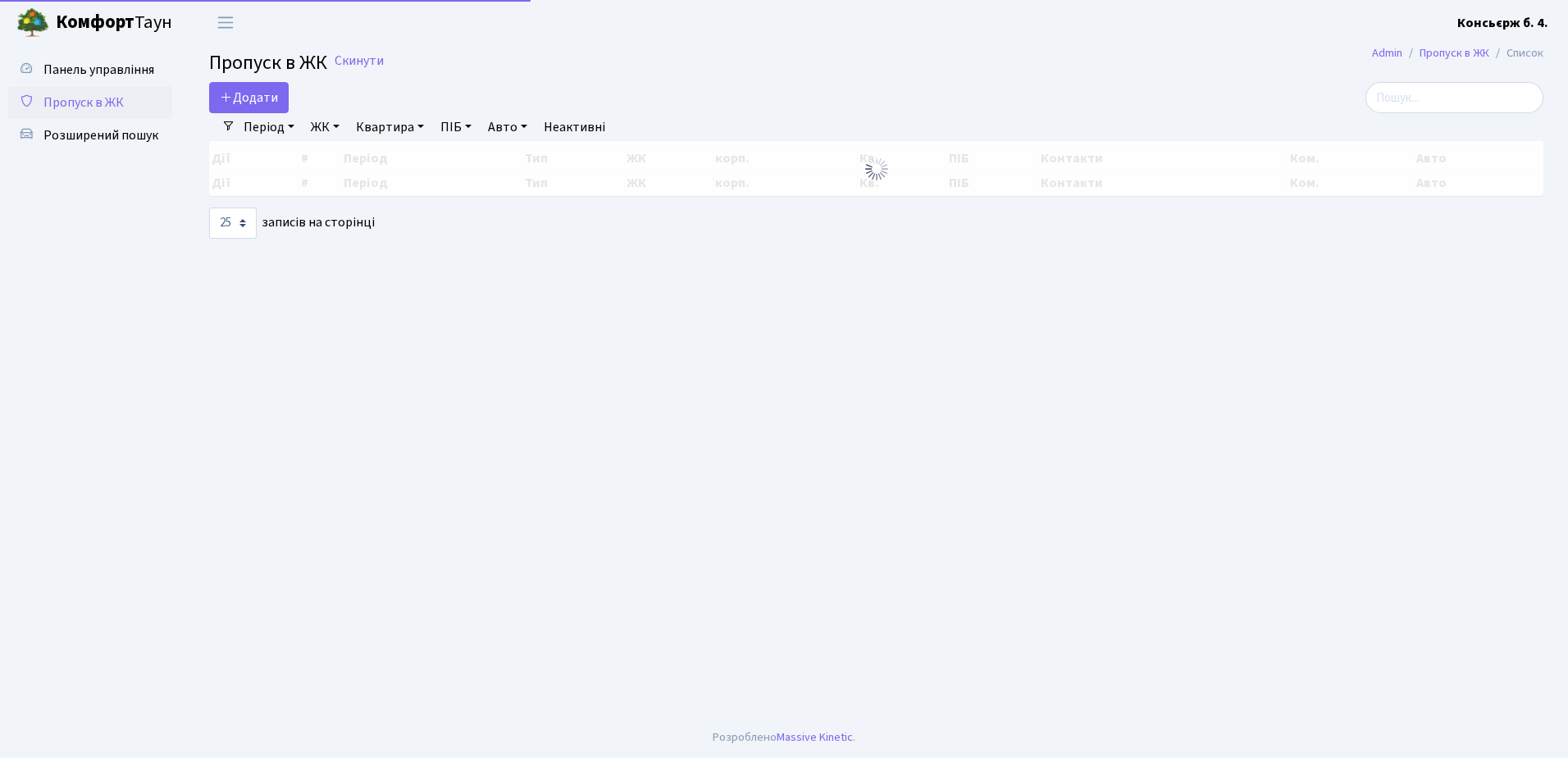
select select "25"
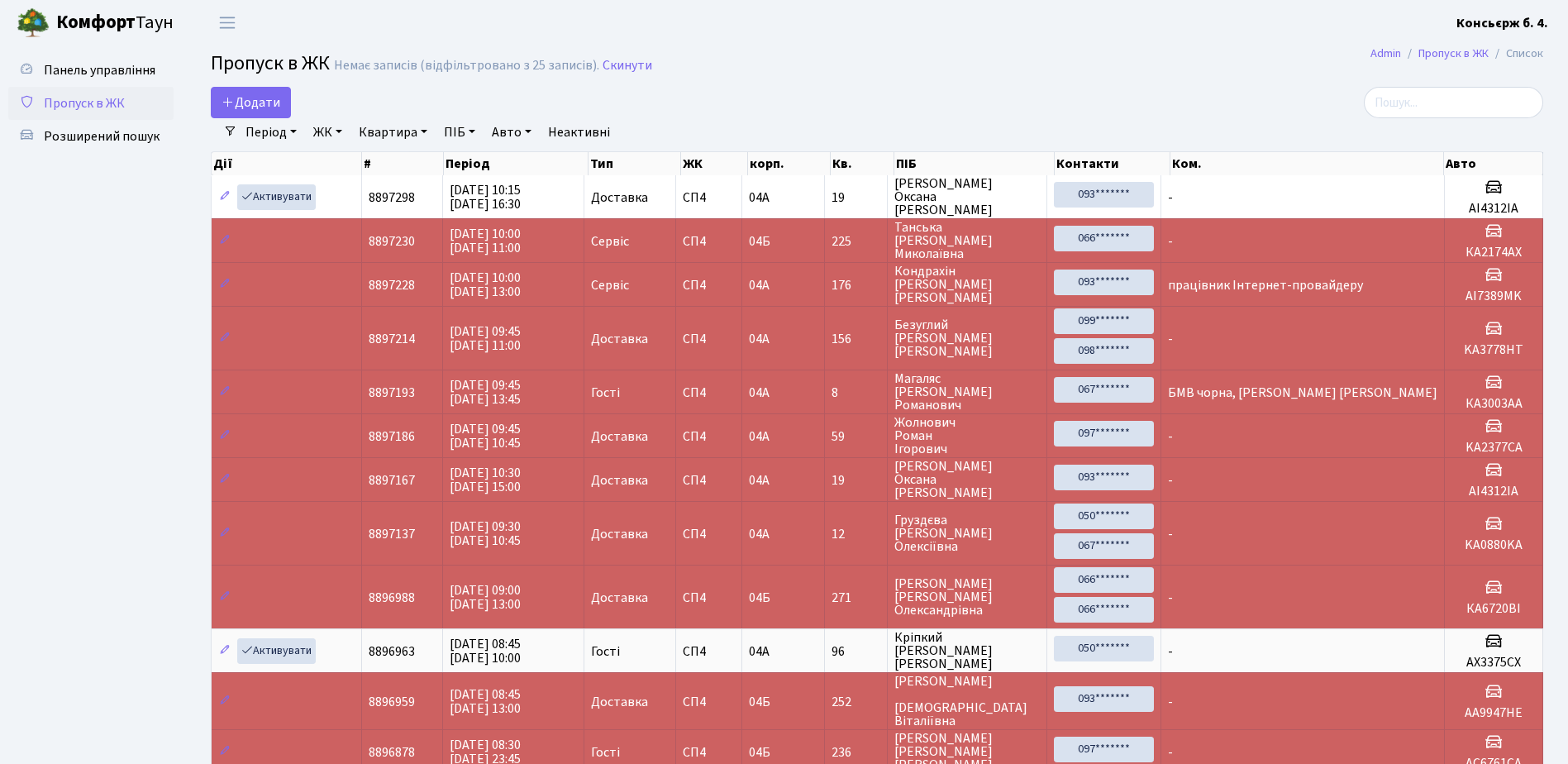
click at [122, 104] on span "Пропуск в ЖК" at bounding box center [84, 103] width 81 height 18
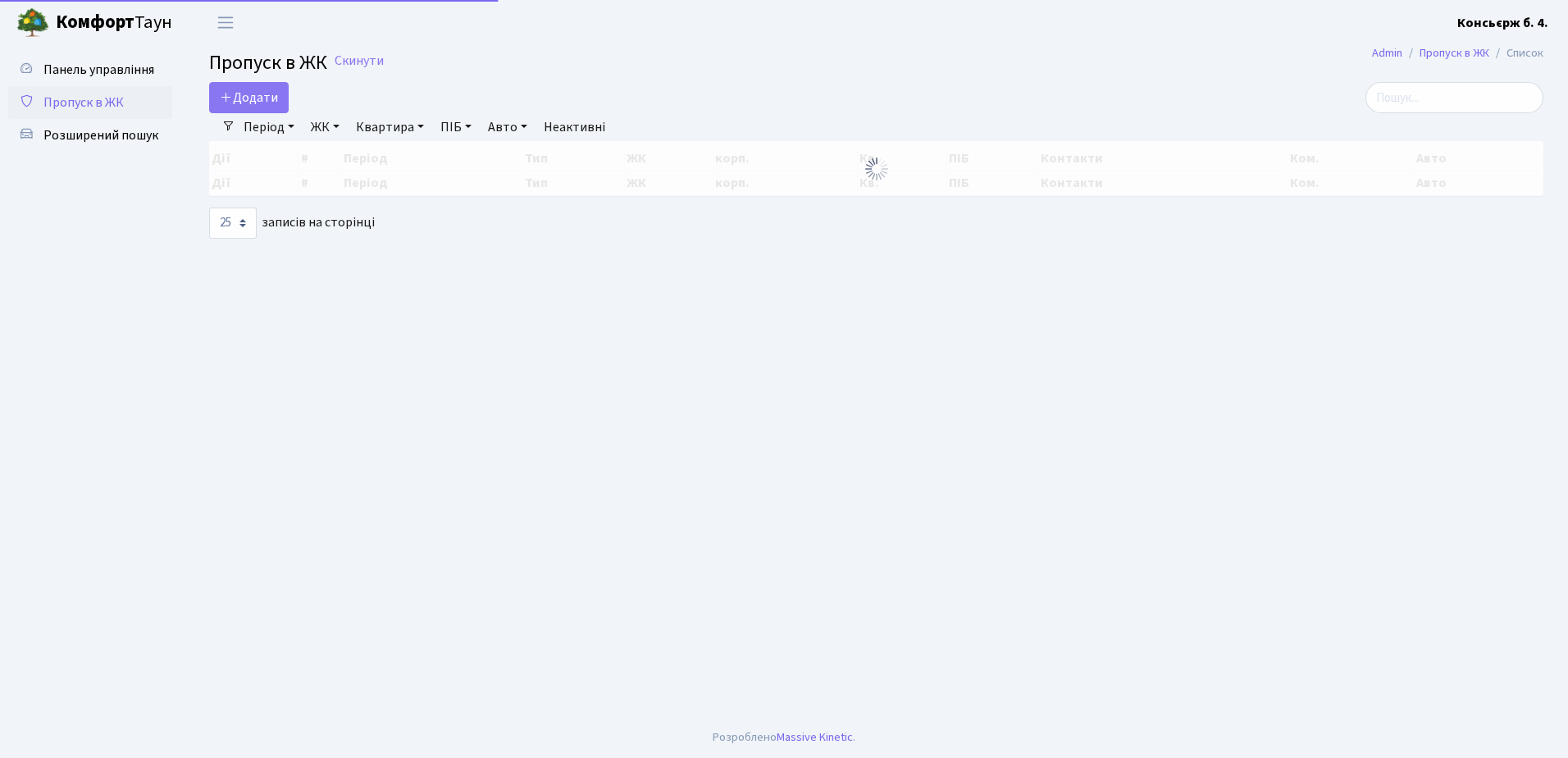
select select "25"
click at [121, 103] on span "Пропуск в ЖК" at bounding box center [84, 103] width 80 height 18
select select "25"
click at [121, 103] on span "Пропуск в ЖК" at bounding box center [84, 103] width 80 height 18
select select "25"
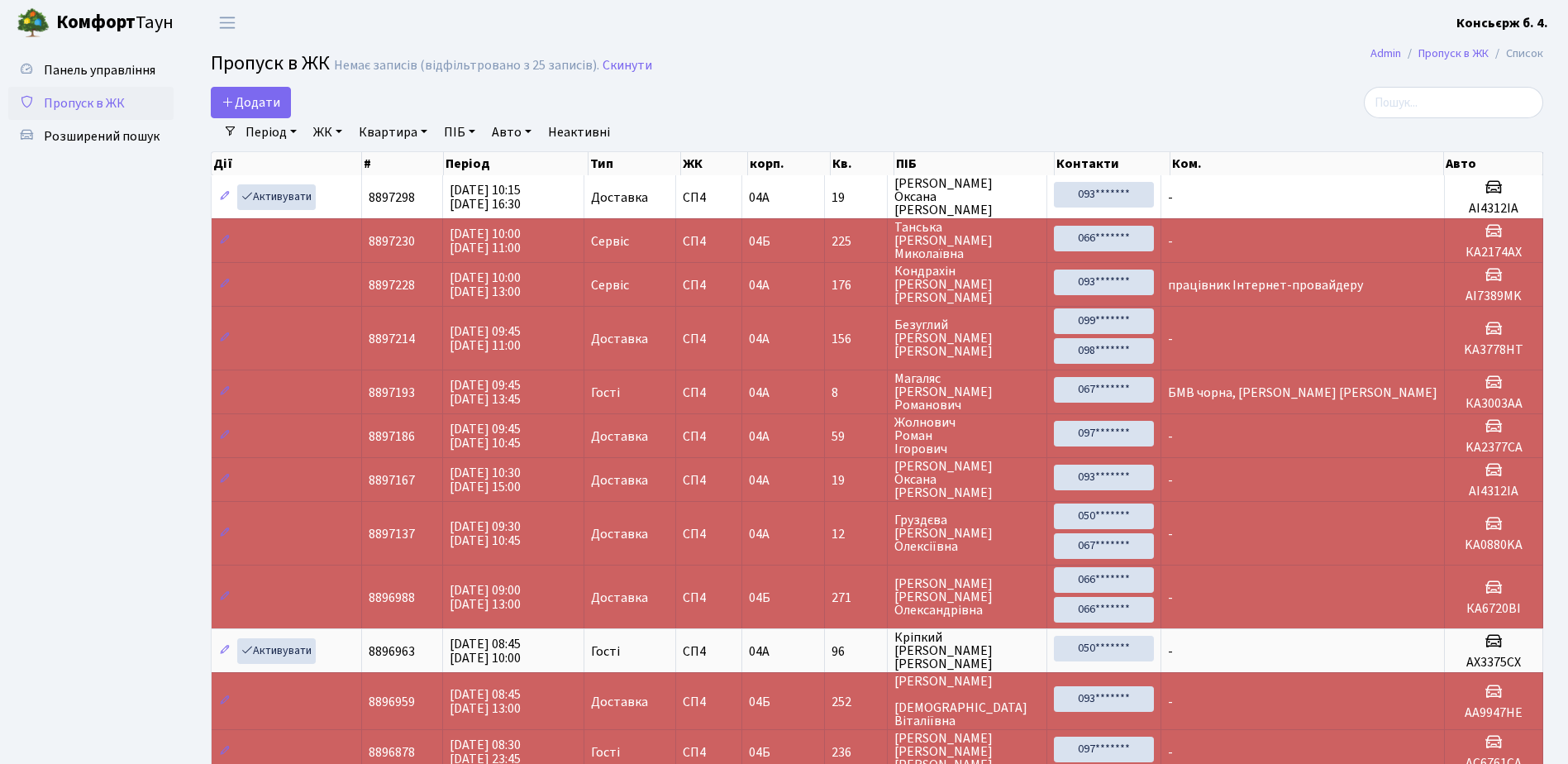
click at [122, 104] on span "Пропуск в ЖК" at bounding box center [84, 103] width 81 height 18
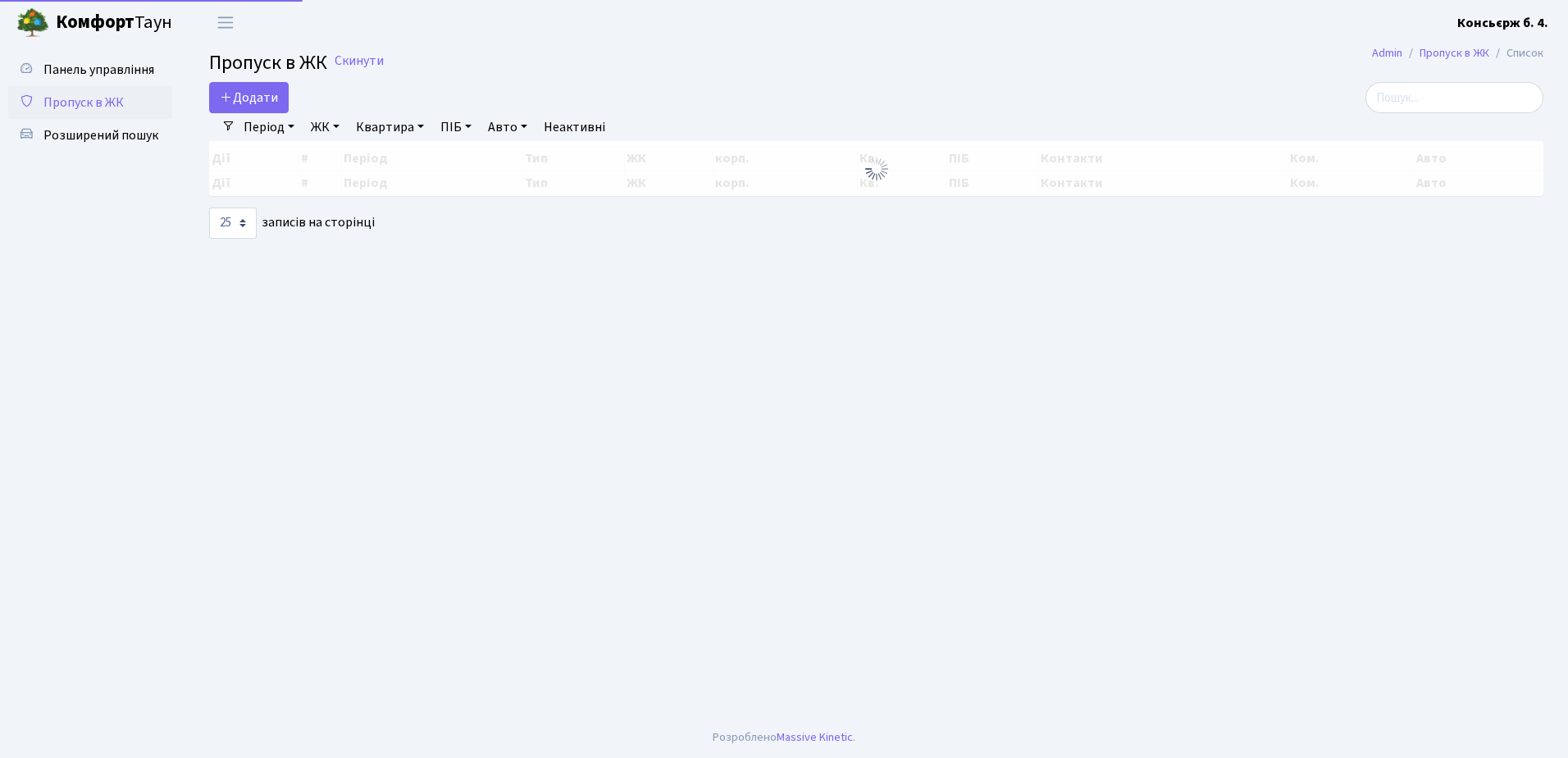
select select "25"
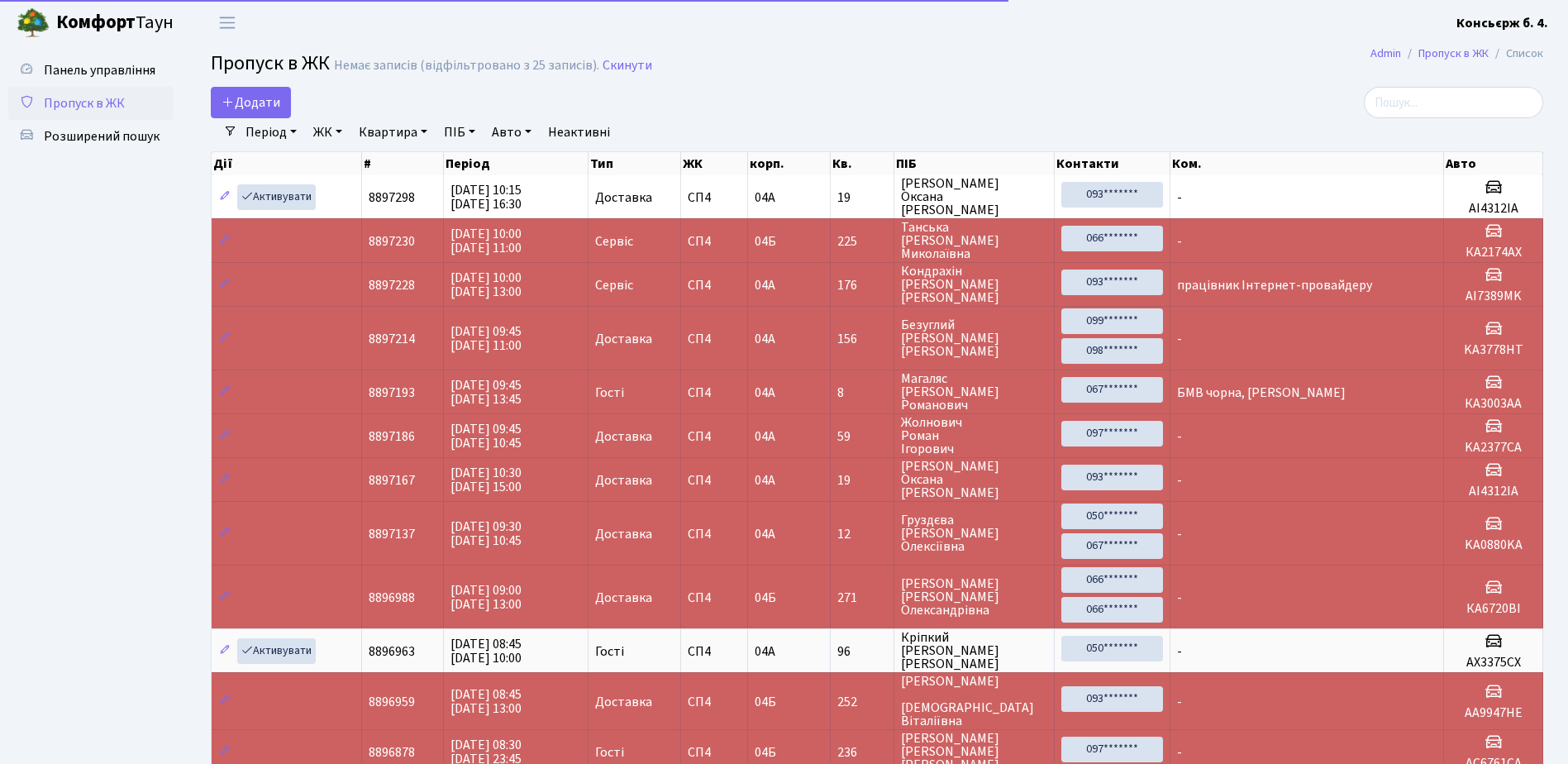
click at [122, 104] on span "Пропуск в ЖК" at bounding box center [84, 103] width 81 height 18
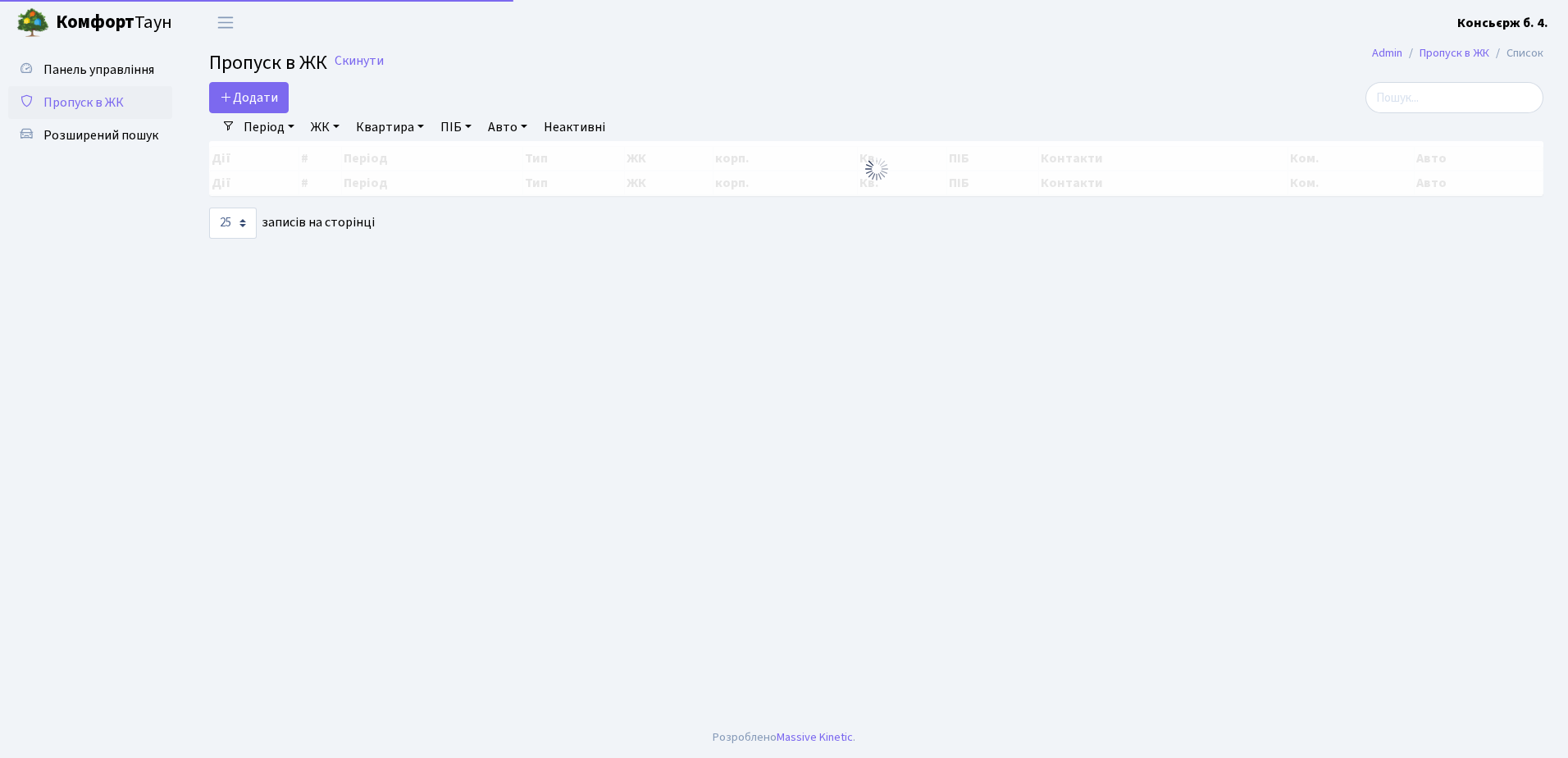
select select "25"
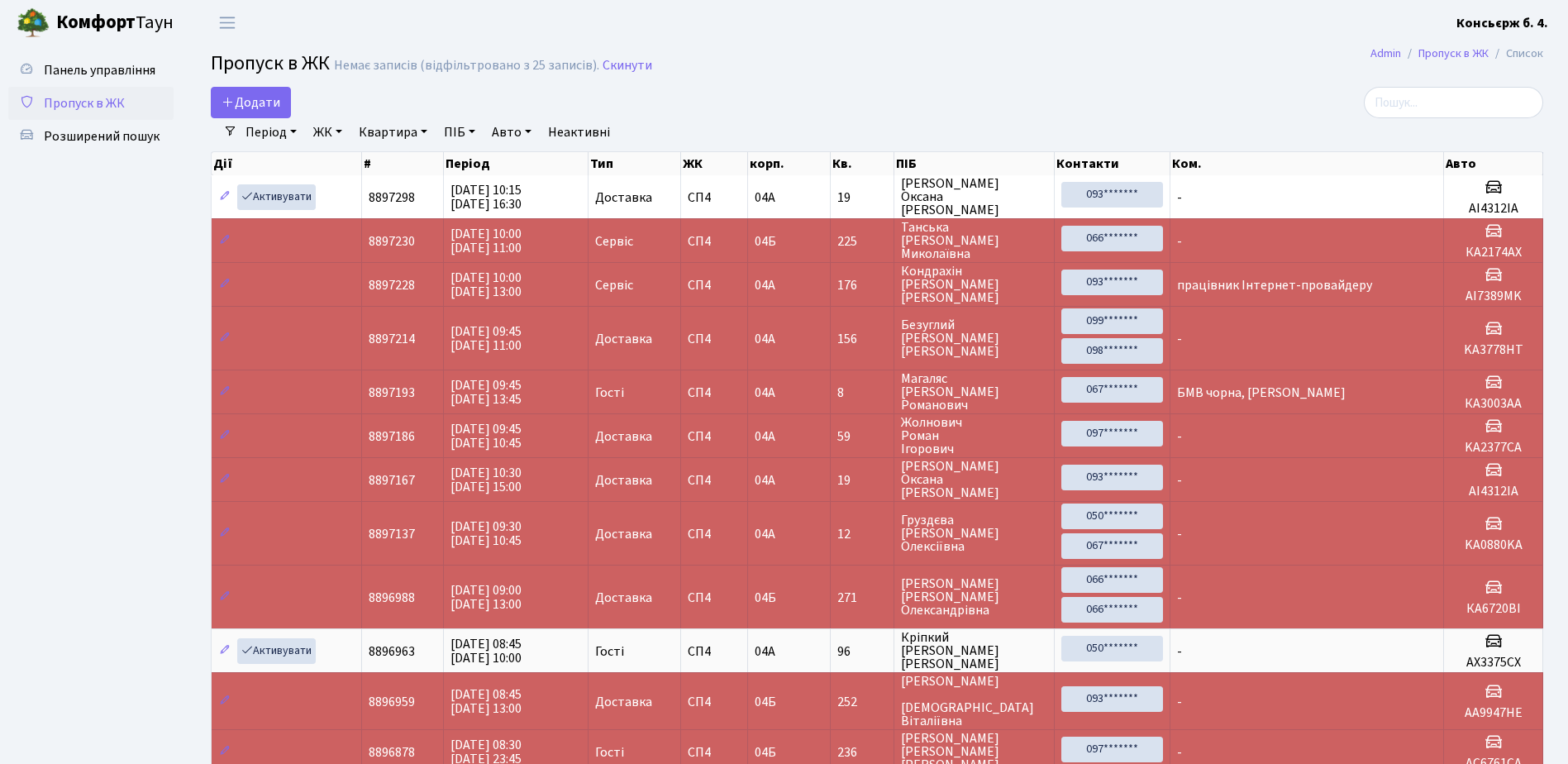
click at [122, 104] on span "Пропуск в ЖК" at bounding box center [84, 103] width 81 height 18
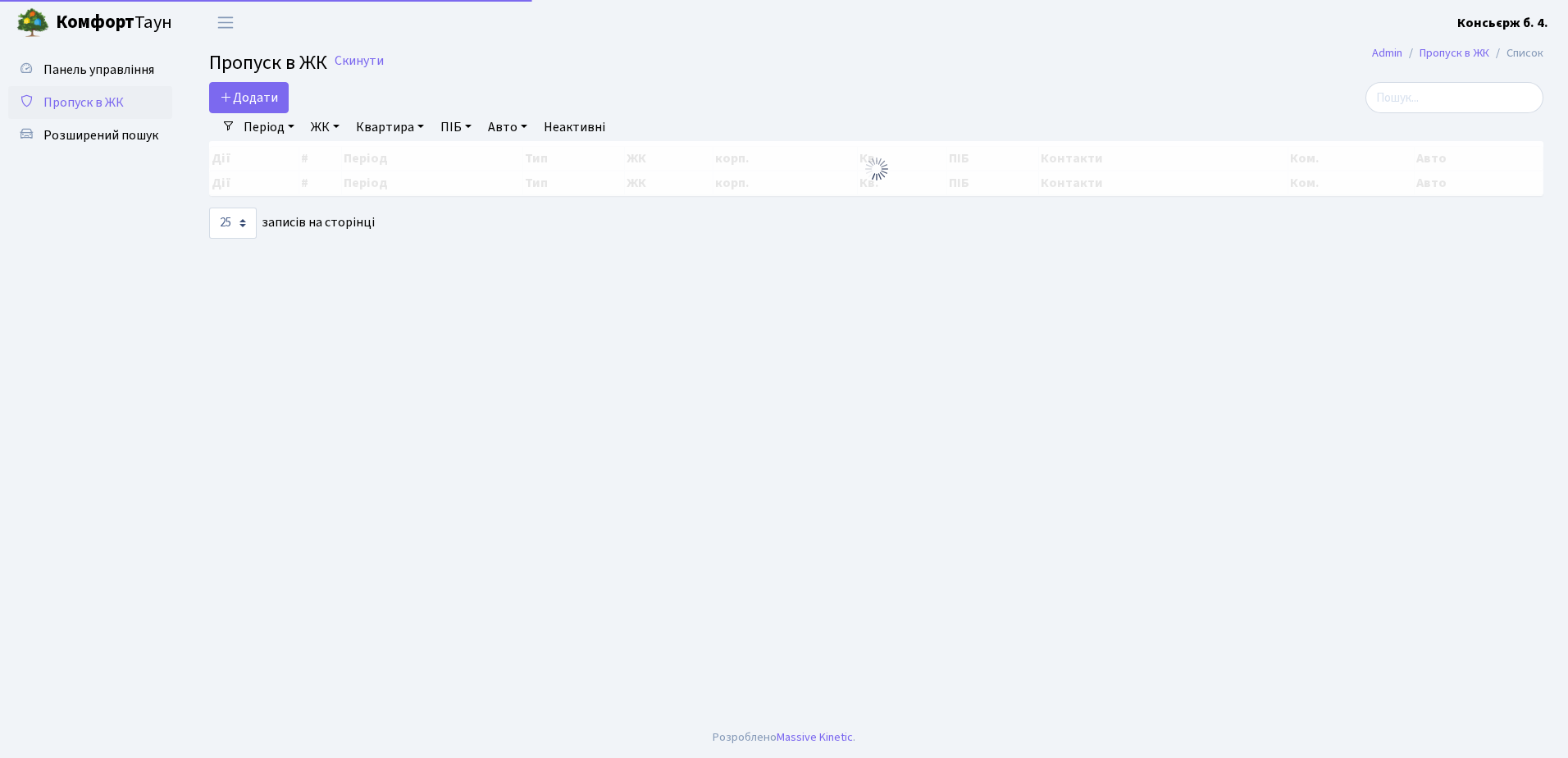
select select "25"
